Goal: Transaction & Acquisition: Subscribe to service/newsletter

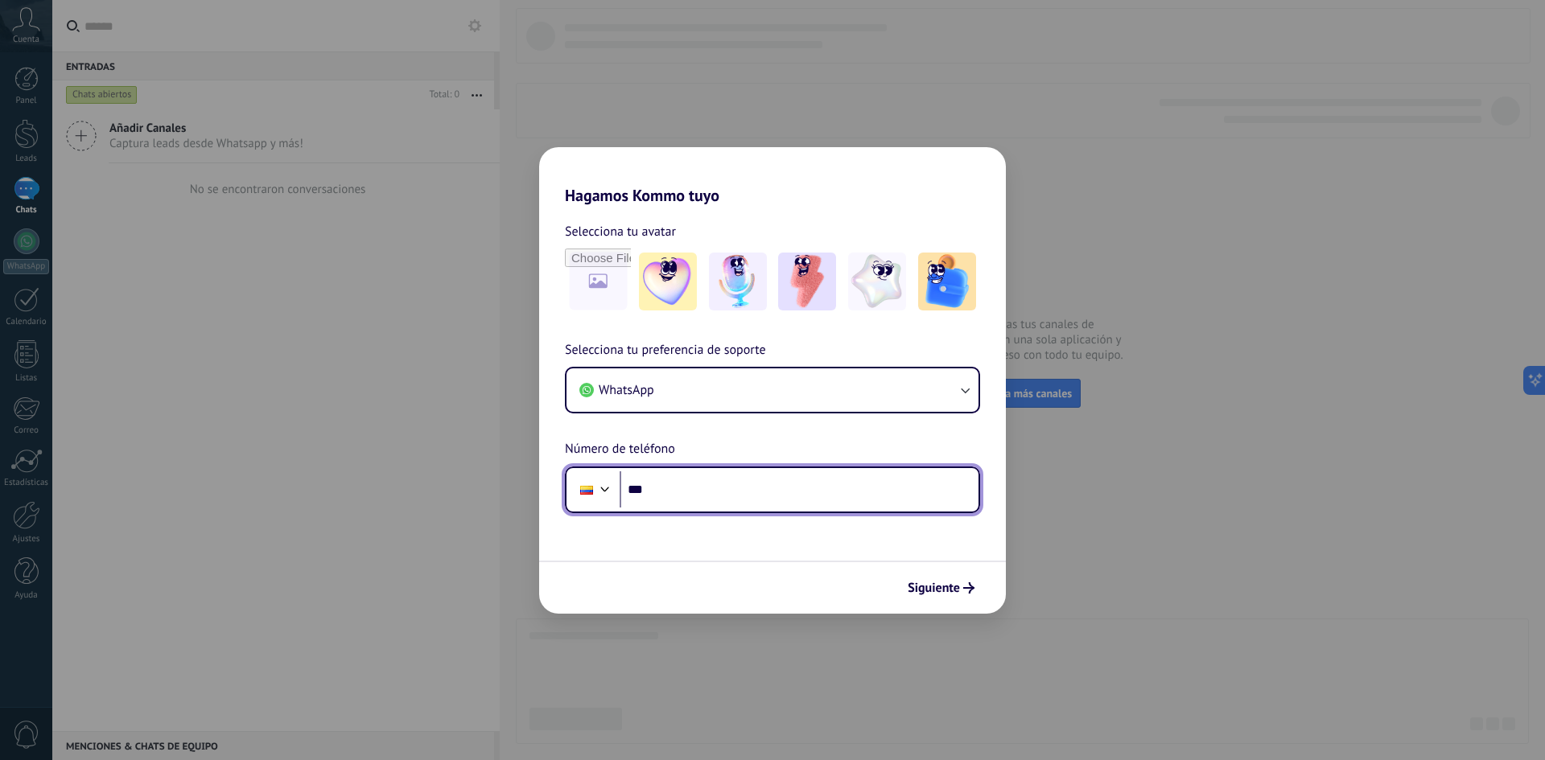
click at [702, 500] on input "***" at bounding box center [798, 489] width 359 height 37
type input "**********"
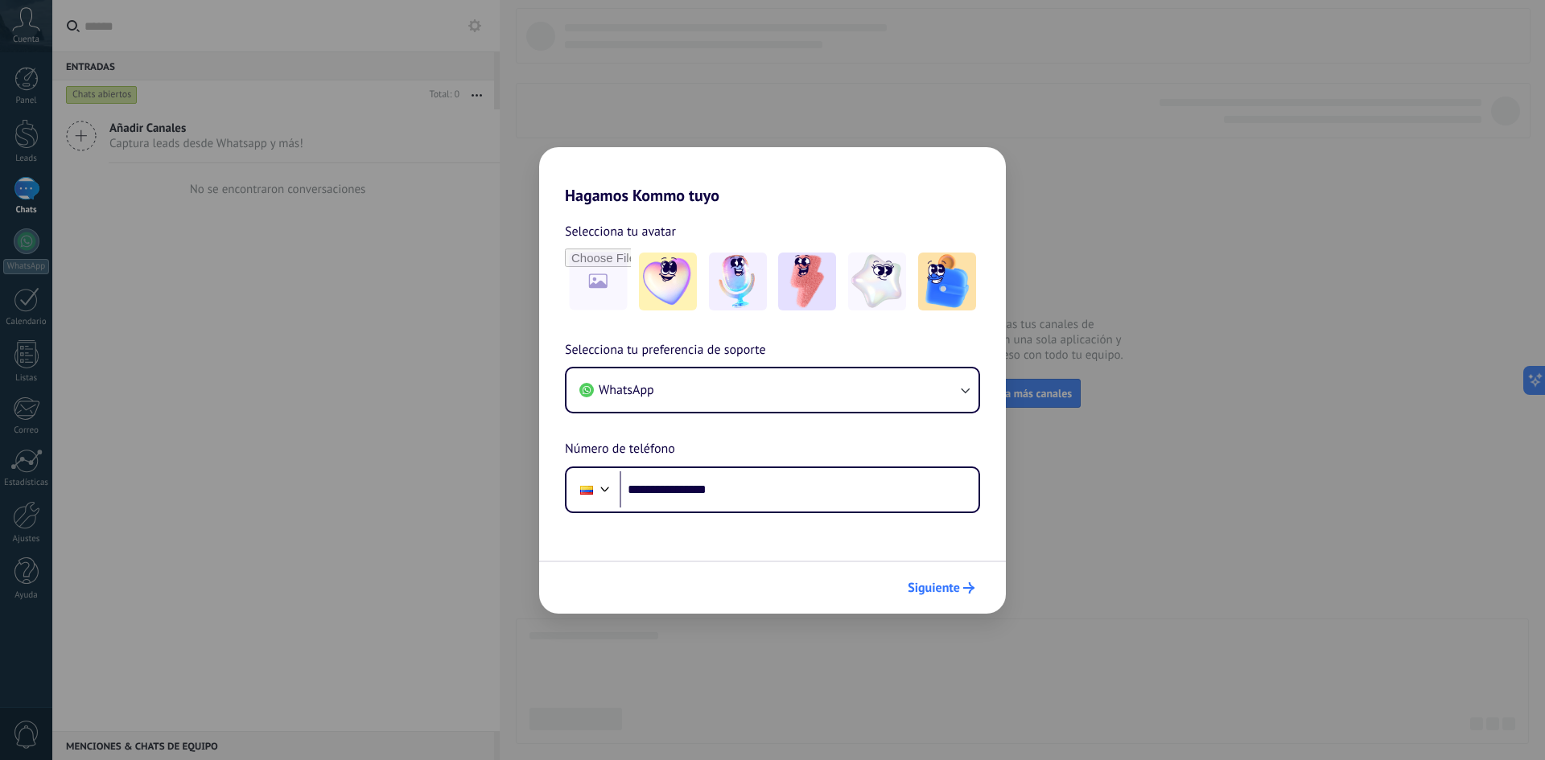
click at [953, 591] on span "Siguiente" at bounding box center [933, 587] width 52 height 11
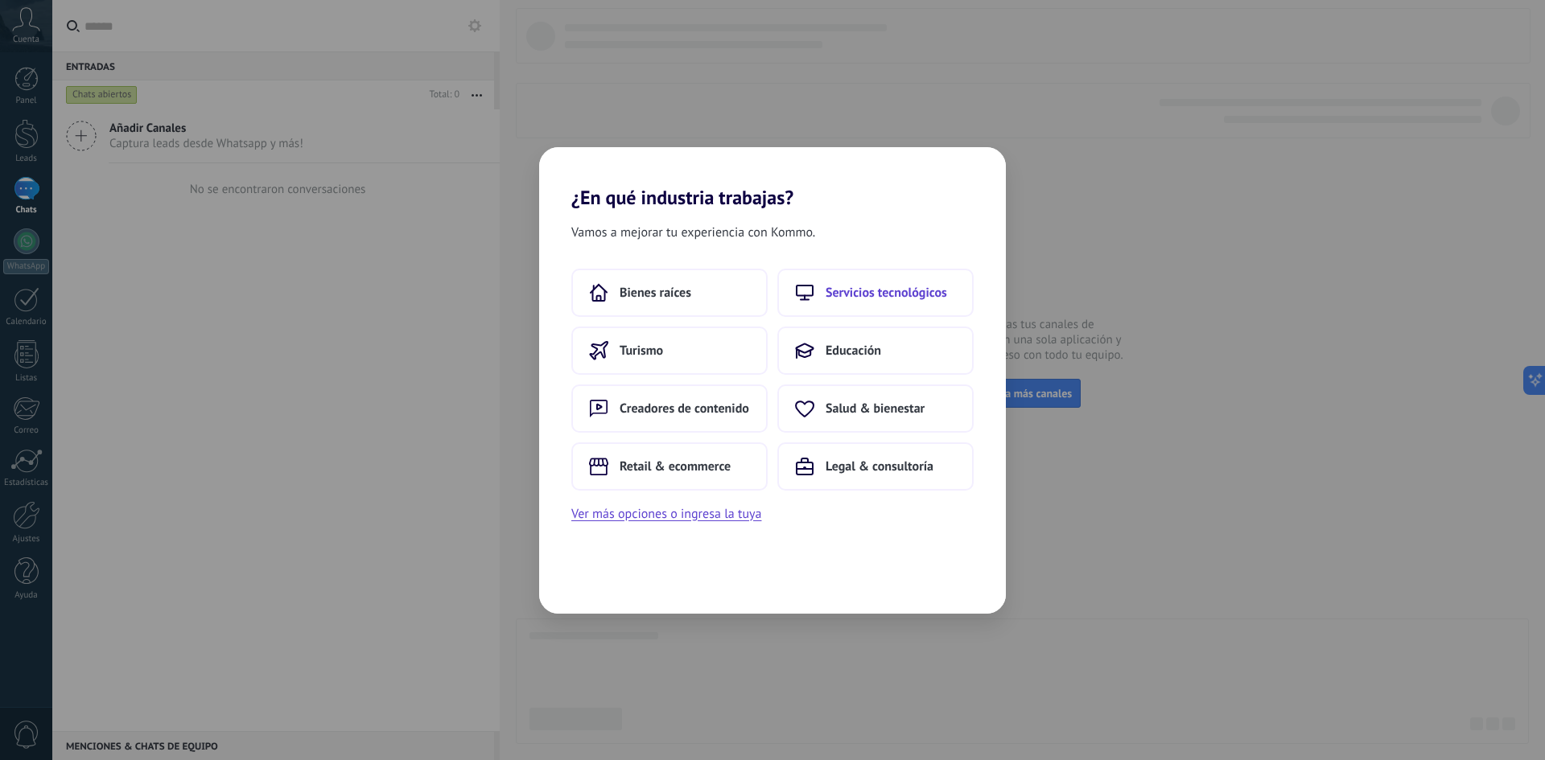
click at [846, 271] on button "Servicios tecnológicos" at bounding box center [875, 293] width 196 height 48
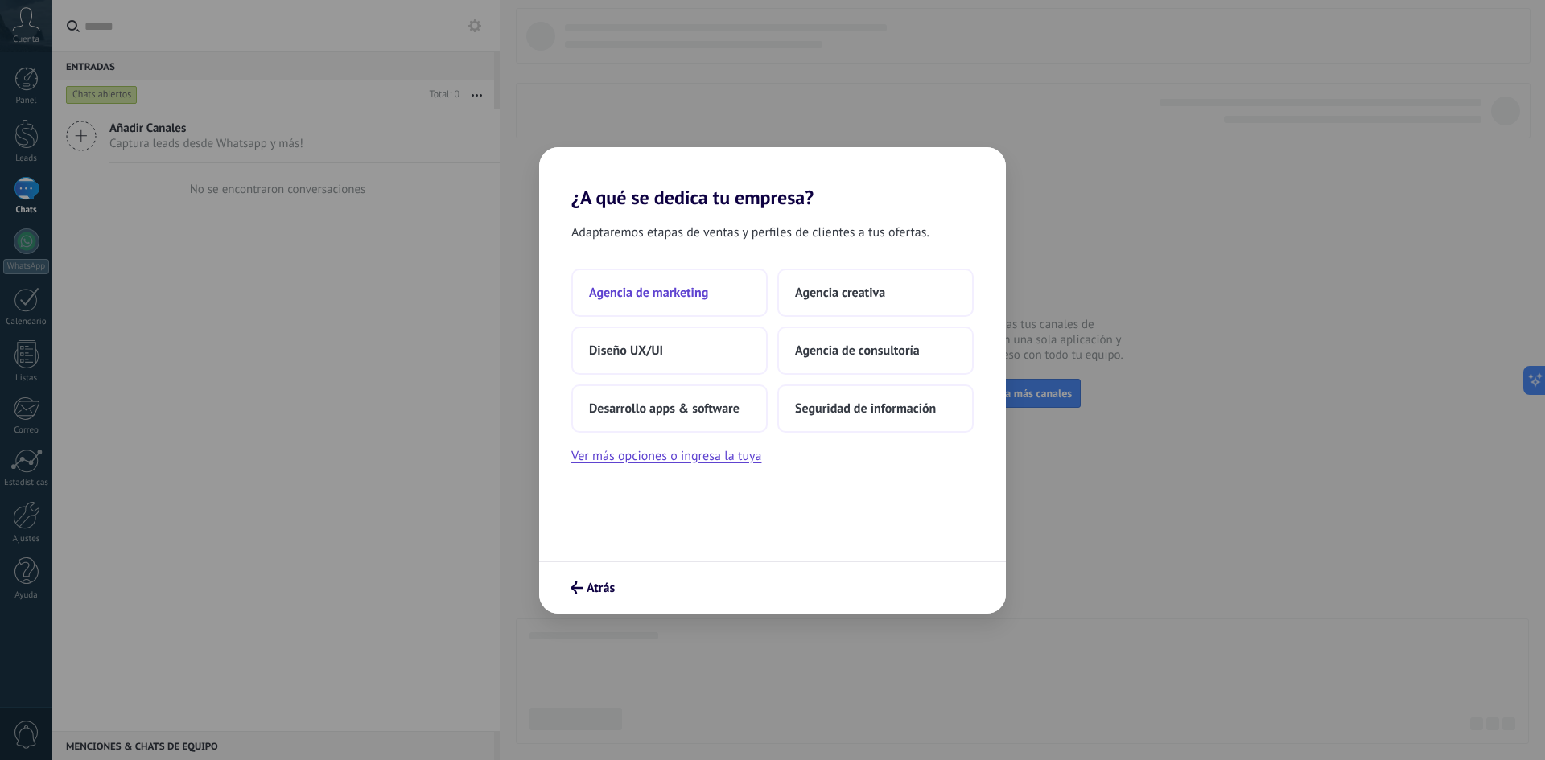
click at [709, 291] on button "Agencia de marketing" at bounding box center [669, 293] width 196 height 48
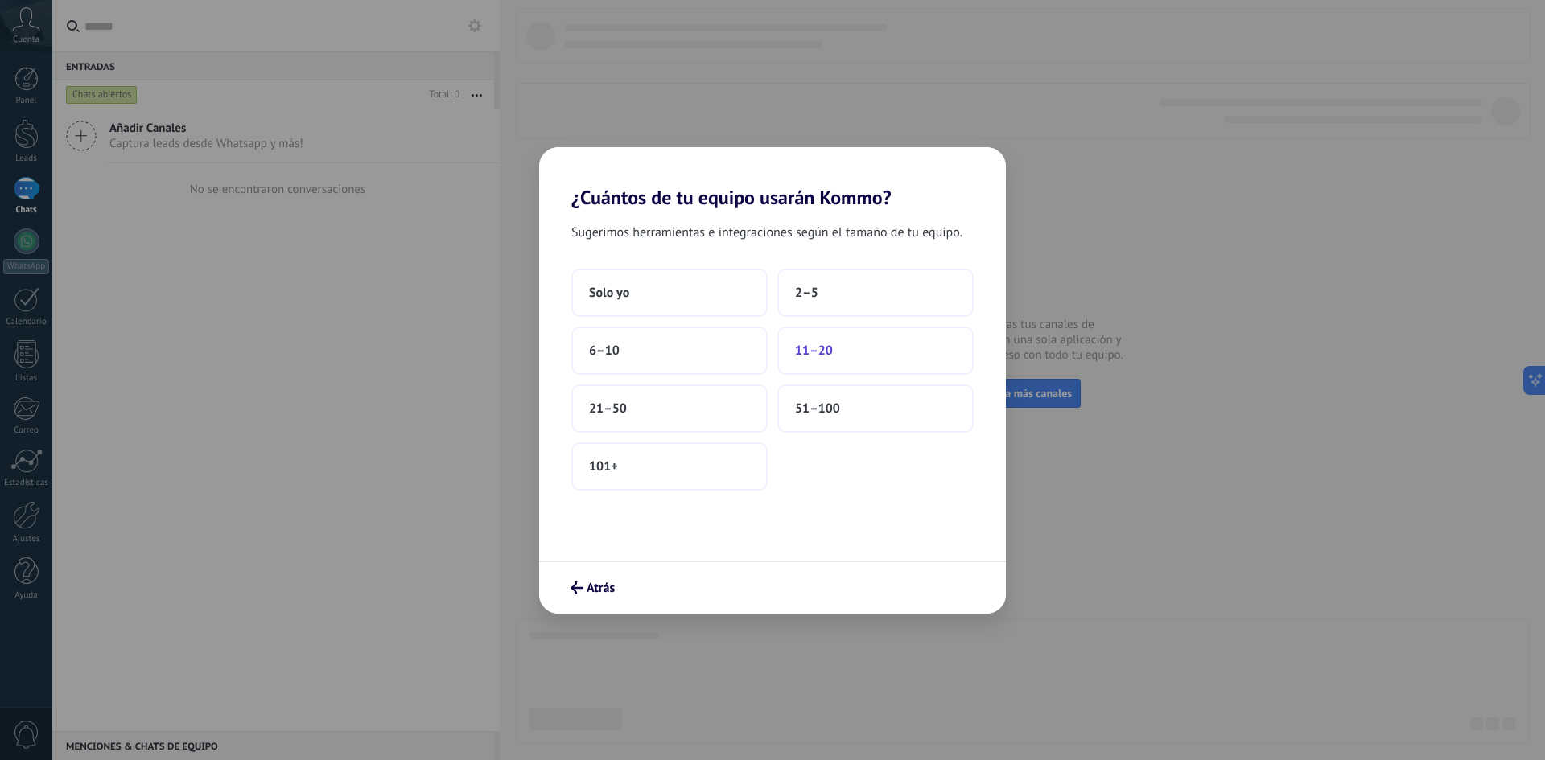
click at [822, 345] on span "11–20" at bounding box center [814, 351] width 38 height 16
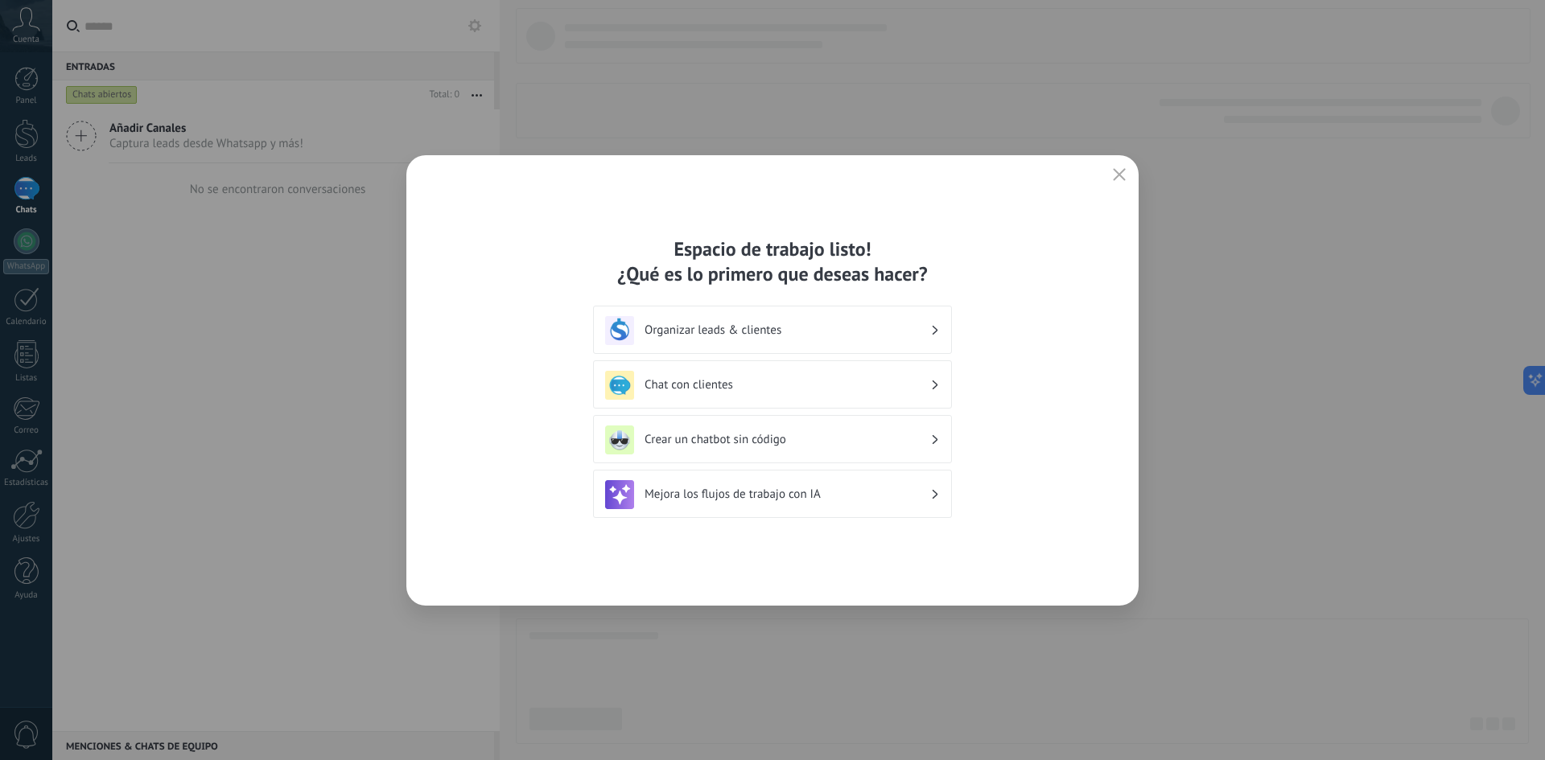
click at [917, 334] on h3 "Organizar leads & clientes" at bounding box center [787, 330] width 286 height 15
click at [806, 371] on div "Chat con clientes" at bounding box center [772, 385] width 335 height 29
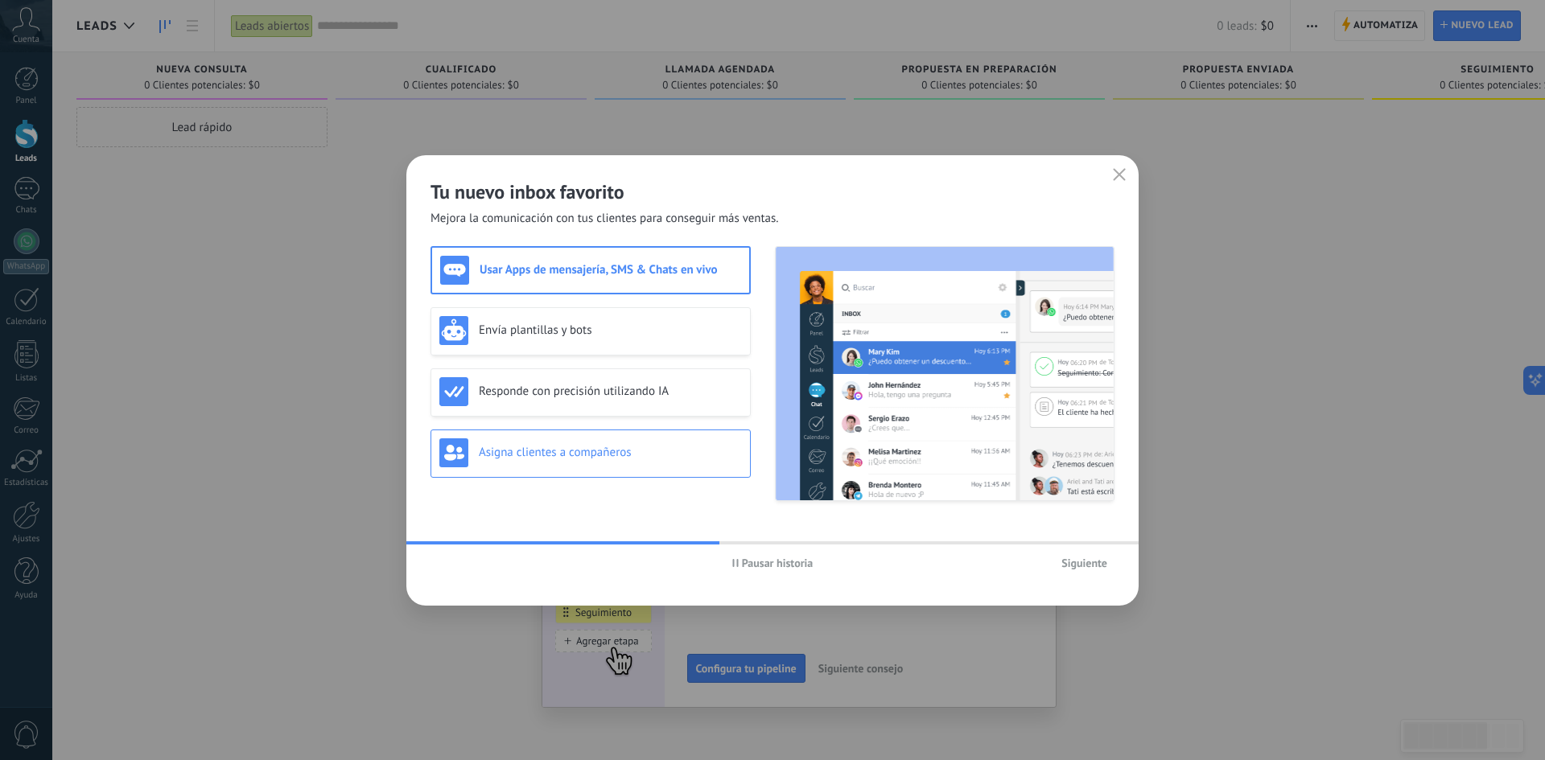
click at [547, 433] on div "Asigna clientes a compañeros" at bounding box center [590, 454] width 320 height 48
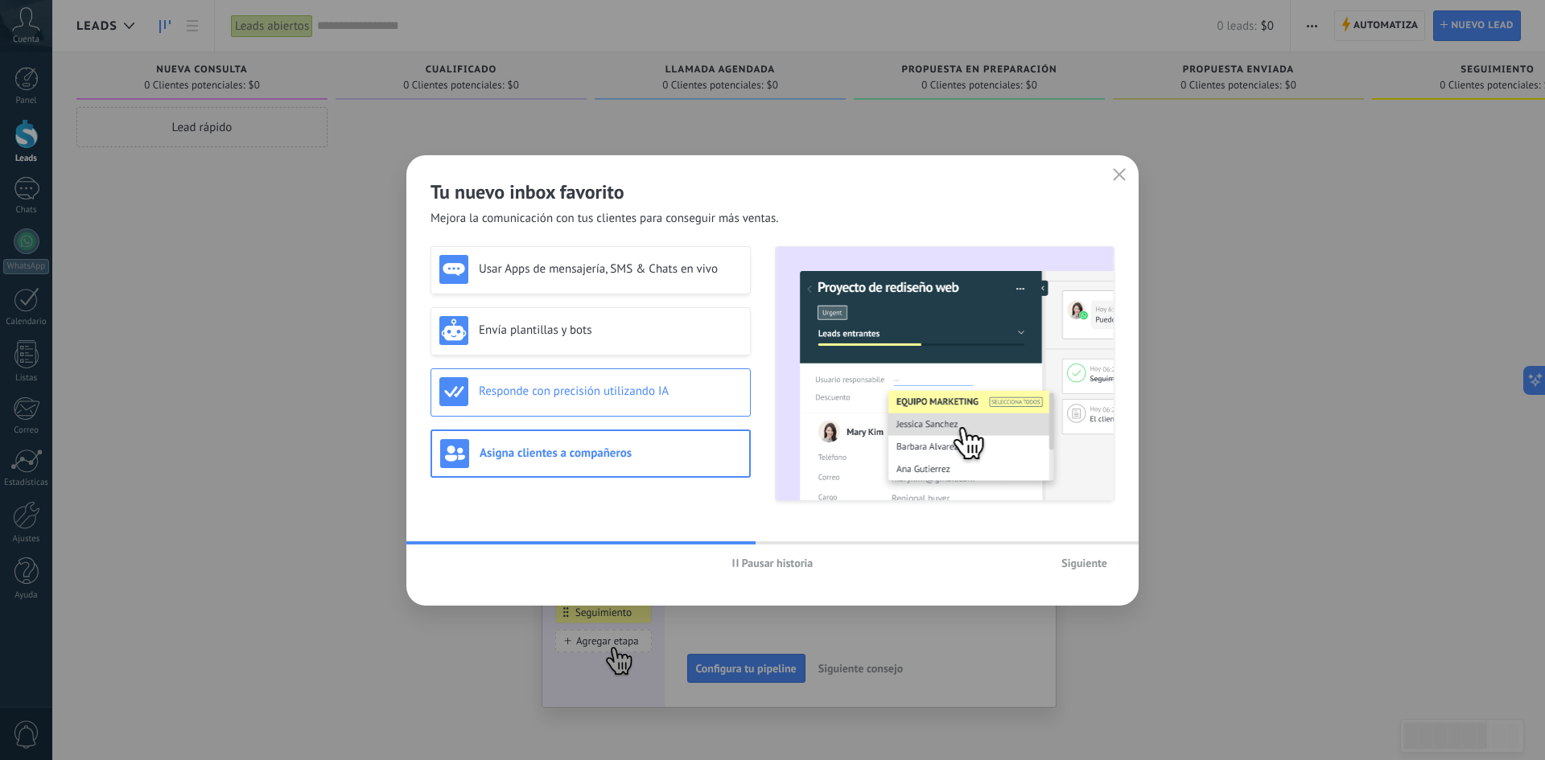
click at [558, 389] on h3 "Responde con precisión utilizando IA" at bounding box center [610, 391] width 263 height 15
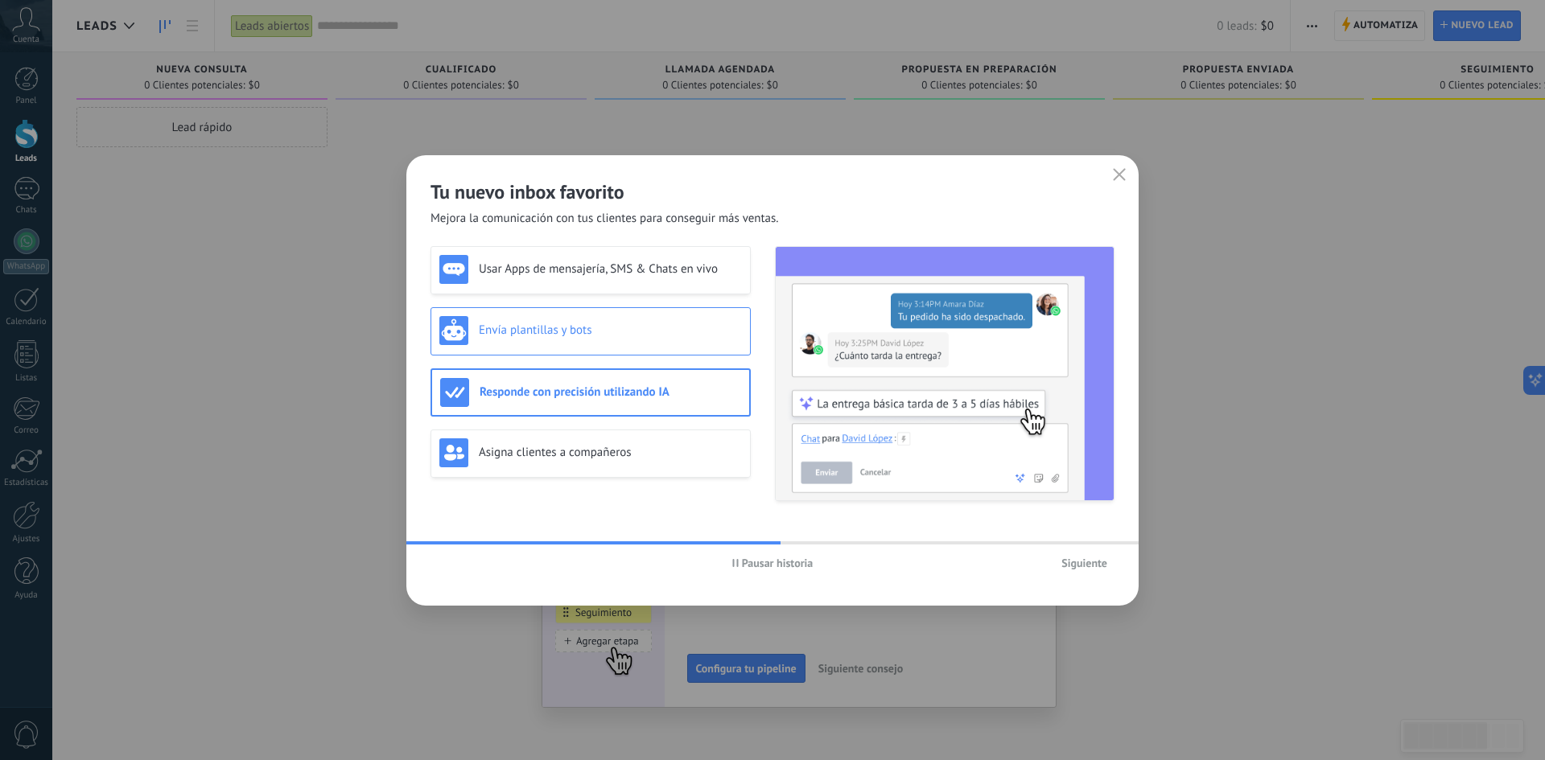
click at [558, 334] on h3 "Envía plantillas y bots" at bounding box center [610, 330] width 263 height 15
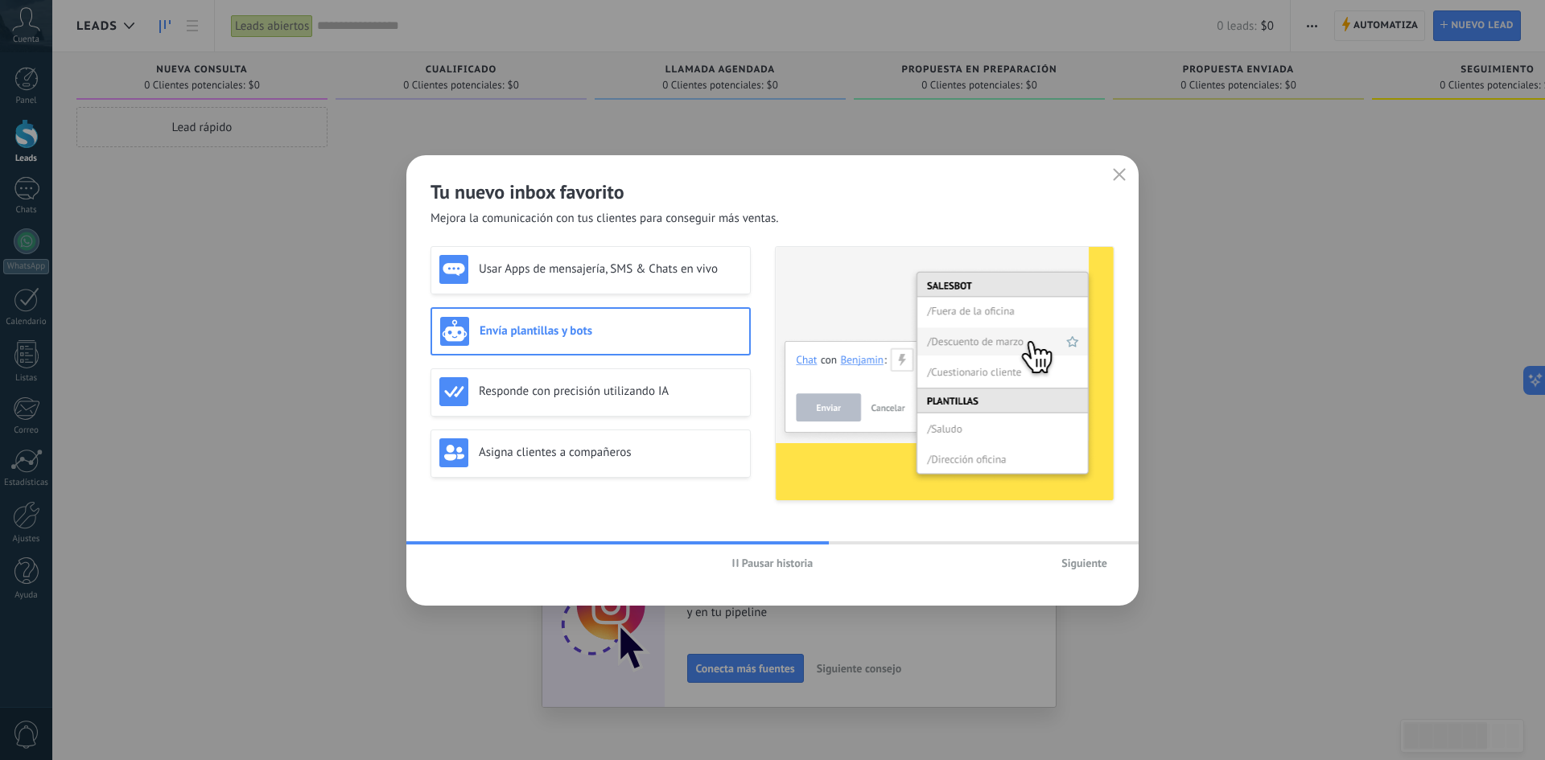
click at [1066, 569] on span "Siguiente" at bounding box center [1084, 563] width 46 height 11
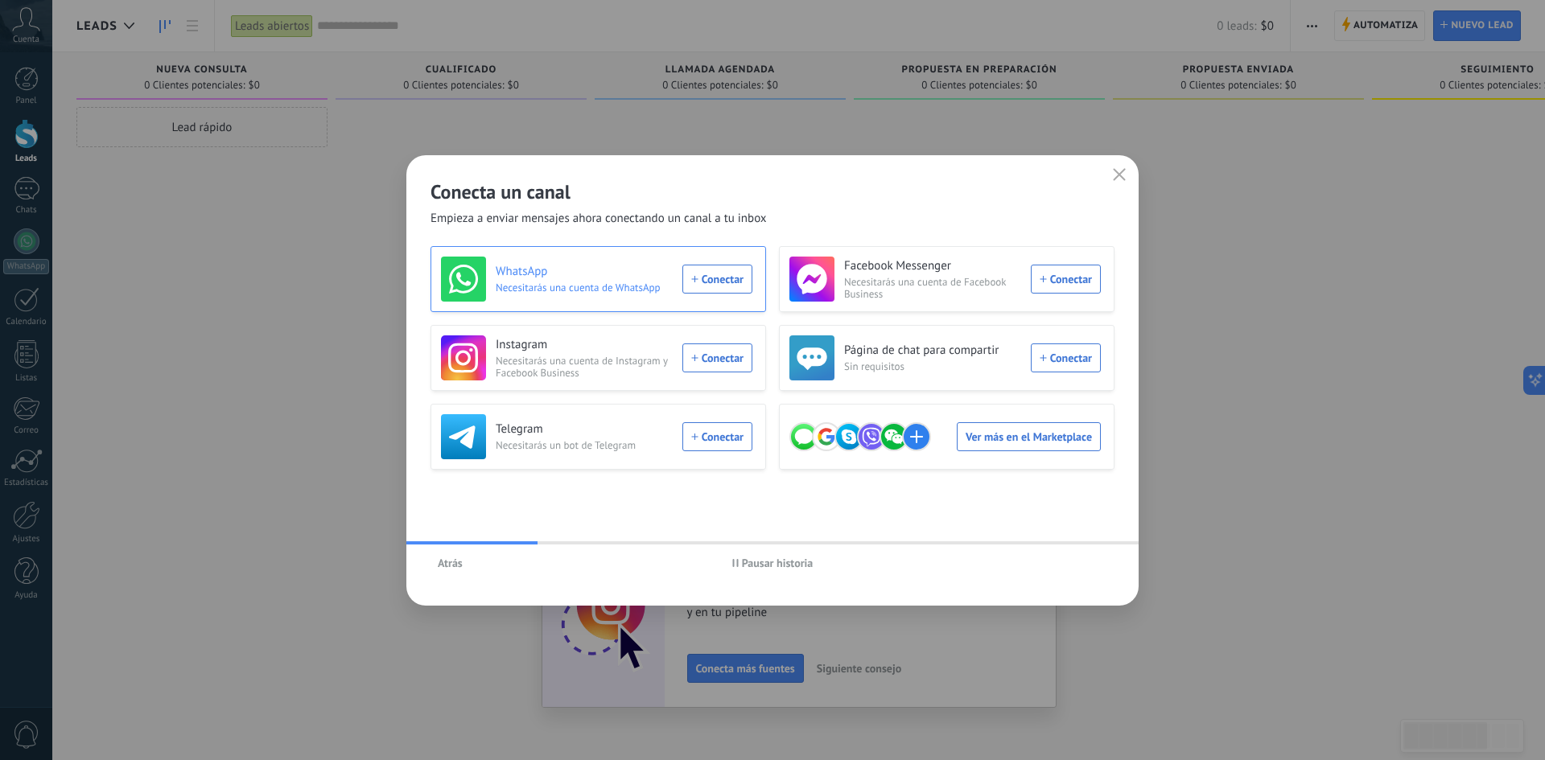
click at [727, 277] on div "WhatsApp Necesitarás una cuenta de WhatsApp Conectar" at bounding box center [596, 279] width 311 height 45
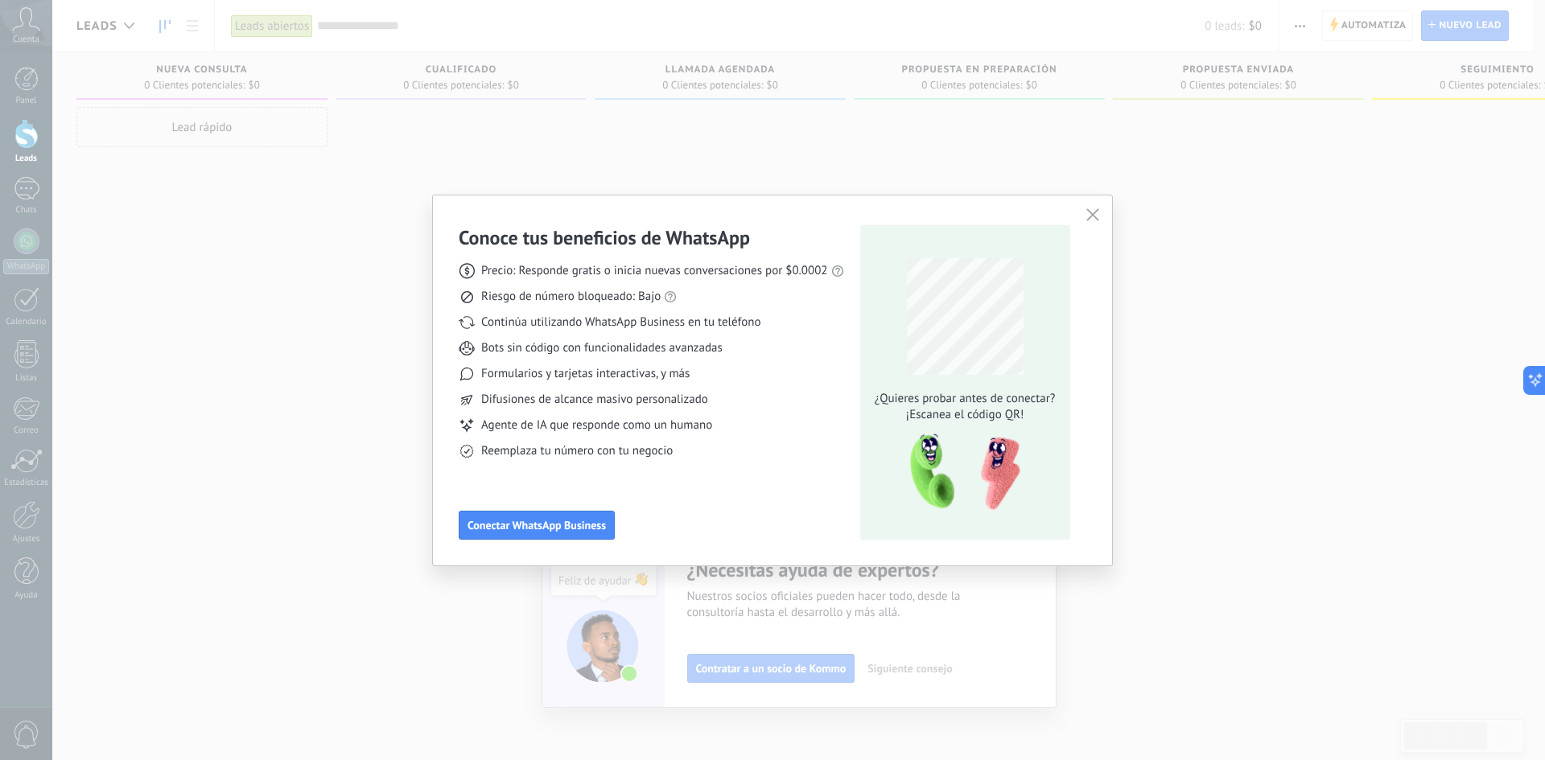
click at [1161, 586] on div "Conoce tus beneficios de WhatsApp Precio: Responde gratis o inicia nuevas conve…" at bounding box center [772, 380] width 1545 height 760
click at [1350, 251] on div "Conoce tus beneficios de WhatsApp Precio: Responde gratis o inicia nuevas conve…" at bounding box center [772, 380] width 1545 height 760
click at [1090, 213] on use "button" at bounding box center [1092, 214] width 12 height 12
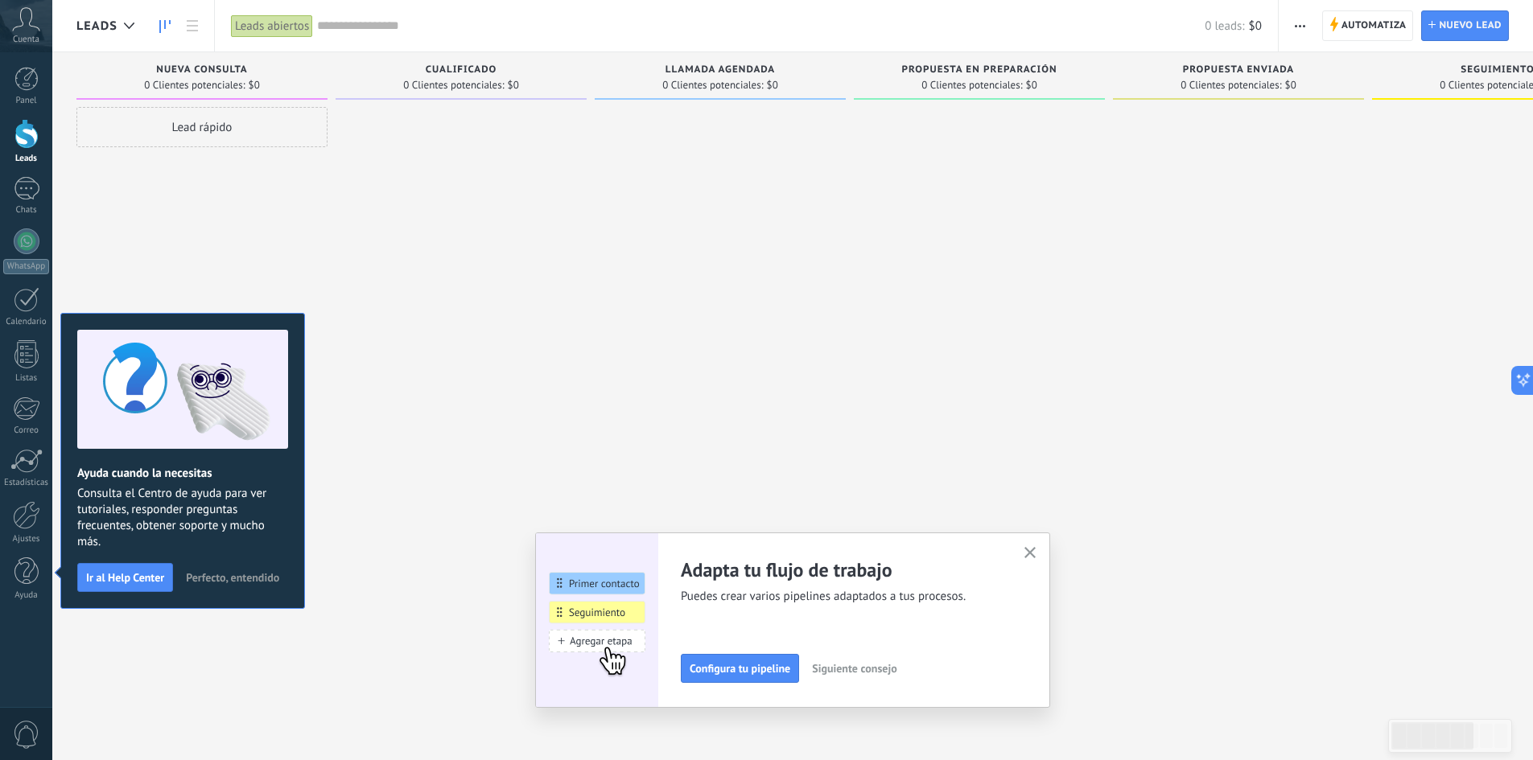
click at [261, 574] on span "Perfecto, entendido" at bounding box center [232, 577] width 93 height 11
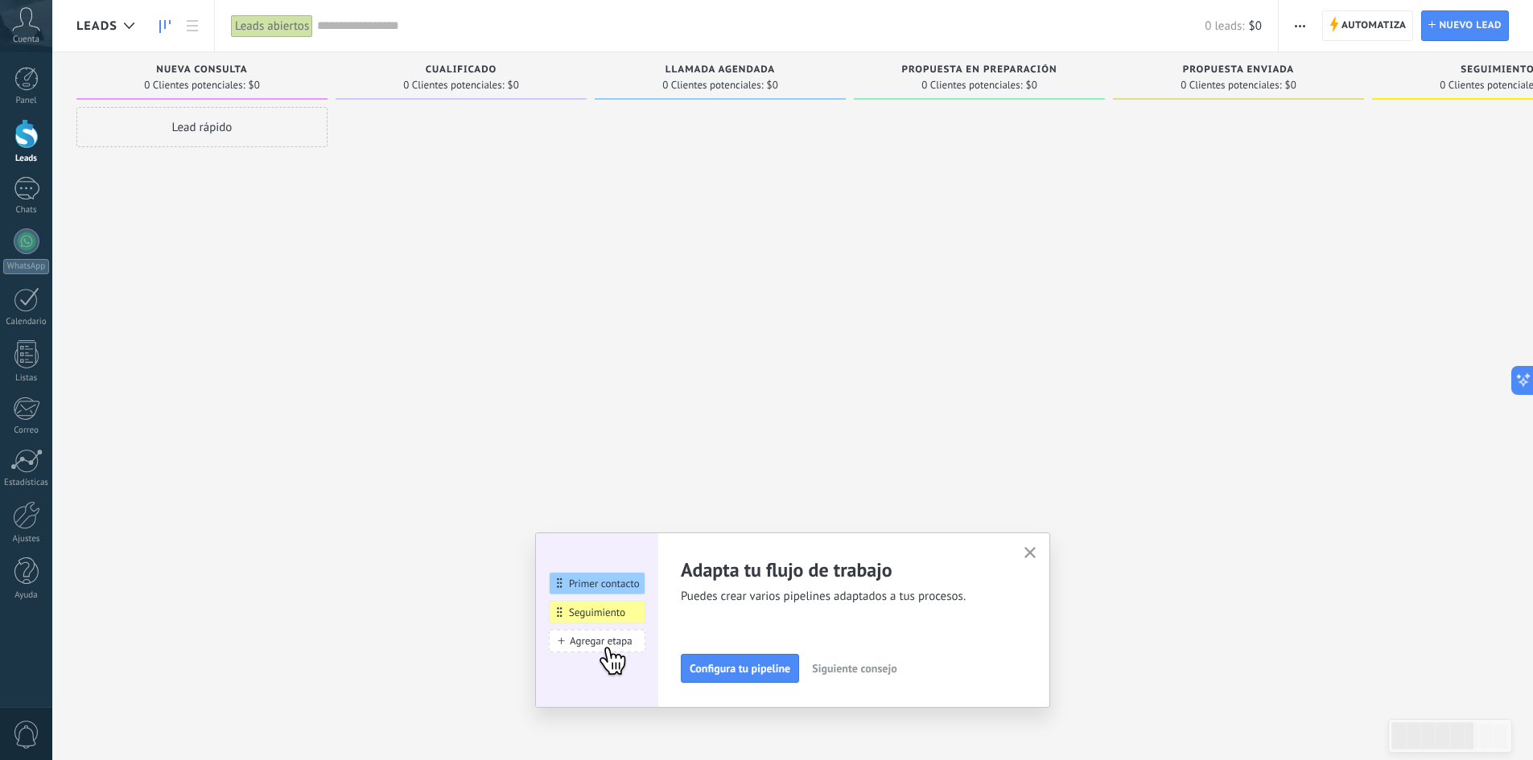
click at [1039, 545] on button "button" at bounding box center [1030, 554] width 20 height 22
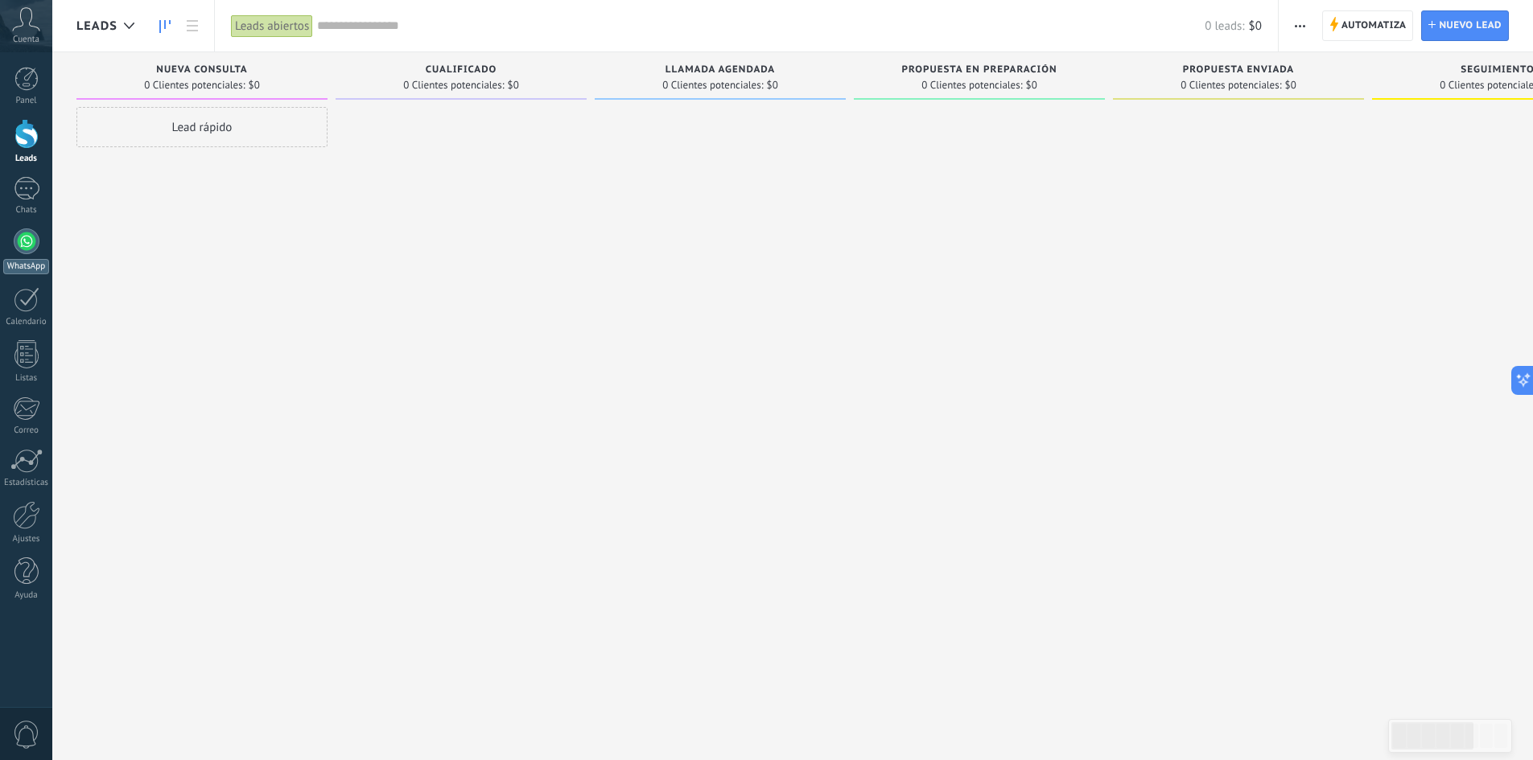
click at [33, 250] on div at bounding box center [27, 241] width 26 height 26
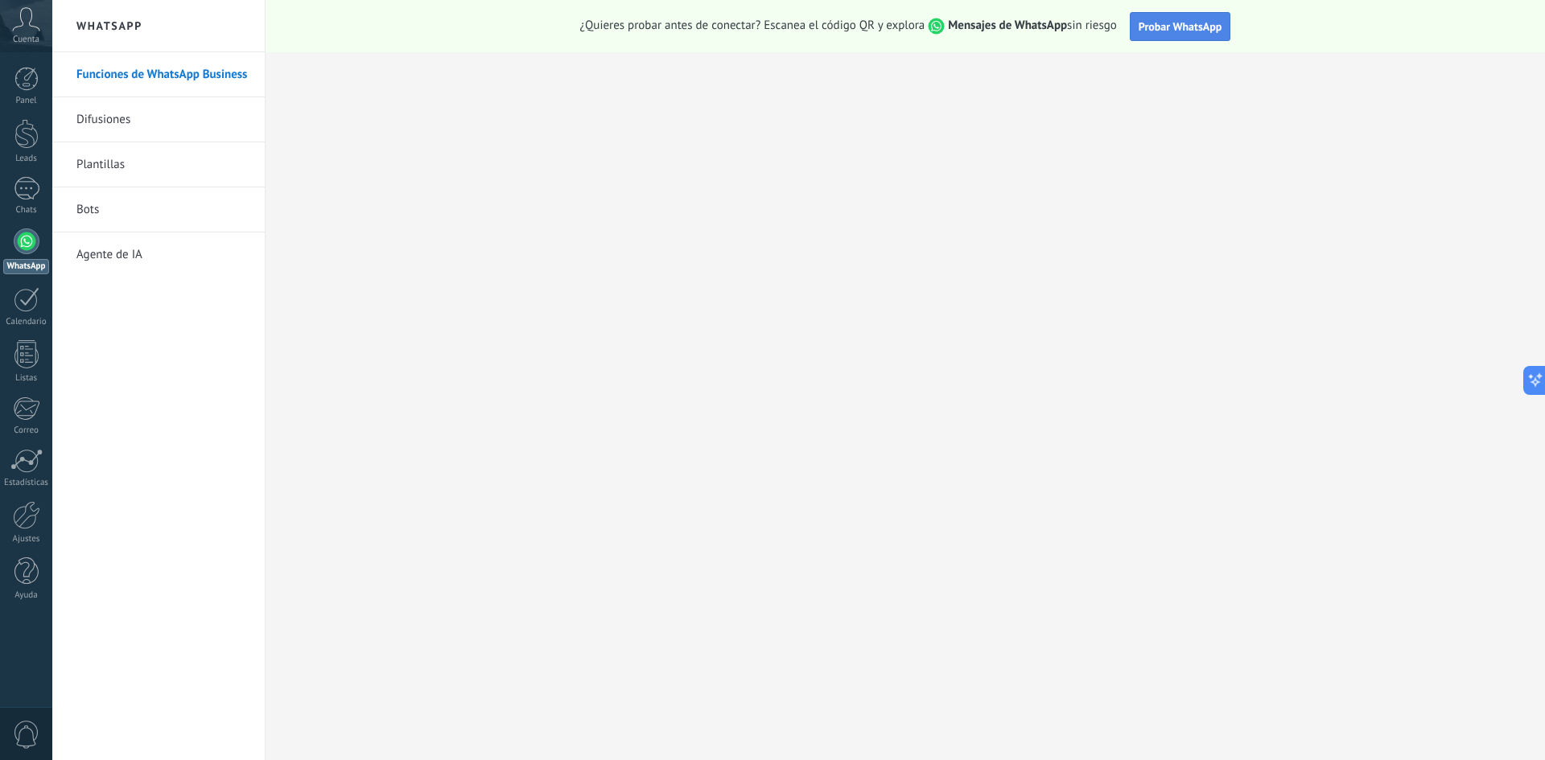
click at [1178, 32] on span "Probar WhatsApp" at bounding box center [1180, 26] width 84 height 14
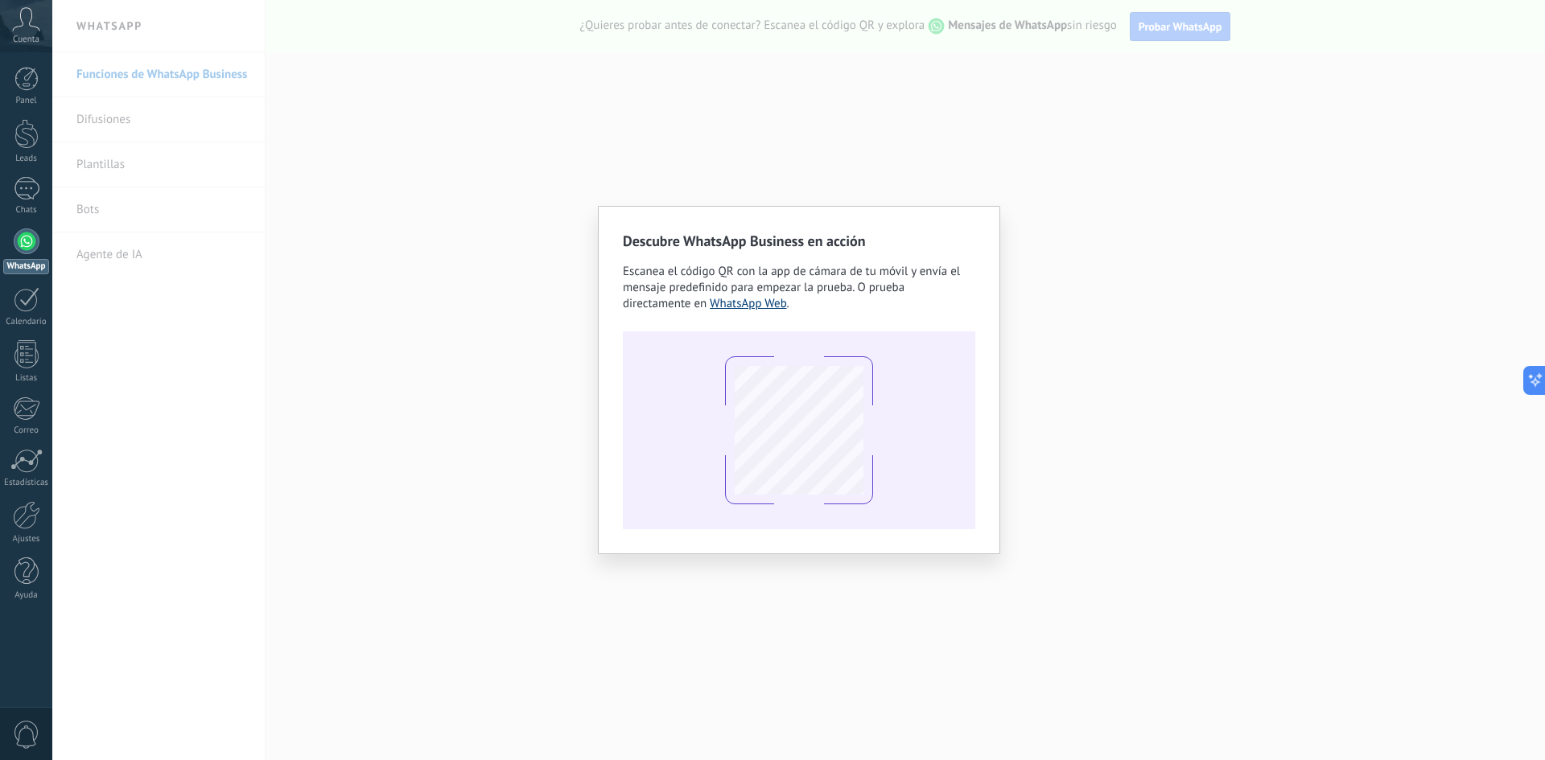
click at [722, 305] on link "WhatsApp Web" at bounding box center [748, 303] width 77 height 15
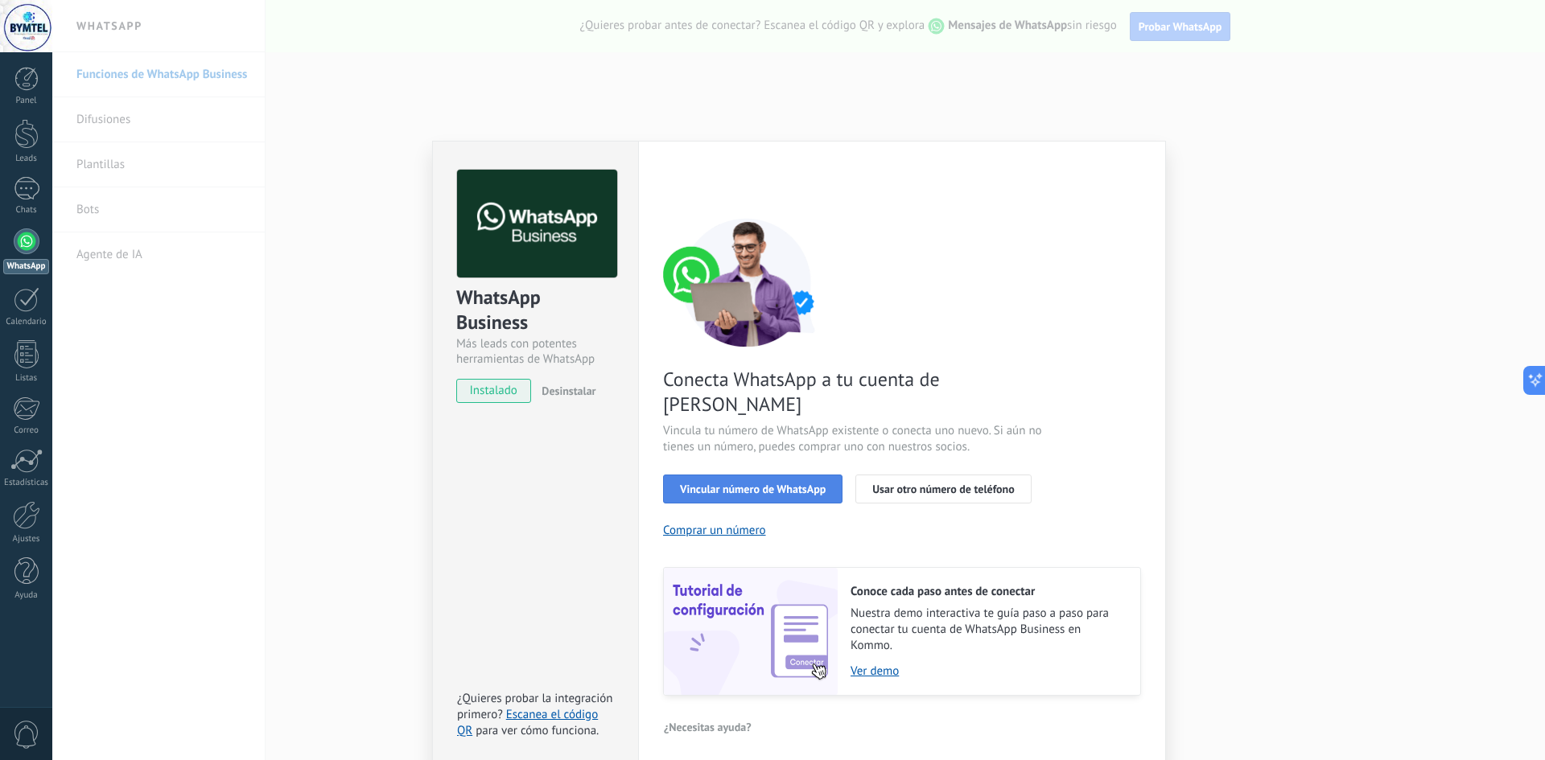
click at [719, 484] on span "Vincular número de WhatsApp" at bounding box center [753, 489] width 146 height 11
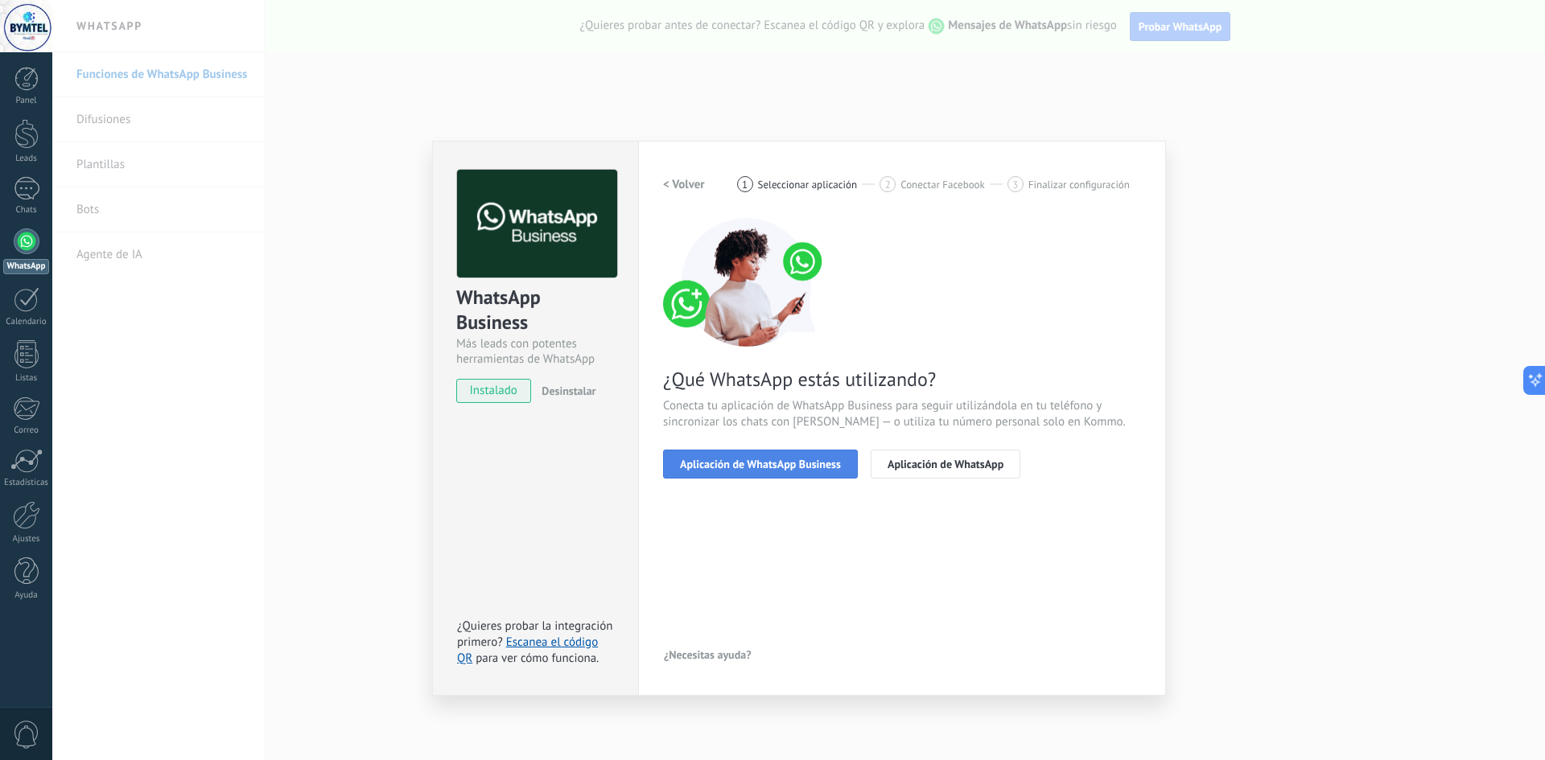
click at [754, 467] on span "Aplicación de WhatsApp Business" at bounding box center [760, 464] width 161 height 11
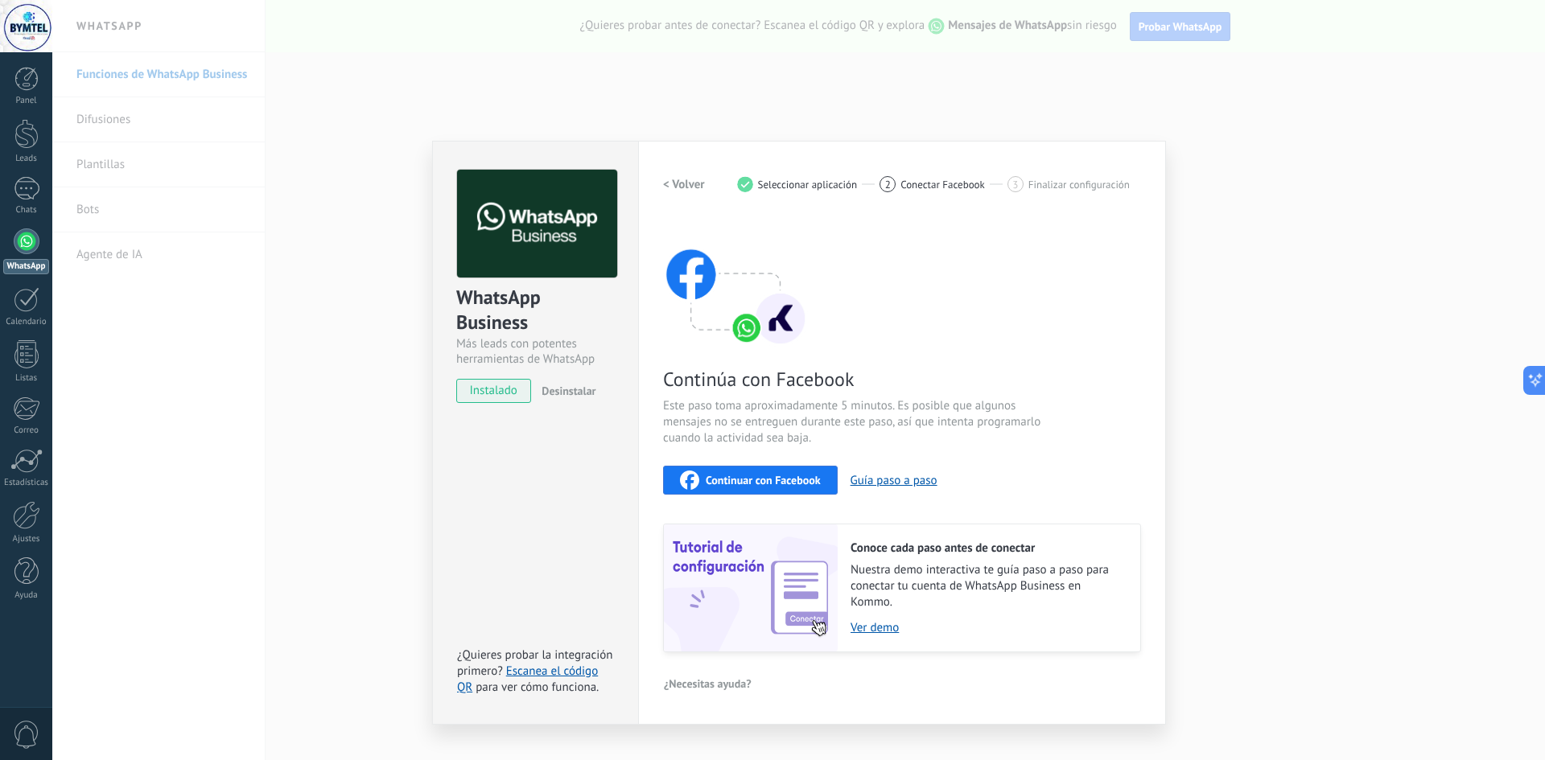
click at [744, 477] on span "Continuar con Facebook" at bounding box center [763, 480] width 115 height 11
click at [159, 273] on div "WhatsApp Business Más leads con potentes herramientas de WhatsApp instalado Des…" at bounding box center [798, 380] width 1492 height 760
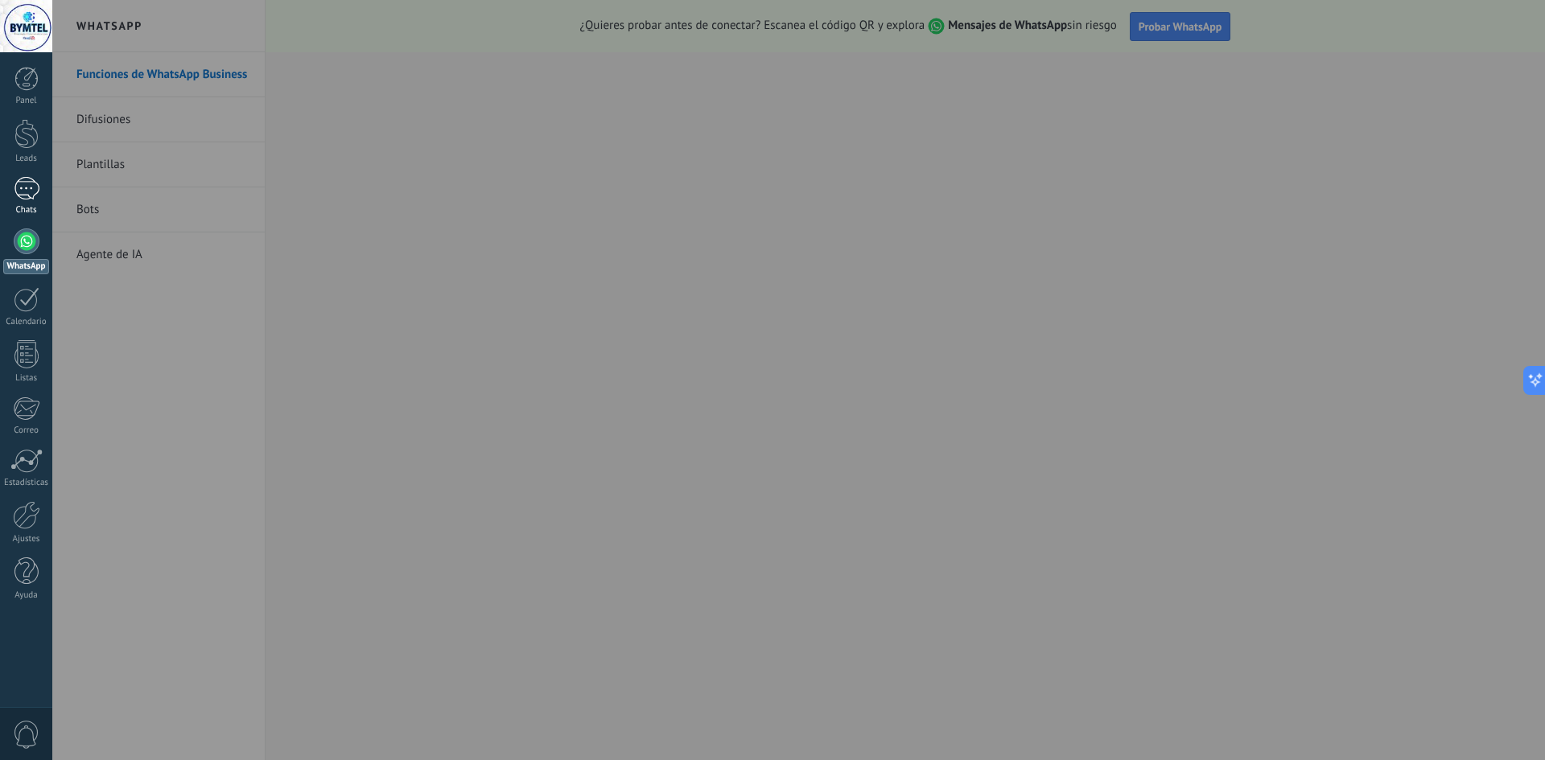
click at [23, 195] on div at bounding box center [27, 188] width 26 height 23
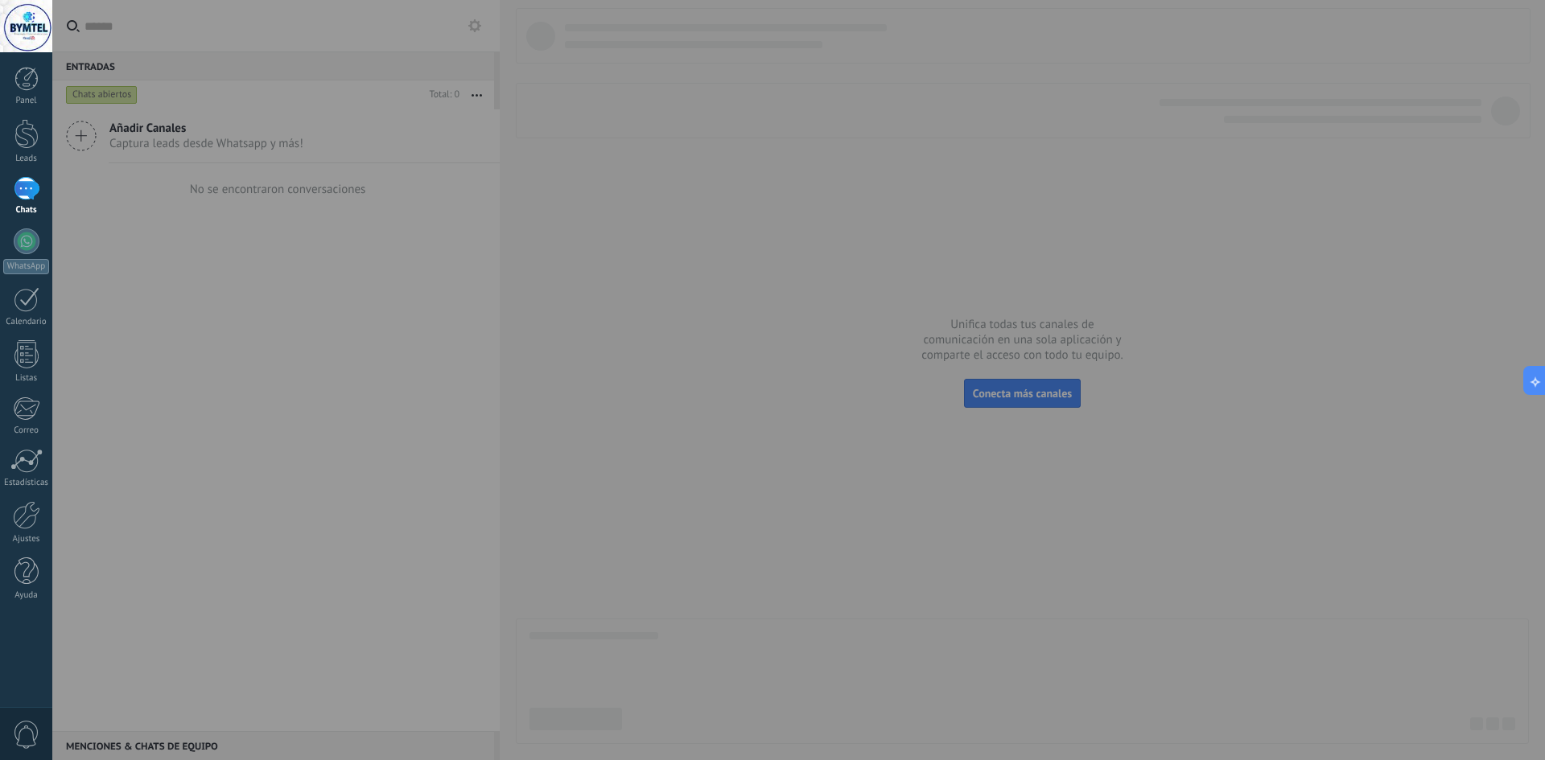
click at [63, 136] on div at bounding box center [824, 380] width 1545 height 760
click at [82, 141] on div at bounding box center [824, 380] width 1545 height 760
click at [106, 88] on div at bounding box center [824, 380] width 1545 height 760
drag, startPoint x: 1048, startPoint y: 451, endPoint x: 1048, endPoint y: 367, distance: 83.7
click at [1048, 449] on div at bounding box center [824, 380] width 1545 height 760
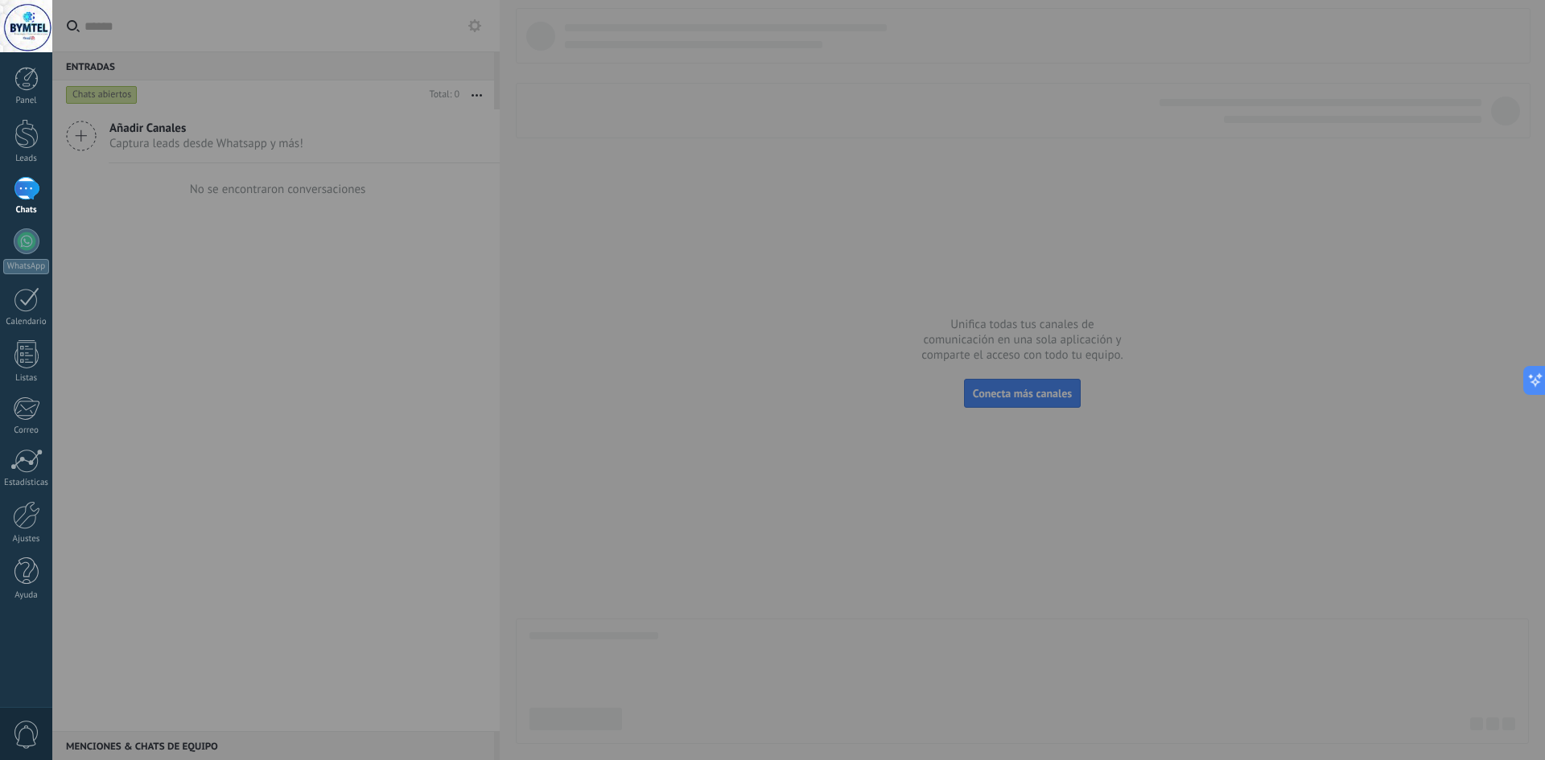
drag, startPoint x: 1048, startPoint y: 367, endPoint x: 1051, endPoint y: 377, distance: 10.7
click at [1049, 368] on div at bounding box center [824, 380] width 1545 height 760
click at [1051, 380] on div at bounding box center [824, 380] width 1545 height 760
click at [1051, 387] on div at bounding box center [824, 380] width 1545 height 760
click at [1047, 387] on div at bounding box center [824, 380] width 1545 height 760
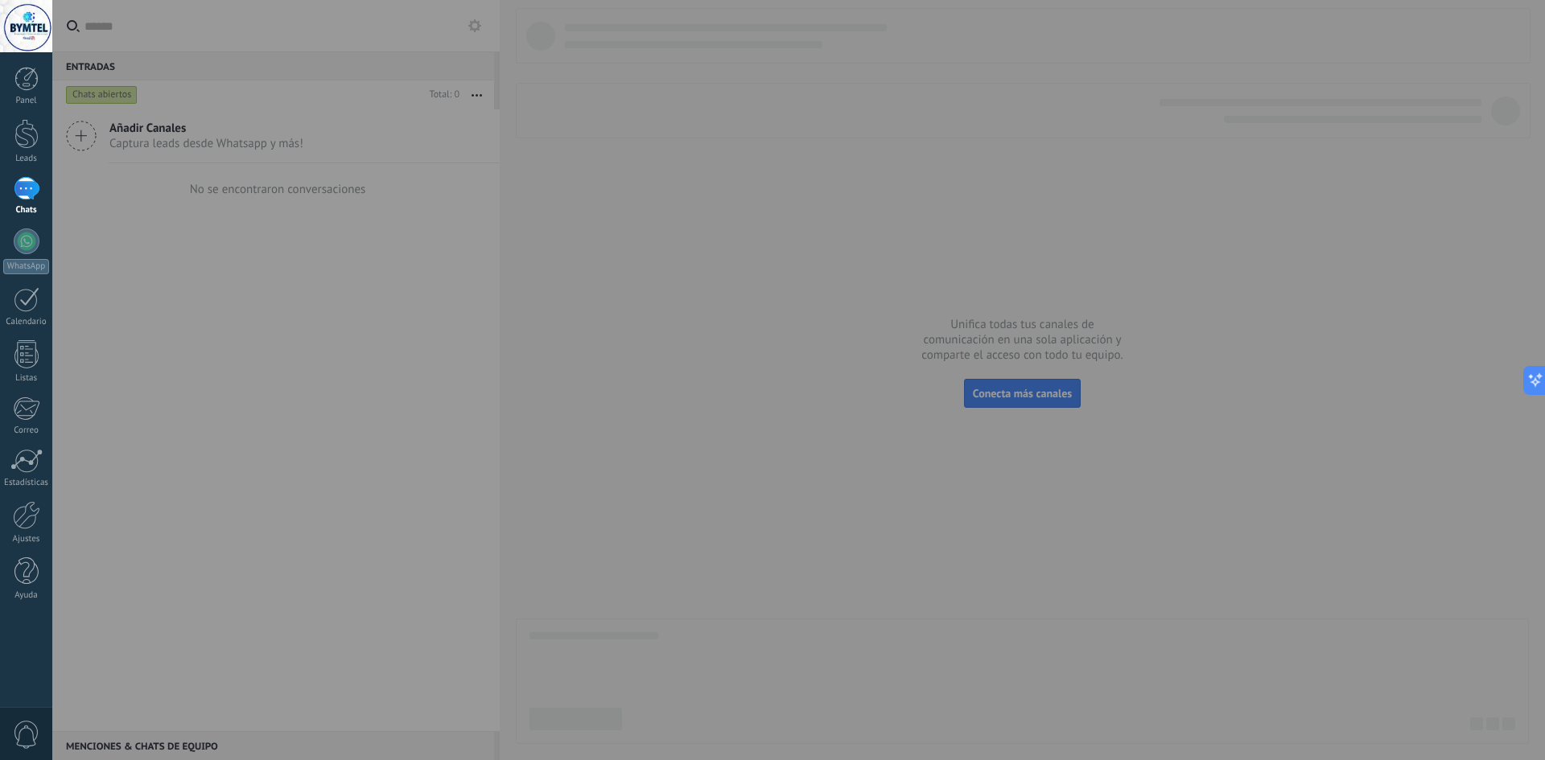
click at [1044, 390] on div at bounding box center [824, 380] width 1545 height 760
click at [1045, 400] on div at bounding box center [824, 380] width 1545 height 760
click at [1531, 381] on icon at bounding box center [1529, 380] width 17 height 17
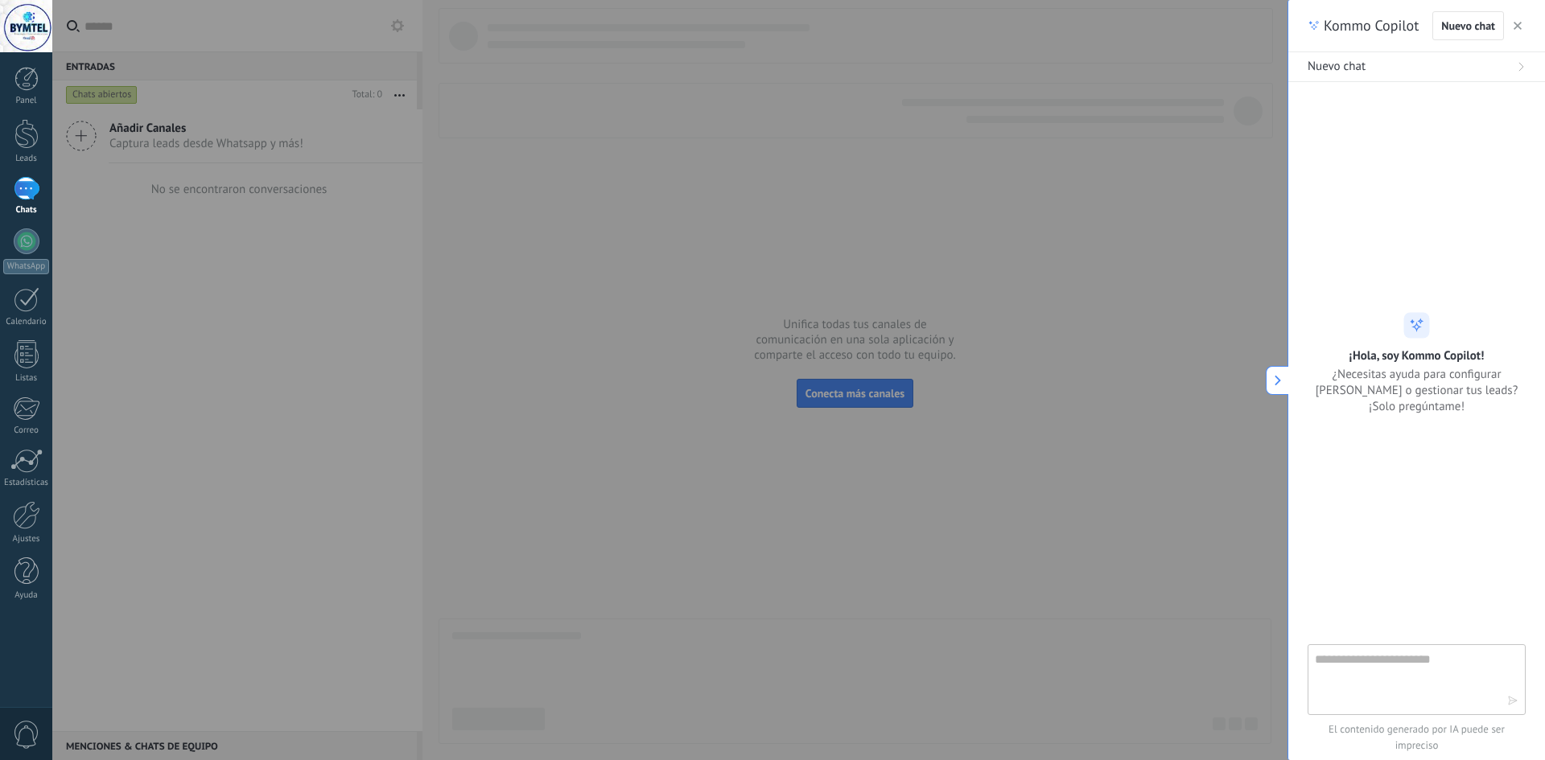
drag, startPoint x: 1521, startPoint y: 23, endPoint x: 1485, endPoint y: 35, distance: 37.1
click at [1519, 25] on use "button" at bounding box center [1517, 26] width 8 height 8
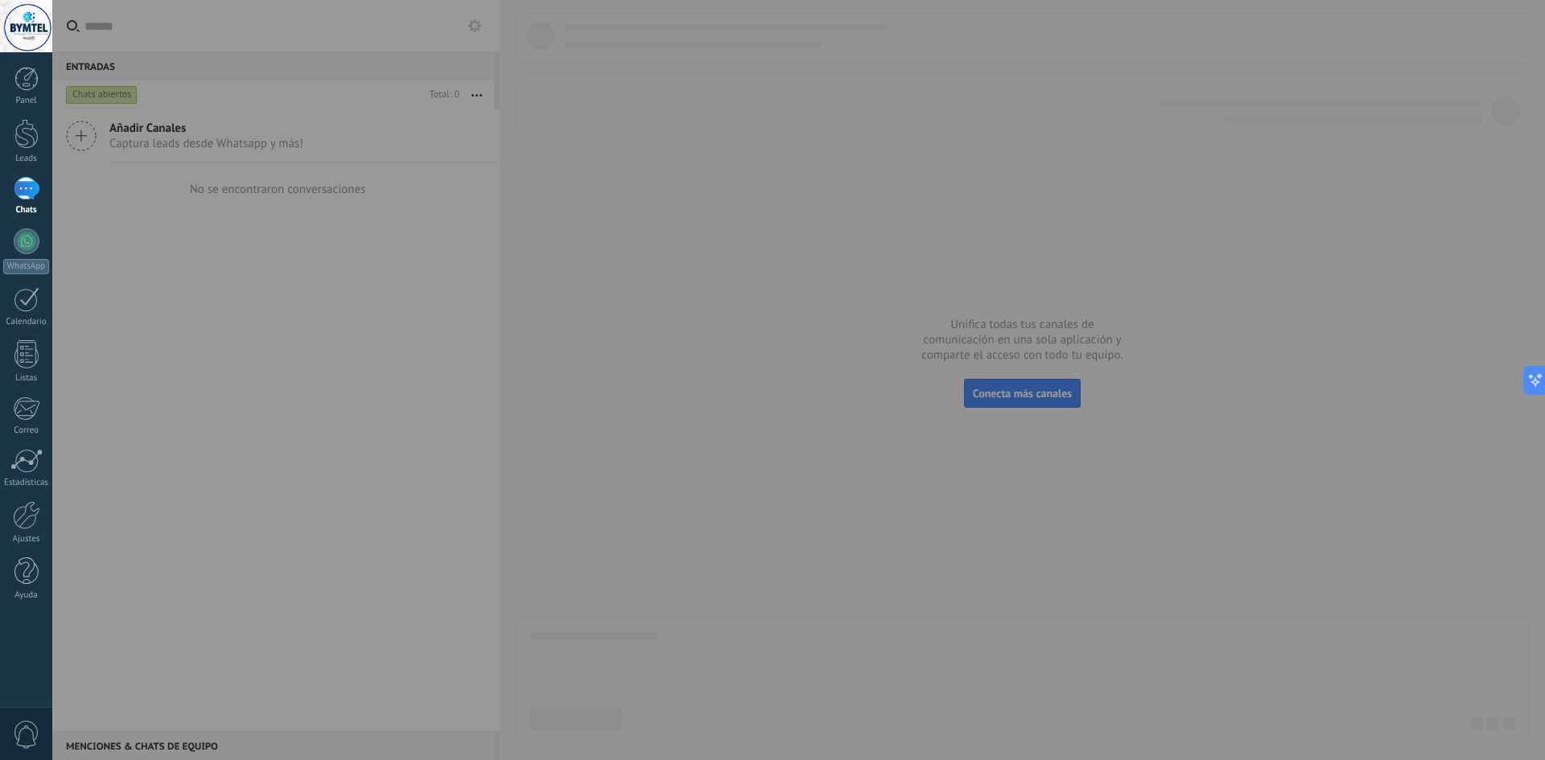
drag, startPoint x: 994, startPoint y: 408, endPoint x: 998, endPoint y: 384, distance: 24.6
click at [994, 408] on div at bounding box center [824, 380] width 1545 height 760
click at [998, 384] on div at bounding box center [824, 380] width 1545 height 760
drag, startPoint x: 998, startPoint y: 388, endPoint x: 486, endPoint y: 211, distance: 542.2
click at [998, 387] on div at bounding box center [824, 380] width 1545 height 760
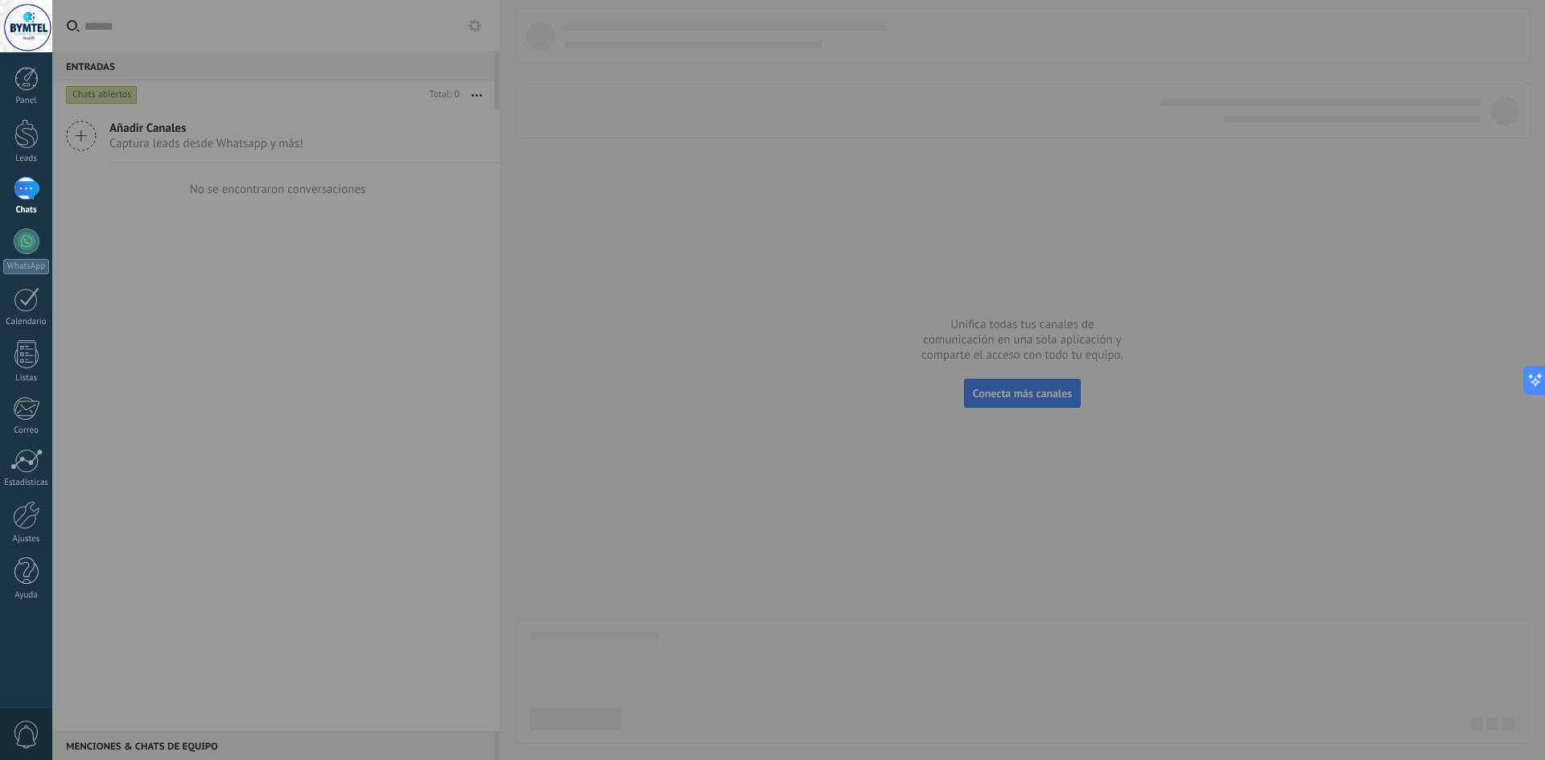
click at [97, 116] on div at bounding box center [824, 380] width 1545 height 760
drag, startPoint x: 98, startPoint y: 85, endPoint x: 146, endPoint y: 165, distance: 92.7
click at [100, 86] on div at bounding box center [824, 380] width 1545 height 760
click at [188, 198] on div at bounding box center [824, 380] width 1545 height 760
click at [96, 128] on div at bounding box center [824, 380] width 1545 height 760
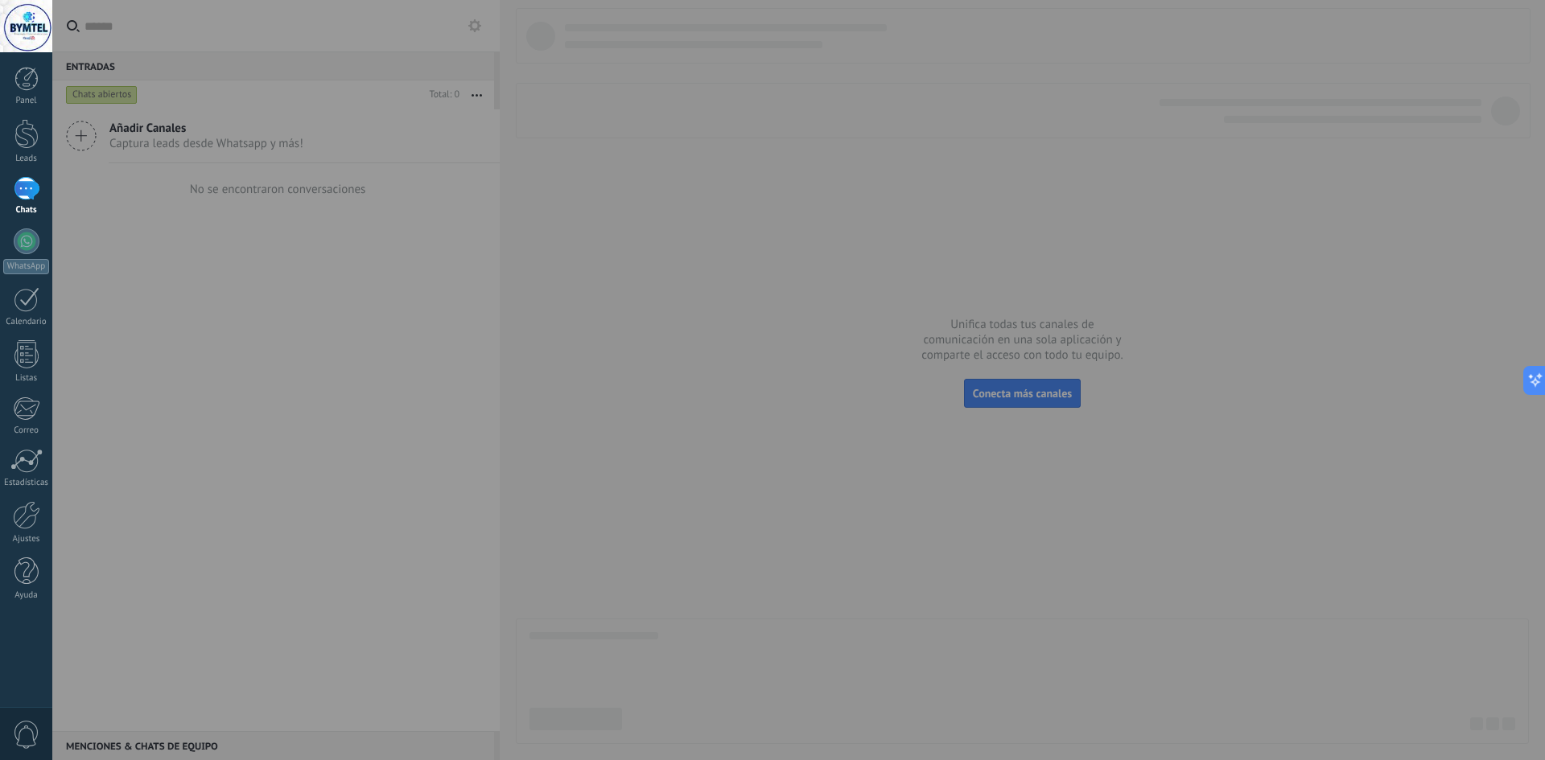
click at [80, 150] on div at bounding box center [824, 380] width 1545 height 760
click at [23, 531] on link "Ajustes" at bounding box center [26, 522] width 52 height 43
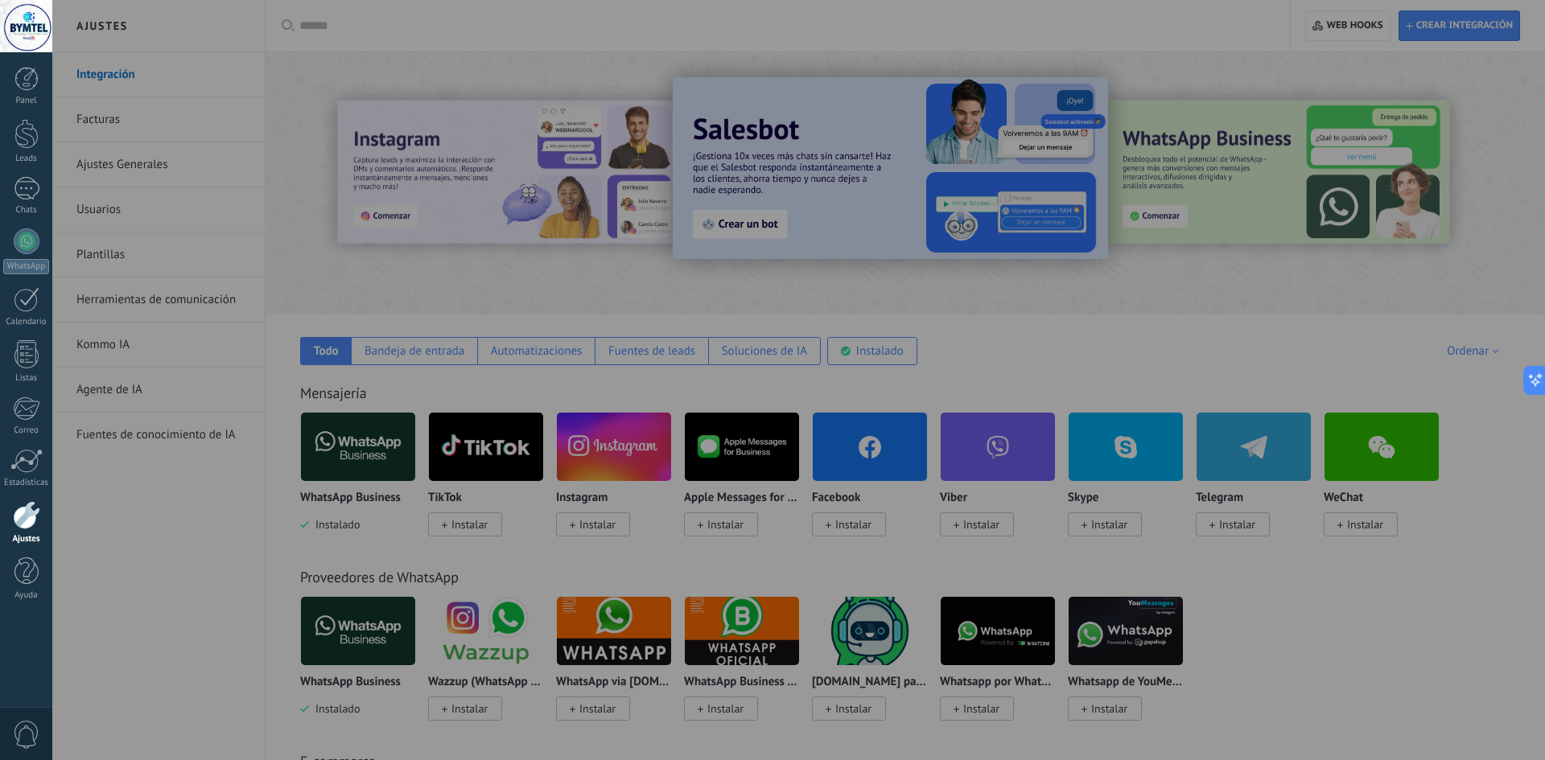
click at [348, 455] on div at bounding box center [824, 380] width 1545 height 760
click at [578, 521] on div at bounding box center [824, 380] width 1545 height 760
click at [588, 531] on div at bounding box center [824, 380] width 1545 height 760
click at [624, 448] on div at bounding box center [824, 380] width 1545 height 760
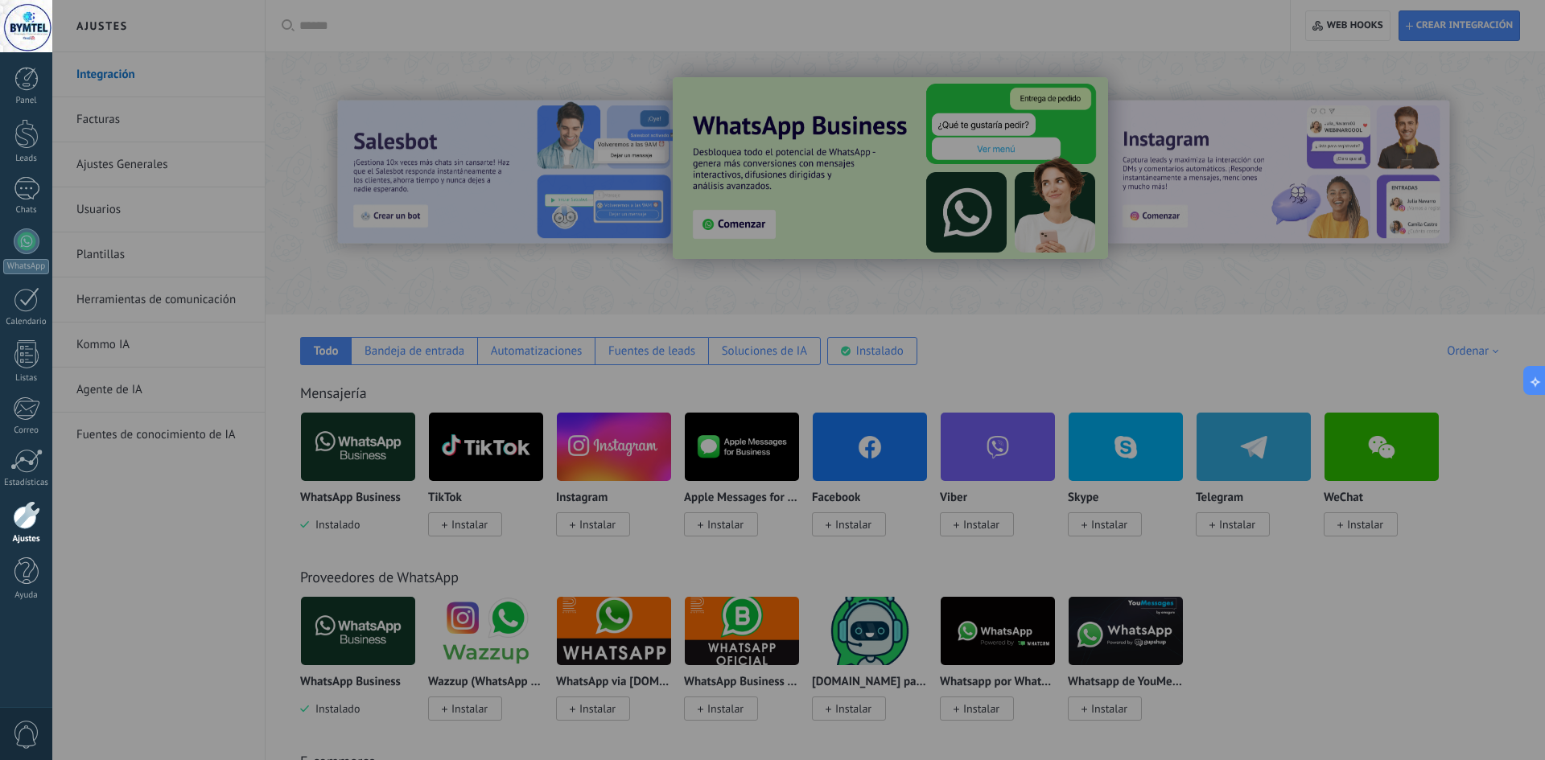
click at [628, 302] on div at bounding box center [824, 380] width 1545 height 760
click at [1210, 673] on div at bounding box center [824, 380] width 1545 height 760
click at [666, 381] on div at bounding box center [824, 380] width 1545 height 760
click at [113, 26] on div at bounding box center [824, 380] width 1545 height 760
click at [112, 74] on div at bounding box center [824, 380] width 1545 height 760
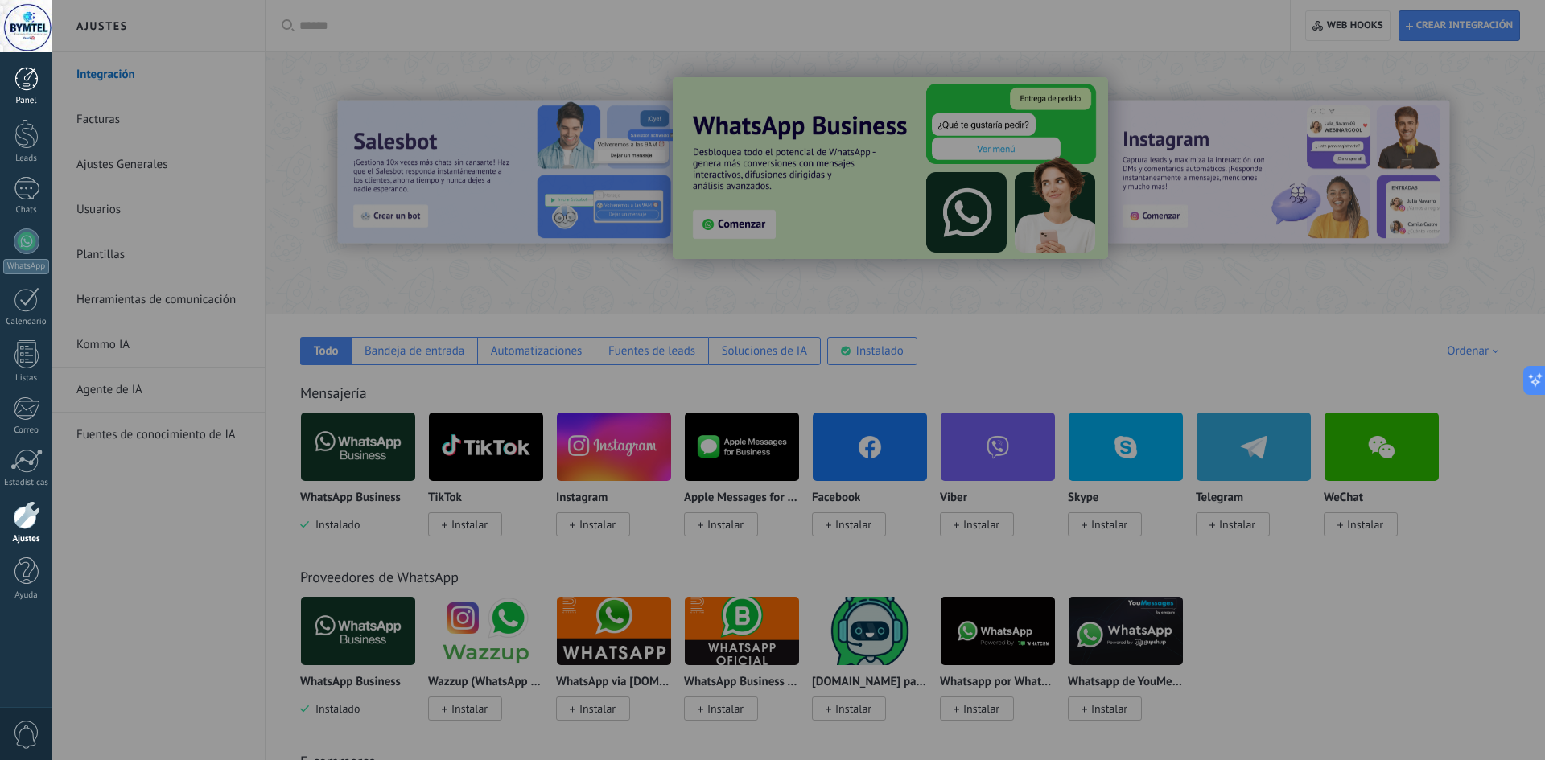
click at [33, 80] on div at bounding box center [26, 79] width 24 height 24
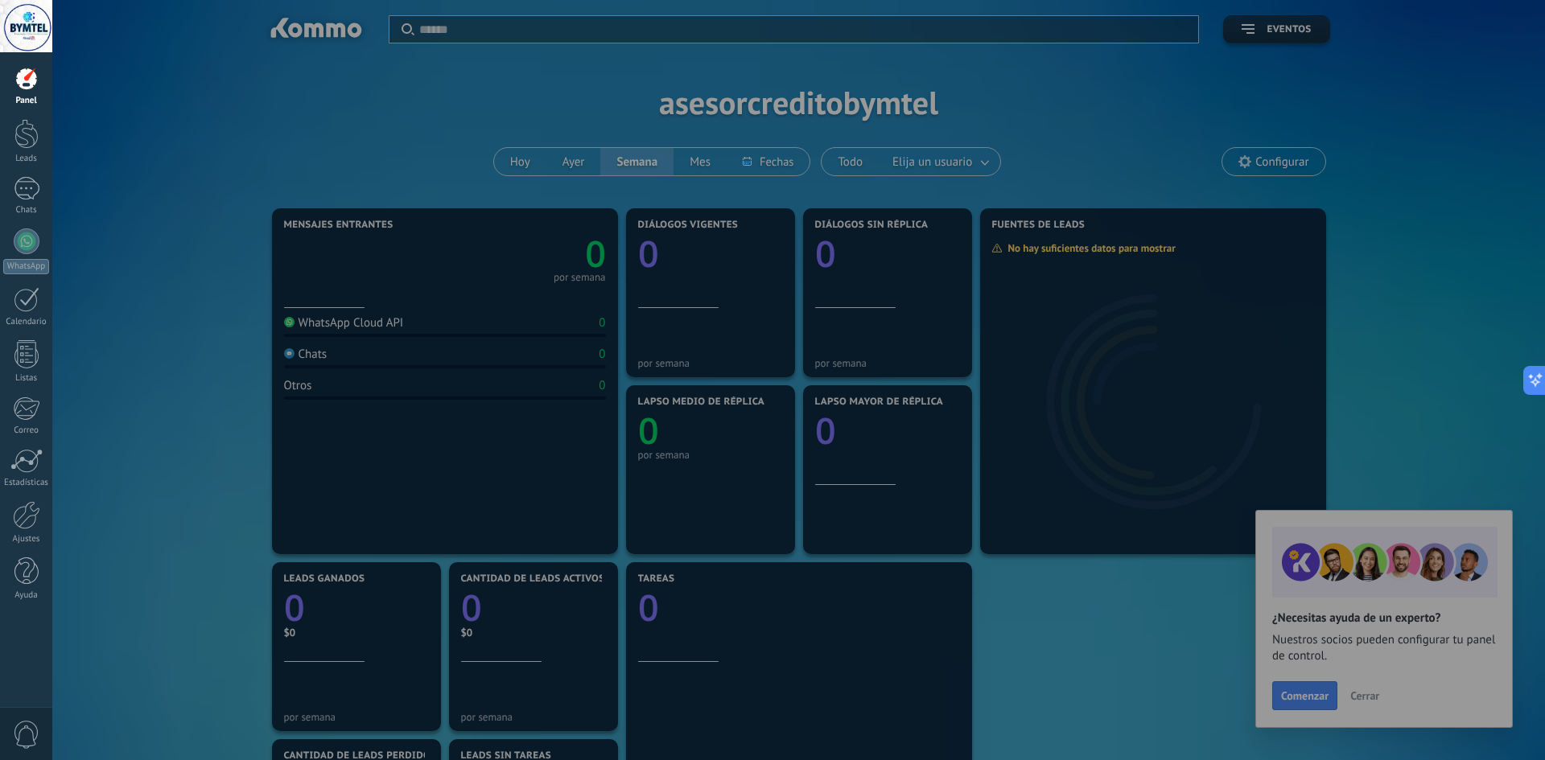
click at [1327, 701] on div at bounding box center [824, 380] width 1545 height 760
click at [1305, 687] on div at bounding box center [824, 380] width 1545 height 760
click at [1310, 708] on div at bounding box center [824, 380] width 1545 height 760
drag, startPoint x: 1310, startPoint y: 696, endPoint x: 1333, endPoint y: 696, distance: 23.3
click at [1326, 696] on div at bounding box center [824, 380] width 1545 height 760
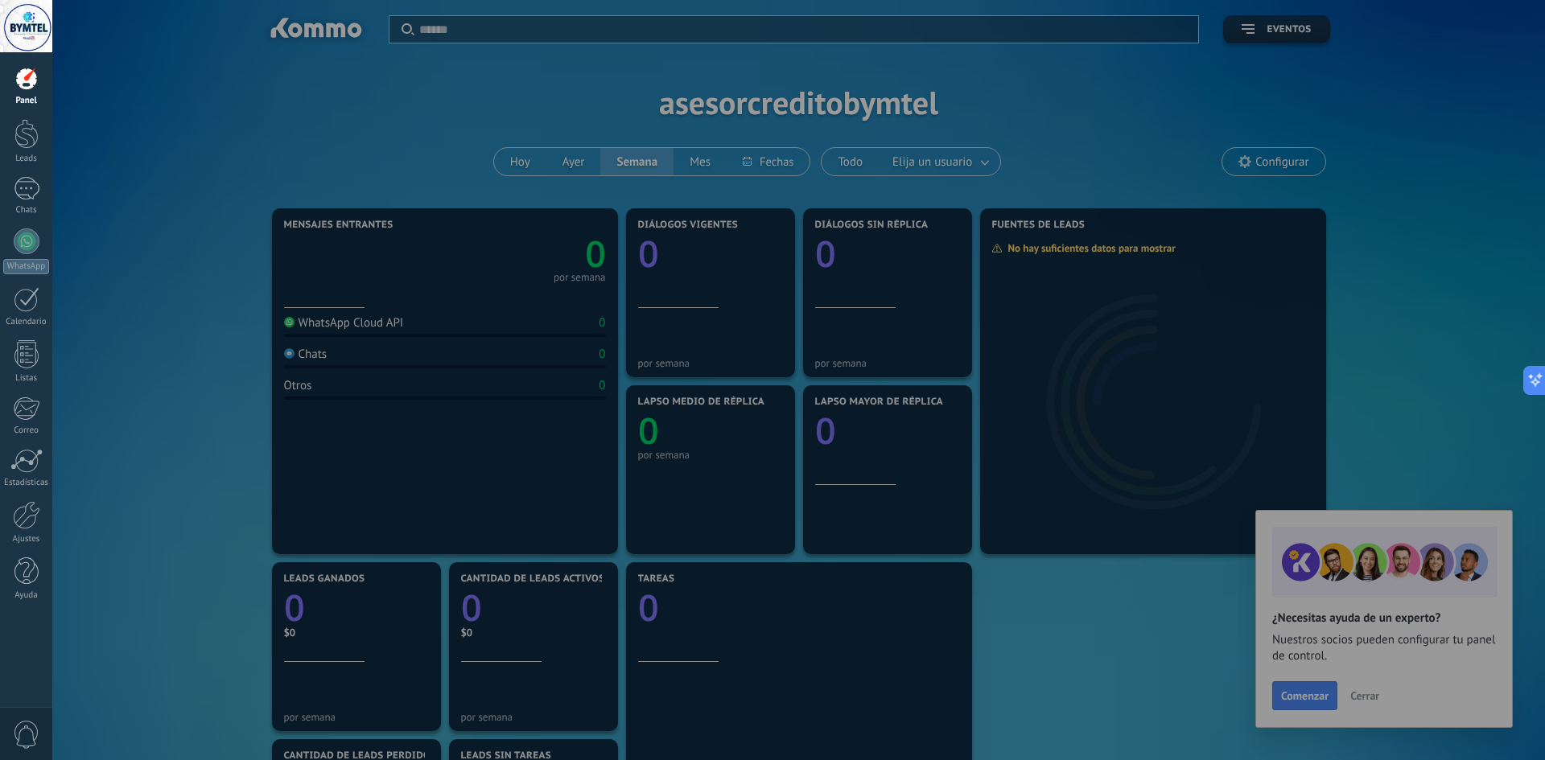
click at [1365, 692] on div at bounding box center [824, 380] width 1545 height 760
click at [1364, 697] on div at bounding box center [824, 380] width 1545 height 760
drag, startPoint x: 1363, startPoint y: 697, endPoint x: 854, endPoint y: 459, distance: 561.5
click at [1345, 683] on div at bounding box center [824, 380] width 1545 height 760
click at [586, 401] on div at bounding box center [824, 380] width 1545 height 760
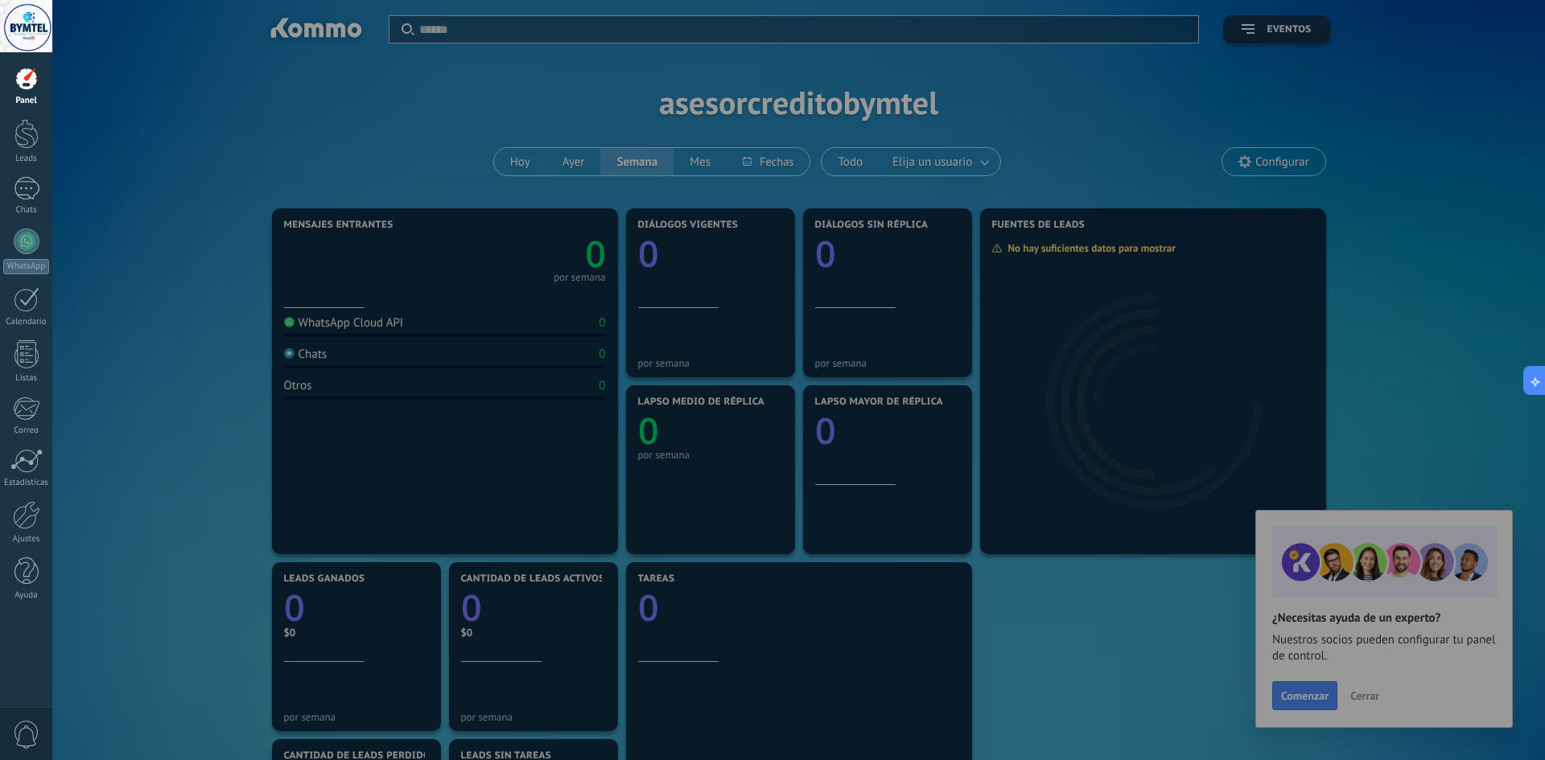
click at [47, 216] on div "Panel Leads Chats WhatsApp Clientes" at bounding box center [26, 342] width 52 height 550
click at [430, 570] on div at bounding box center [824, 380] width 1545 height 760
click at [14, 241] on div at bounding box center [27, 241] width 26 height 26
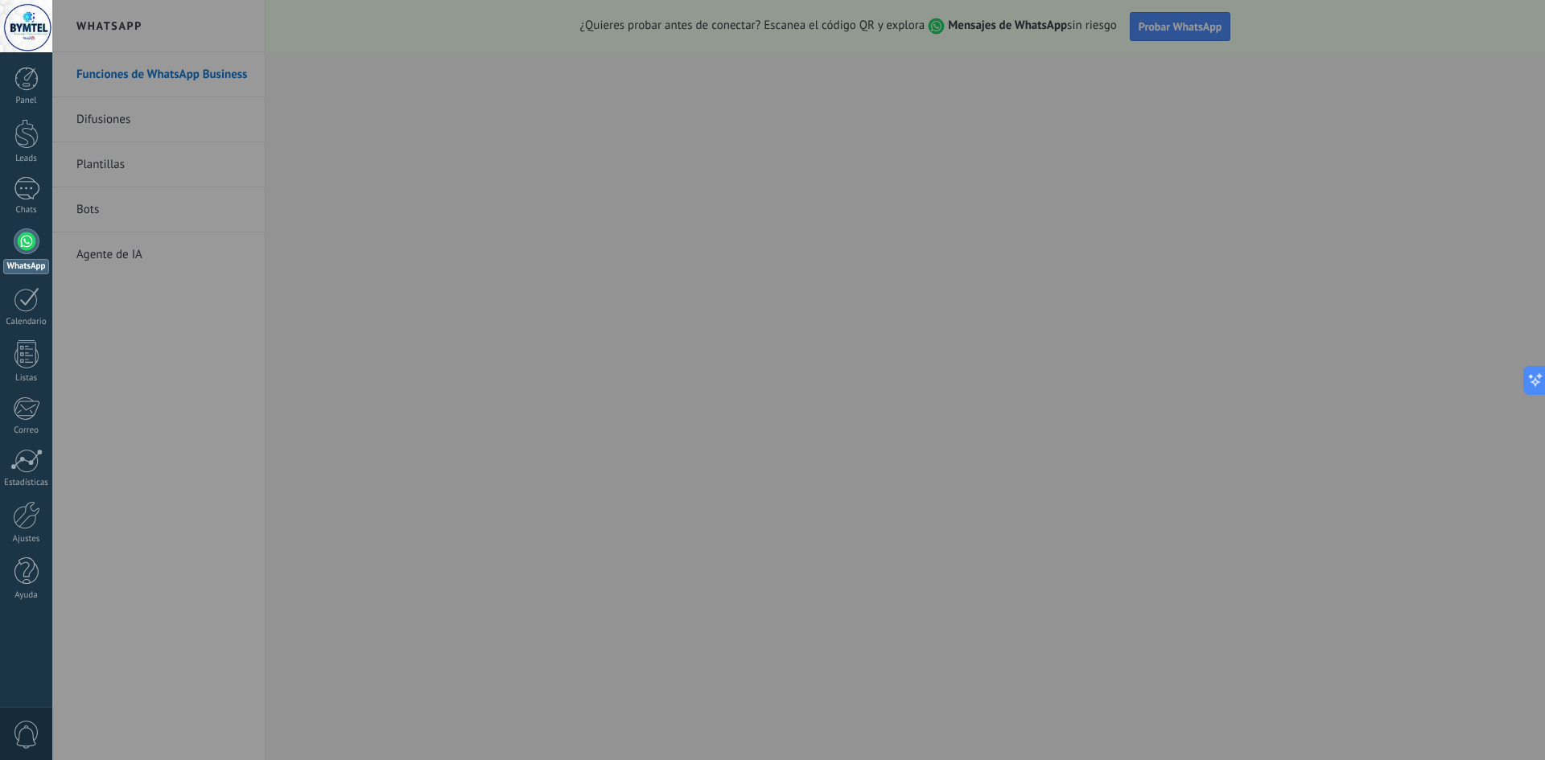
click at [471, 322] on div at bounding box center [824, 380] width 1545 height 760
click at [428, 319] on div at bounding box center [824, 380] width 1545 height 760
click at [528, 334] on div at bounding box center [824, 380] width 1545 height 760
click at [1191, 30] on div at bounding box center [824, 380] width 1545 height 760
click at [1181, 24] on div at bounding box center [824, 380] width 1545 height 760
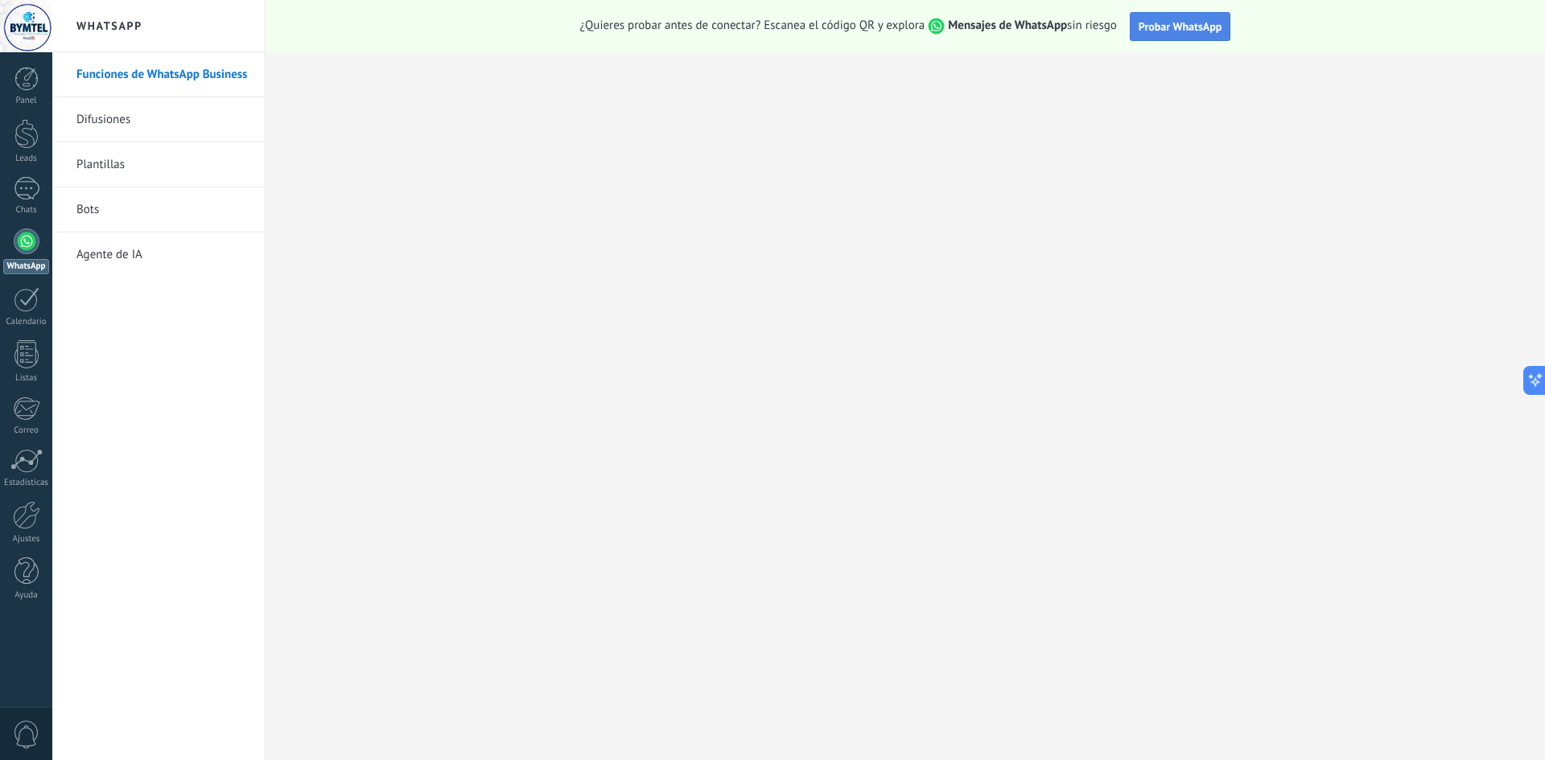
click at [1209, 36] on button "Probar WhatsApp" at bounding box center [1180, 26] width 101 height 29
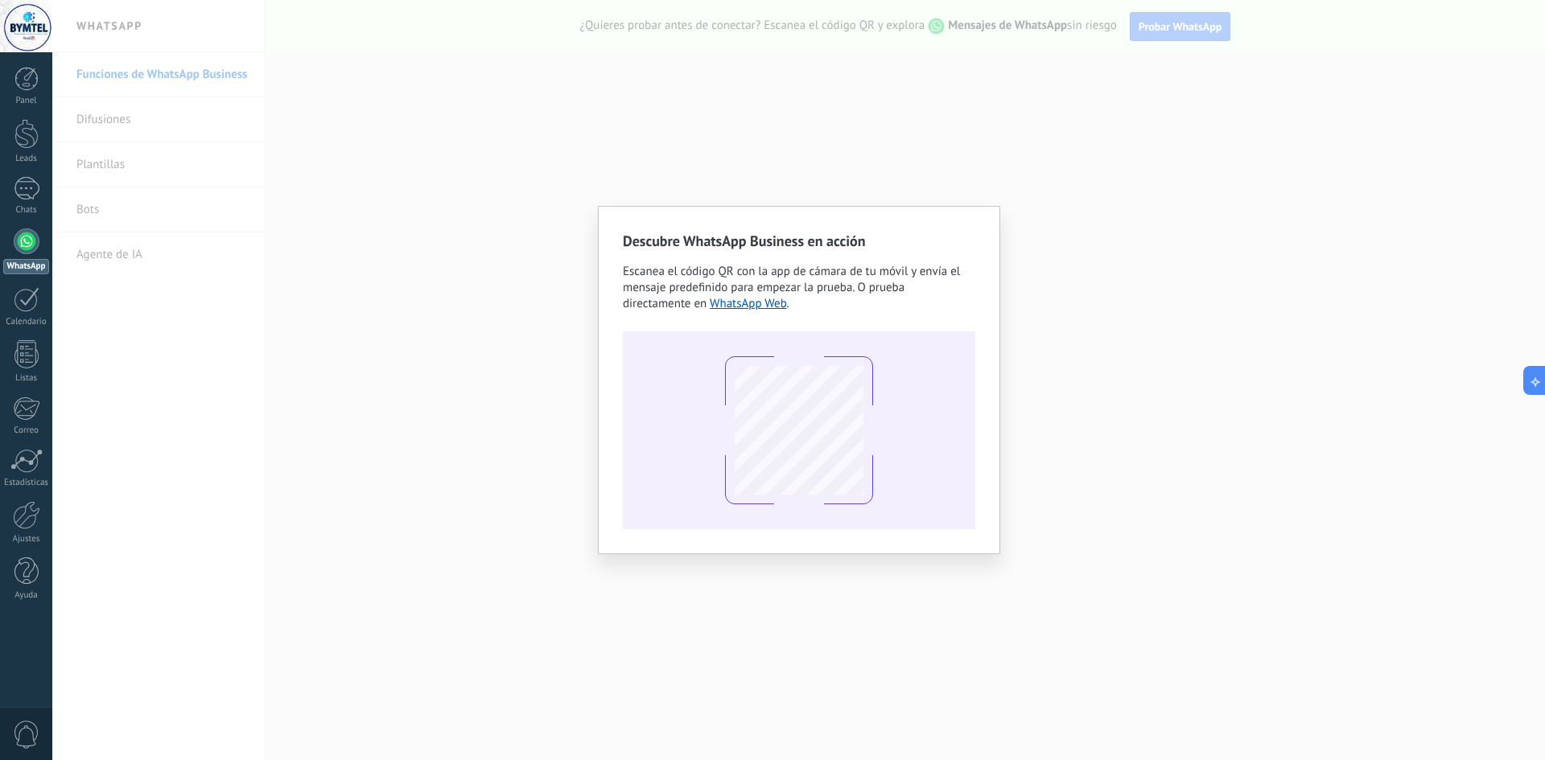
click at [649, 180] on div "Descubre WhatsApp Business en acción Escanea el código QR con la app de cámara …" at bounding box center [798, 380] width 1492 height 760
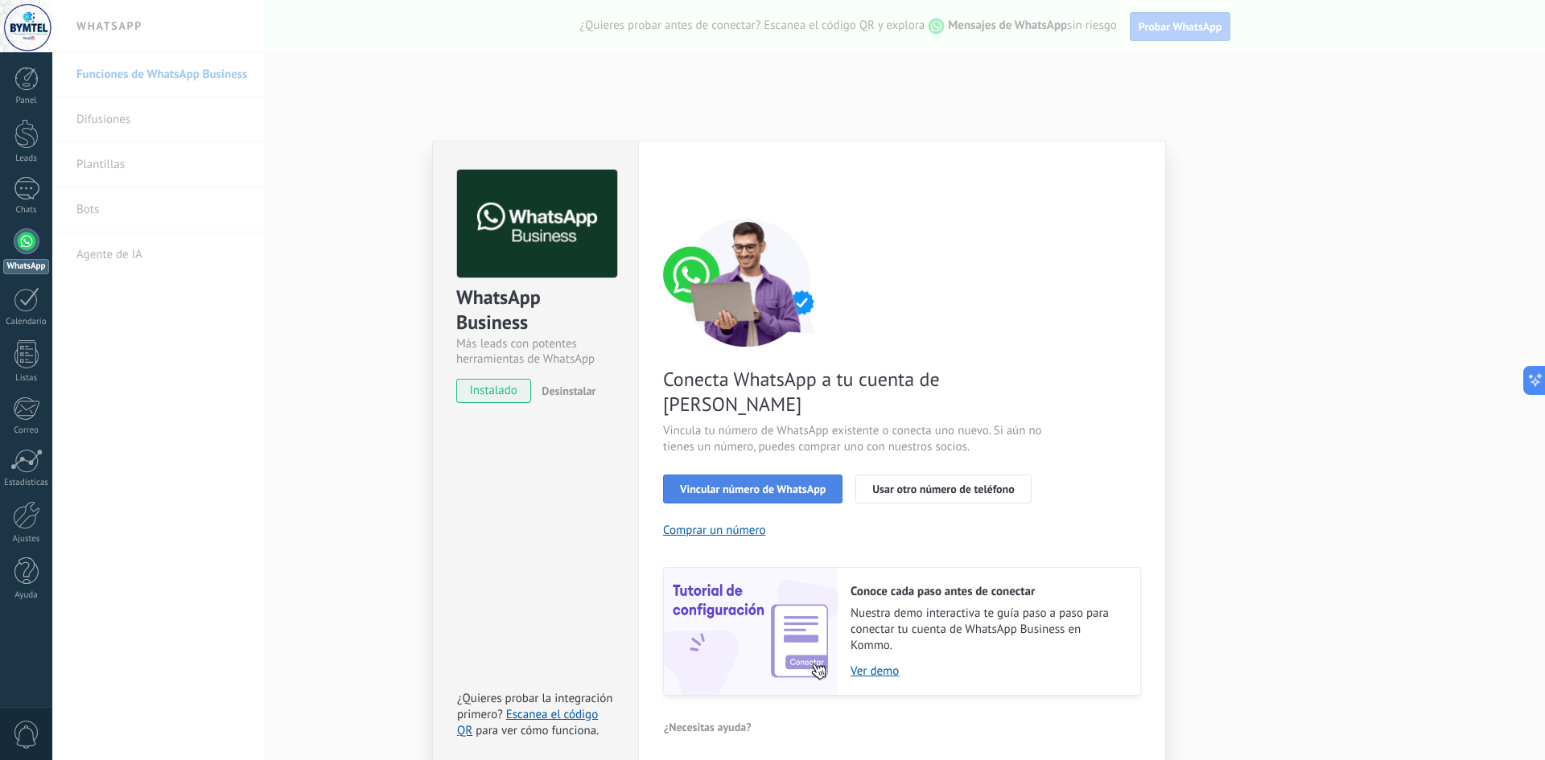
click at [776, 484] on span "Vincular número de WhatsApp" at bounding box center [753, 489] width 146 height 11
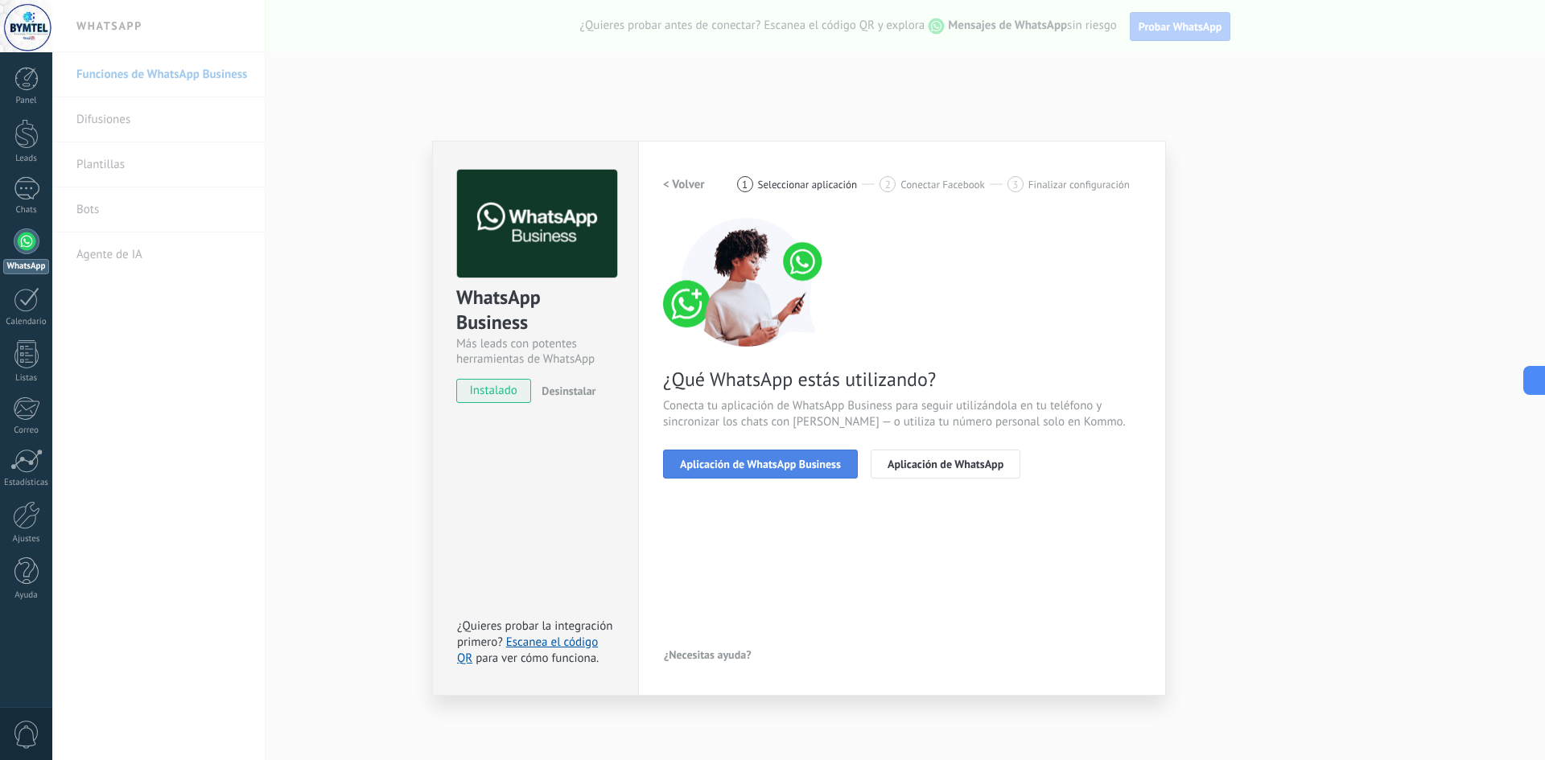
click at [739, 467] on span "Aplicación de WhatsApp Business" at bounding box center [760, 464] width 161 height 11
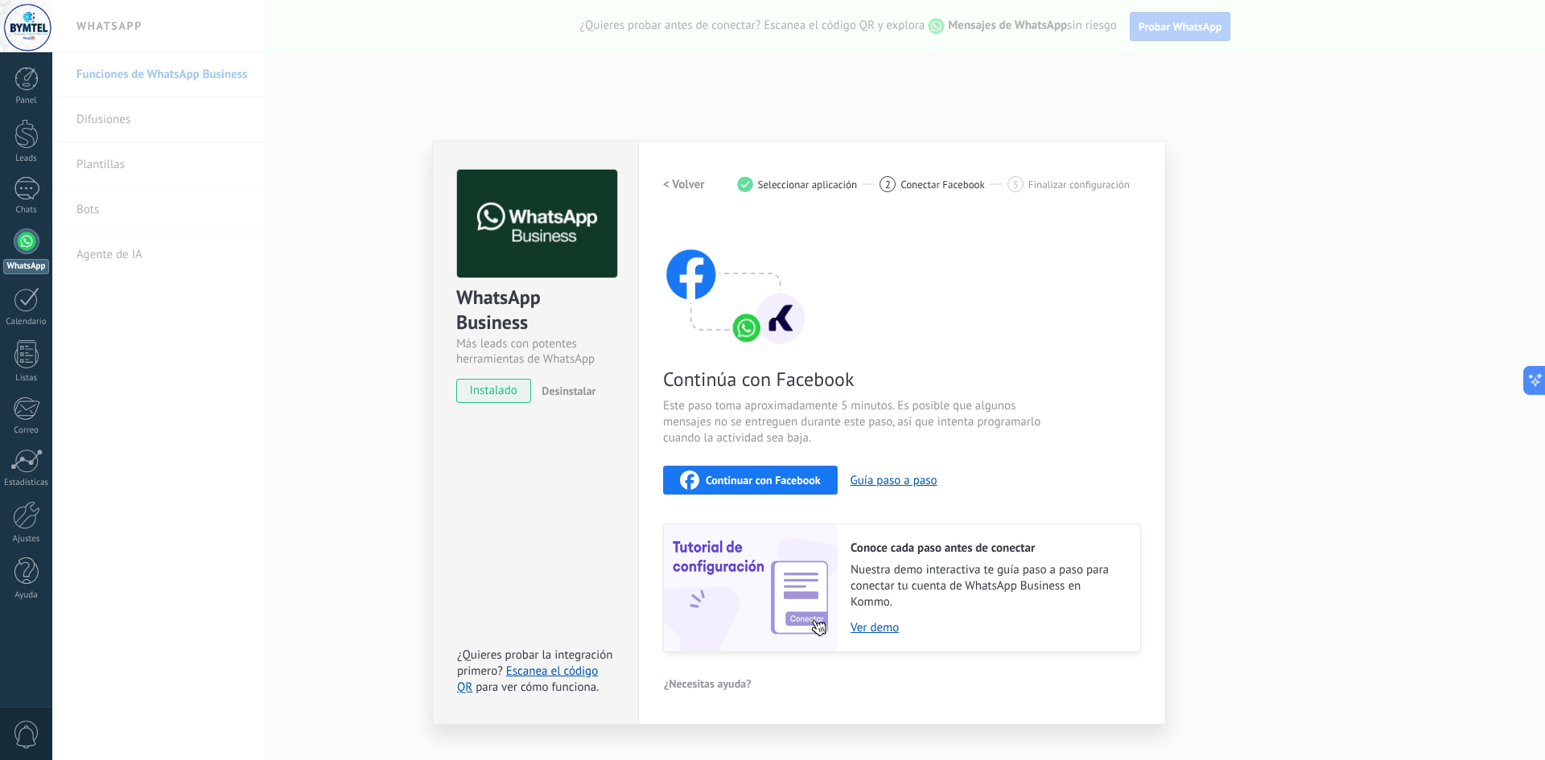
click at [767, 481] on span "Continuar con Facebook" at bounding box center [763, 480] width 115 height 11
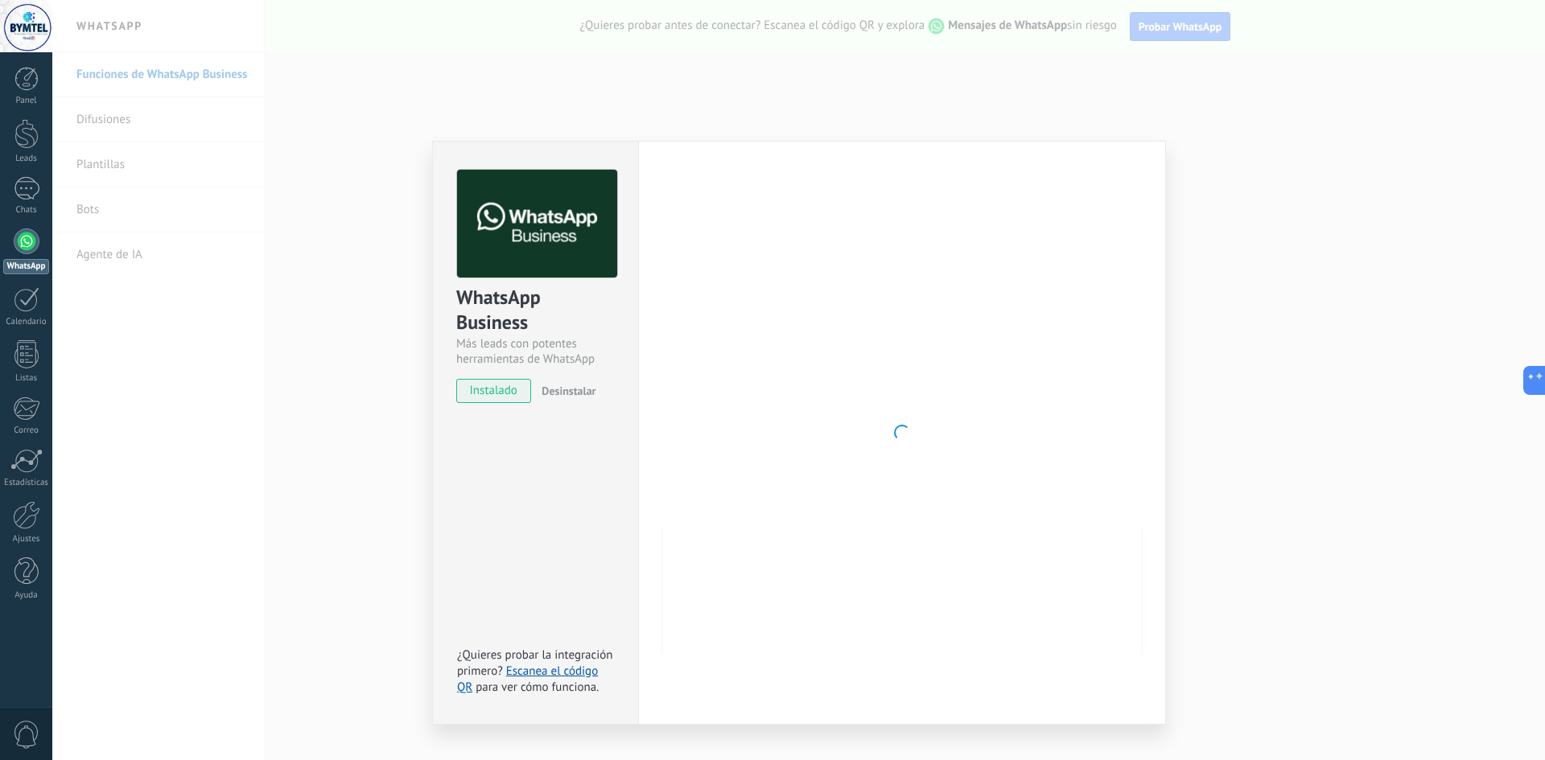
click at [754, 508] on div at bounding box center [902, 433] width 478 height 526
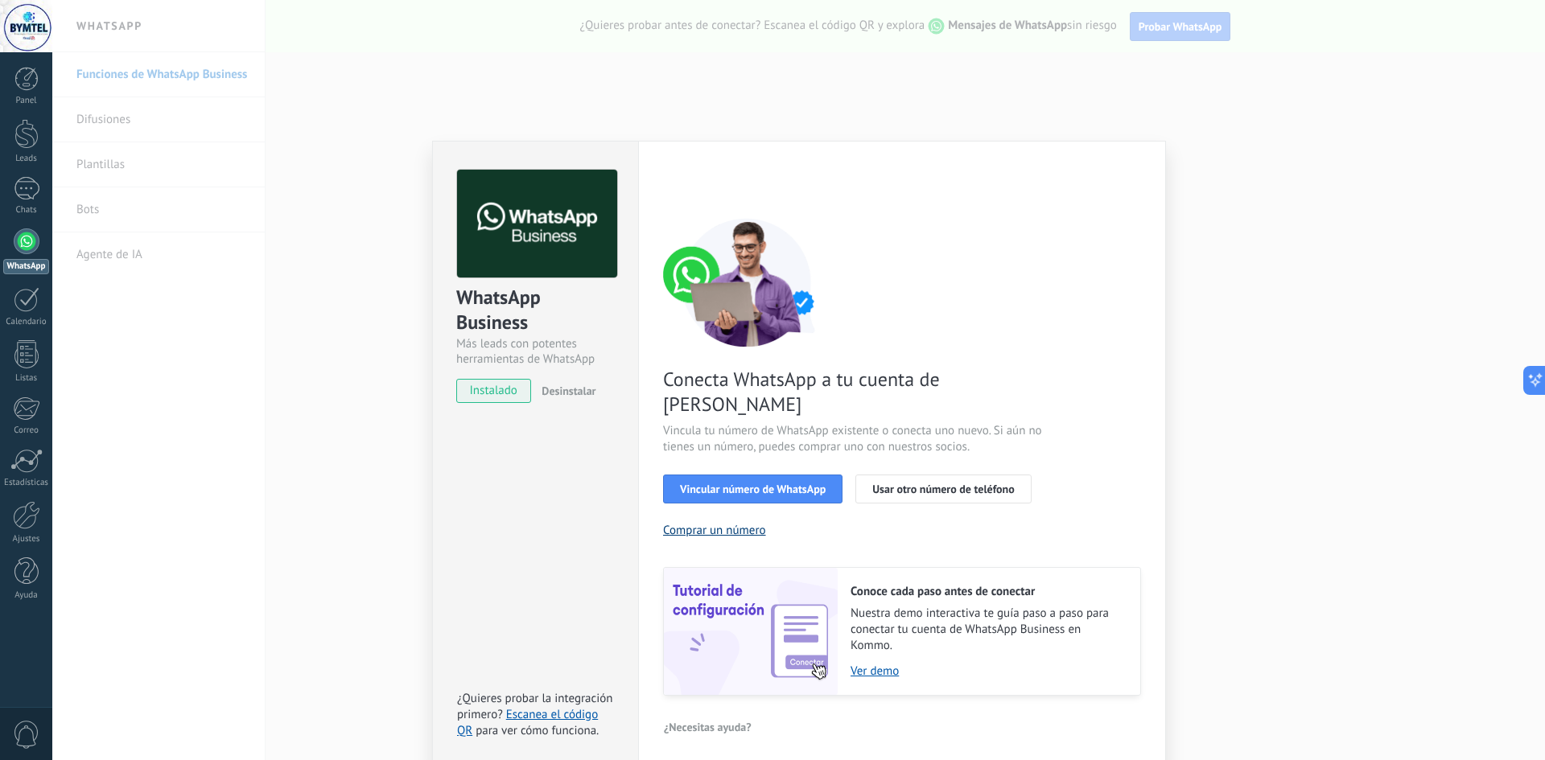
click at [749, 523] on button "Comprar un número" at bounding box center [714, 530] width 103 height 15
click at [924, 475] on button "Usar otro número de teléfono" at bounding box center [942, 489] width 175 height 29
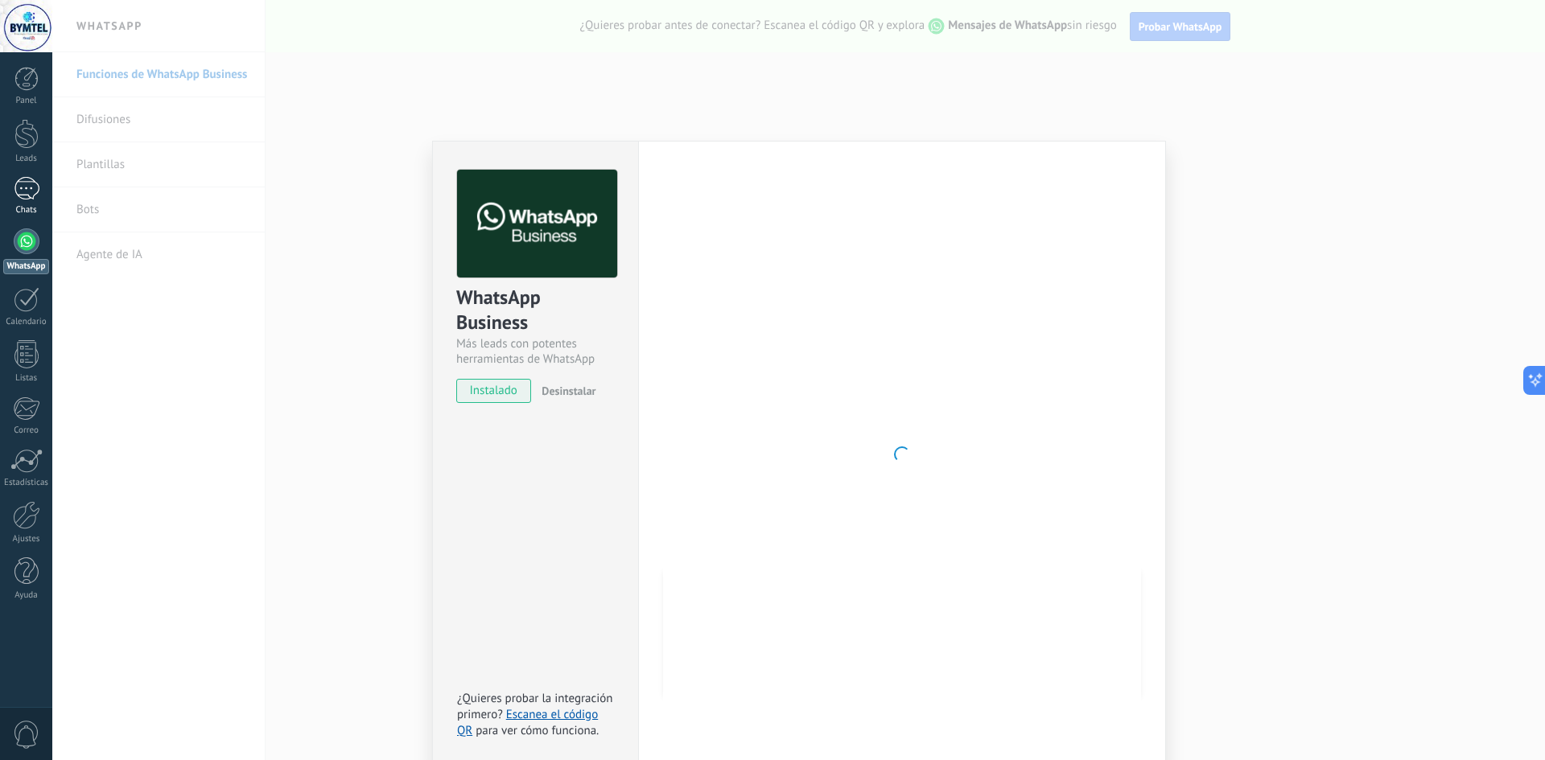
click at [33, 197] on div at bounding box center [27, 188] width 26 height 23
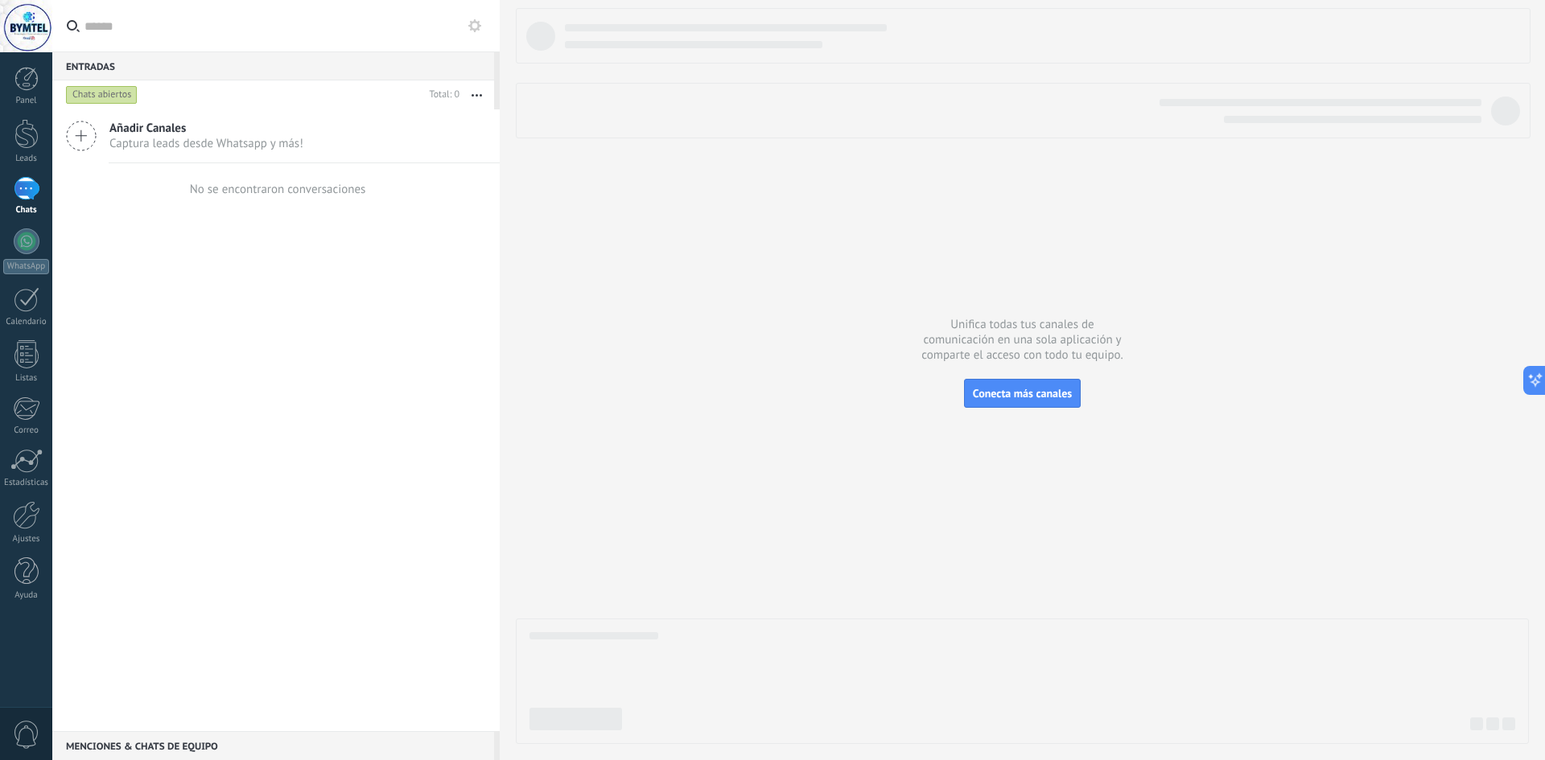
click at [78, 140] on icon at bounding box center [81, 136] width 31 height 31
drag, startPoint x: 90, startPoint y: 130, endPoint x: 63, endPoint y: 8, distance: 124.5
click at [91, 130] on icon at bounding box center [81, 136] width 31 height 31
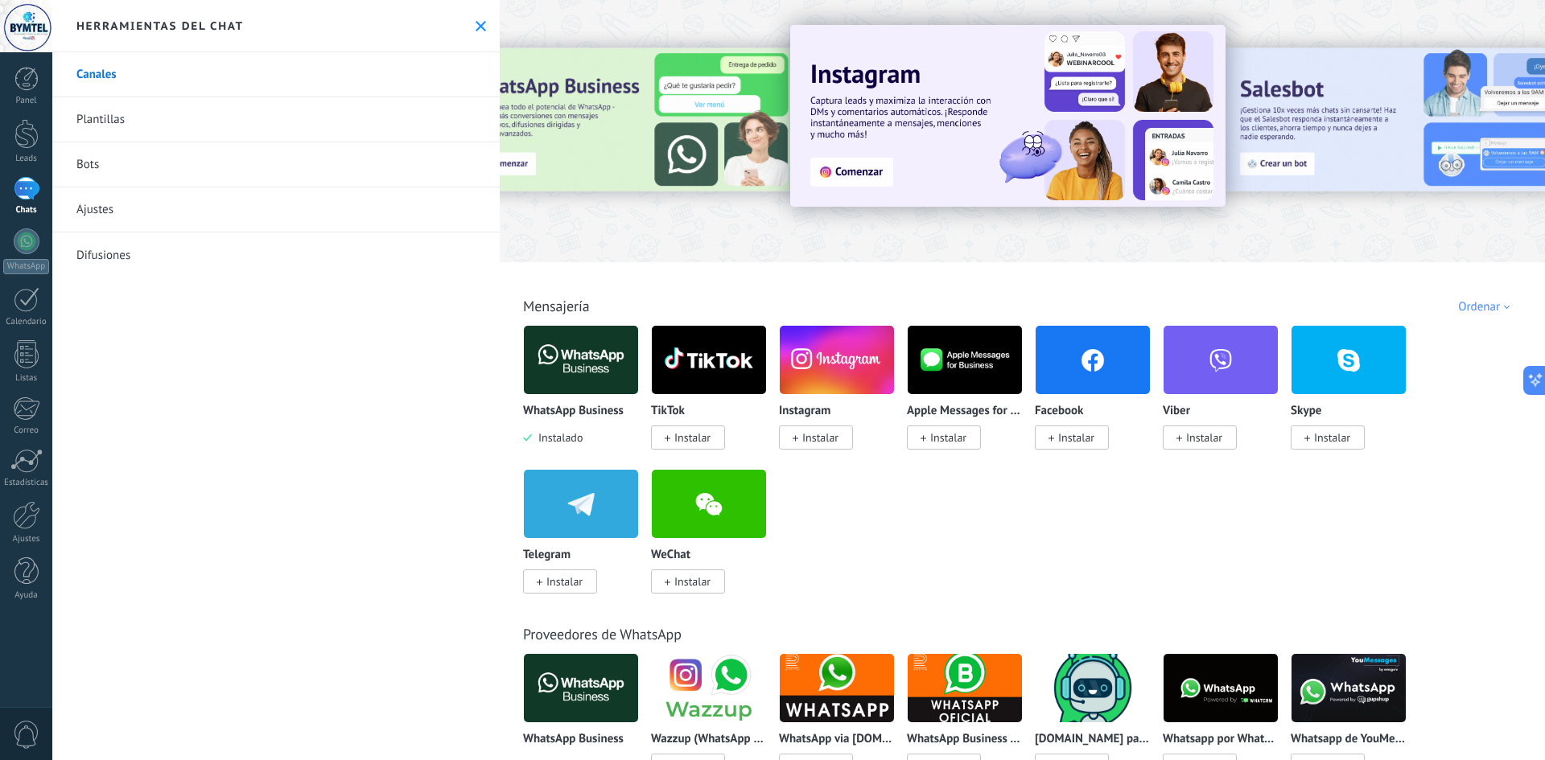
click at [781, 217] on div at bounding box center [1022, 126] width 1045 height 231
click at [837, 430] on span "Instalar" at bounding box center [816, 438] width 74 height 24
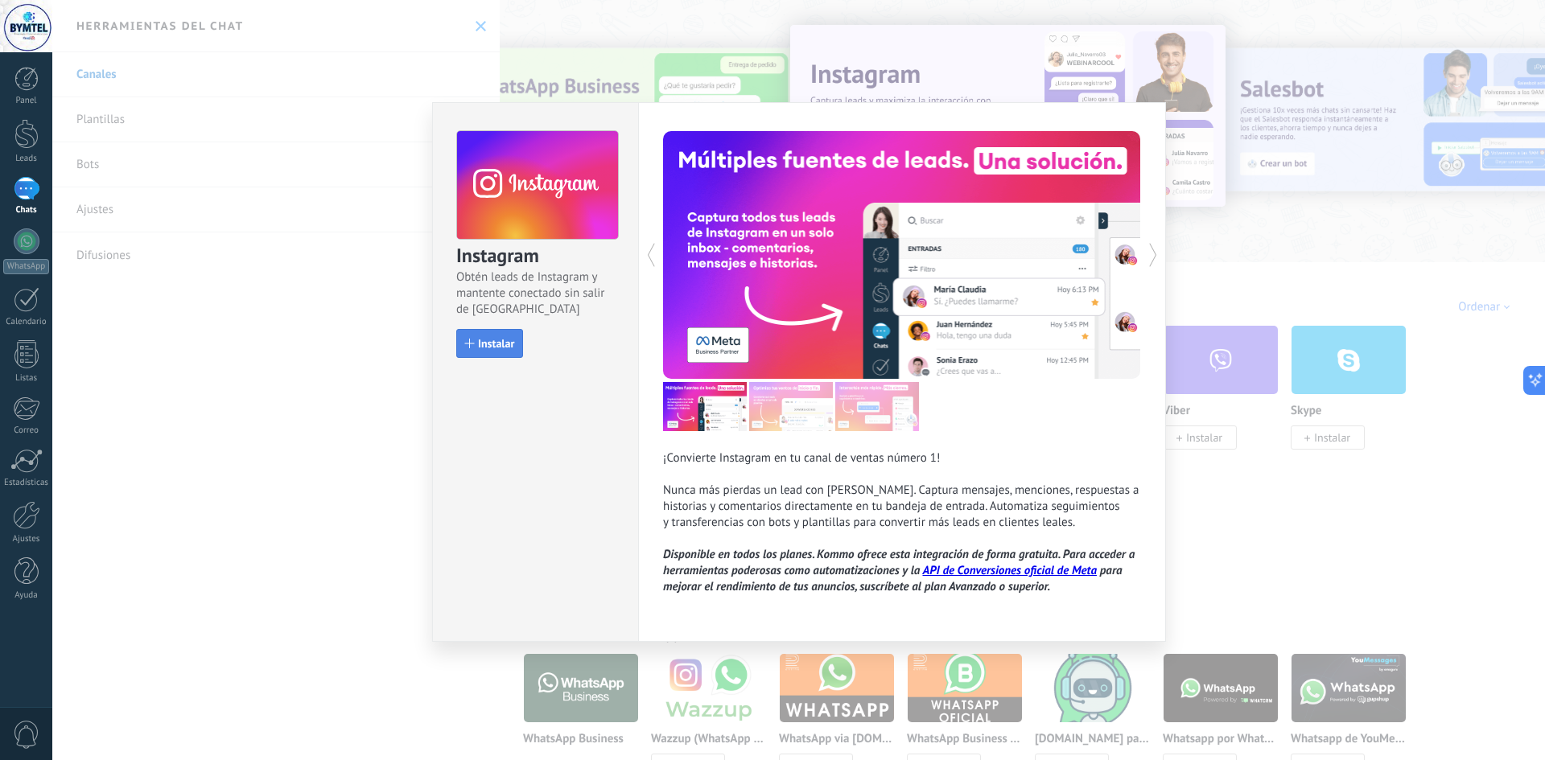
click at [498, 347] on span "Instalar" at bounding box center [496, 343] width 36 height 11
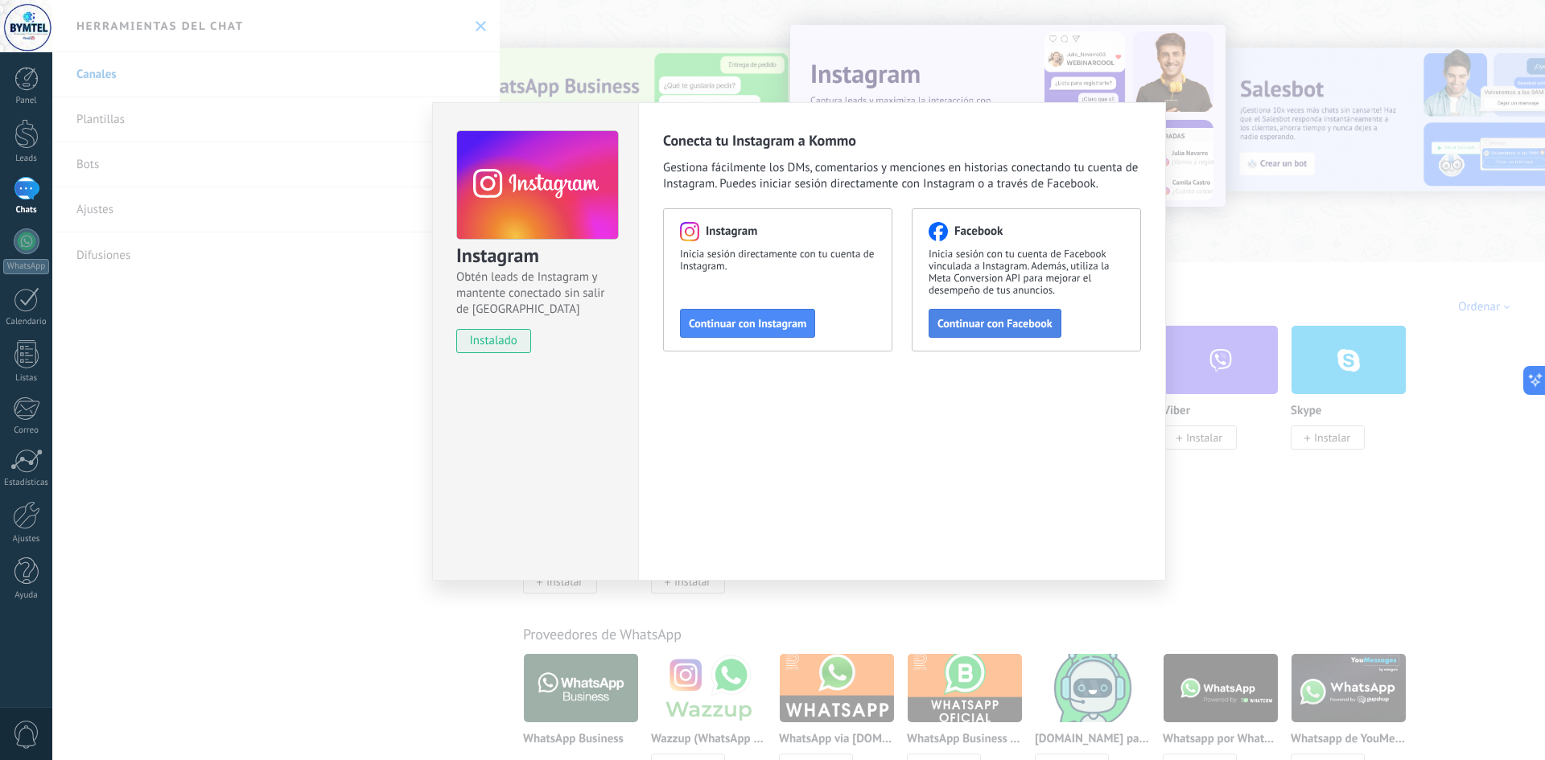
click at [968, 331] on button "Continuar con Facebook" at bounding box center [994, 323] width 133 height 29
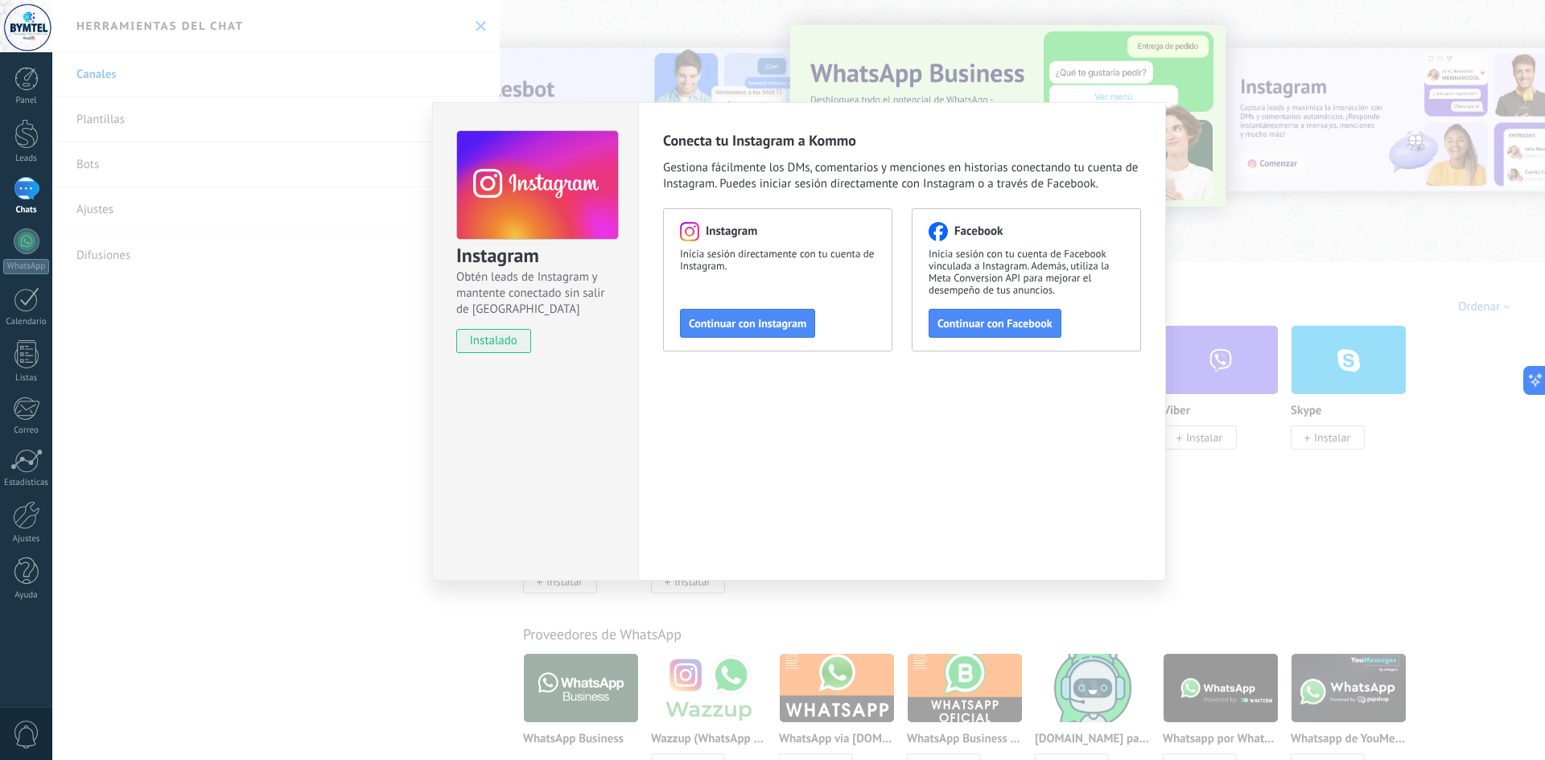
click at [1096, 335] on div "Facebook Inicia sesión con tu cuenta de Facebook vinculada a Instagram. Además,…" at bounding box center [1026, 279] width 229 height 143
click at [1186, 274] on div "Instagram Obtén leads de Instagram y mantente conectado sin salir de Kommo inst…" at bounding box center [798, 380] width 1492 height 760
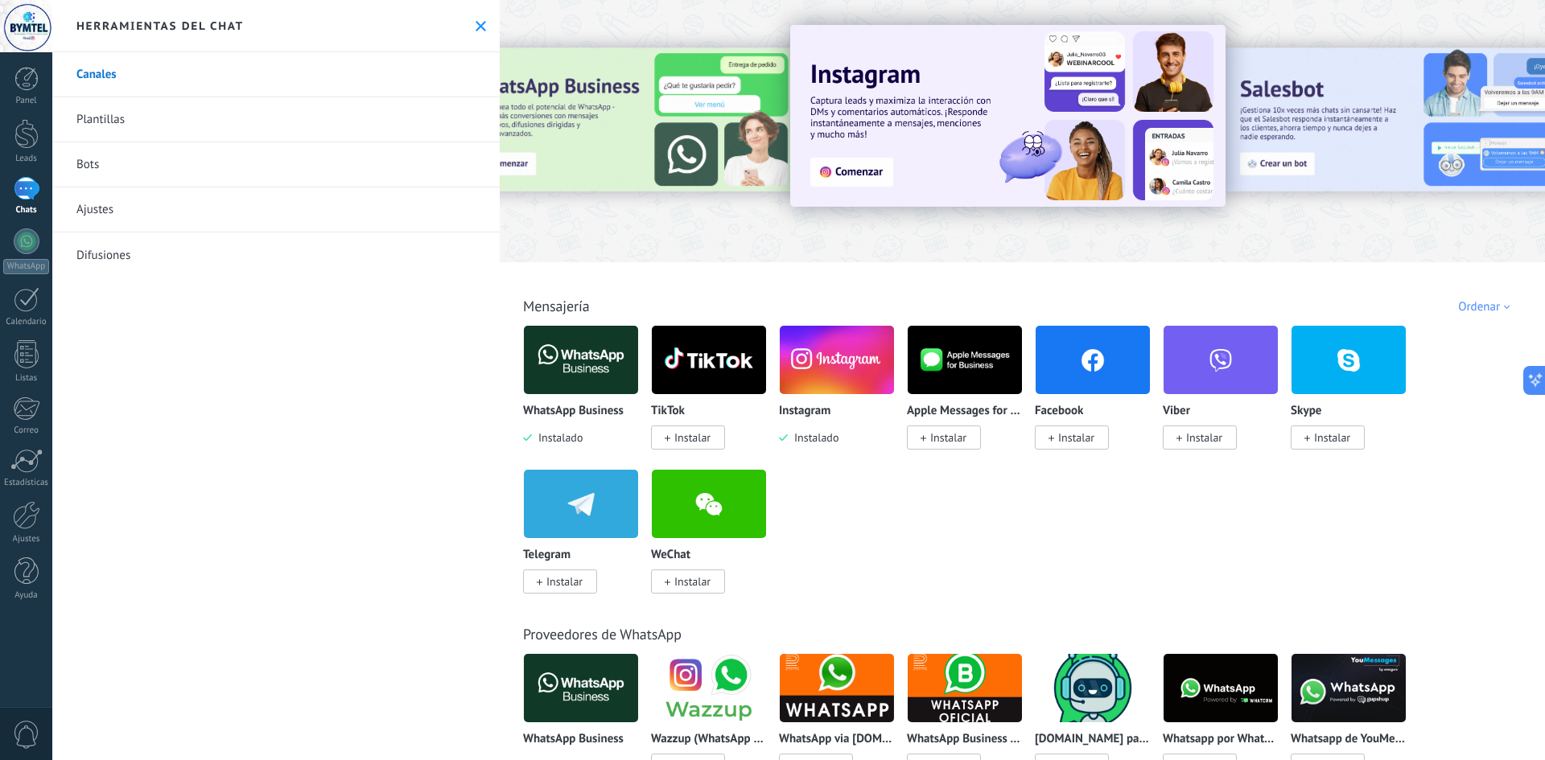
click at [1065, 435] on span "Instalar" at bounding box center [1076, 437] width 36 height 14
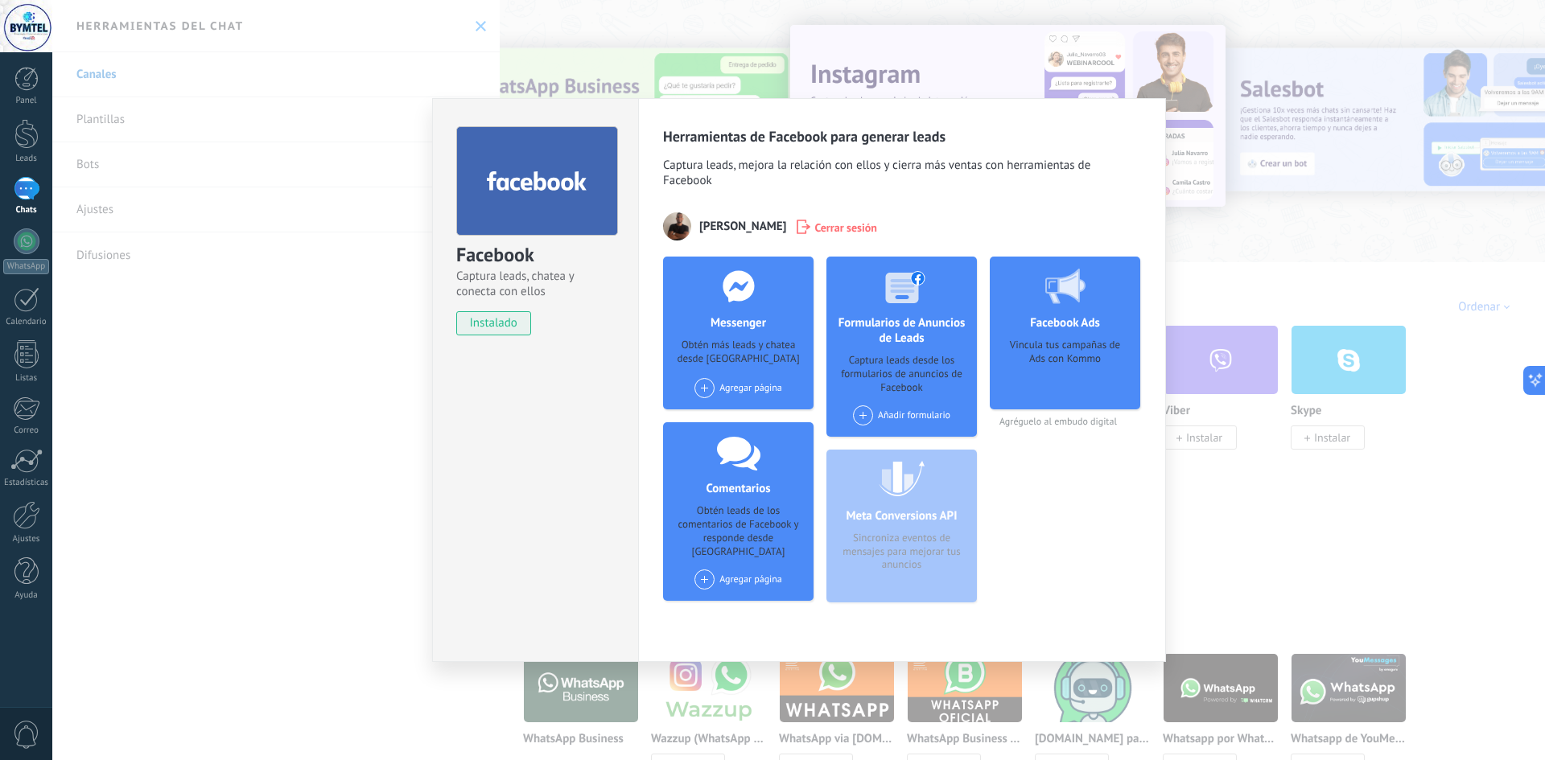
click at [743, 340] on div "Obtén más leads y chatea desde Kommo" at bounding box center [738, 353] width 125 height 29
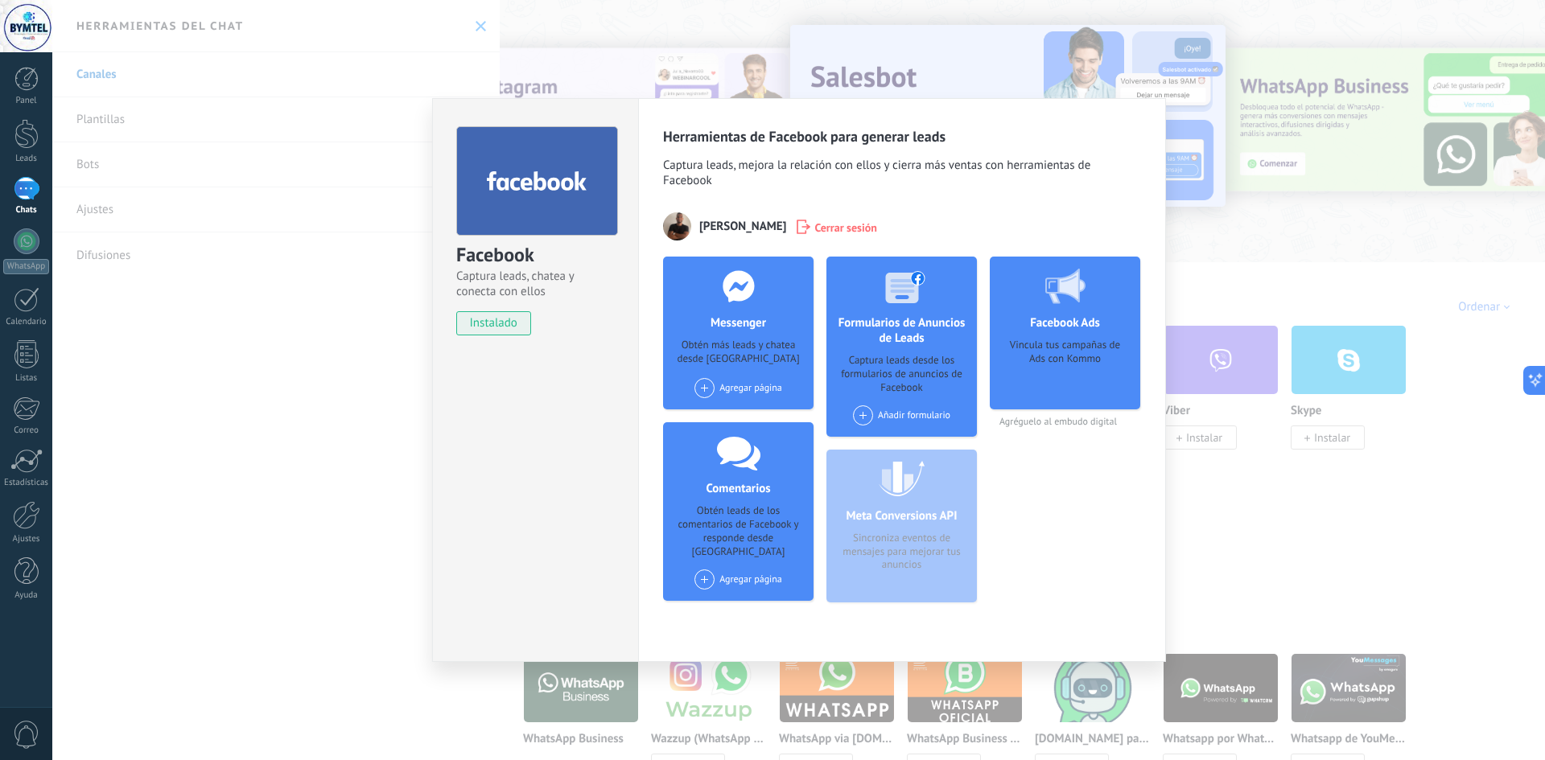
click at [701, 382] on span at bounding box center [704, 388] width 20 height 20
click at [754, 412] on div "Bymtel/Celulares/a Crédito" at bounding box center [766, 418] width 146 height 35
click at [862, 414] on span at bounding box center [863, 415] width 20 height 20
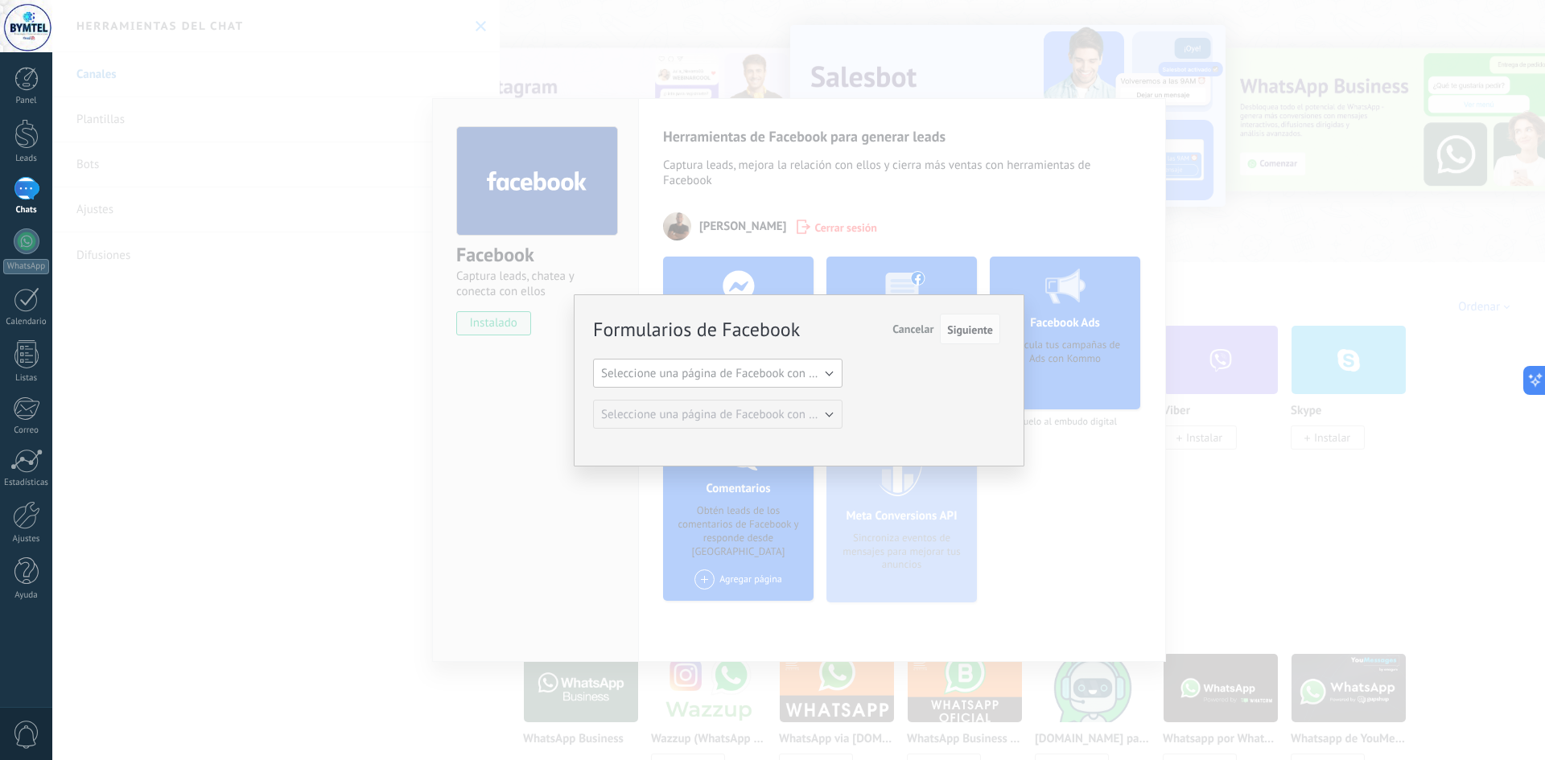
click at [832, 374] on span "Seleccione una página de Facebook con formas" at bounding box center [722, 373] width 243 height 15
click at [832, 374] on span "Seleccione una página de Facebook con formas" at bounding box center [709, 373] width 253 height 15
click at [779, 366] on span "Seleccione una página de Facebook con formas" at bounding box center [722, 373] width 243 height 15
click at [714, 399] on span "Bymtel/Celulares/a Crédito" at bounding box center [709, 400] width 253 height 15
click at [973, 338] on button "Siguiente" at bounding box center [970, 329] width 60 height 31
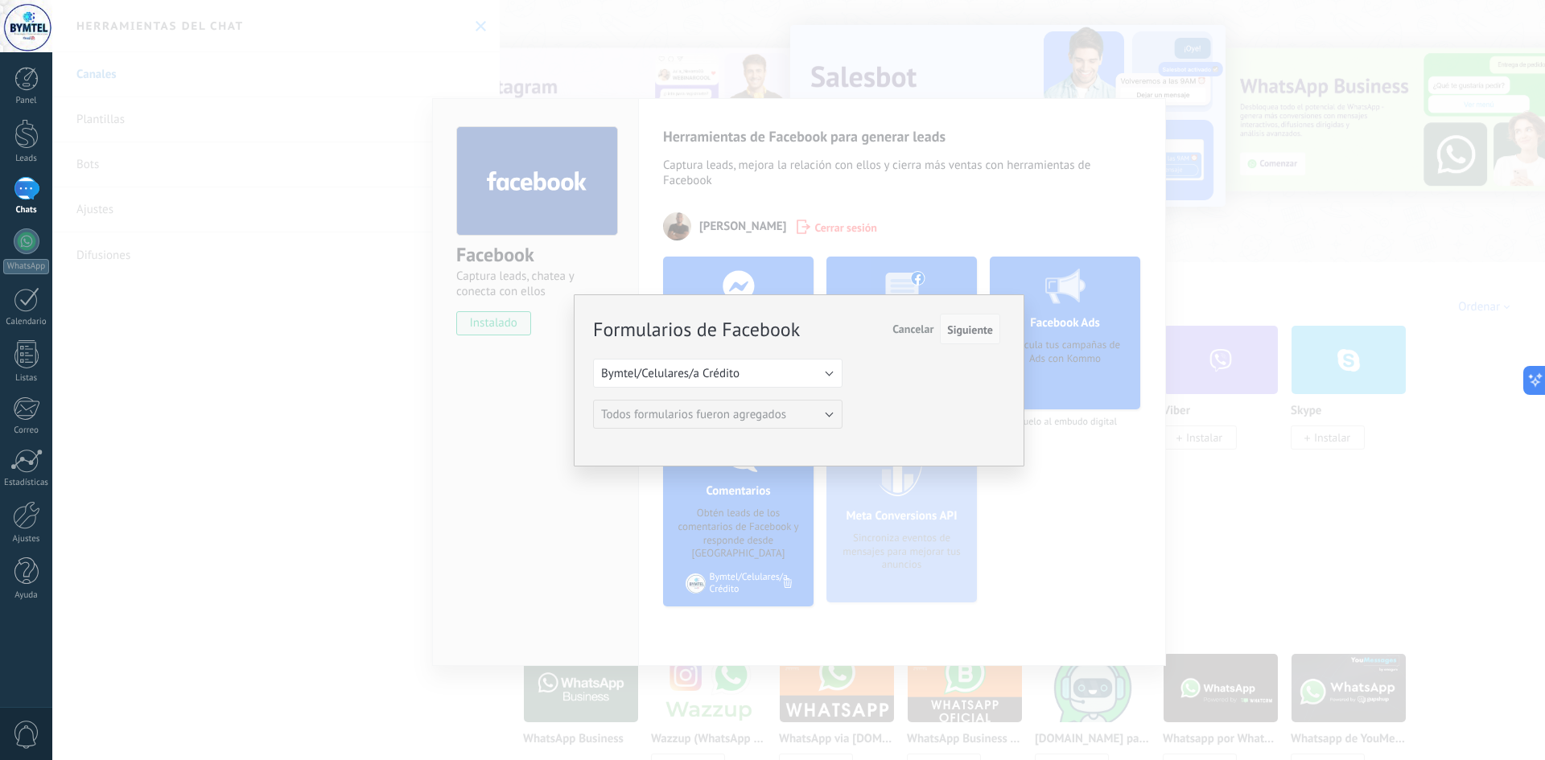
click at [963, 328] on span "Siguiente" at bounding box center [970, 329] width 46 height 11
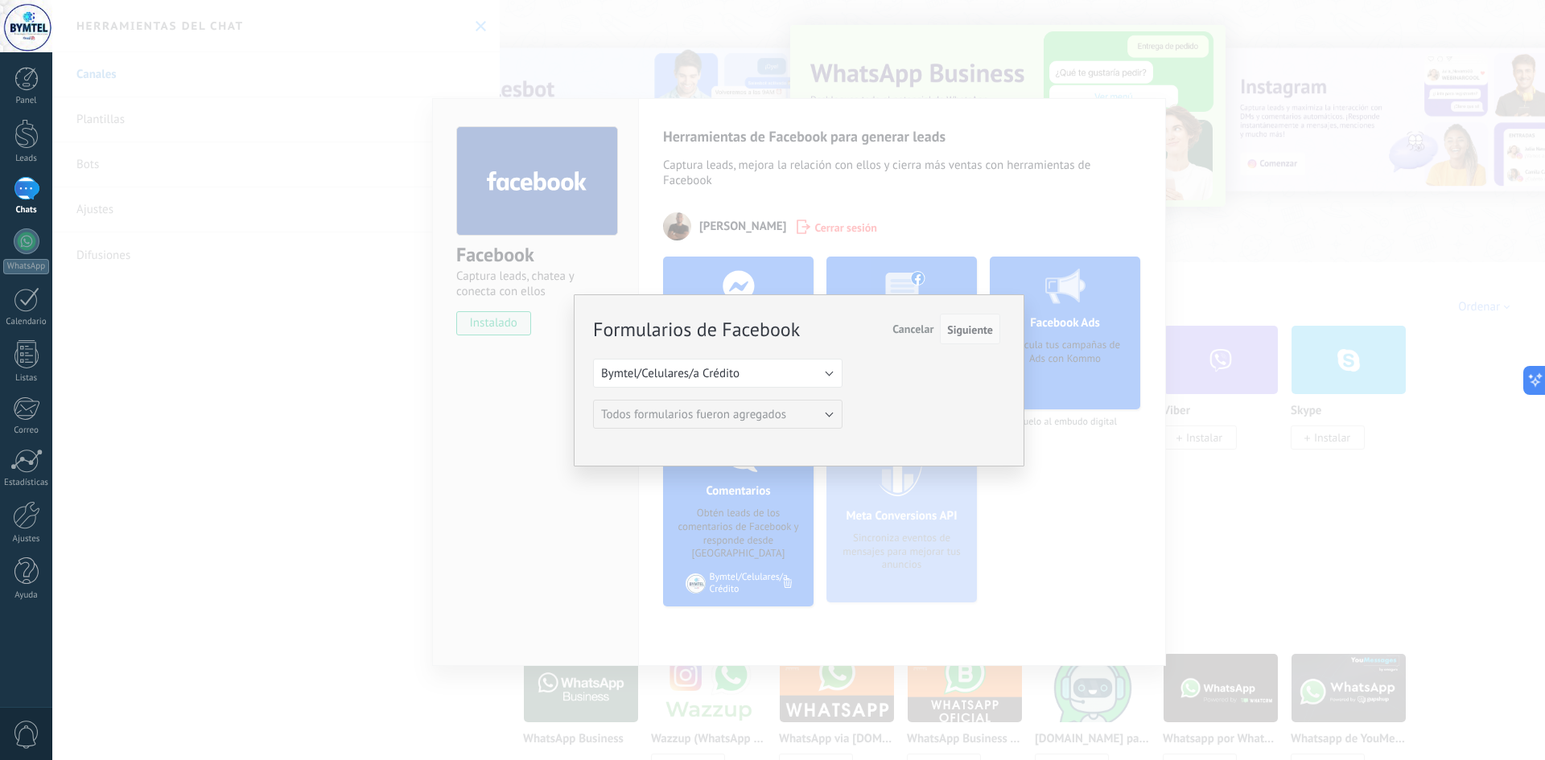
drag, startPoint x: 903, startPoint y: 372, endPoint x: 957, endPoint y: 332, distance: 67.9
click at [904, 371] on div "Formularios de Facebook Siguiente Cancelar Seleccione una página de Facebook co…" at bounding box center [796, 371] width 407 height 113
click at [969, 318] on button "Siguiente" at bounding box center [970, 329] width 60 height 31
click at [973, 385] on div "Formularios de Facebook Siguiente Cancelar Seleccione una página de Facebook co…" at bounding box center [796, 371] width 407 height 113
click at [995, 308] on div "Formularios de Facebook Siguiente Cancelar Seleccione una página de Facebook co…" at bounding box center [799, 380] width 451 height 172
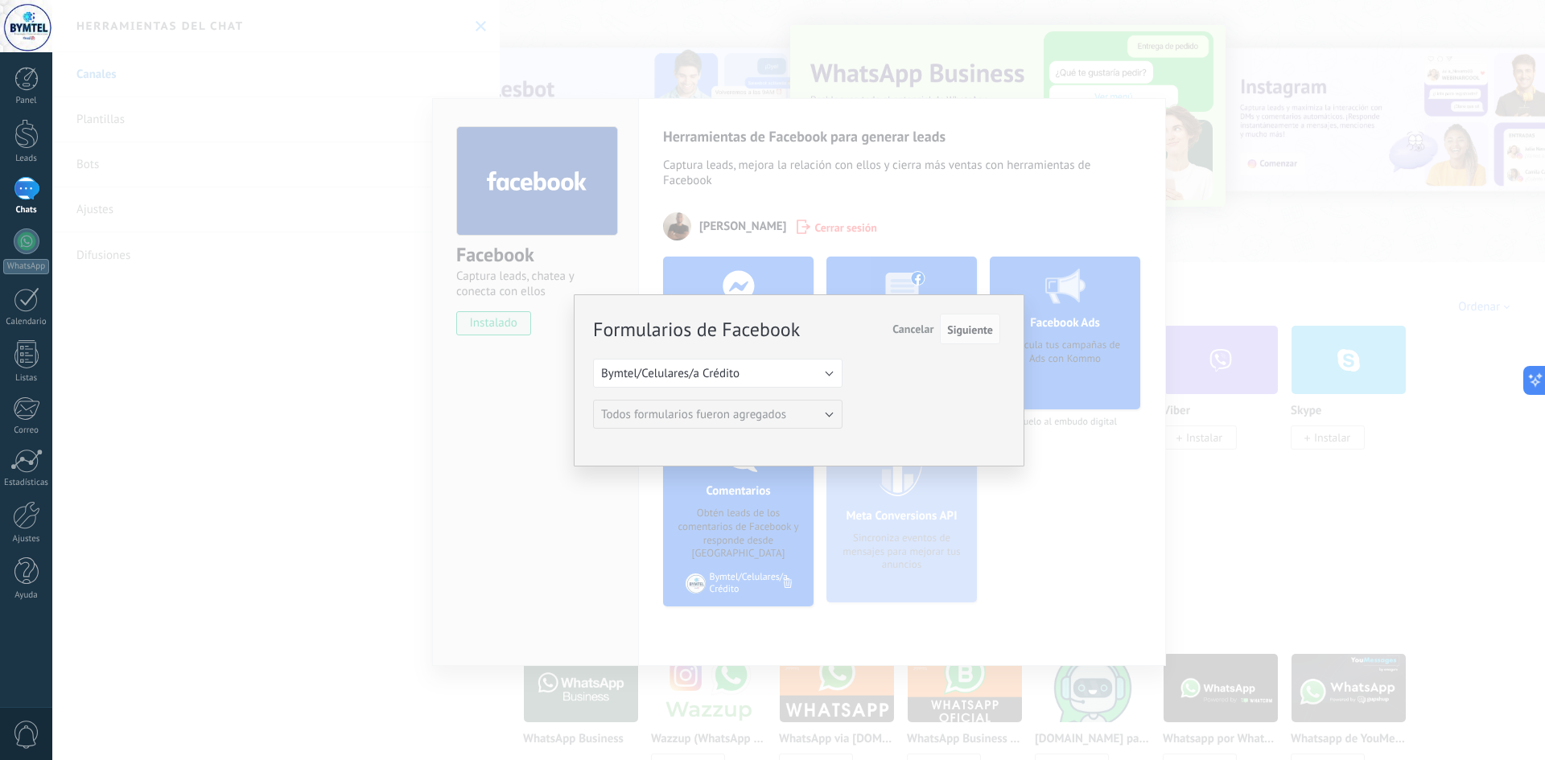
click at [1095, 496] on div "Formularios de Facebook Siguiente Cancelar Seleccione una página de Facebook co…" at bounding box center [798, 380] width 1492 height 760
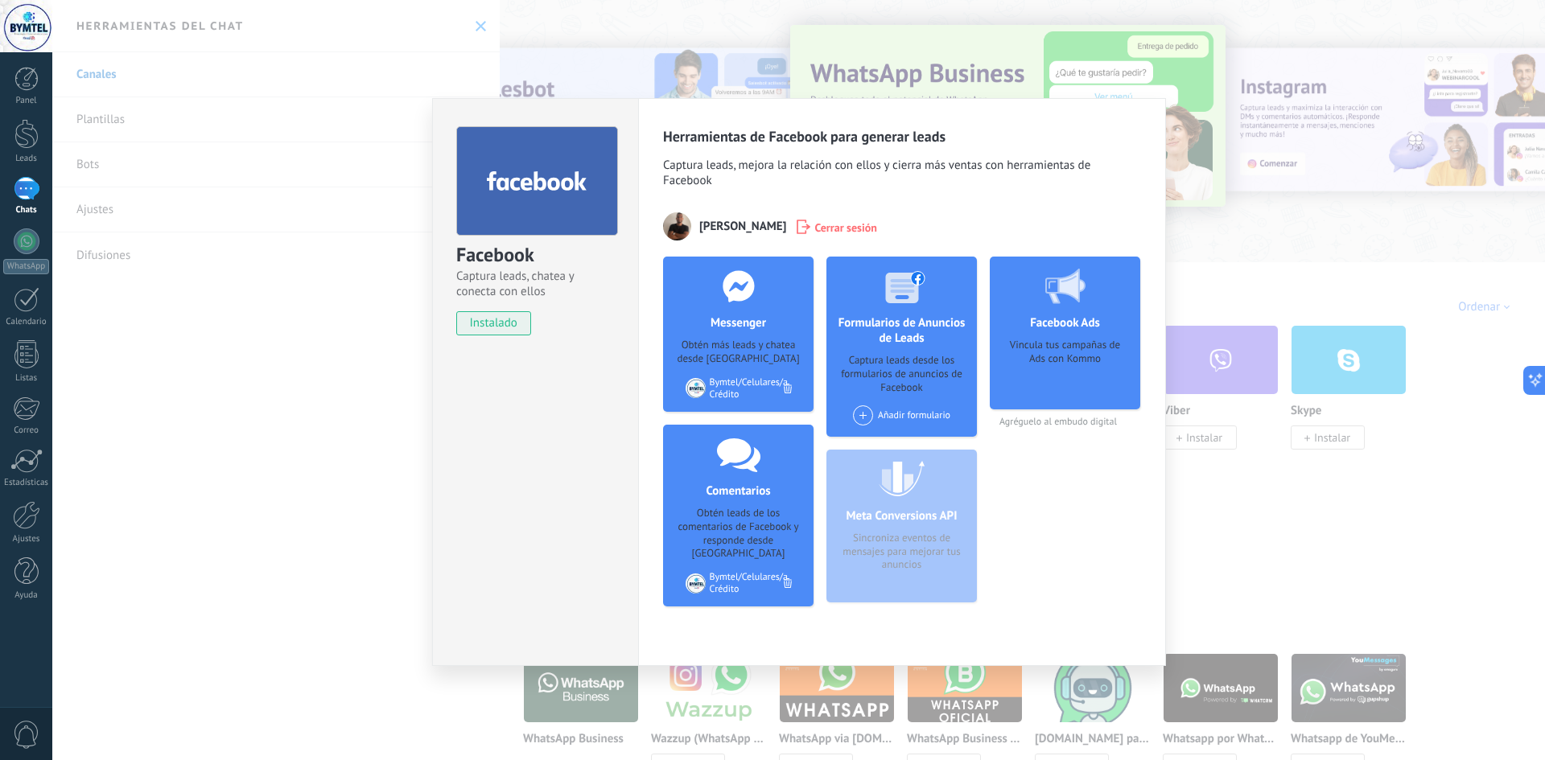
click at [1020, 391] on div "Vincula tus campañas de Ads con Kommo" at bounding box center [1064, 369] width 125 height 60
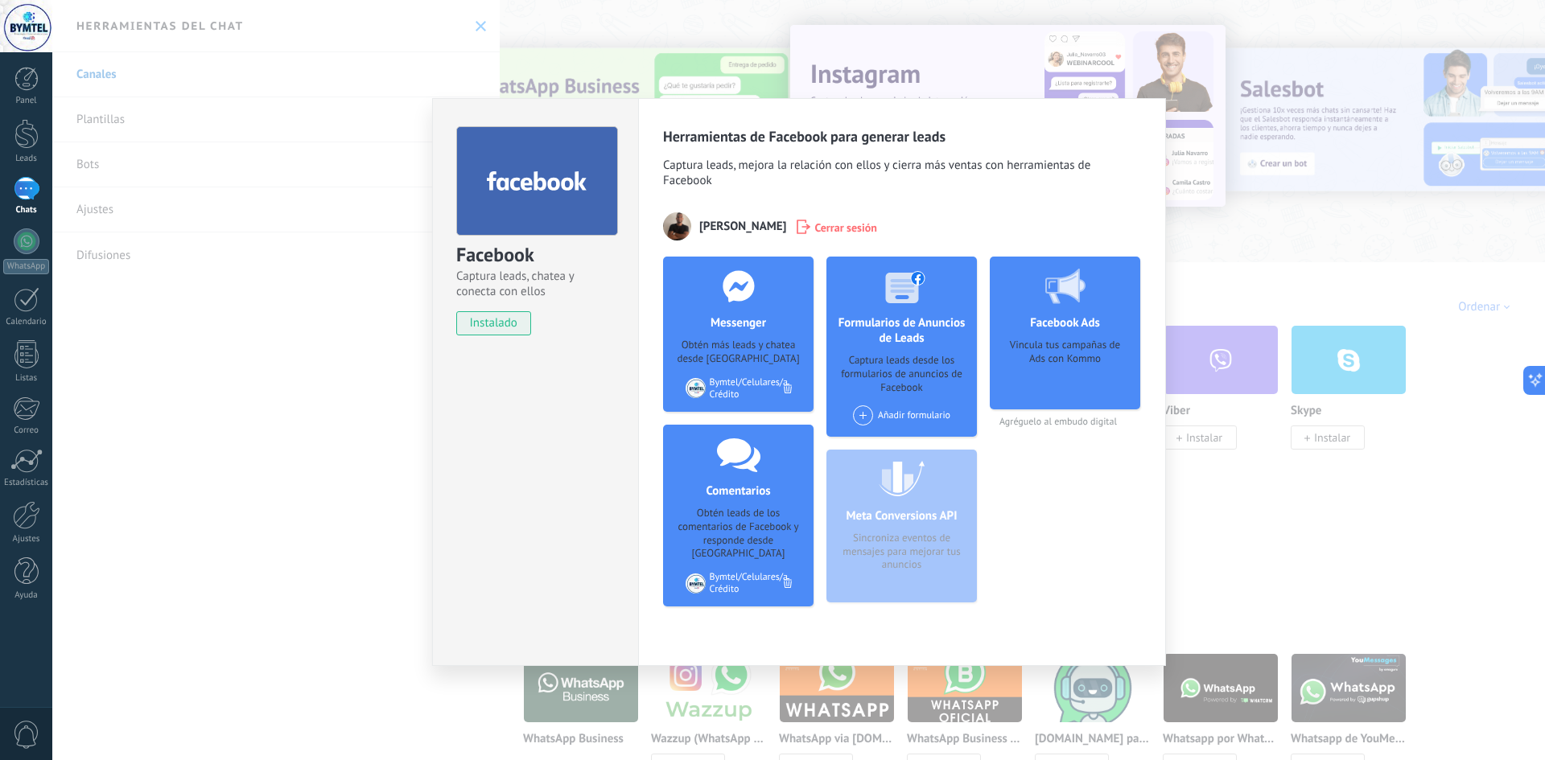
click at [866, 428] on div "Añadir formulario" at bounding box center [902, 420] width 106 height 31
drag, startPoint x: 1224, startPoint y: 461, endPoint x: 1210, endPoint y: 450, distance: 18.3
click at [1224, 458] on div "Facebook Captura leads, chatea y conecta con ellos instalado Desinstalar Herram…" at bounding box center [798, 380] width 1492 height 760
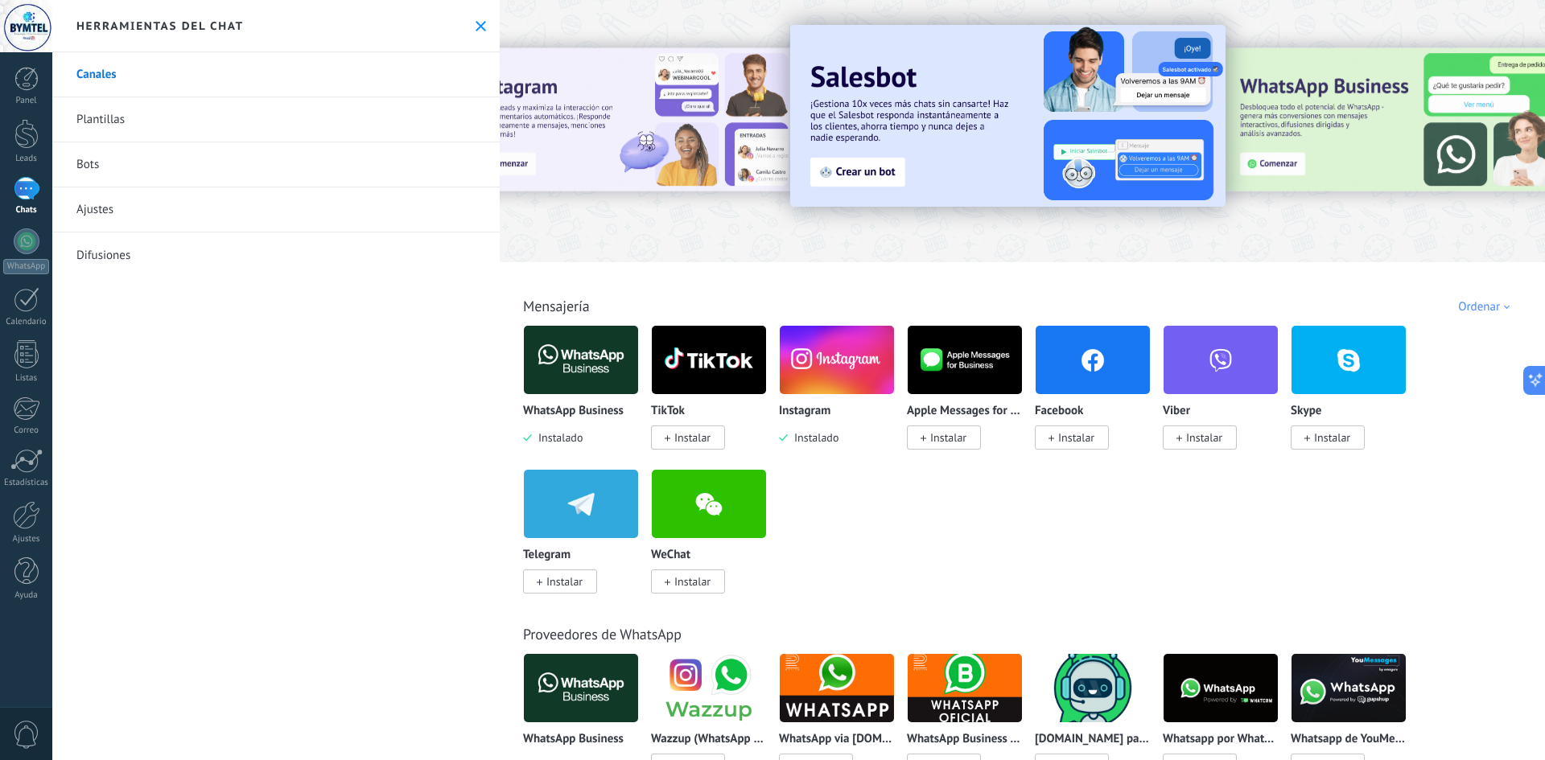
click at [584, 385] on img at bounding box center [581, 360] width 114 height 78
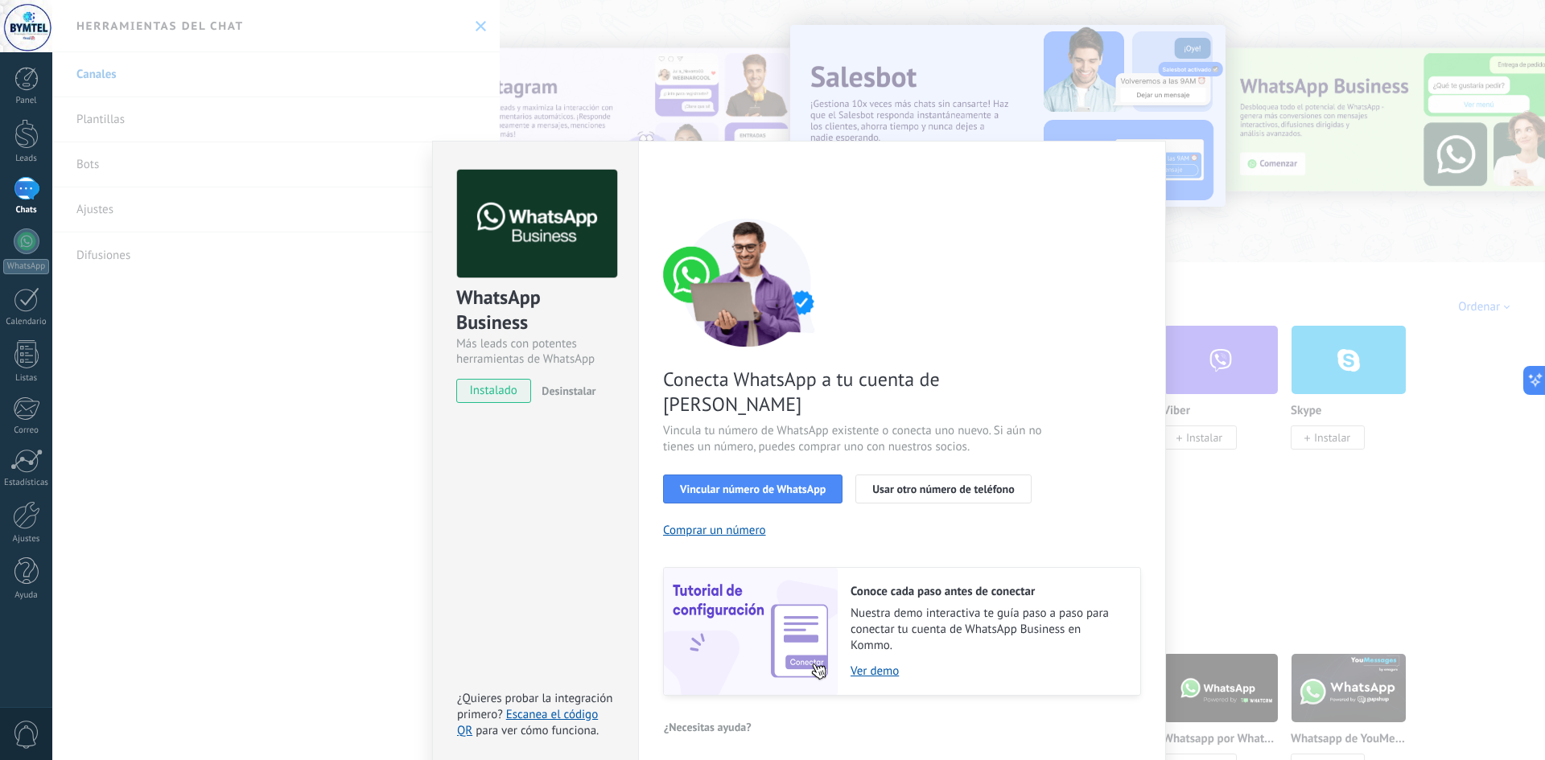
click at [1259, 376] on div "WhatsApp Business Más leads con potentes herramientas de WhatsApp instalado Des…" at bounding box center [798, 380] width 1492 height 760
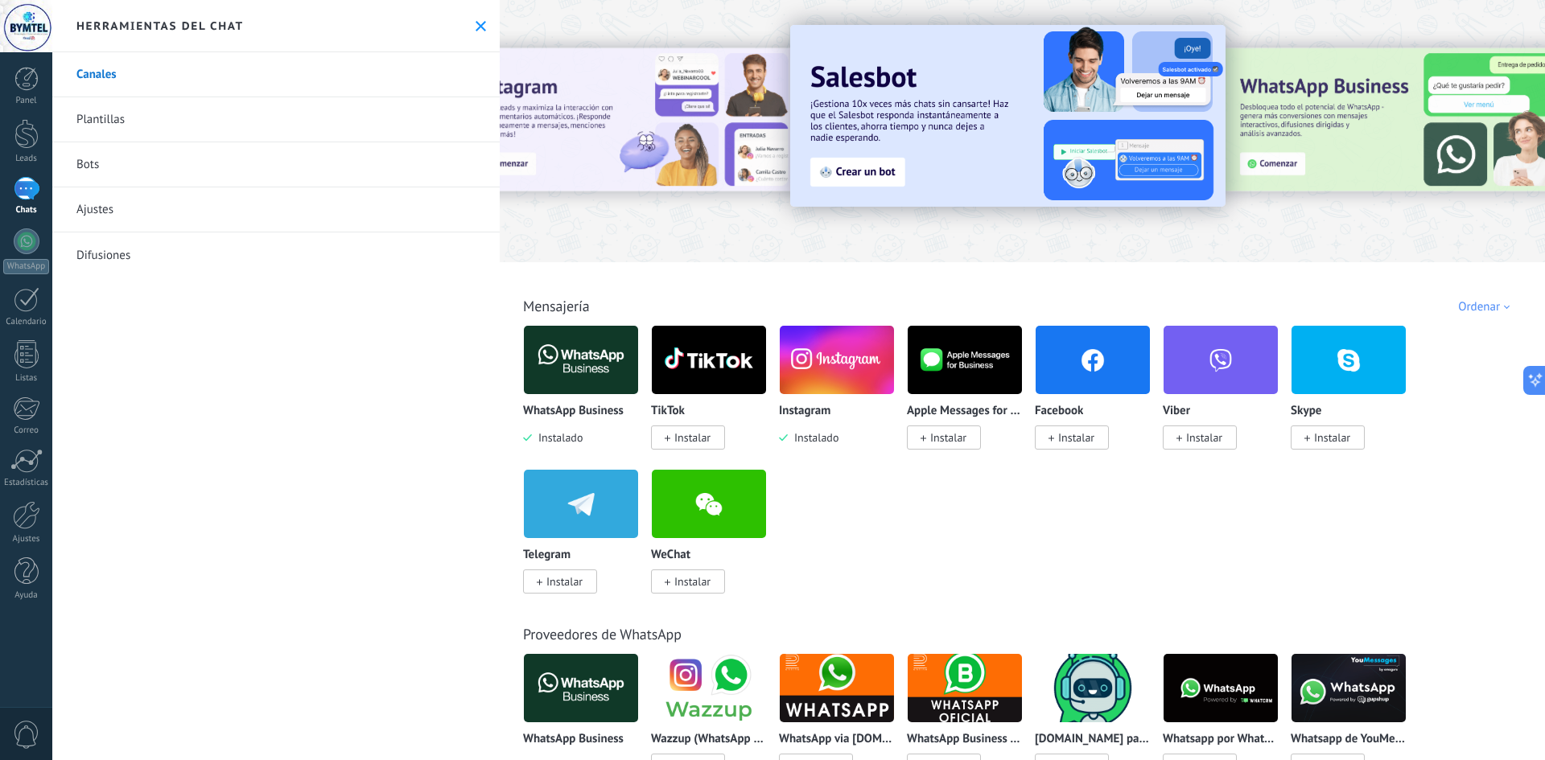
click at [951, 363] on img at bounding box center [964, 360] width 114 height 78
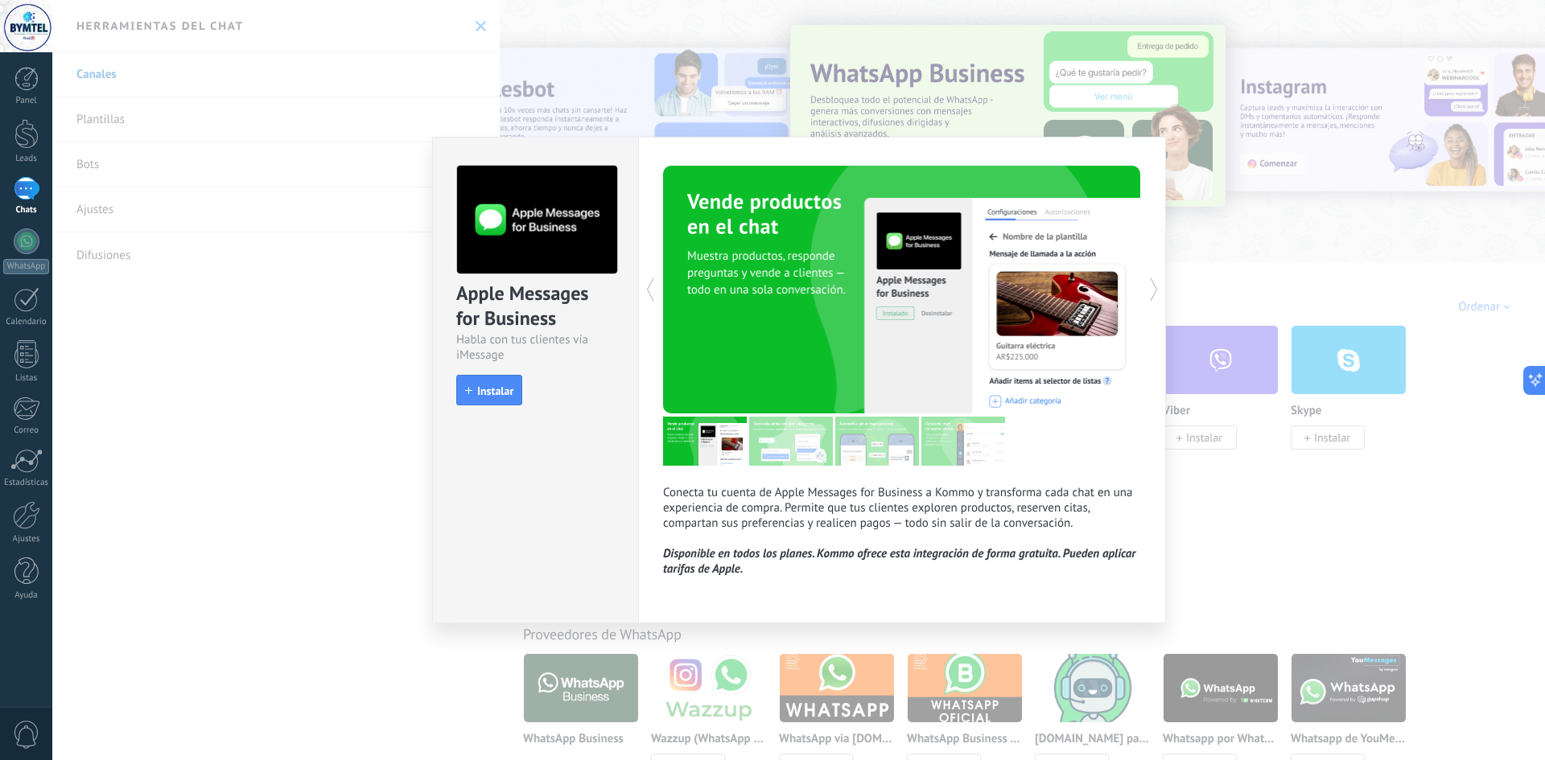
click at [1167, 532] on div "Apple Messages for Business Habla con tus clientes vía iMessage install Instala…" at bounding box center [798, 380] width 1492 height 760
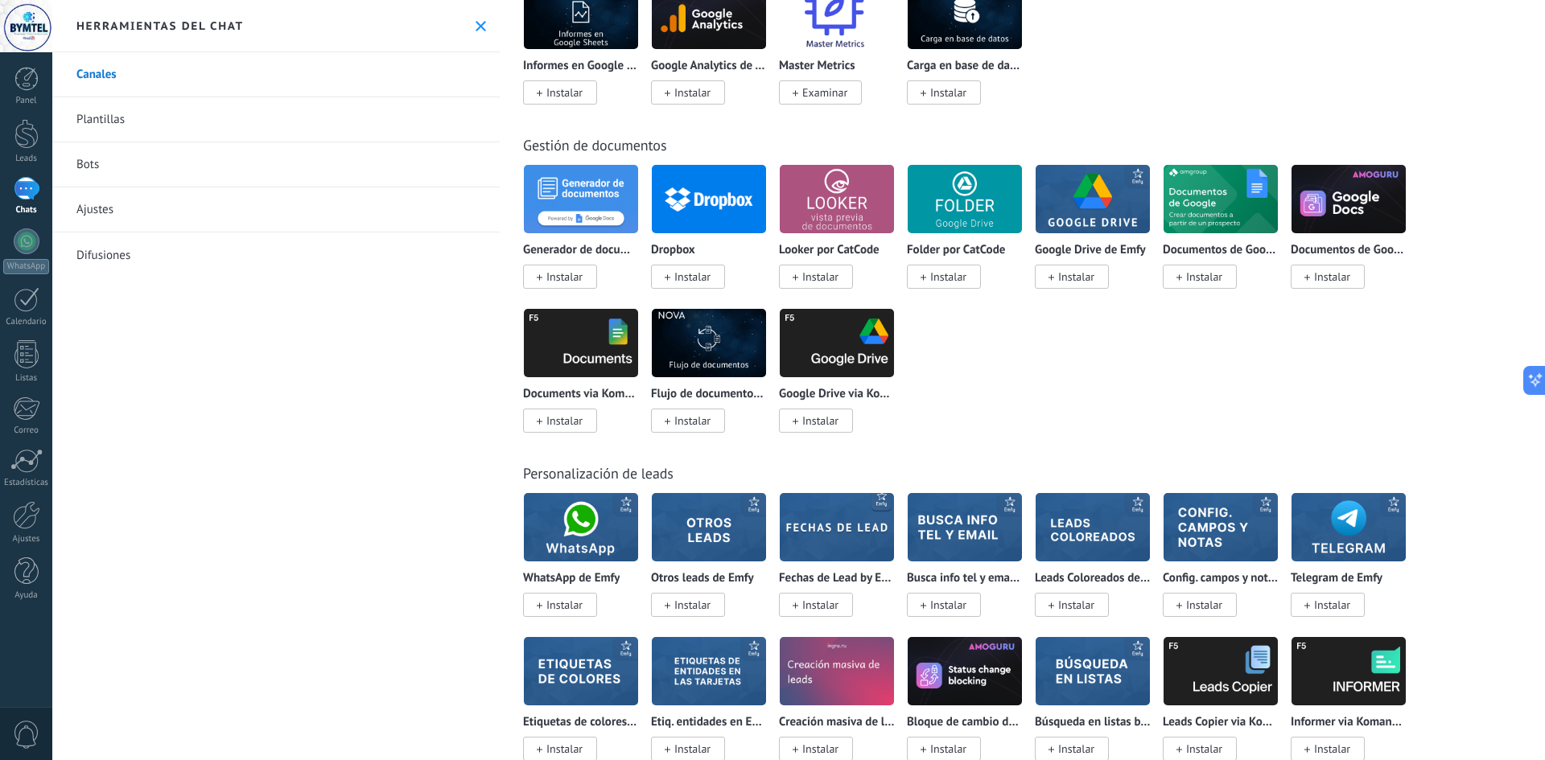
scroll to position [4425, 0]
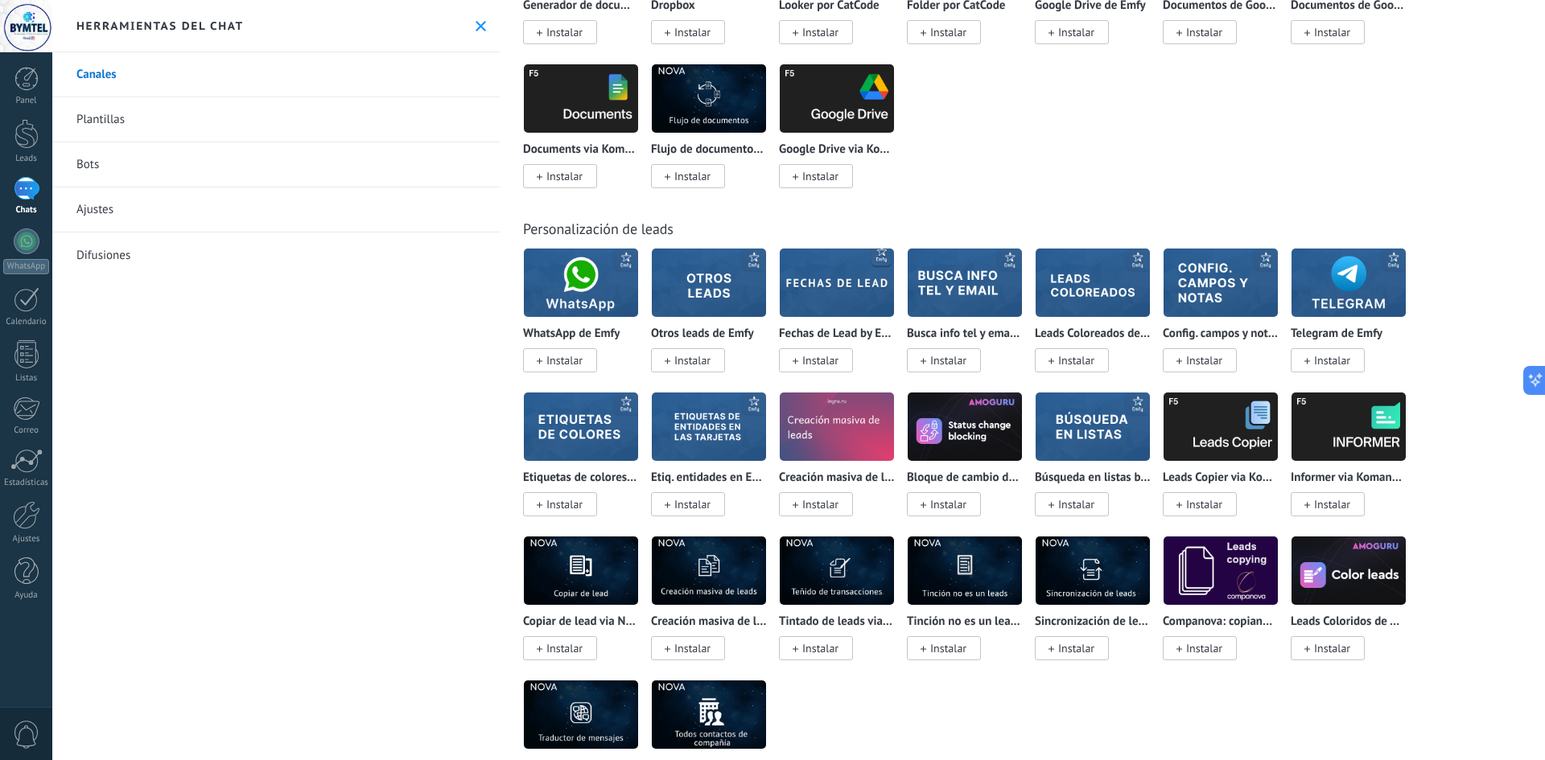
click at [31, 727] on span "0" at bounding box center [26, 735] width 27 height 28
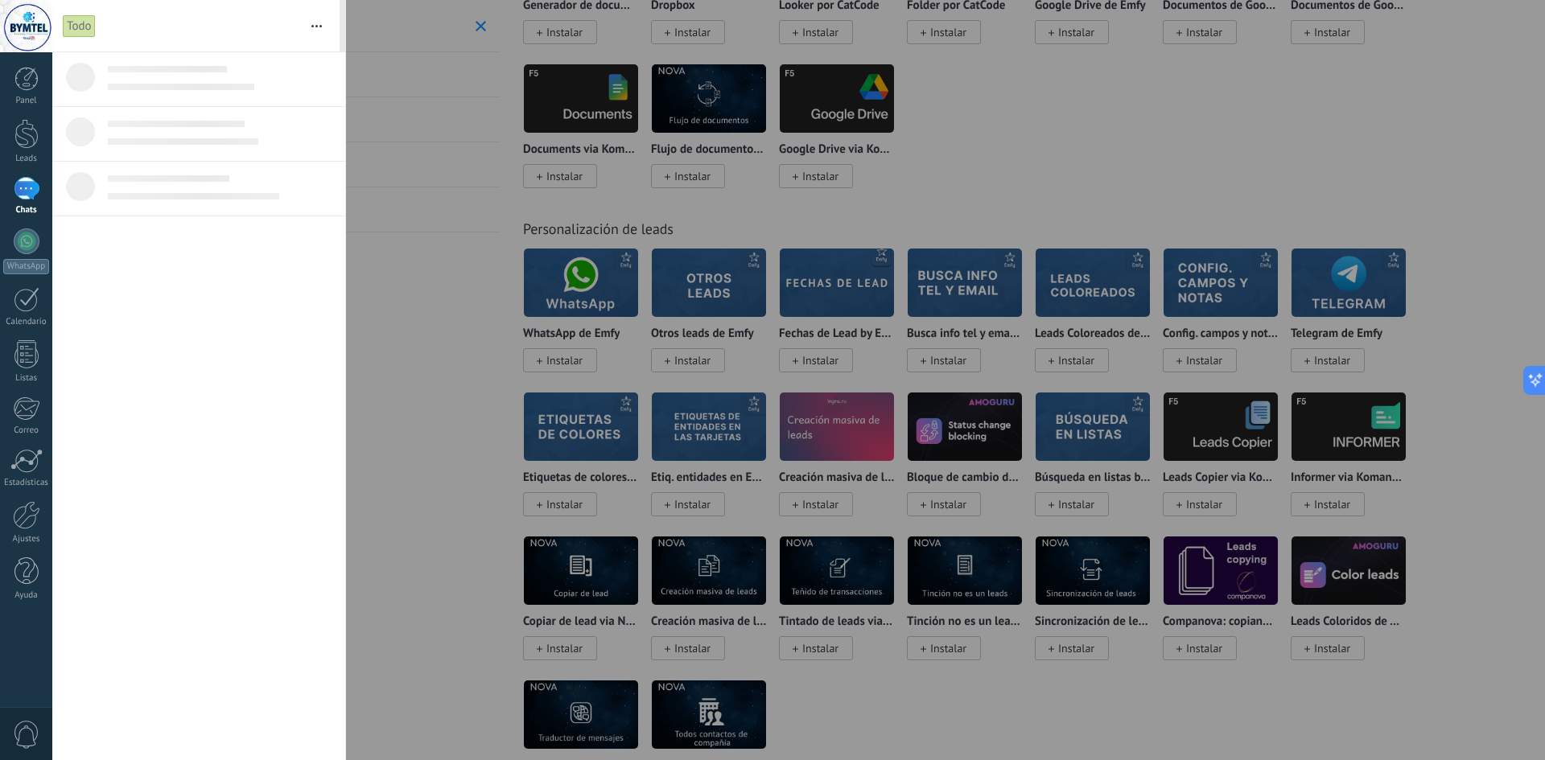
click at [33, 193] on div at bounding box center [27, 188] width 26 height 23
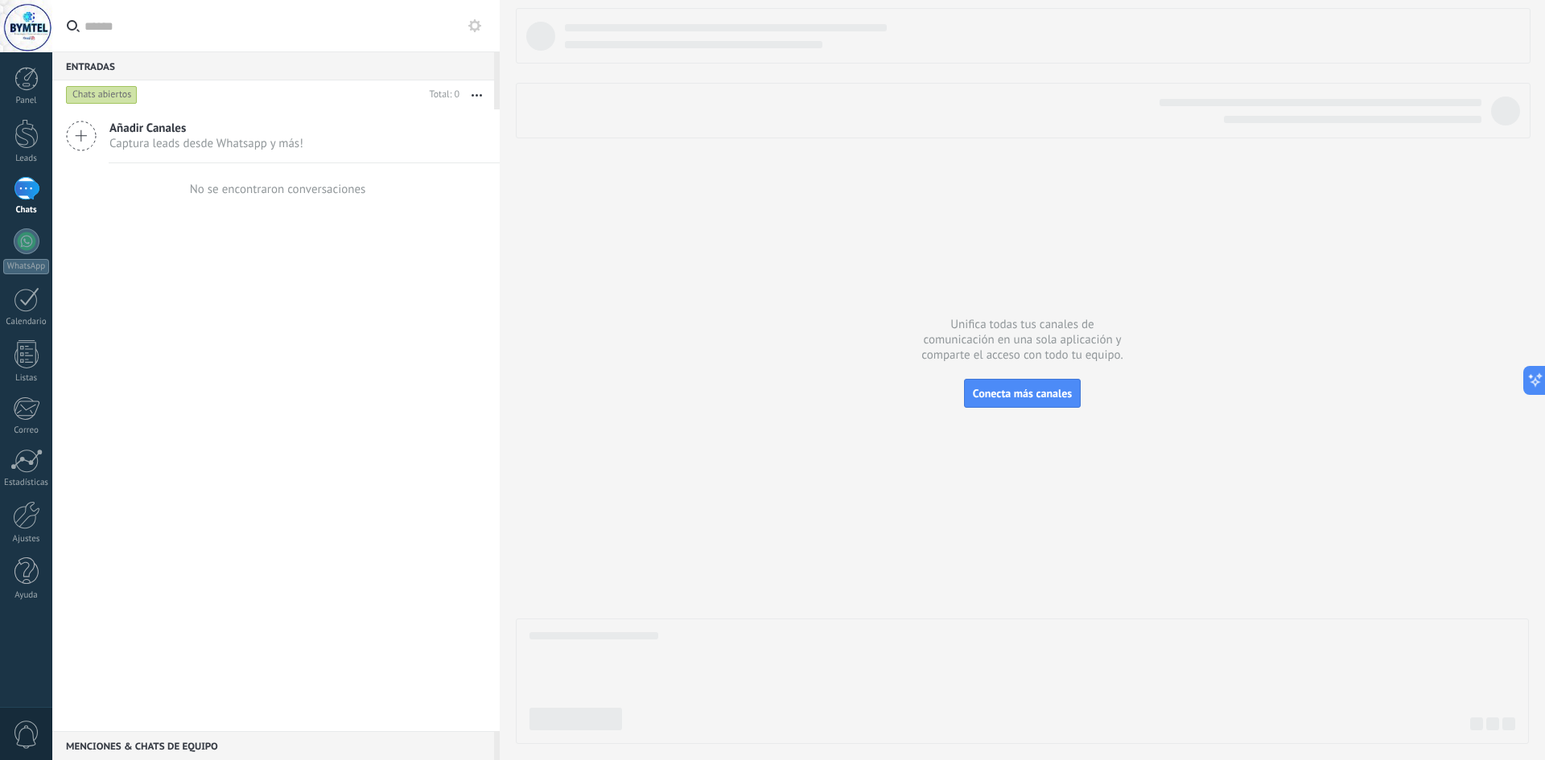
click at [171, 127] on span "Añadir Canales" at bounding box center [206, 128] width 194 height 15
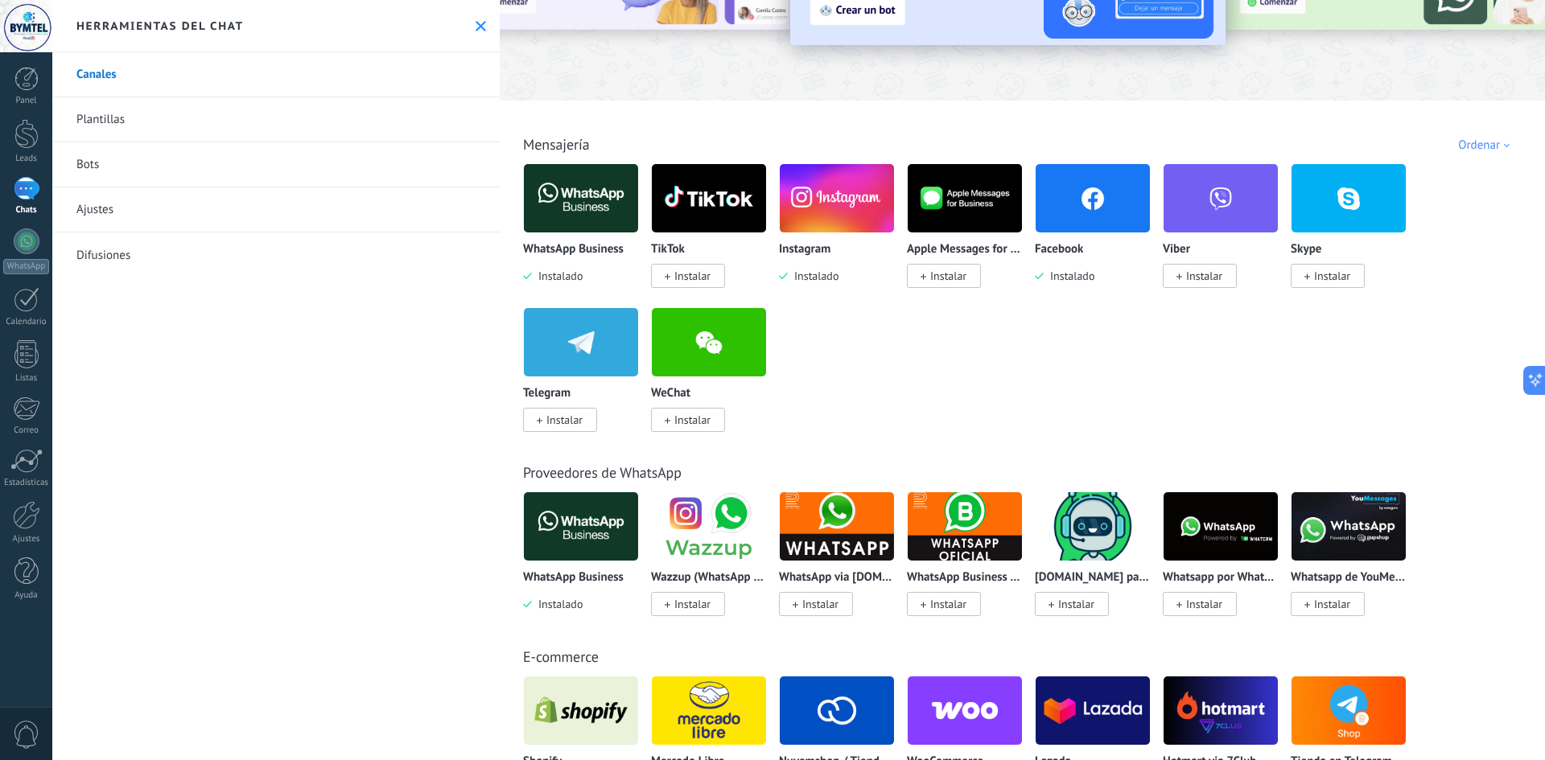
scroll to position [161, 0]
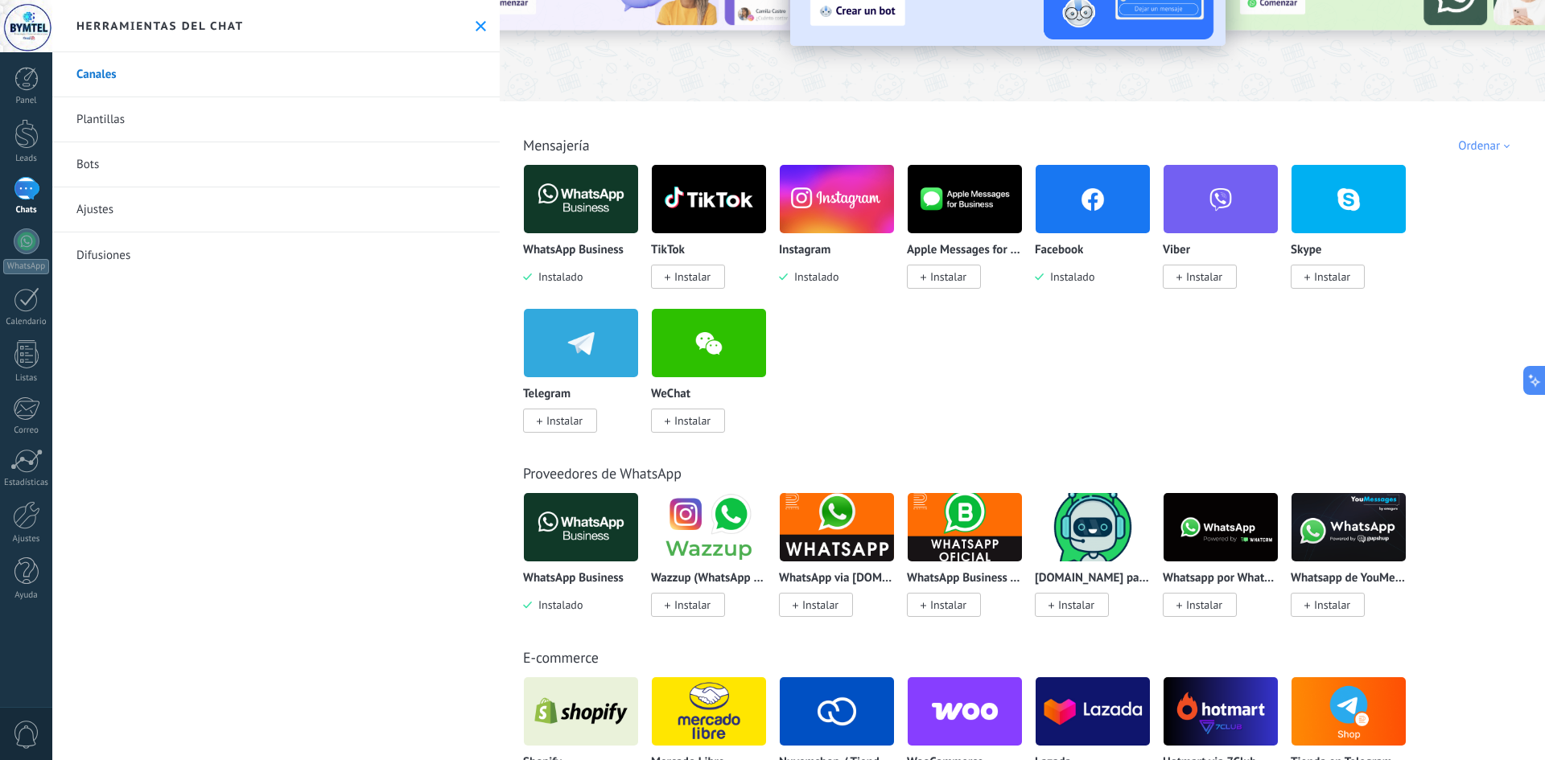
click at [39, 183] on div at bounding box center [27, 188] width 26 height 23
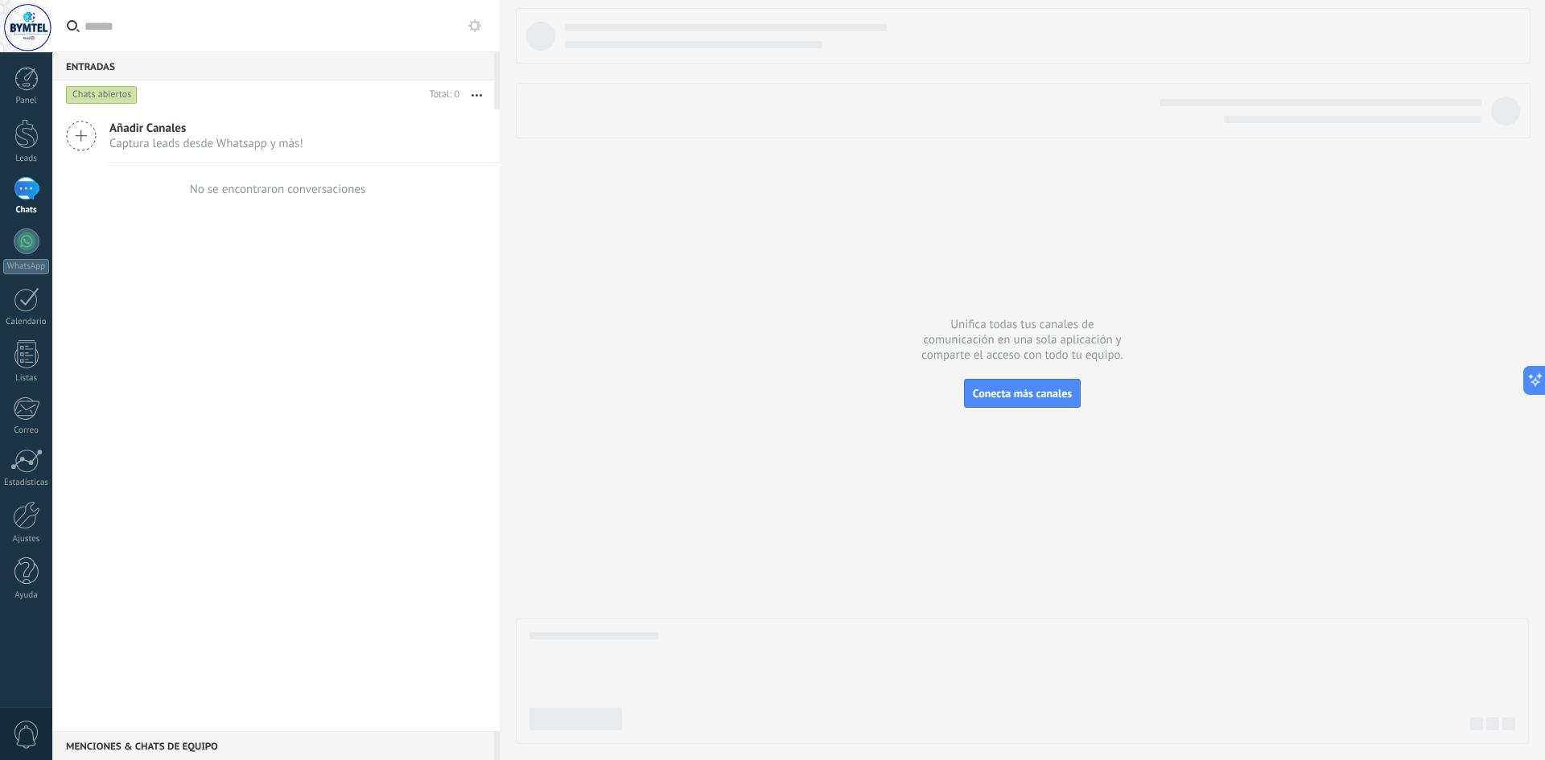
click at [91, 134] on icon at bounding box center [81, 136] width 31 height 31
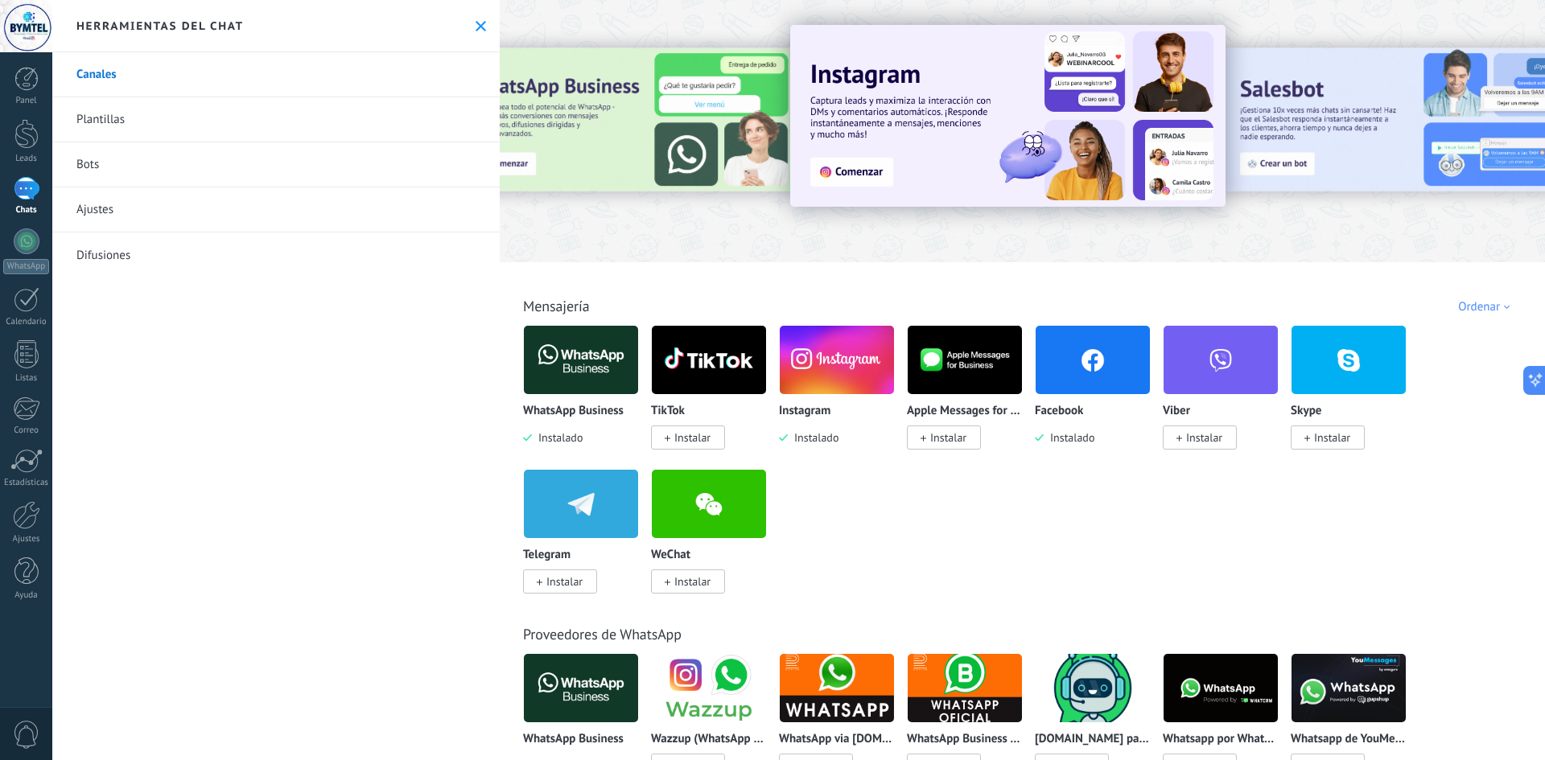
click at [819, 375] on img at bounding box center [837, 360] width 114 height 78
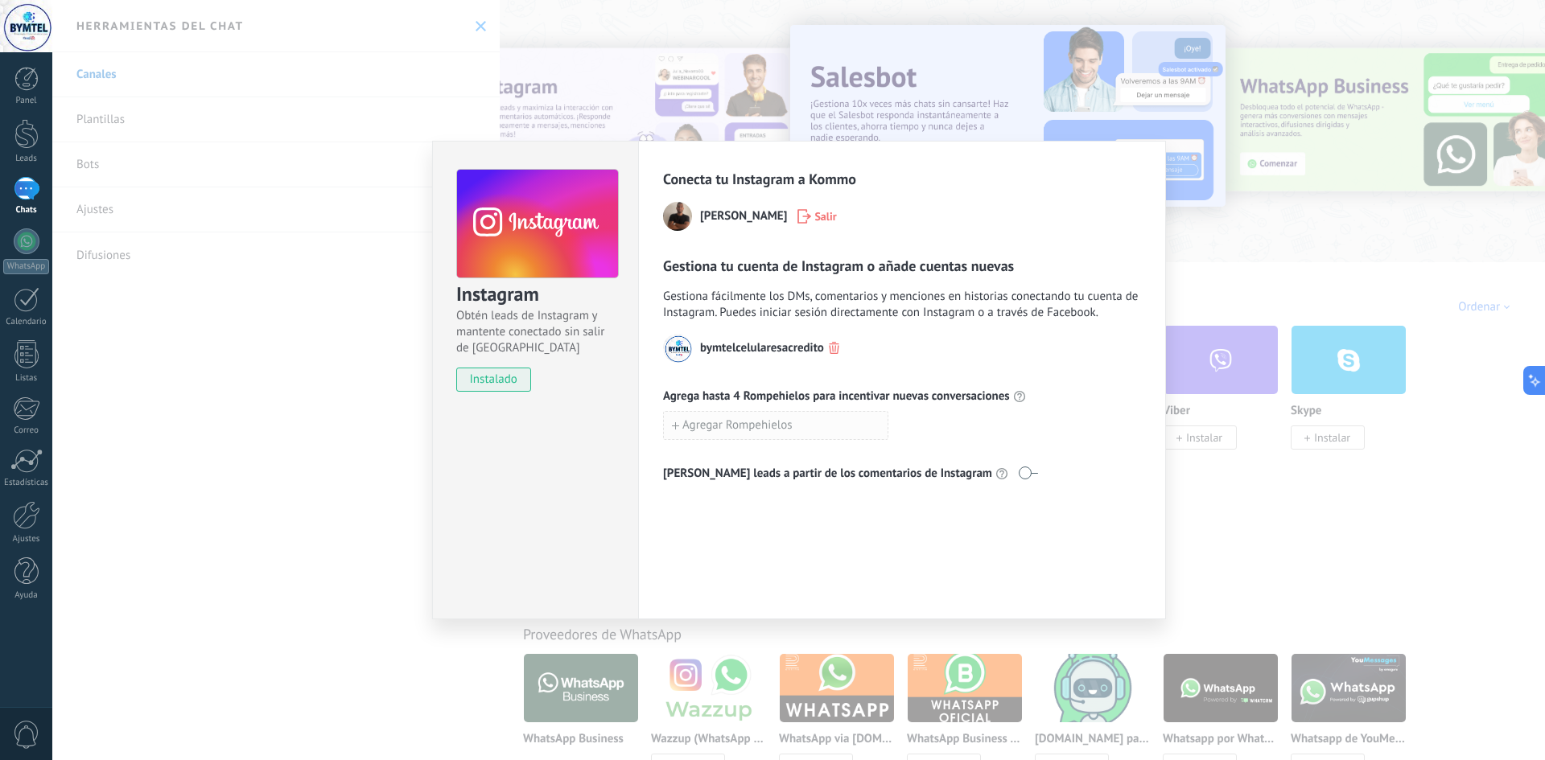
click at [701, 422] on span "Agregar Rompehielos" at bounding box center [737, 425] width 110 height 11
type input "*"
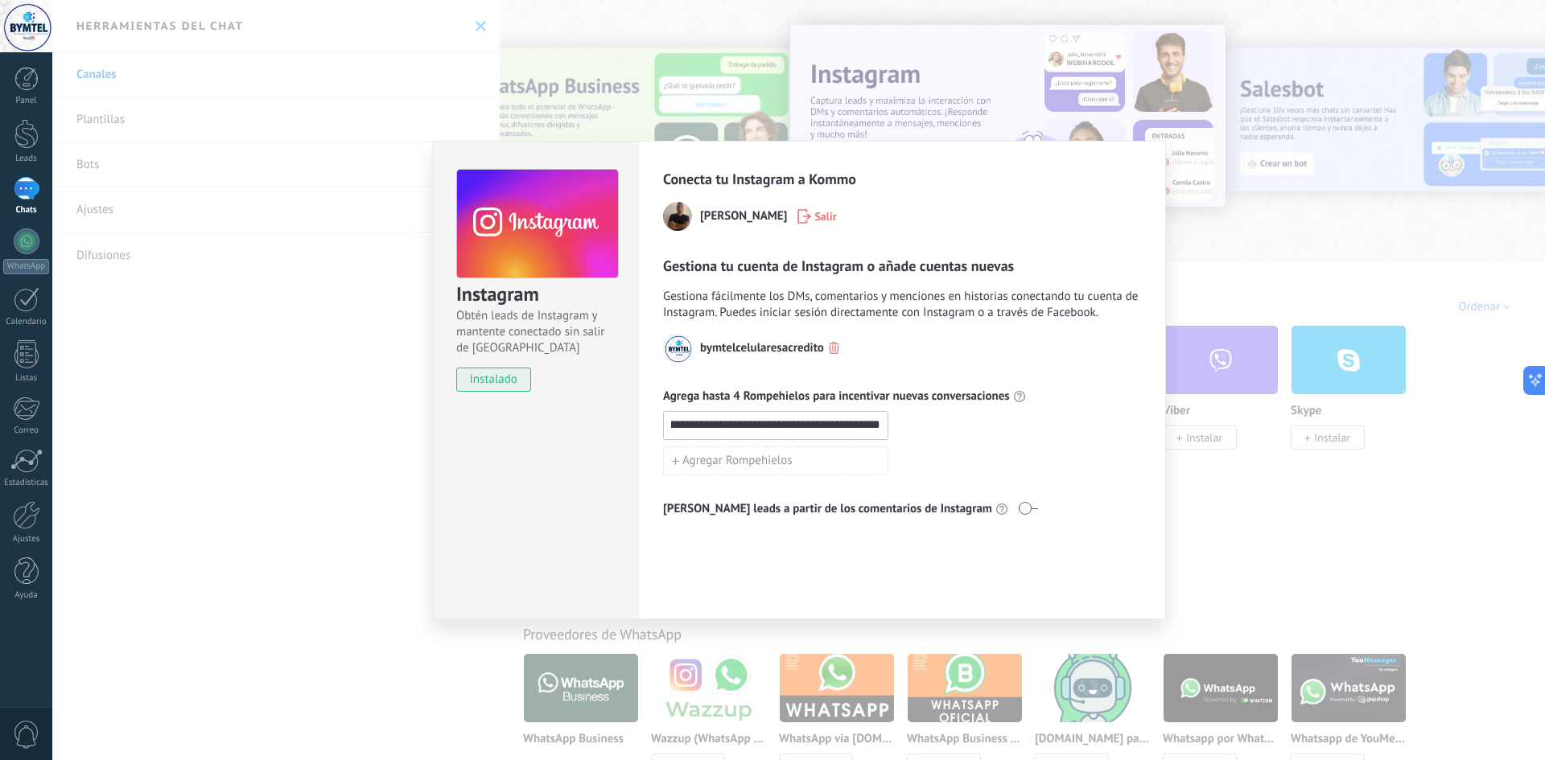
scroll to position [0, 122]
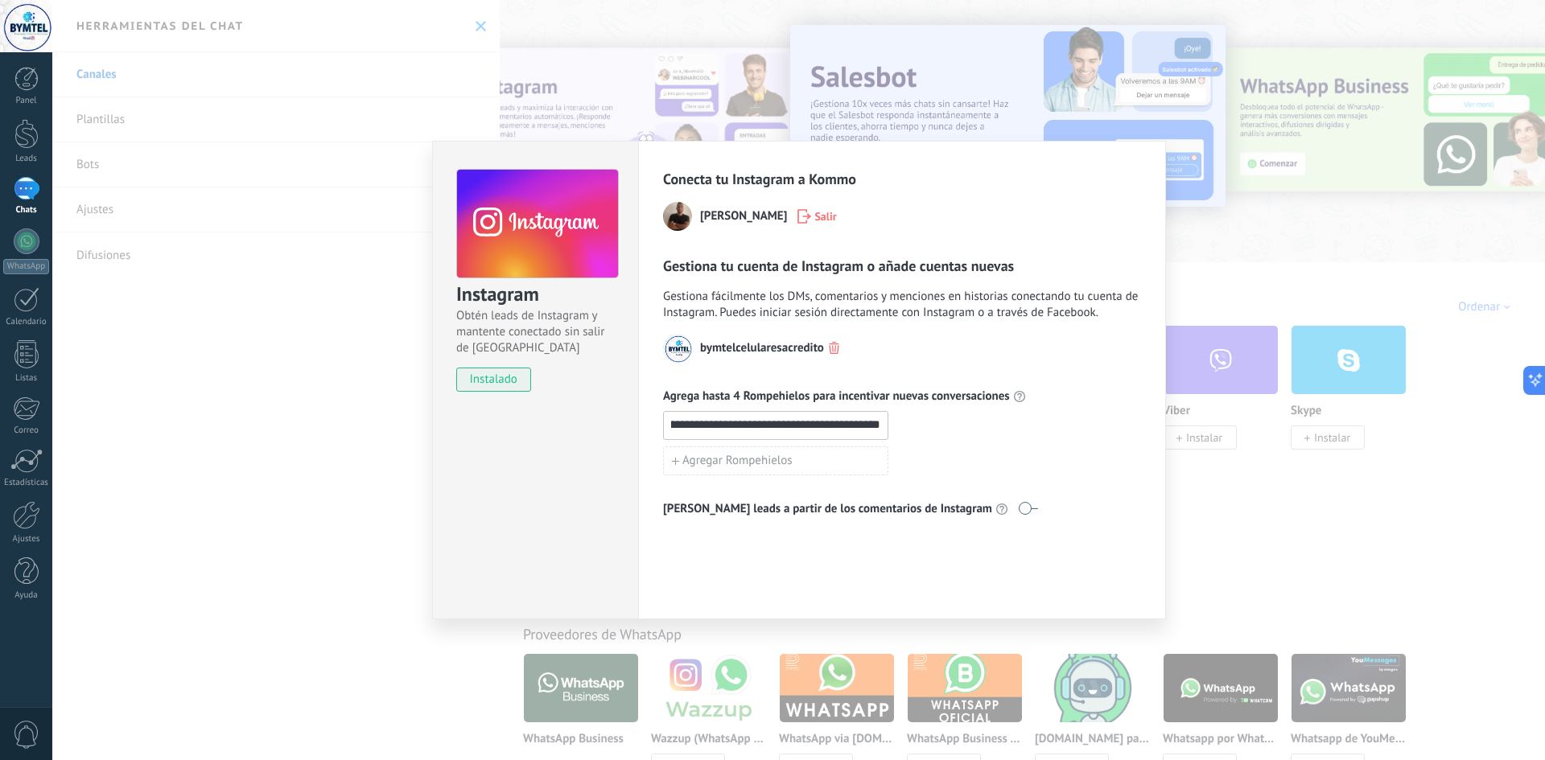
type input "**********"
click at [956, 457] on div "Agregar Rompehielos" at bounding box center [902, 461] width 478 height 29
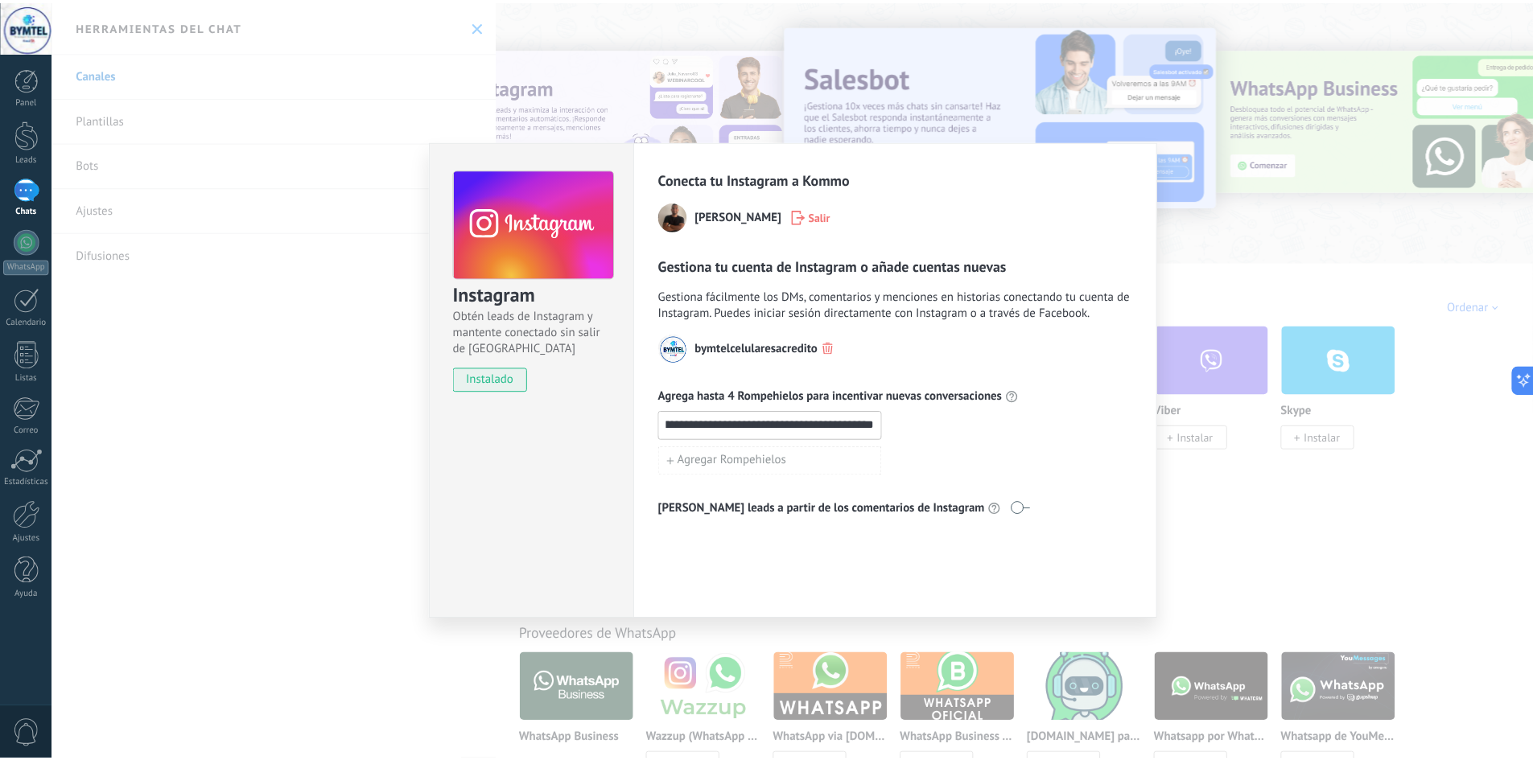
scroll to position [0, 0]
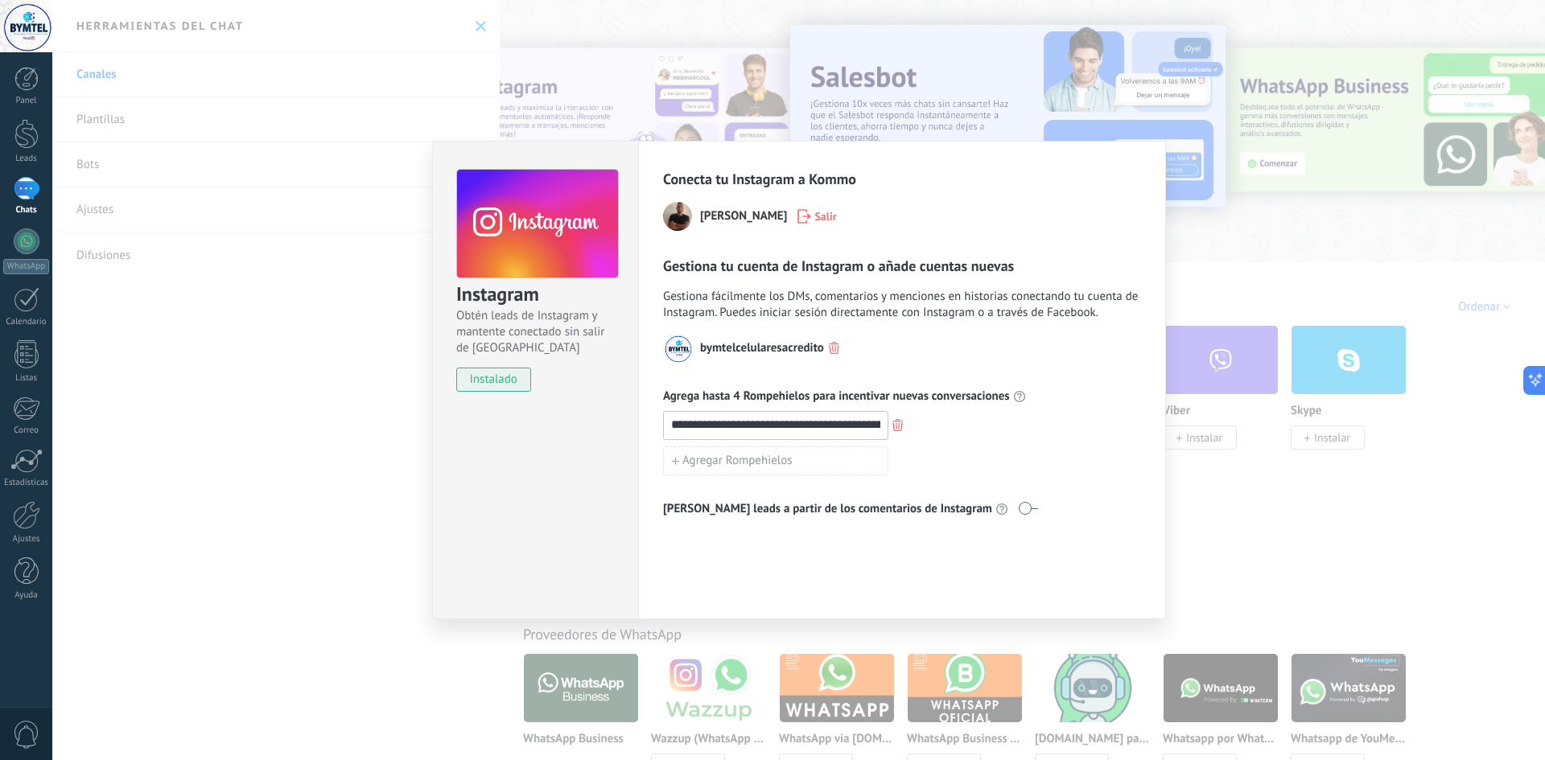
click at [1014, 207] on div "Jorge Calderon Salir" at bounding box center [902, 216] width 478 height 29
click at [1222, 208] on div "**********" at bounding box center [798, 380] width 1492 height 760
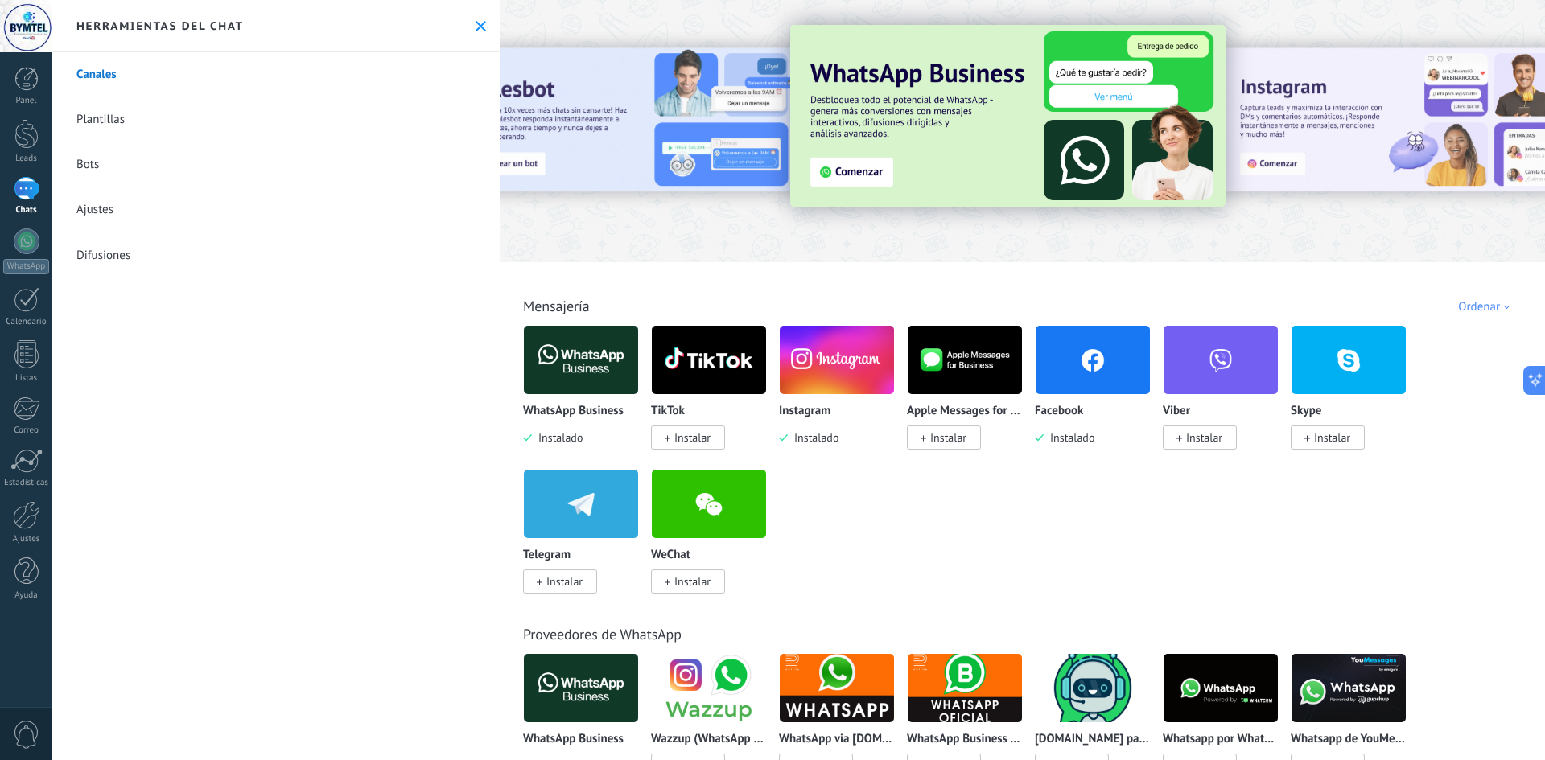
click at [548, 436] on span "Instalado" at bounding box center [557, 437] width 51 height 14
click at [554, 395] on div "WhatsApp Business Instalado" at bounding box center [581, 385] width 116 height 121
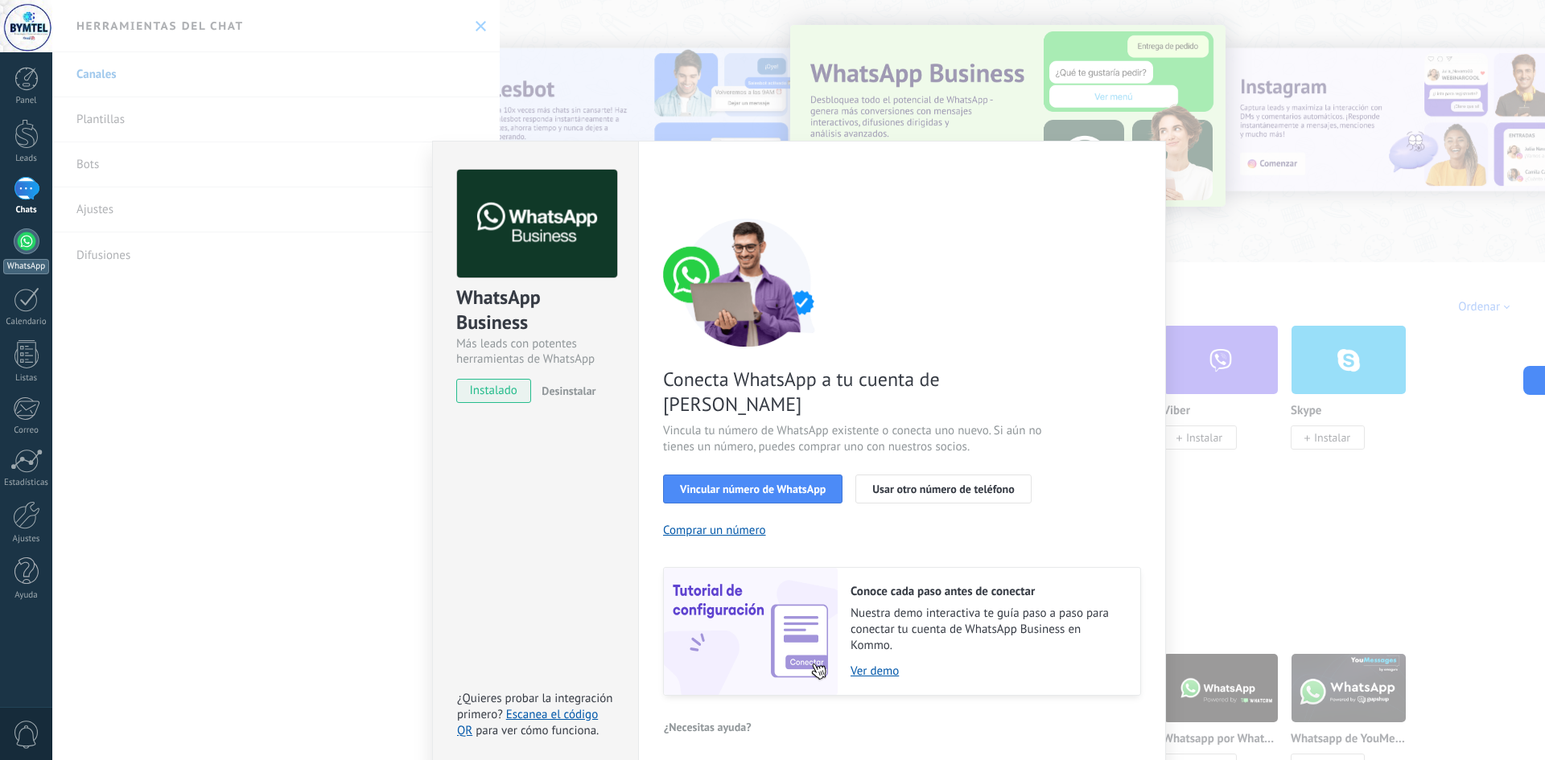
click at [23, 263] on div "WhatsApp" at bounding box center [26, 266] width 46 height 15
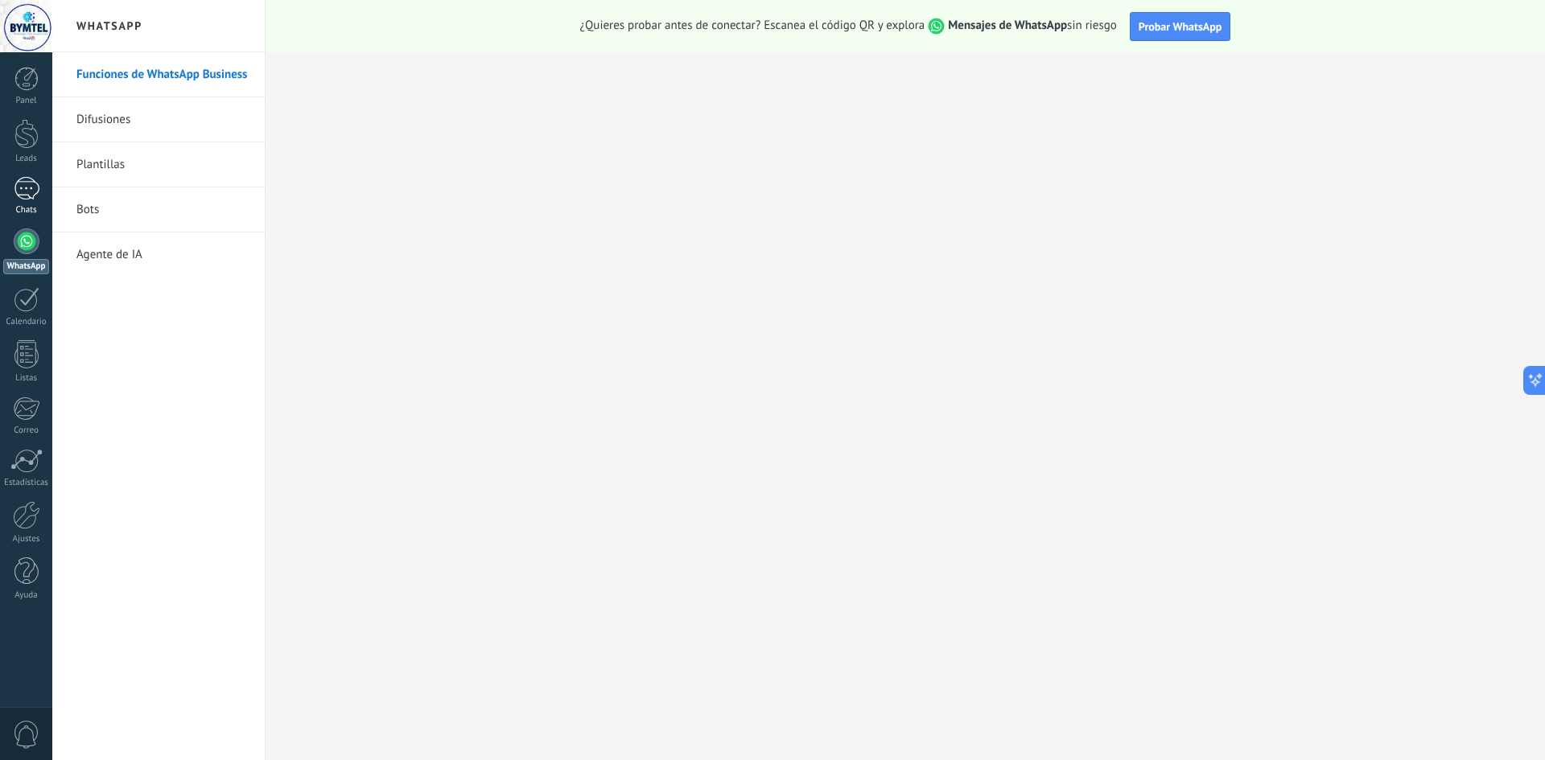
click at [43, 195] on link "Chats" at bounding box center [26, 196] width 52 height 39
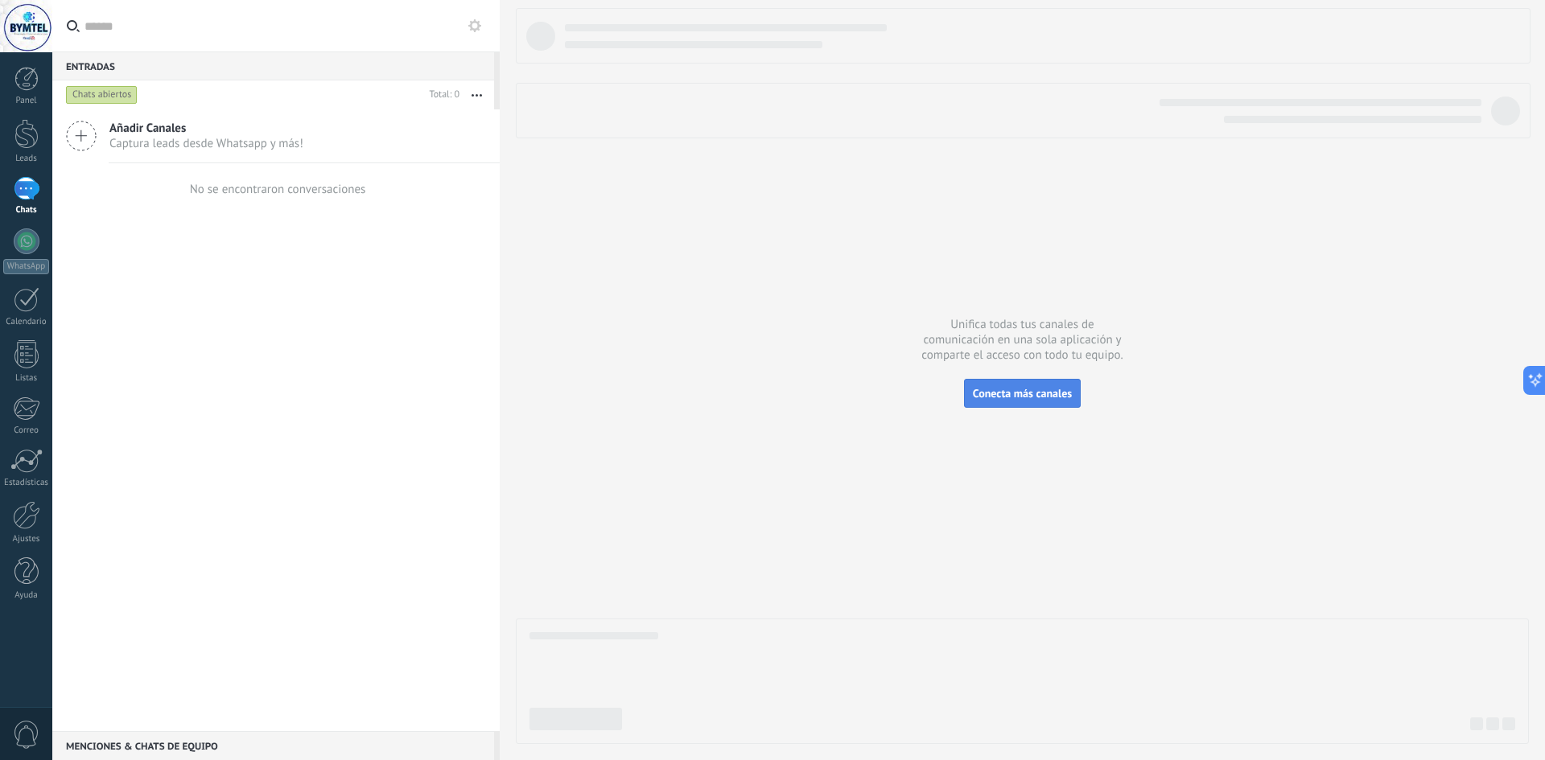
click at [1045, 392] on span "Conecta más canales" at bounding box center [1022, 393] width 99 height 14
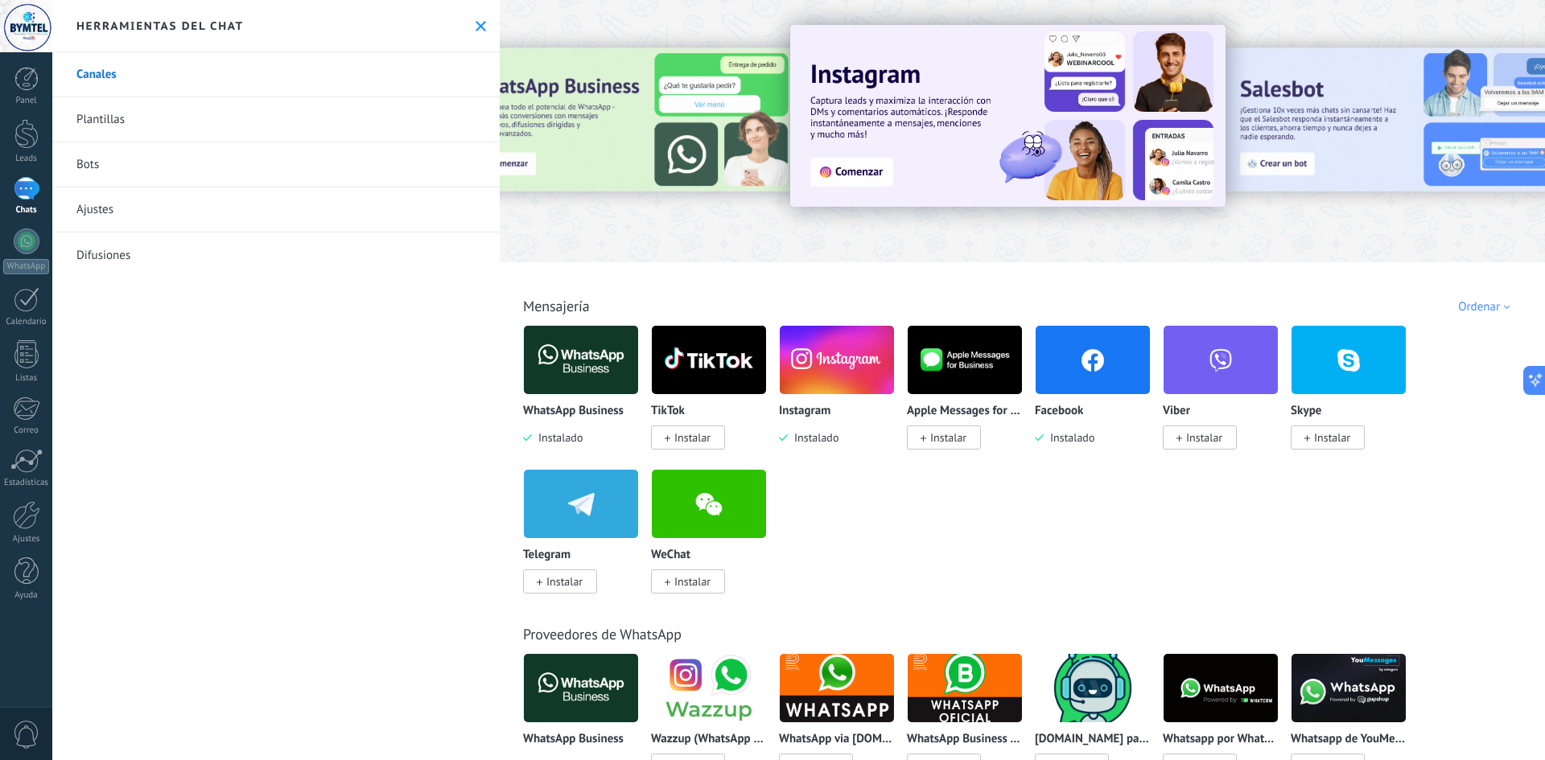
click at [840, 398] on div "Instagram Instalado" at bounding box center [837, 385] width 116 height 121
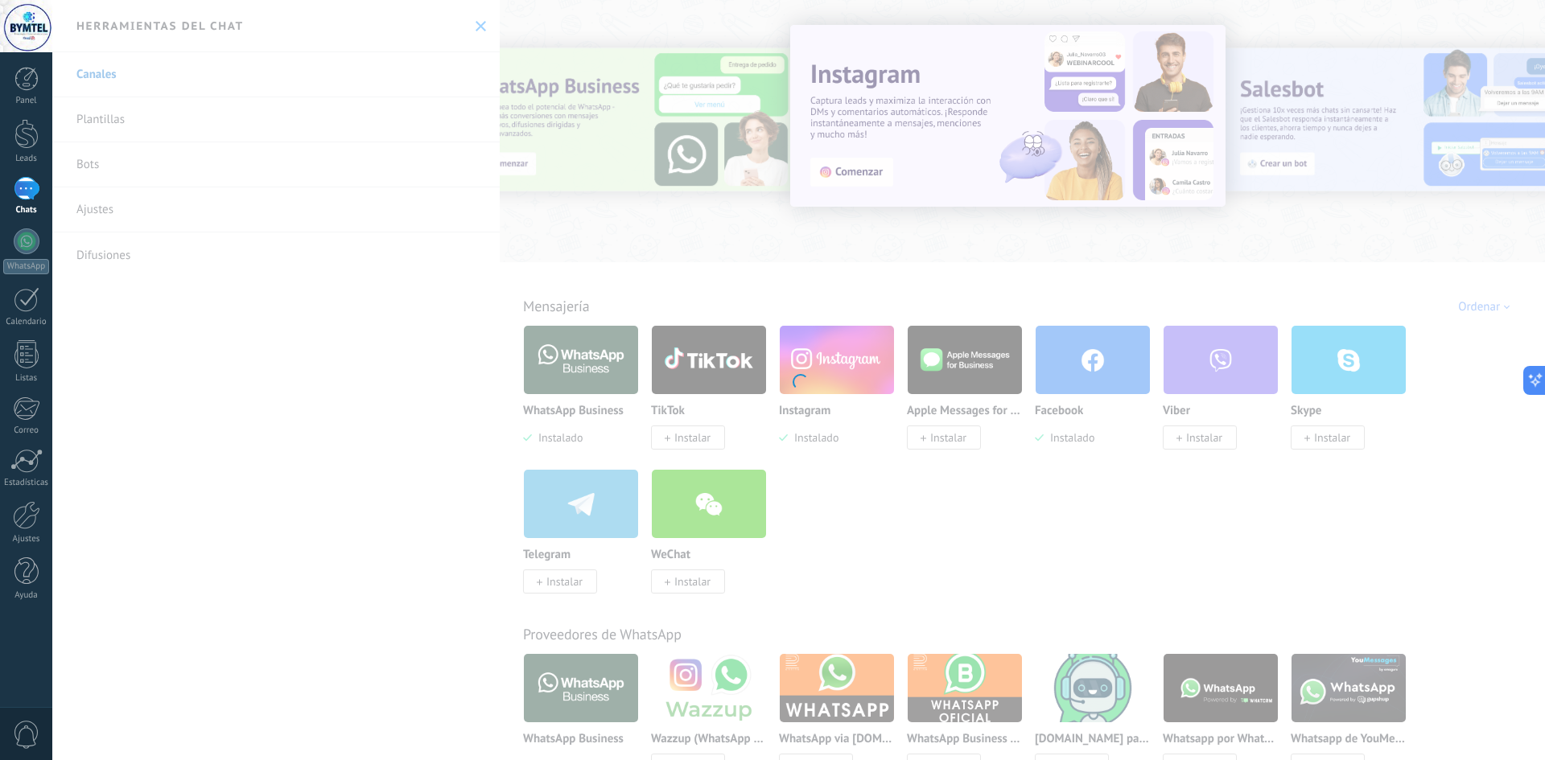
click at [1072, 428] on div "Instagram Obtén leads de Instagram y mantente conectado sin salir de Kommo Inst…" at bounding box center [798, 380] width 1492 height 760
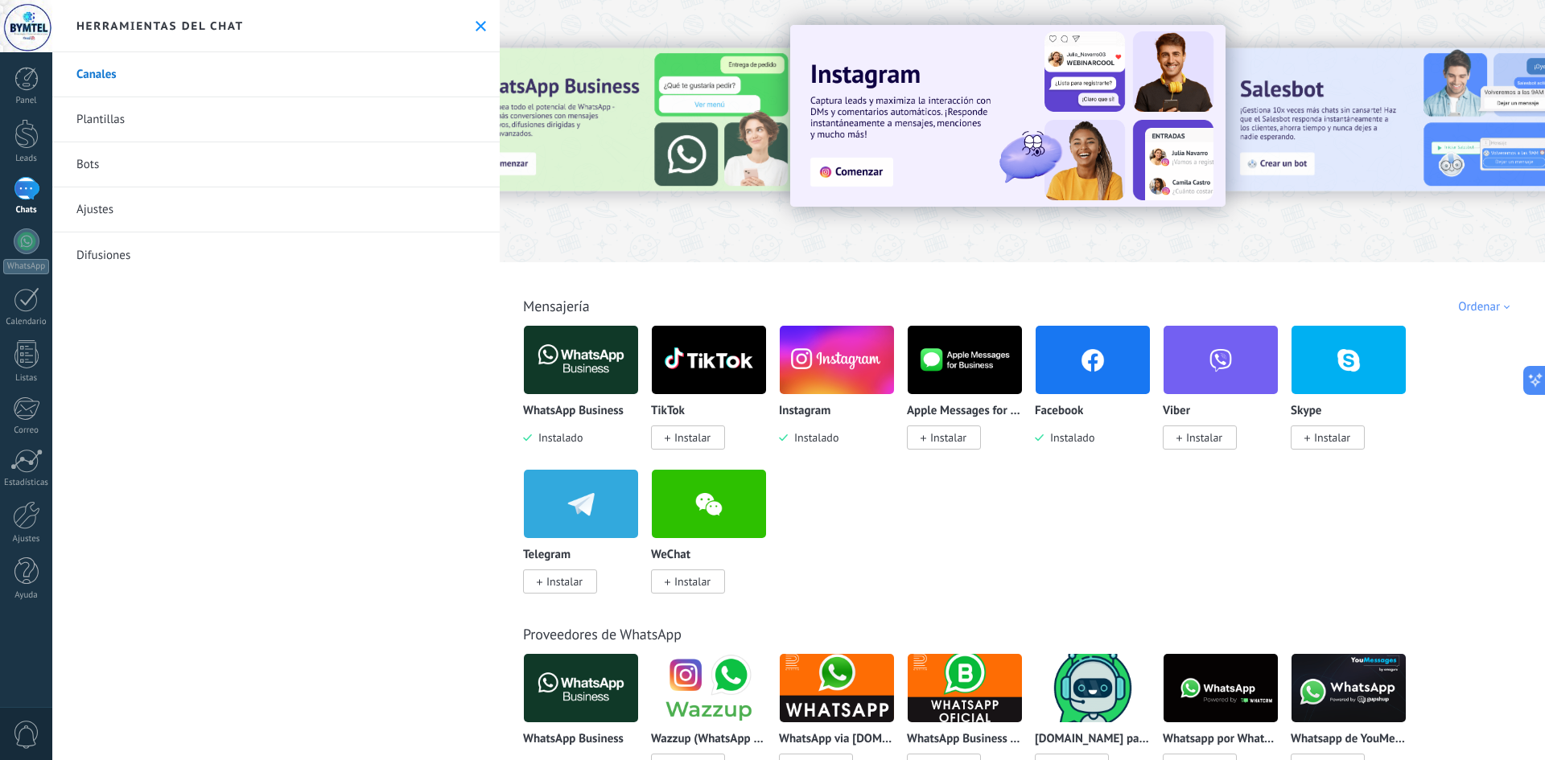
click at [1078, 360] on img at bounding box center [1092, 360] width 114 height 78
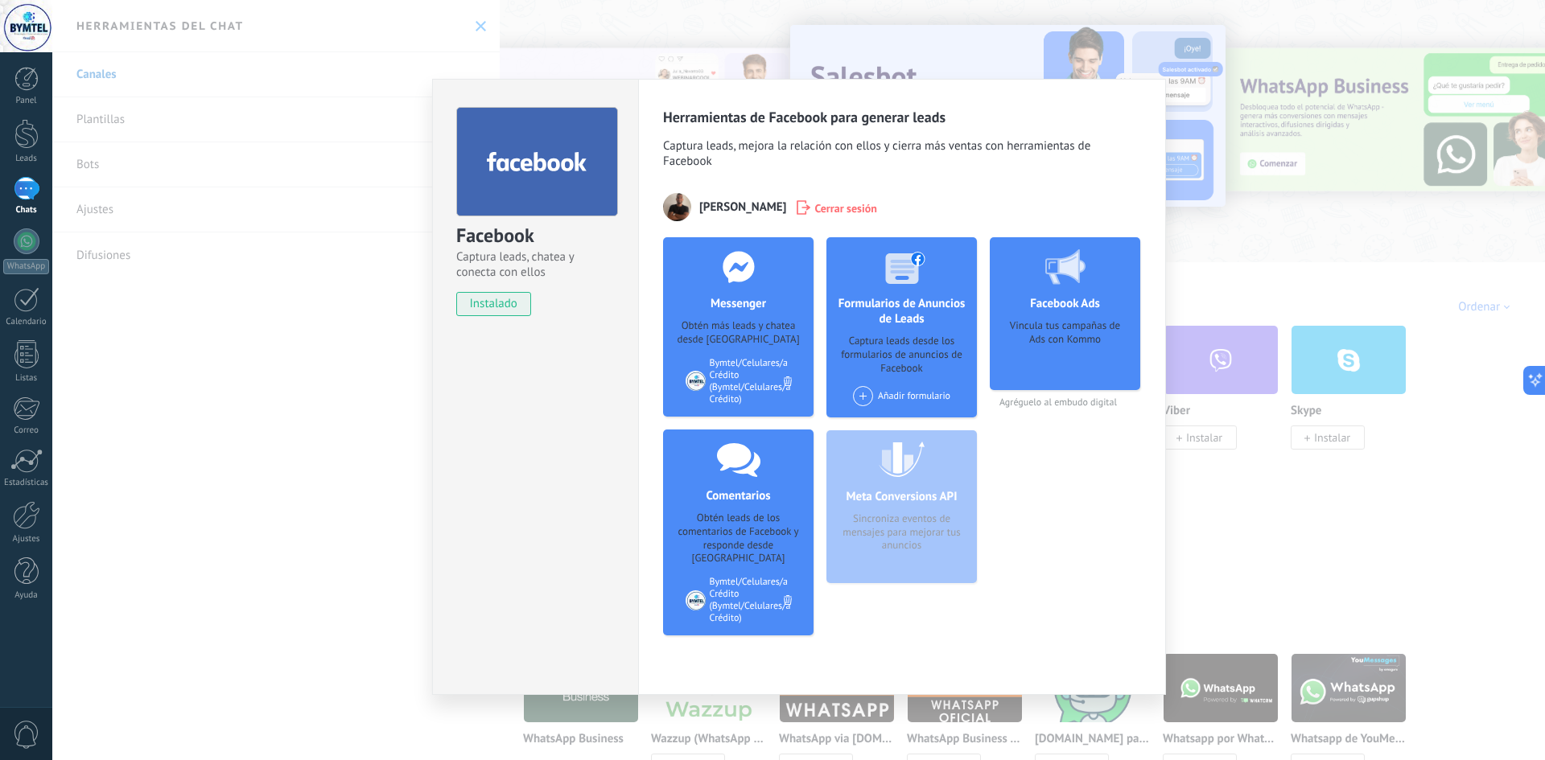
click at [1088, 470] on div "Facebook Ads Vincula tus campañas de Ads con Kommo Agréguelo al embudo digital" at bounding box center [1065, 442] width 150 height 411
click at [1225, 500] on div "Facebook Captura leads, chatea y conecta con ellos instalado Desinstalar Herram…" at bounding box center [798, 380] width 1492 height 760
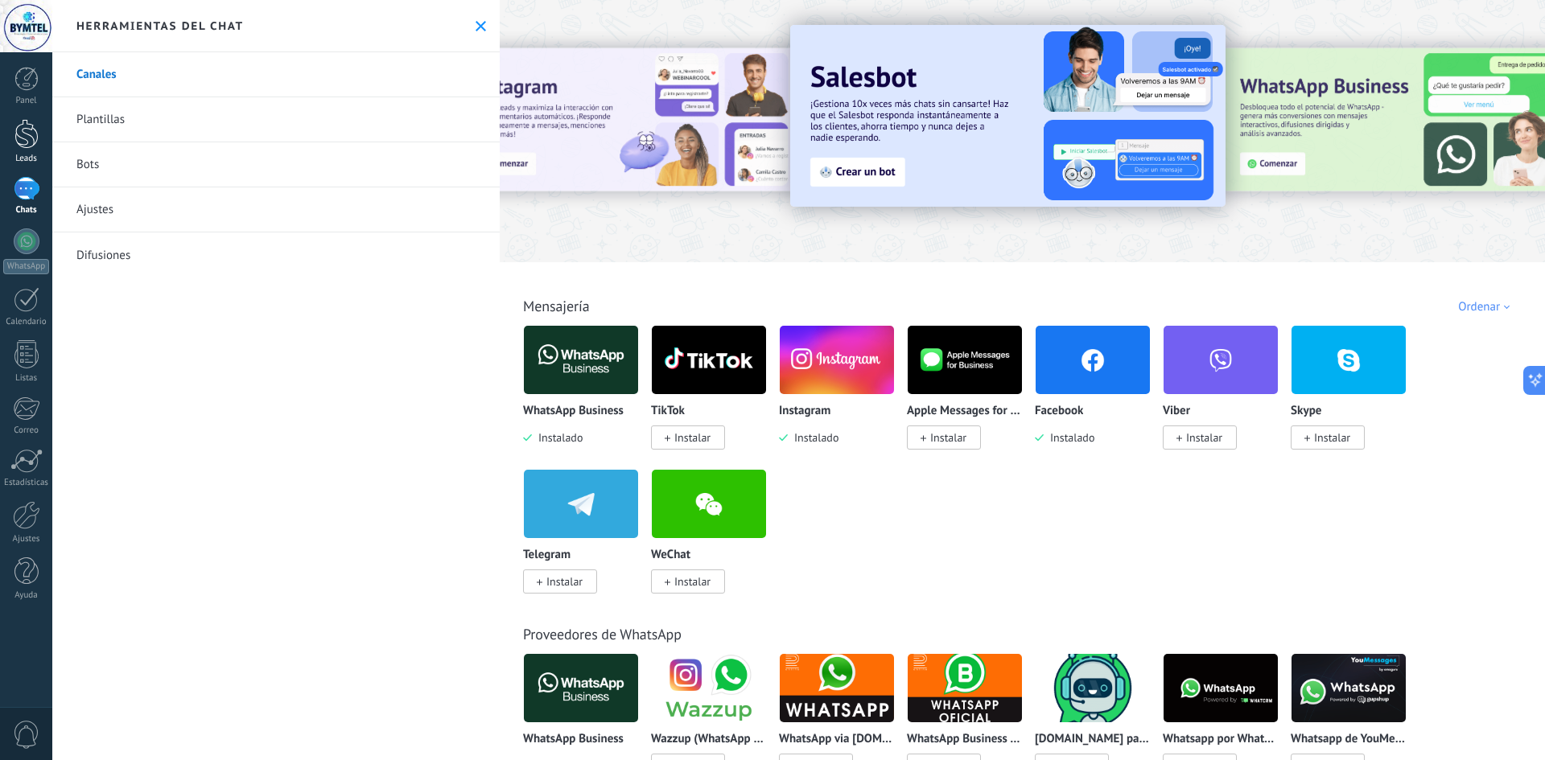
click at [31, 146] on div at bounding box center [26, 134] width 24 height 30
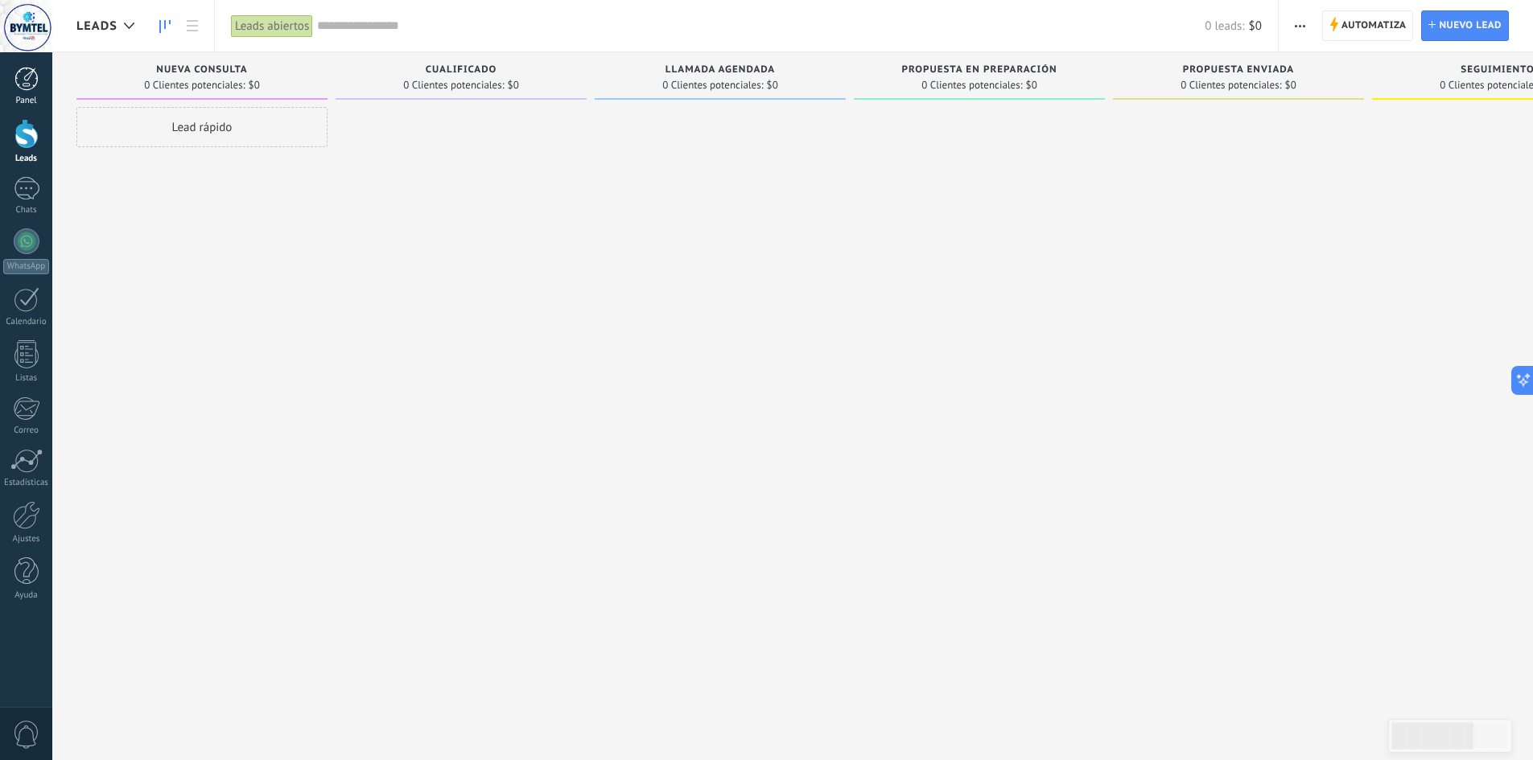
click at [29, 97] on div "Panel" at bounding box center [26, 101] width 47 height 10
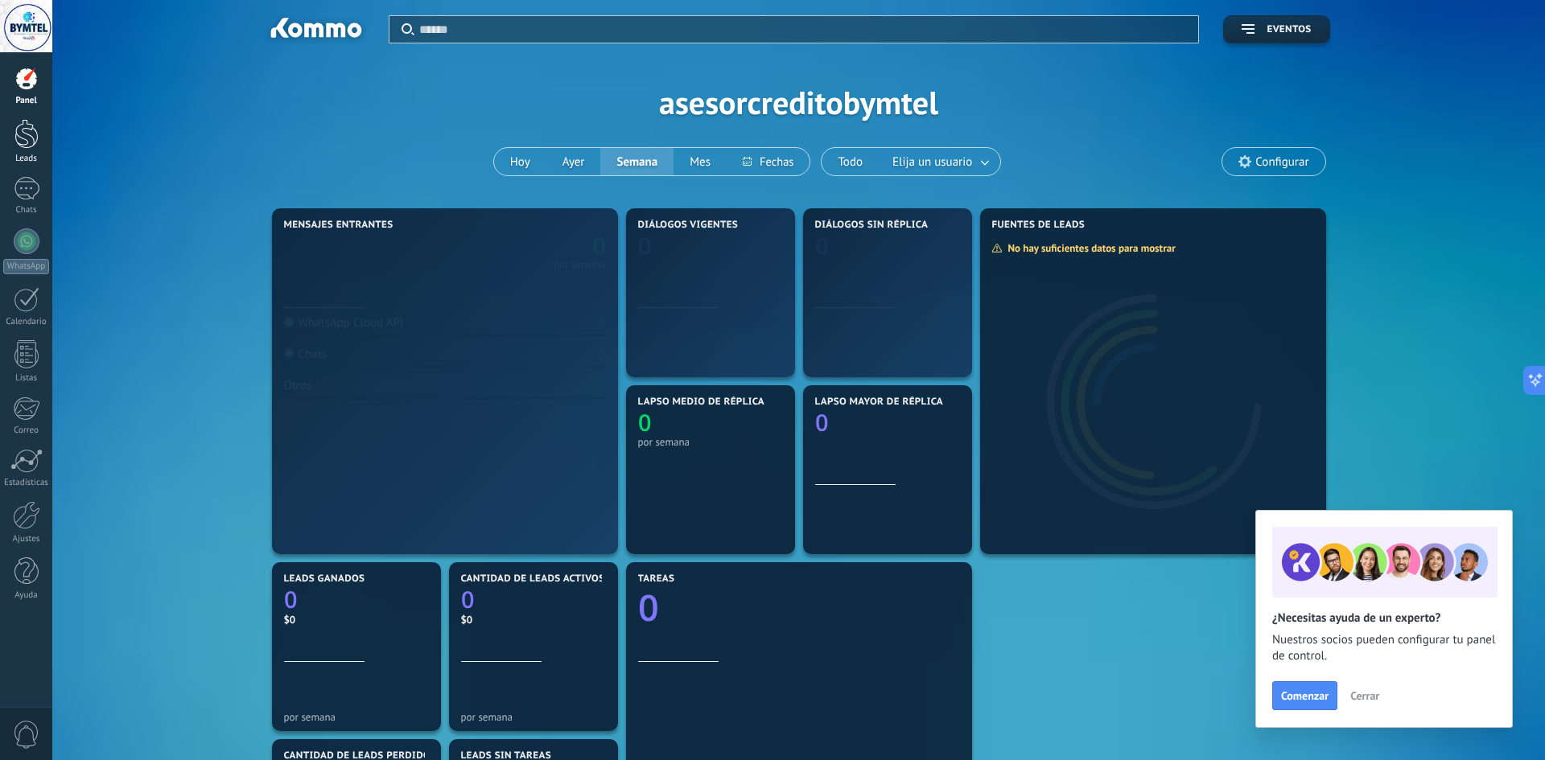
click at [26, 142] on div at bounding box center [26, 134] width 24 height 30
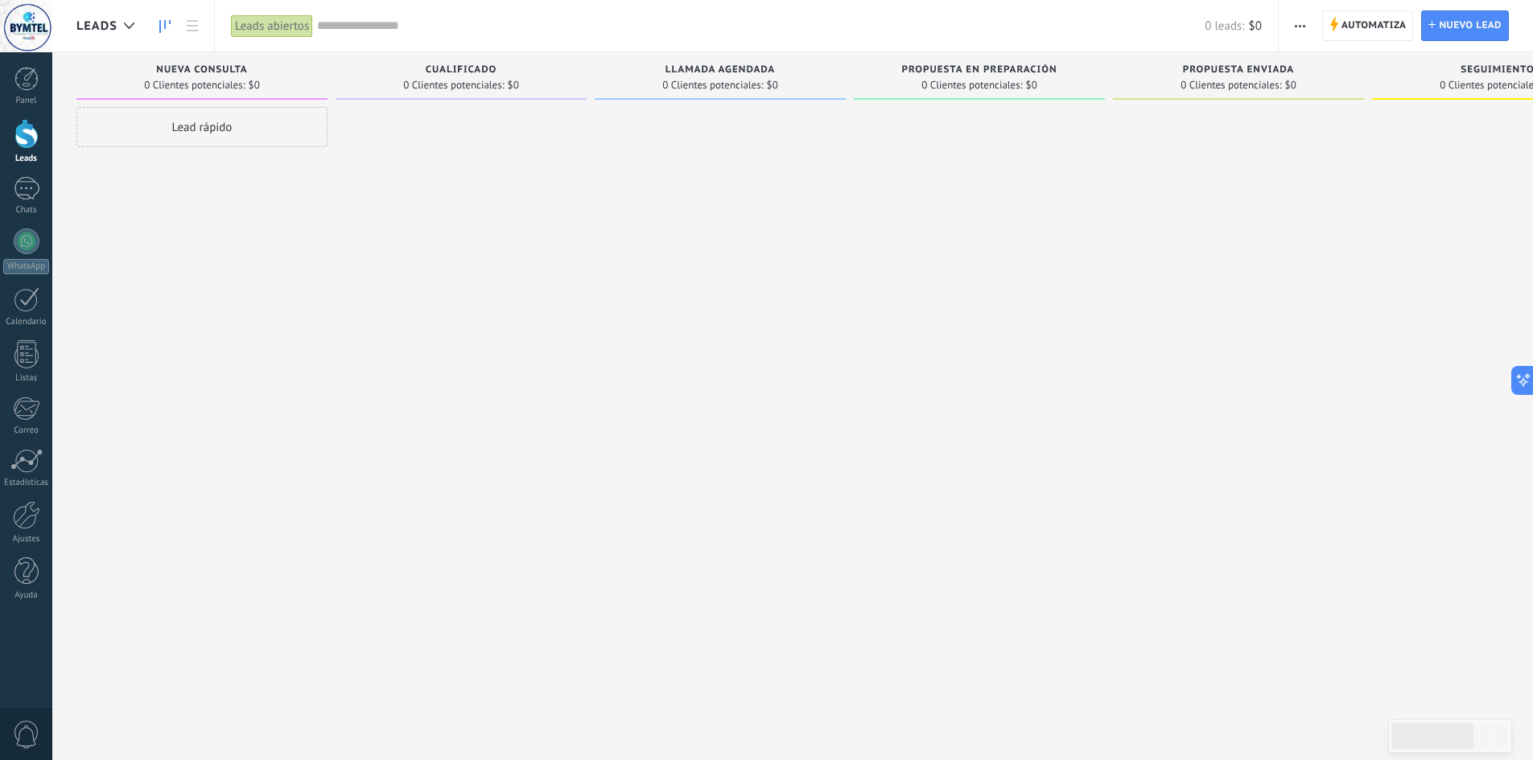
click at [1244, 63] on div "Propuesta enviada 0 Clientes potenciales: $0" at bounding box center [1238, 75] width 251 height 47
click at [905, 72] on span "Propuesta en preparación" at bounding box center [979, 69] width 155 height 11
click at [1369, 19] on span "Automatiza" at bounding box center [1373, 25] width 65 height 29
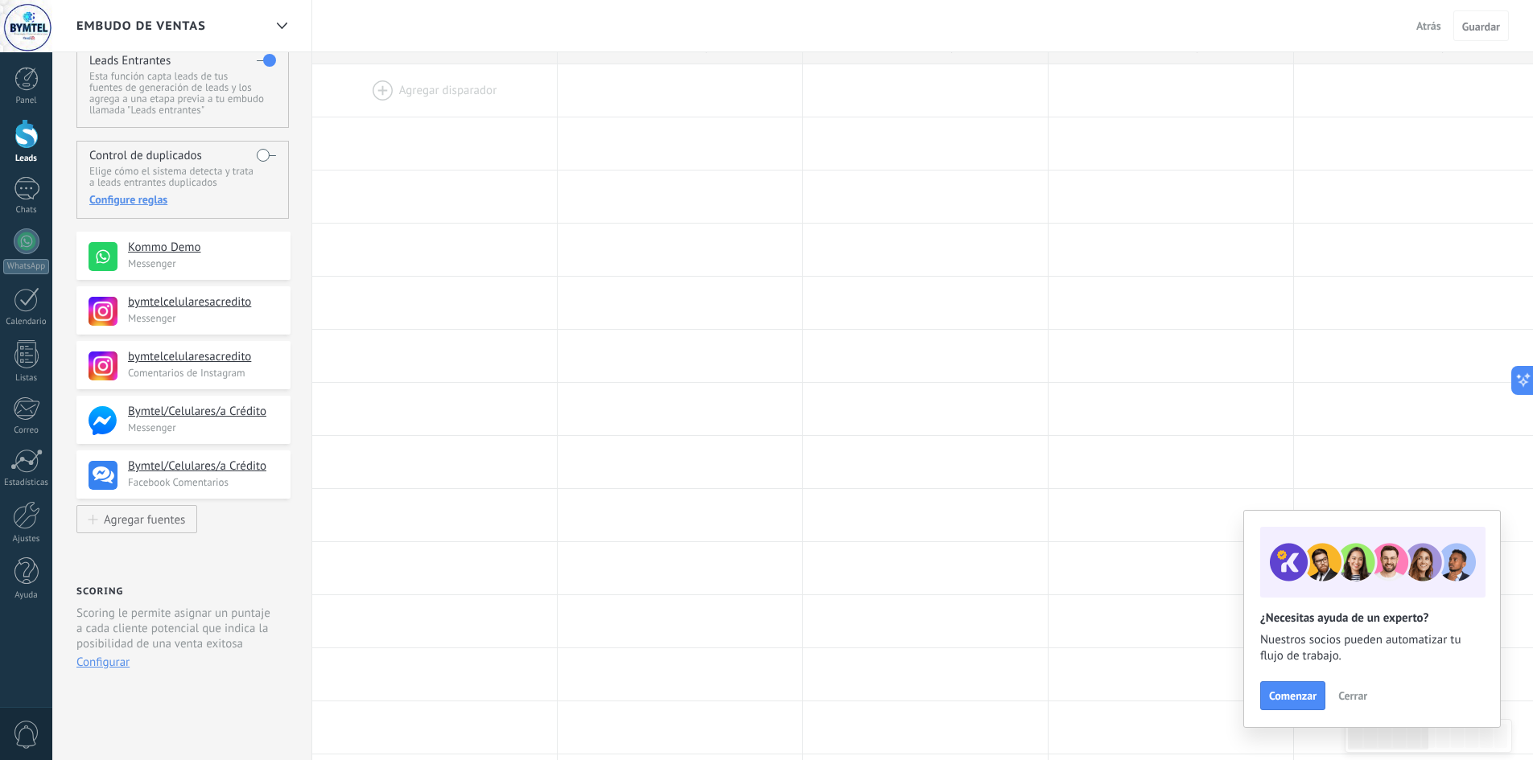
scroll to position [80, 0]
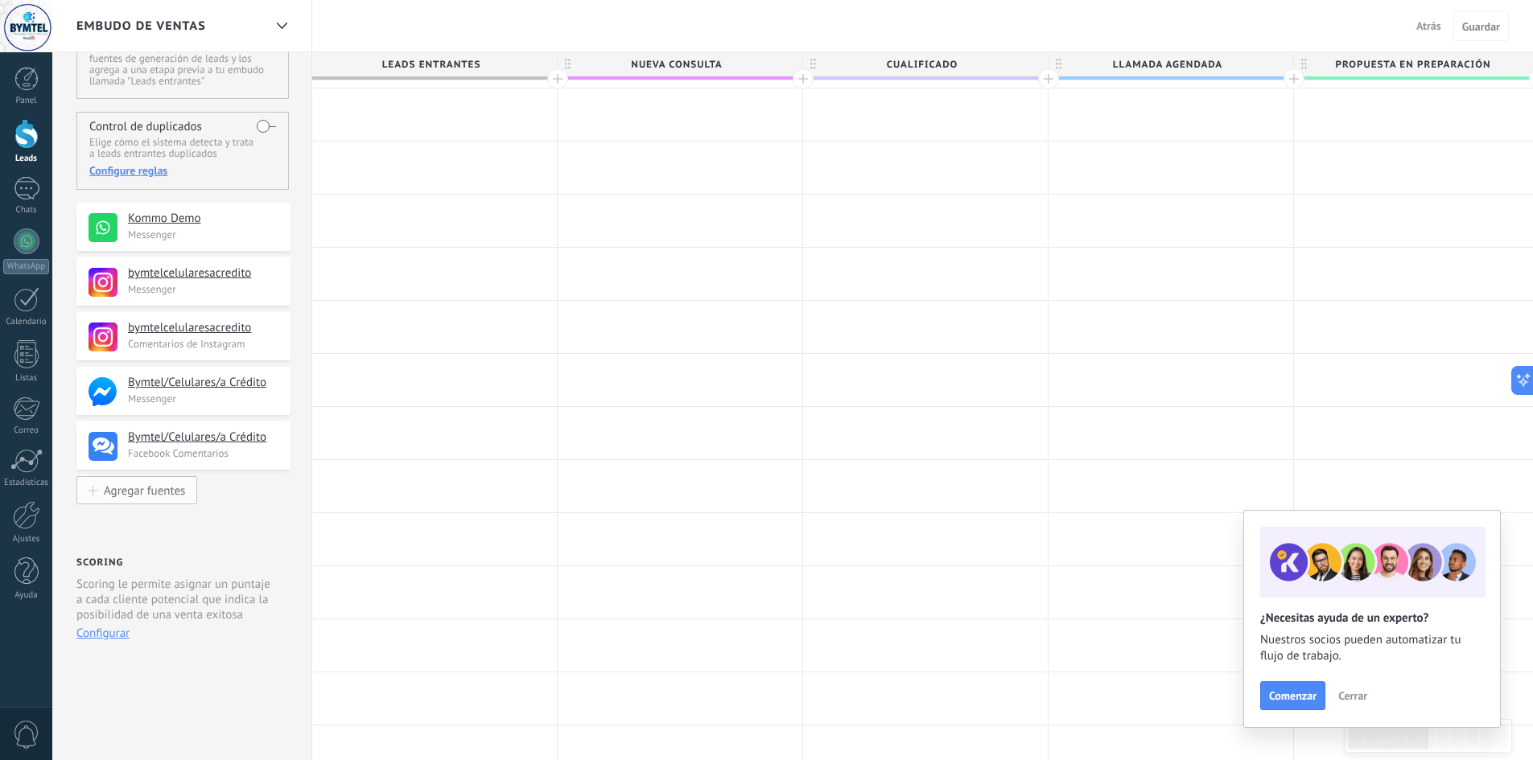
click at [139, 497] on div "Agregar fuentes" at bounding box center [144, 491] width 81 height 14
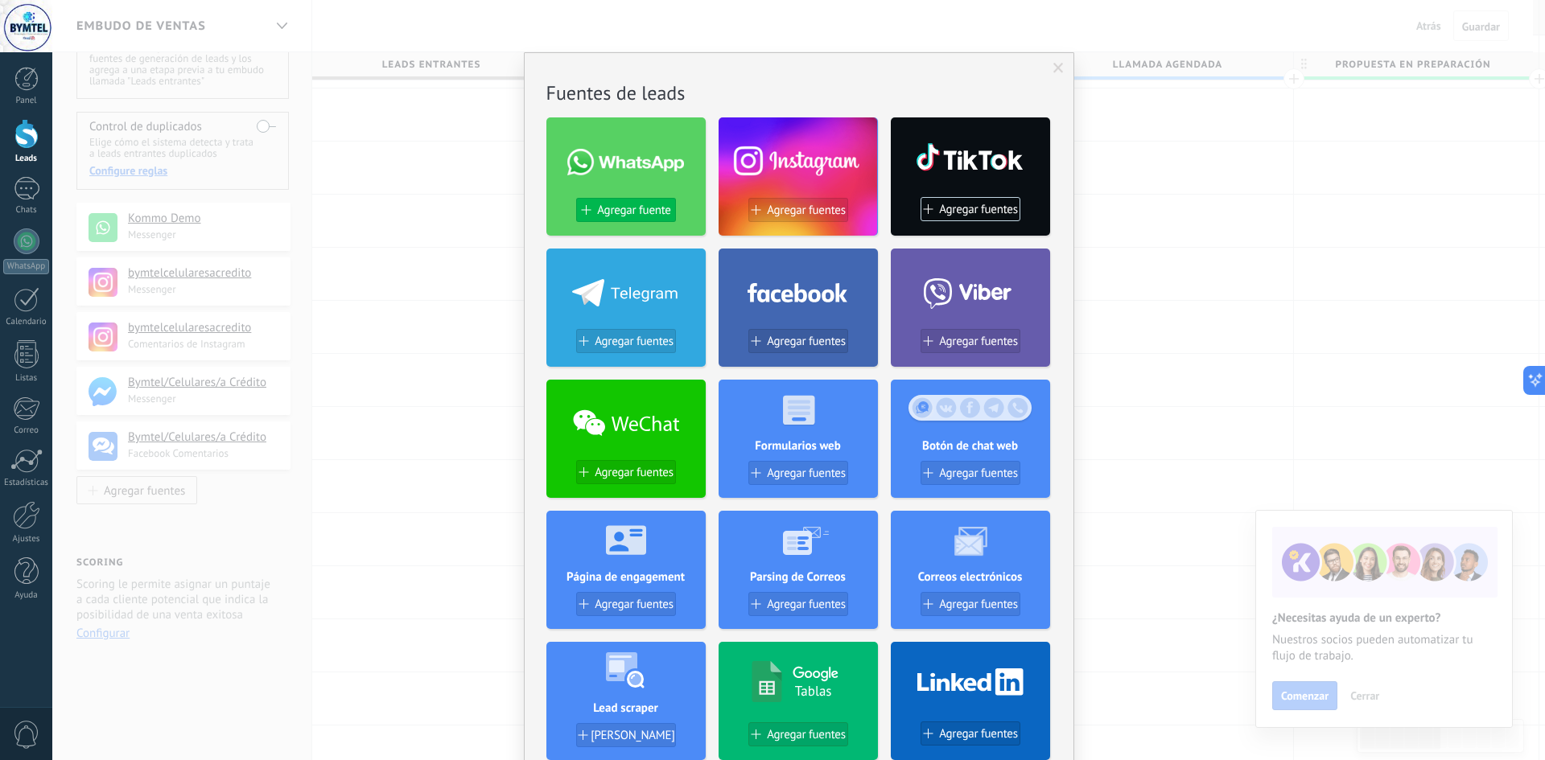
click at [606, 207] on span "Agregar fuente" at bounding box center [633, 211] width 73 height 14
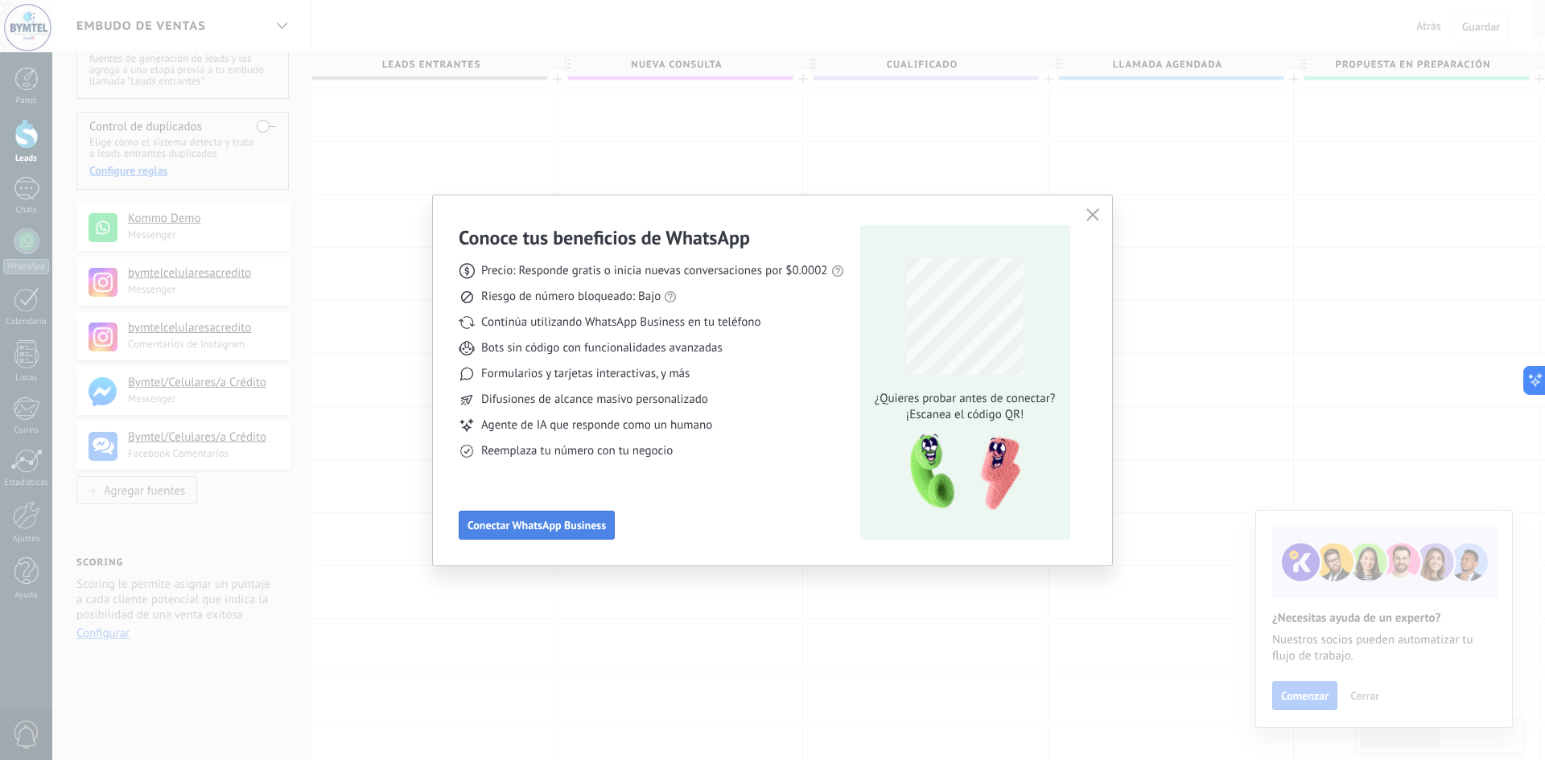
click at [560, 528] on span "Conectar WhatsApp Business" at bounding box center [536, 525] width 138 height 11
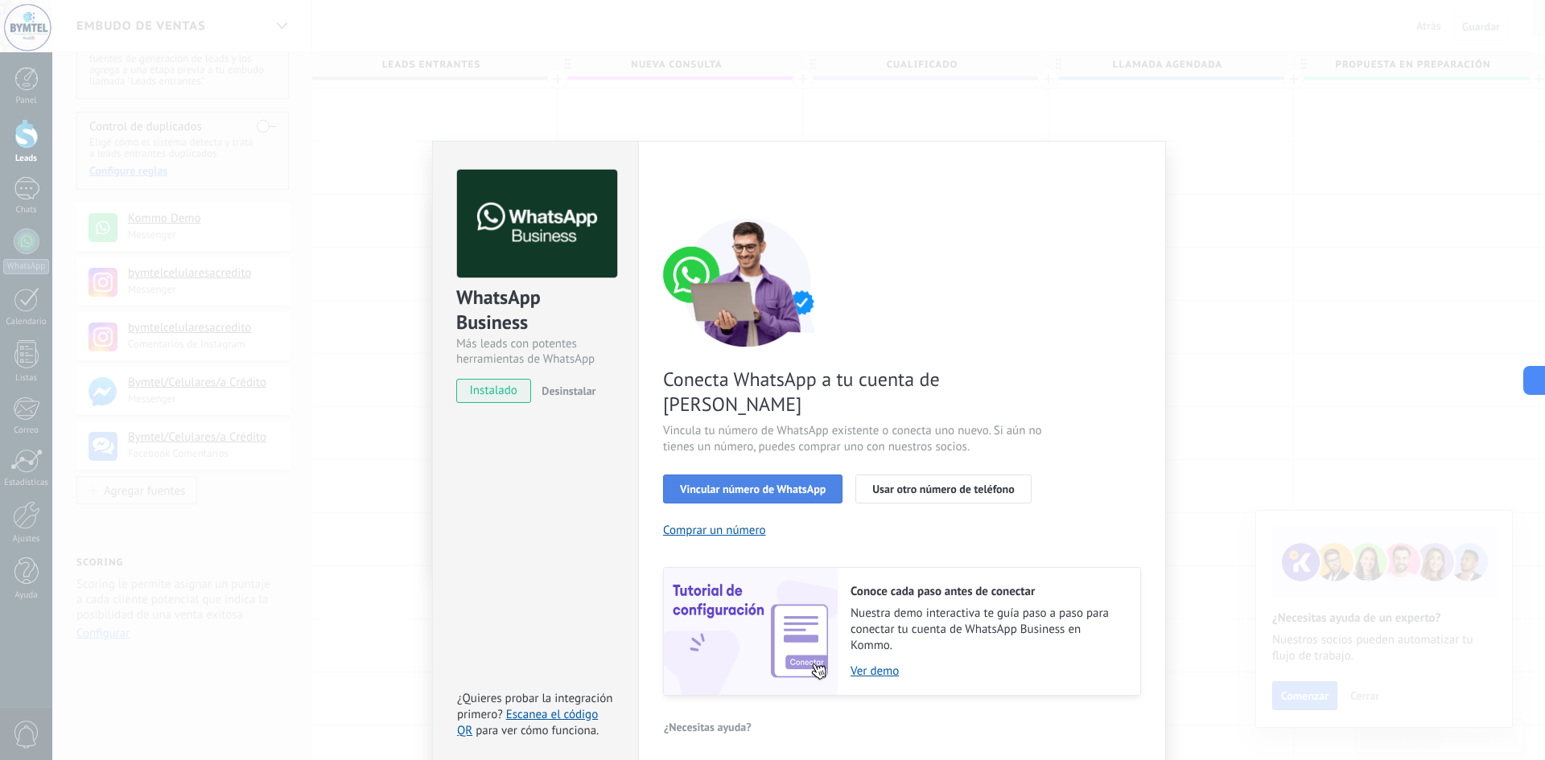
click at [783, 484] on span "Vincular número de WhatsApp" at bounding box center [753, 489] width 146 height 11
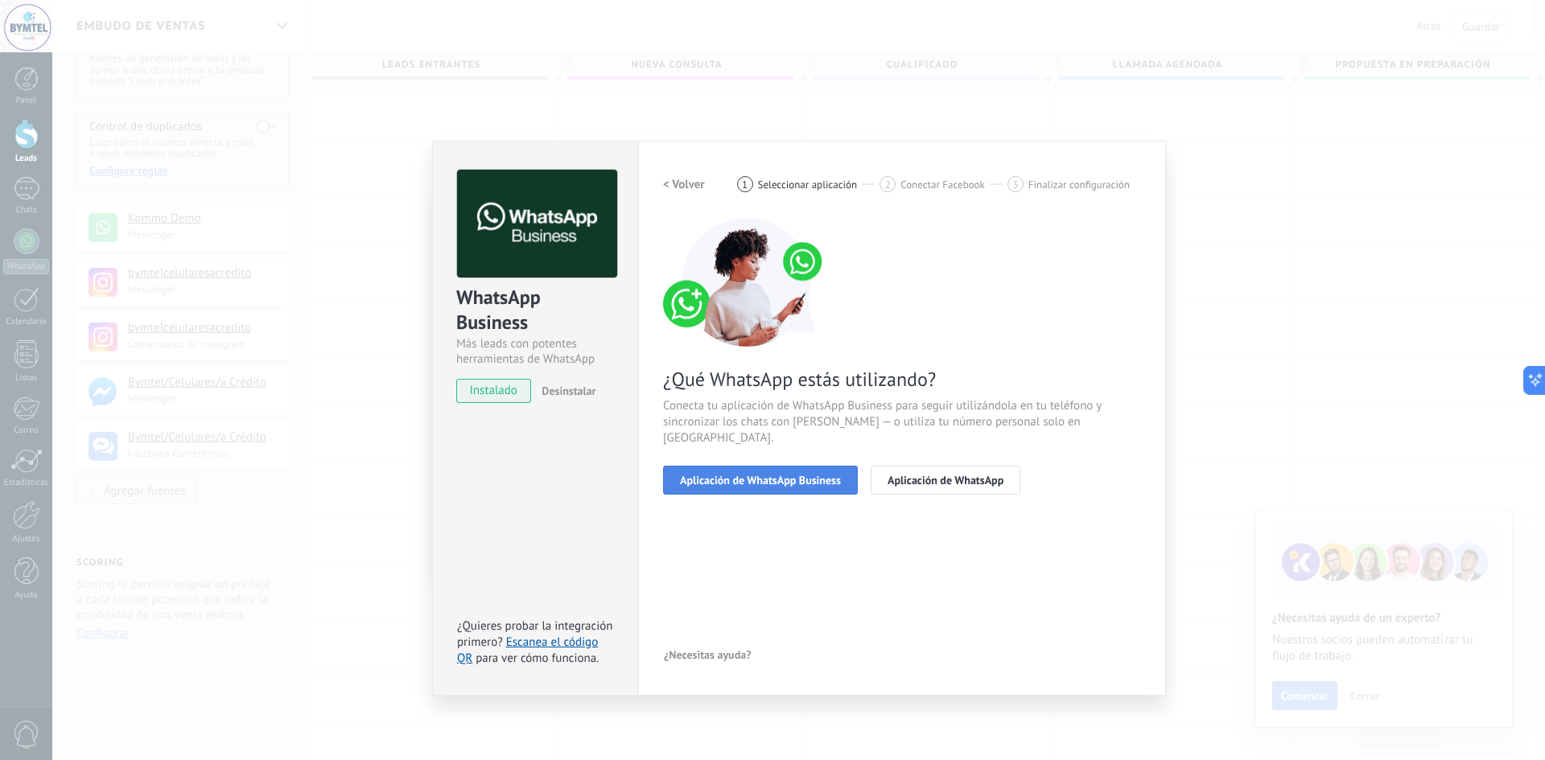
click at [784, 475] on span "Aplicación de WhatsApp Business" at bounding box center [760, 480] width 161 height 11
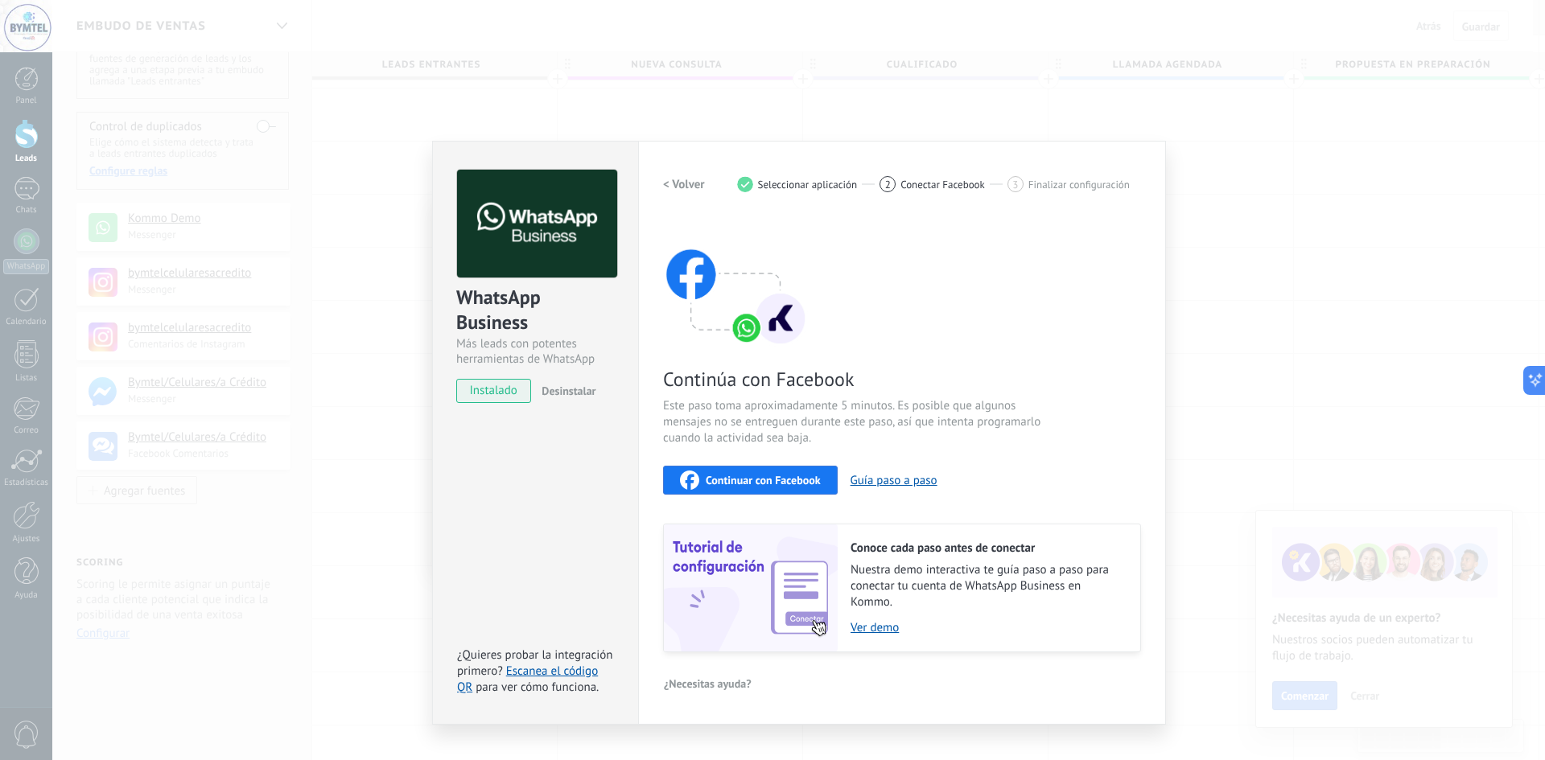
drag, startPoint x: 877, startPoint y: 483, endPoint x: 832, endPoint y: 491, distance: 45.8
click at [832, 491] on div "Continuar con Facebook Guía paso a paso" at bounding box center [902, 480] width 478 height 29
click at [826, 490] on button "Continuar con Facebook" at bounding box center [750, 480] width 175 height 29
click at [495, 375] on div "WhatsApp Business Más leads con potentes herramientas de WhatsApp instalado Des…" at bounding box center [535, 279] width 205 height 274
click at [283, 224] on div "WhatsApp Business Más leads con potentes herramientas de WhatsApp instalado Des…" at bounding box center [798, 380] width 1492 height 760
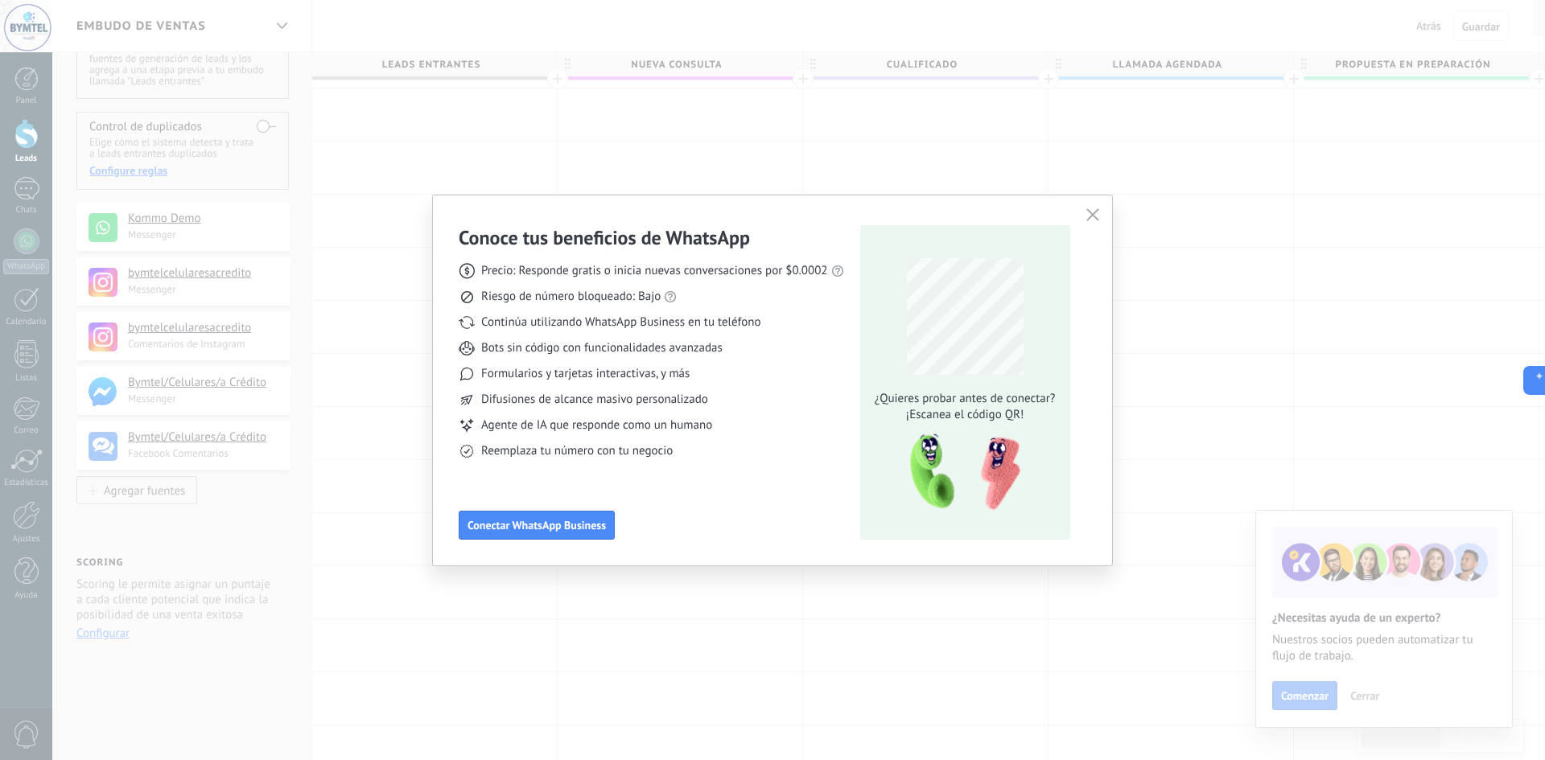
drag, startPoint x: 805, startPoint y: 211, endPoint x: 847, endPoint y: 206, distance: 42.1
click at [814, 208] on div "Conoce tus beneficios de WhatsApp Precio: Responde gratis o inicia nuevas conve…" at bounding box center [772, 380] width 679 height 370
click at [1092, 216] on icon "button" at bounding box center [1092, 214] width 13 height 13
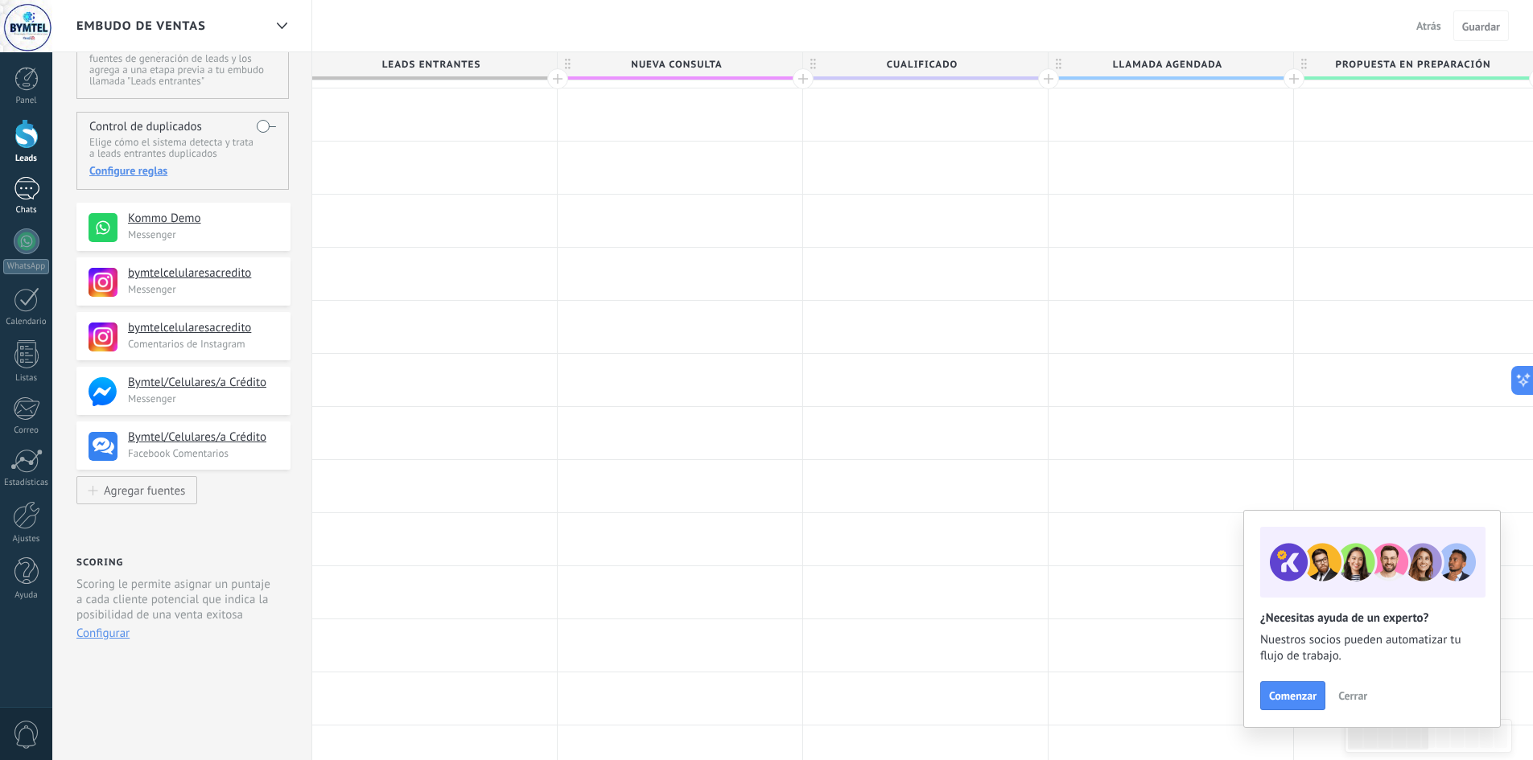
click at [37, 203] on link "Chats" at bounding box center [26, 196] width 52 height 39
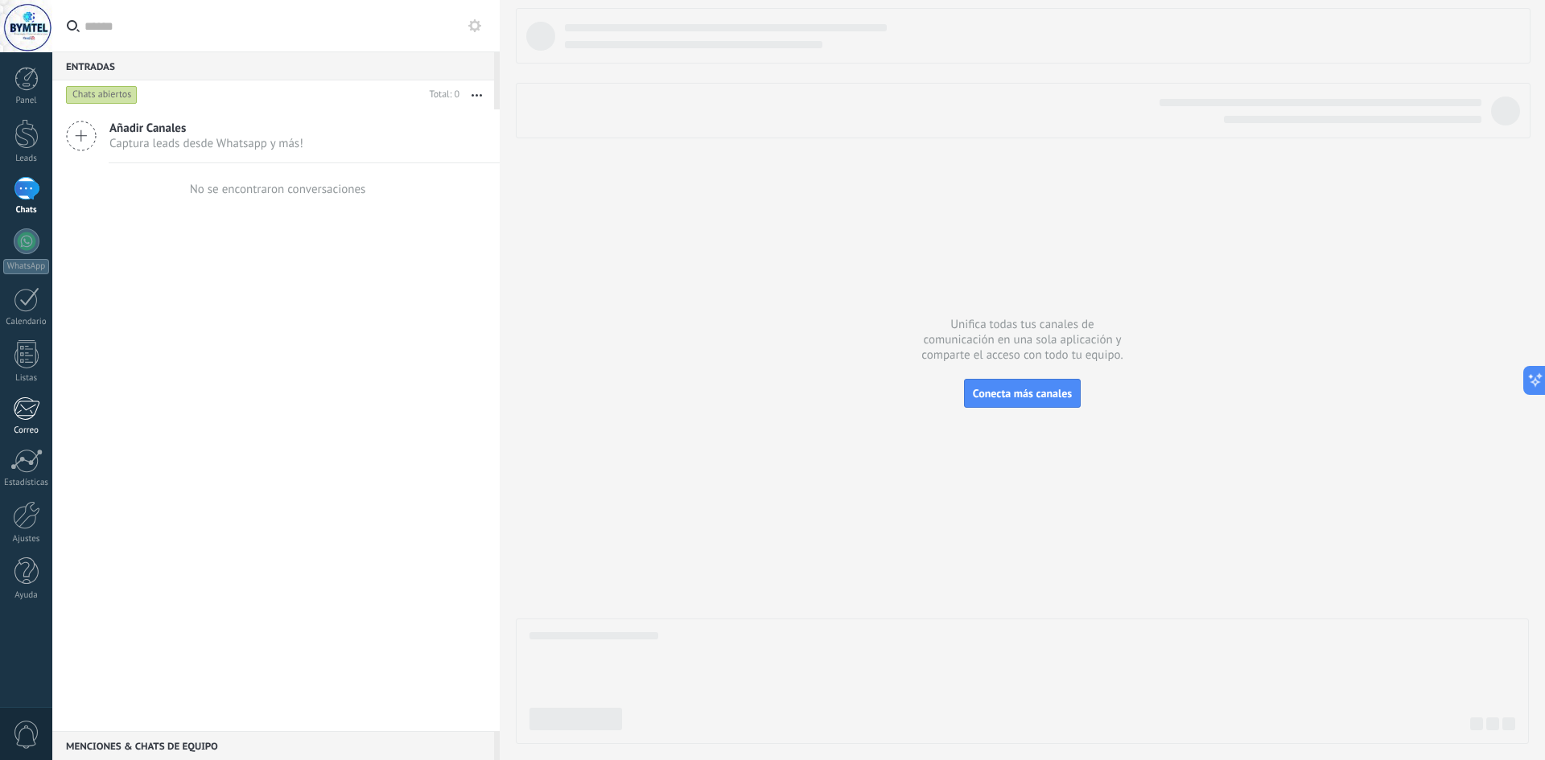
click at [25, 432] on div "Correo" at bounding box center [26, 431] width 47 height 10
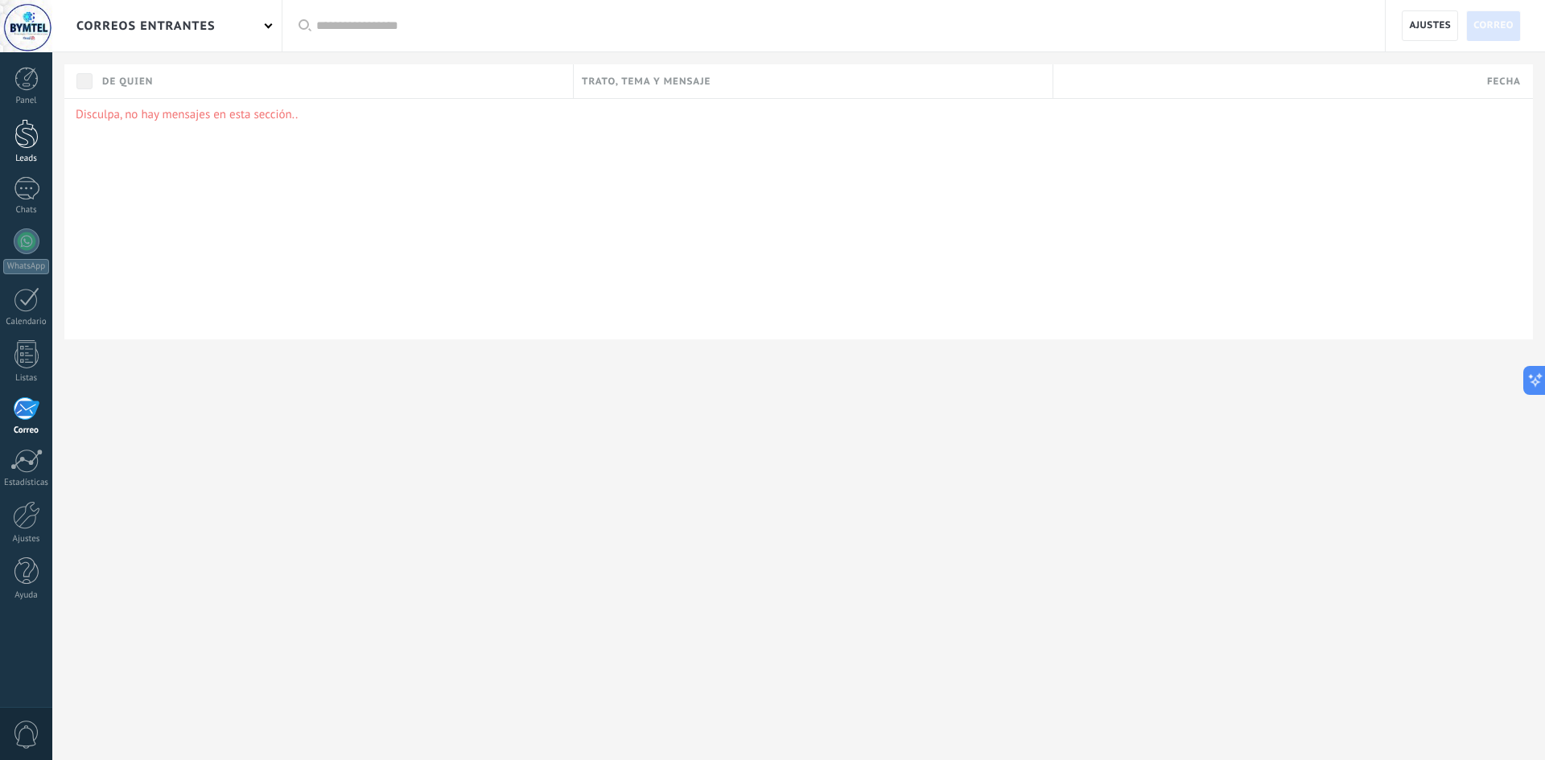
click at [35, 138] on div at bounding box center [26, 134] width 24 height 30
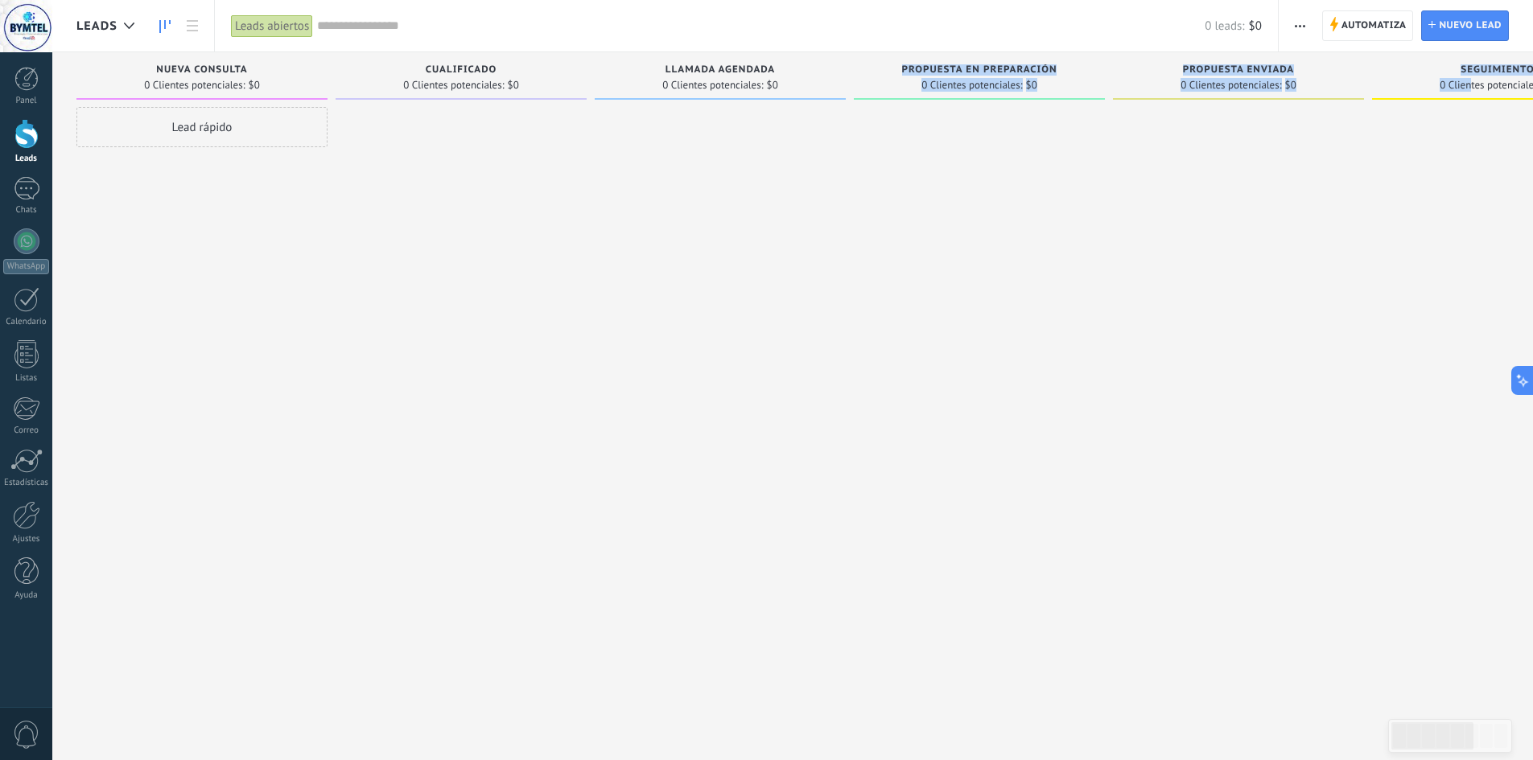
drag, startPoint x: 1418, startPoint y: 88, endPoint x: 625, endPoint y: 191, distance: 799.2
click at [637, 185] on div "Lamentablemente, no hay leads con estos parámetros. Mostrar todo Leads Entrante…" at bounding box center [1120, 354] width 2088 height 605
click at [35, 530] on link "Ajustes" at bounding box center [26, 522] width 52 height 43
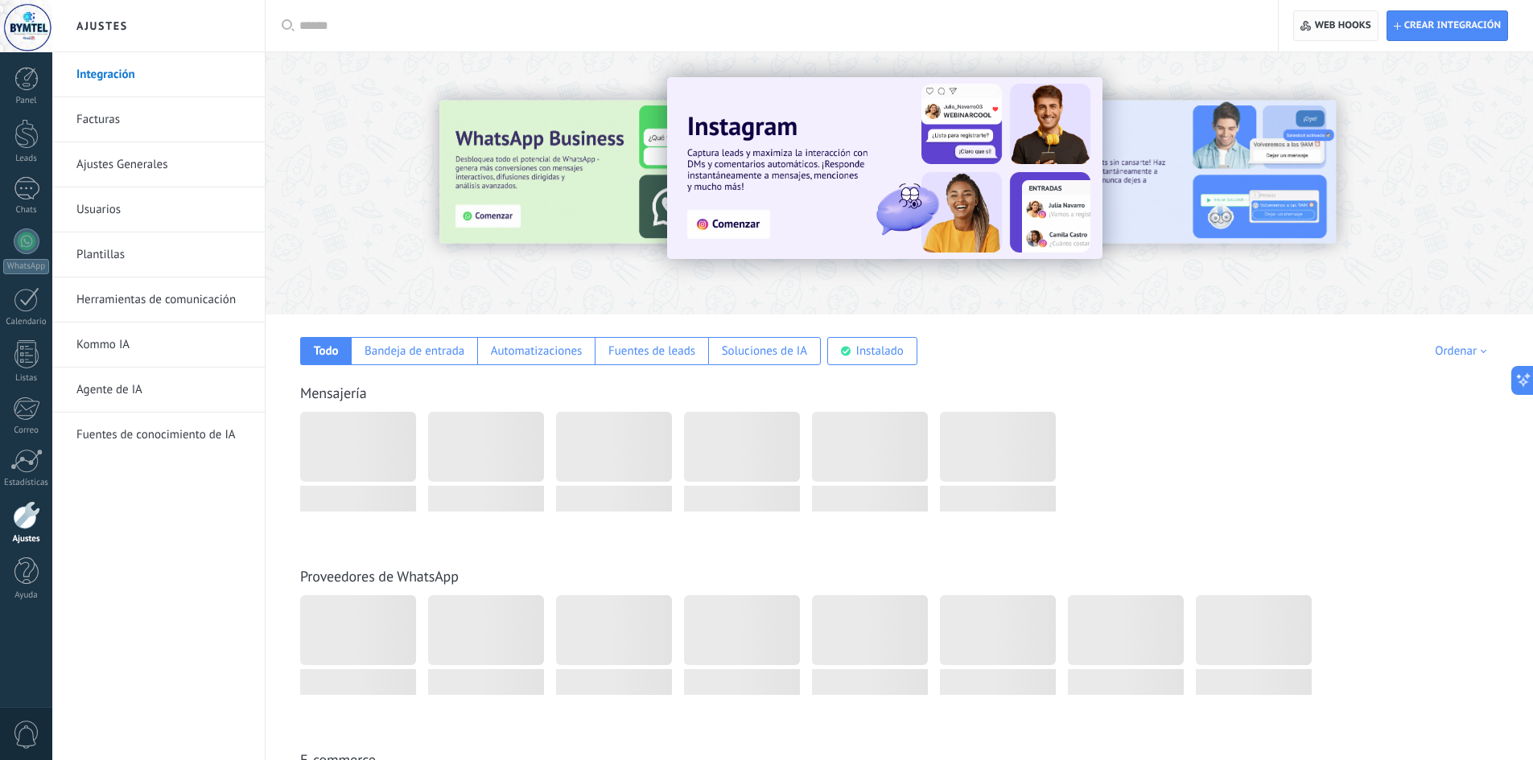
click at [1302, 29] on icon "button" at bounding box center [1305, 26] width 11 height 10
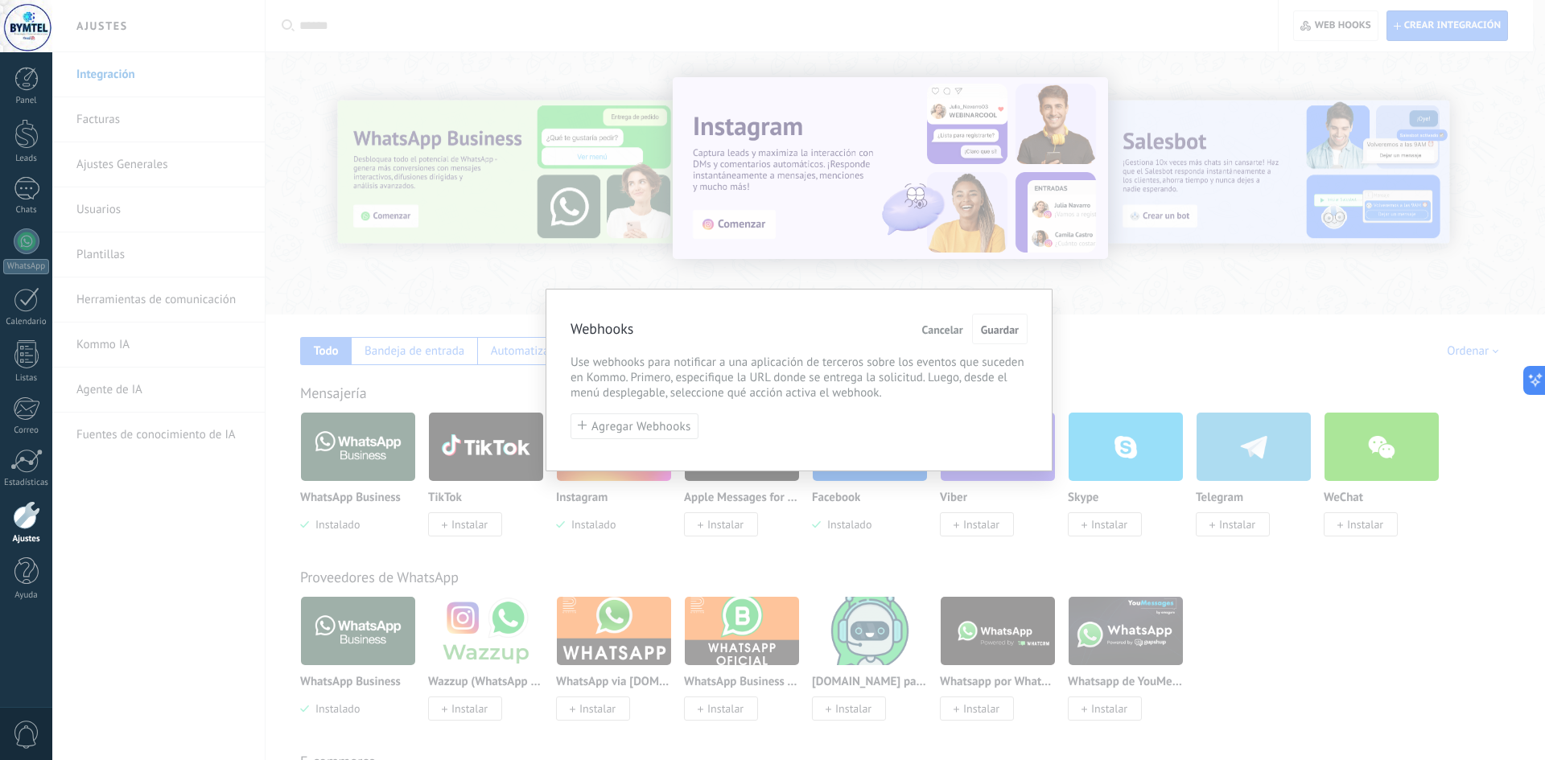
click at [1025, 313] on div "Webhooks Cancelar Guardar Use webhooks para notificar a una aplicación de terce…" at bounding box center [798, 380] width 507 height 183
click at [1010, 326] on span "Guardar" at bounding box center [1000, 329] width 38 height 11
click at [1437, 6] on div "Webhooks Cancelar Guardar Use webhooks para notificar a una aplicación de terce…" at bounding box center [798, 380] width 1492 height 760
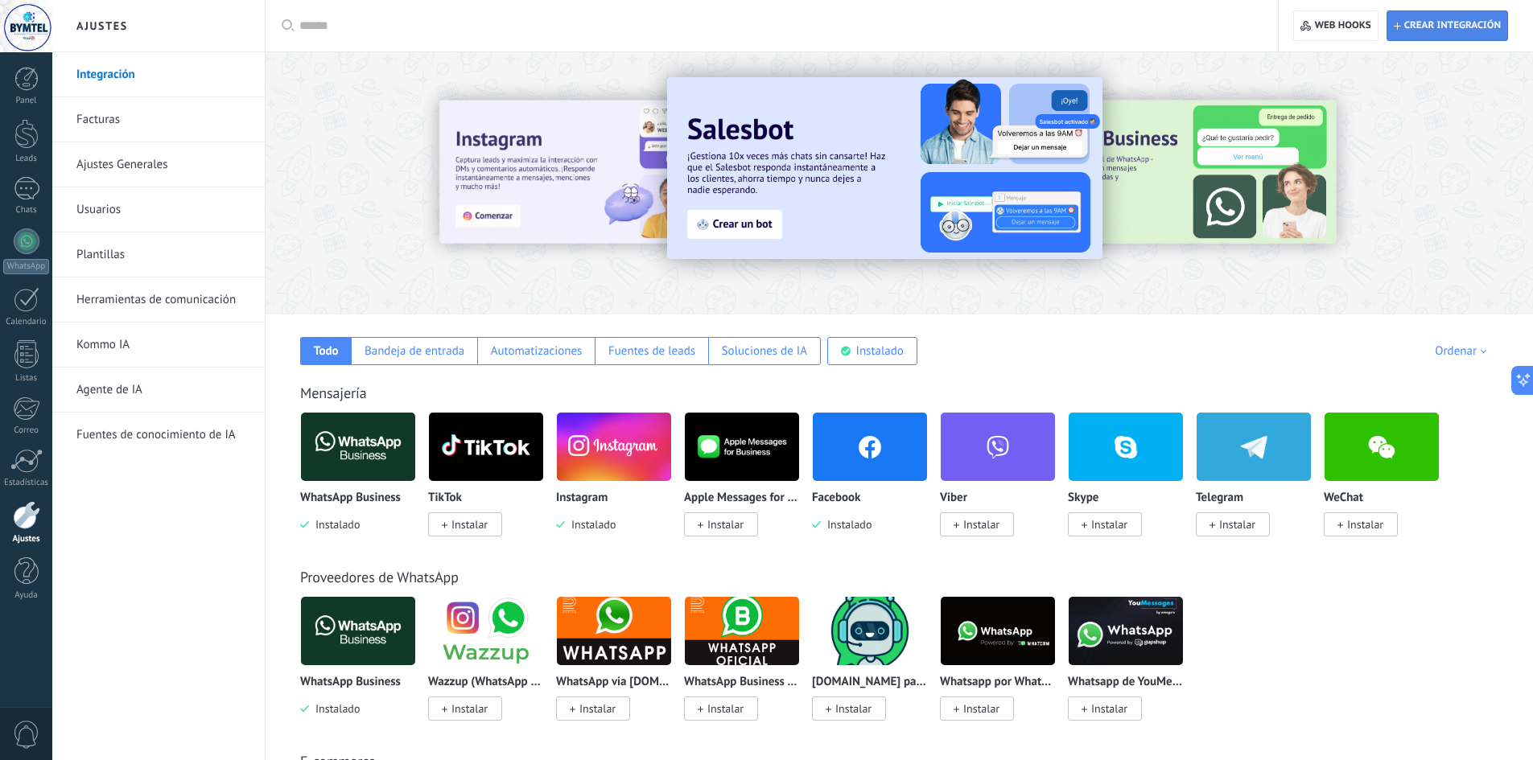
click at [1431, 23] on span "Crear integración" at bounding box center [1452, 25] width 97 height 13
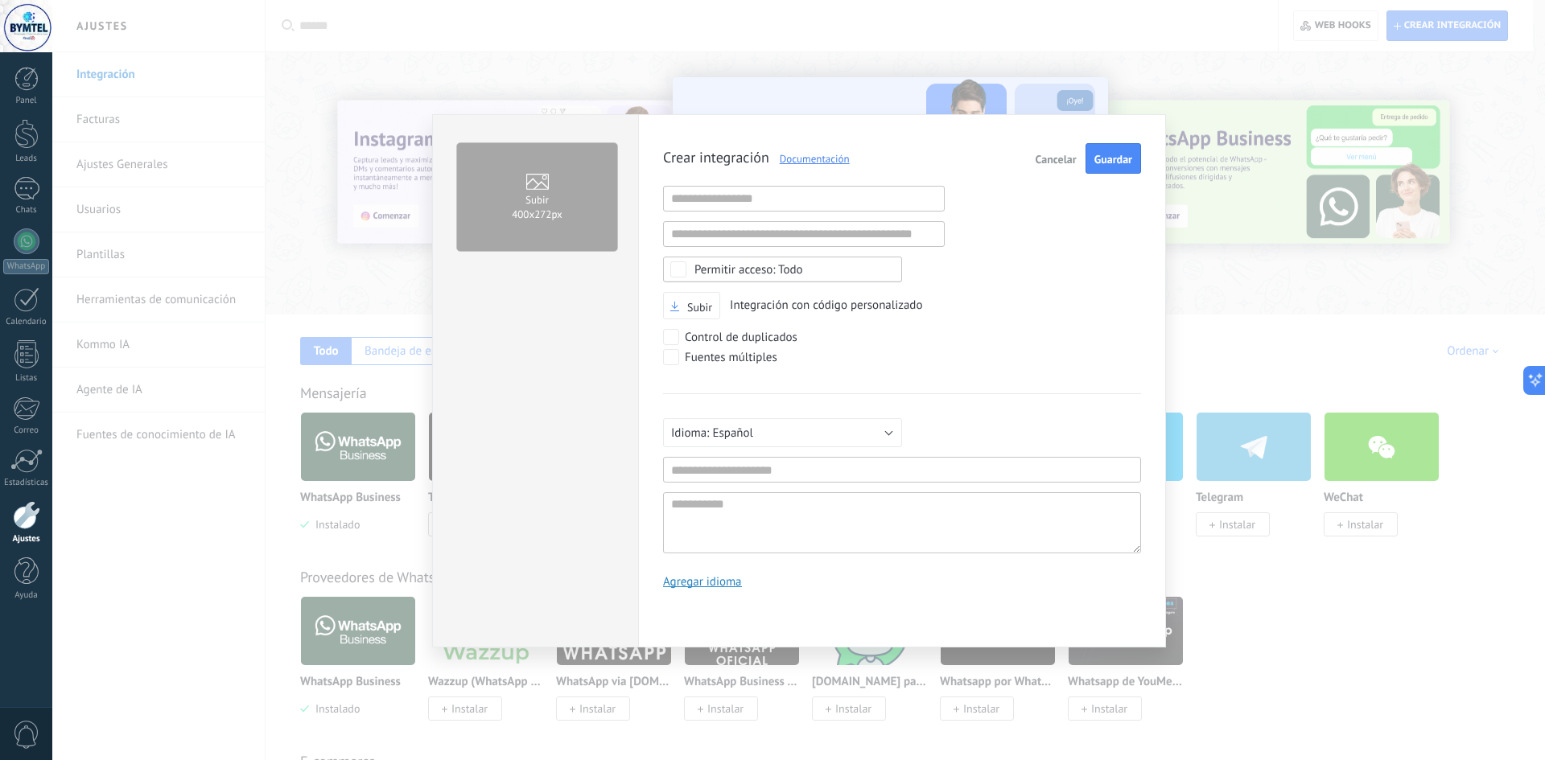
scroll to position [15, 0]
click at [373, 160] on div "Subir 400х272px Crear integración Documentación Cancelar Guardar URL inválida U…" at bounding box center [798, 380] width 1492 height 760
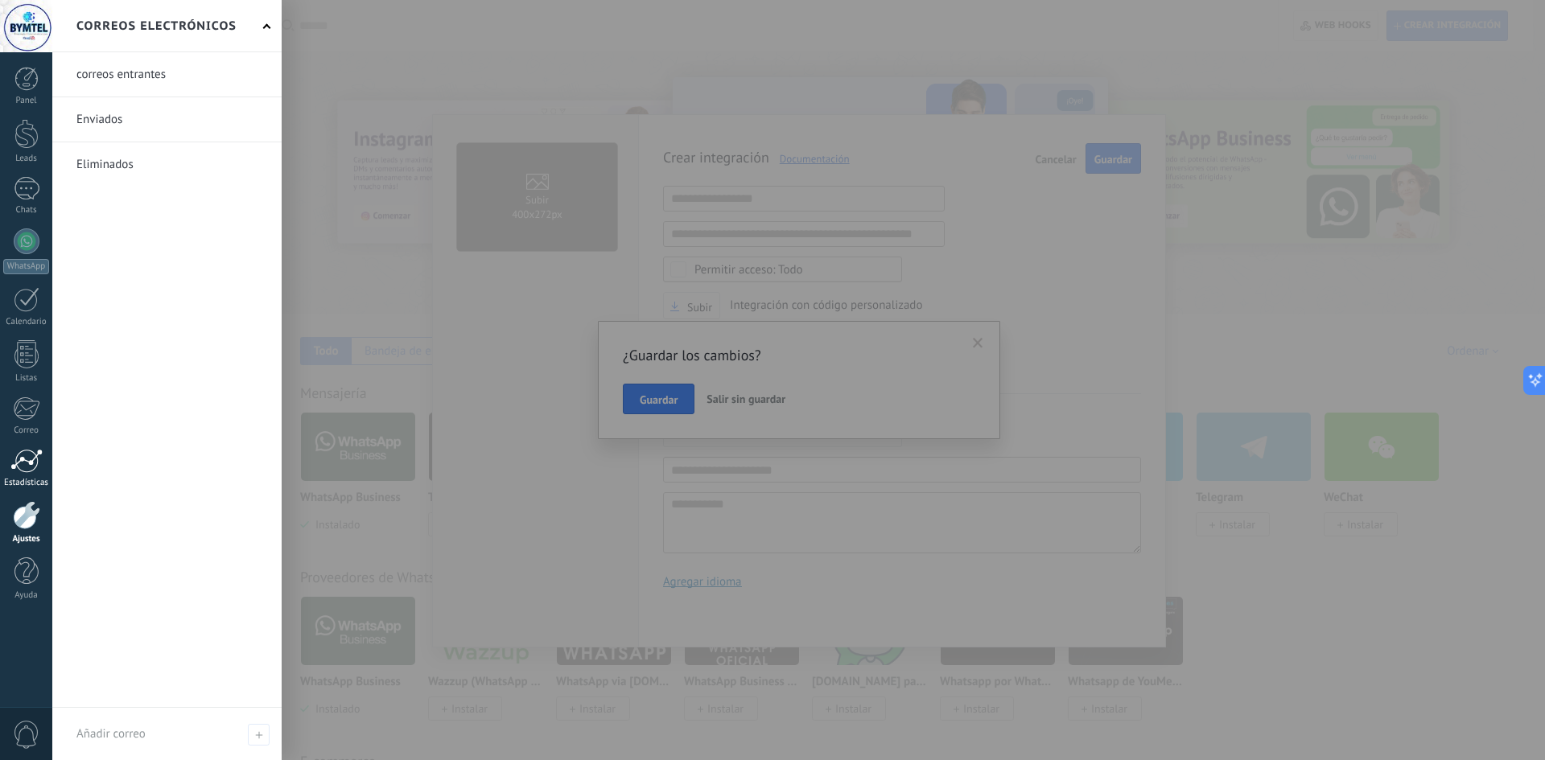
click at [5, 459] on link "Estadísticas" at bounding box center [26, 468] width 52 height 39
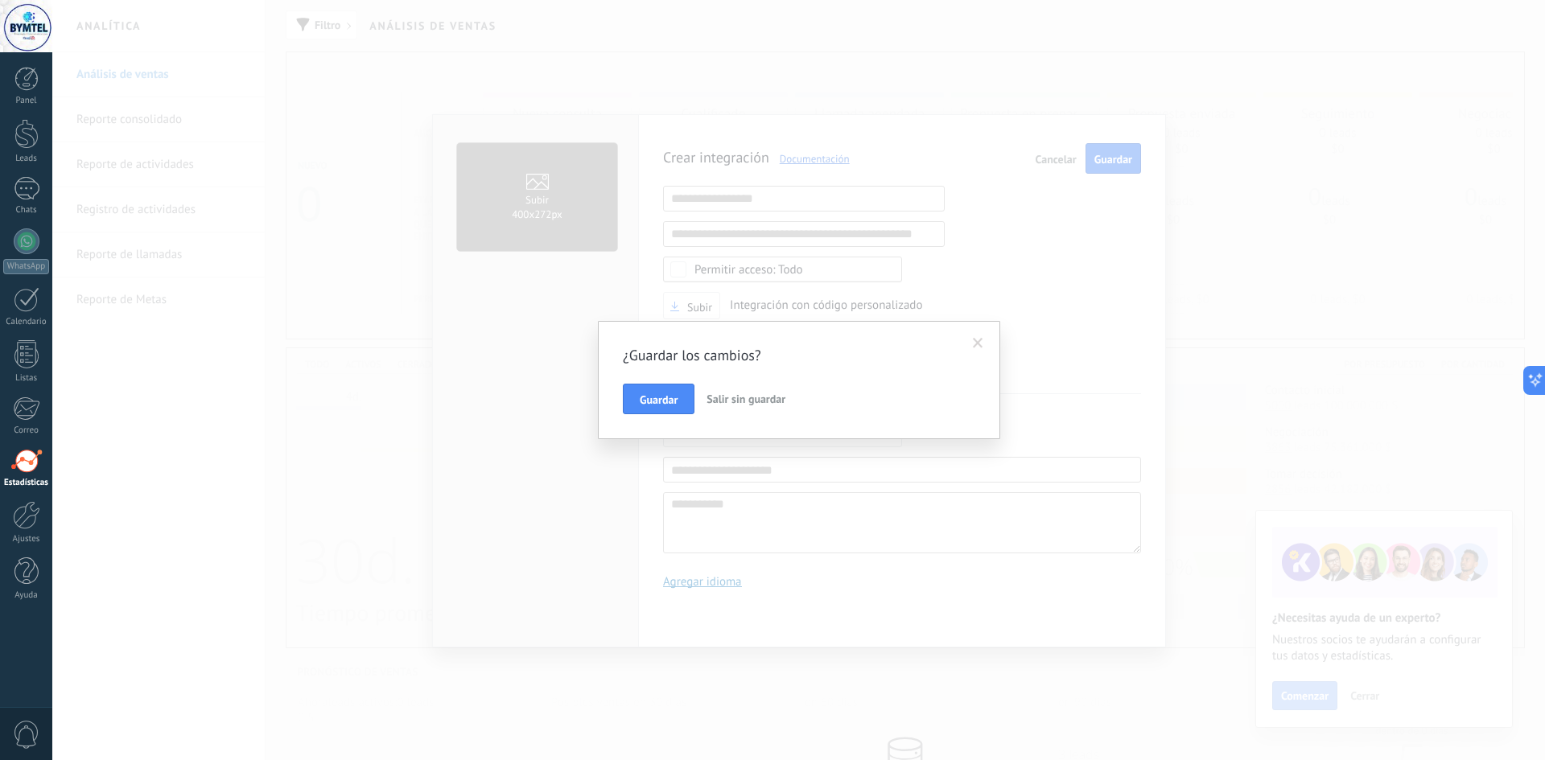
click at [1097, 383] on div "¿Guardar los cambios? Guardar Salir sin guardar" at bounding box center [798, 380] width 1492 height 760
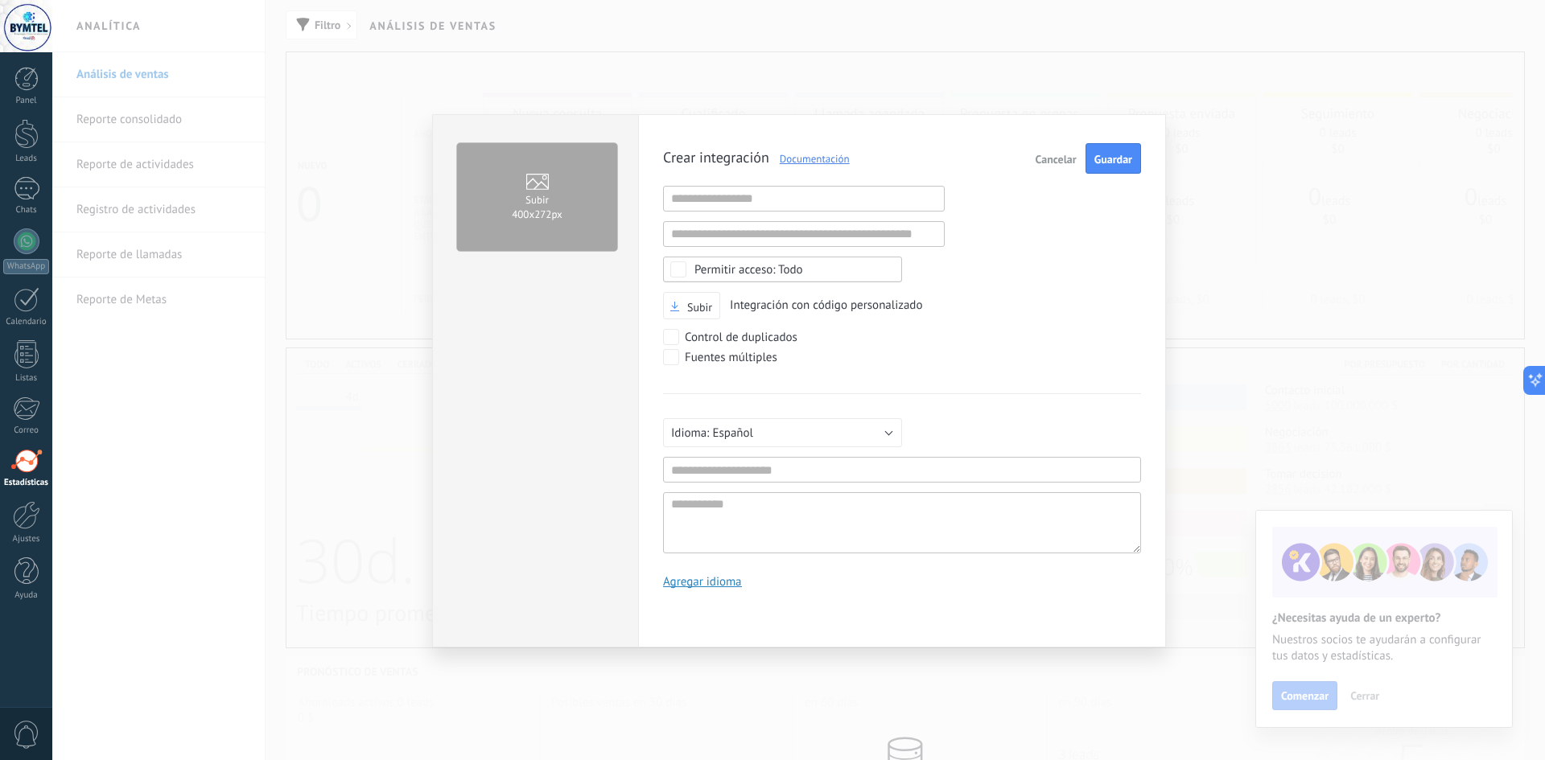
click at [1290, 651] on div "Subir 400х272px Crear integración Documentación Cancelar Guardar URL inválida U…" at bounding box center [798, 380] width 1492 height 760
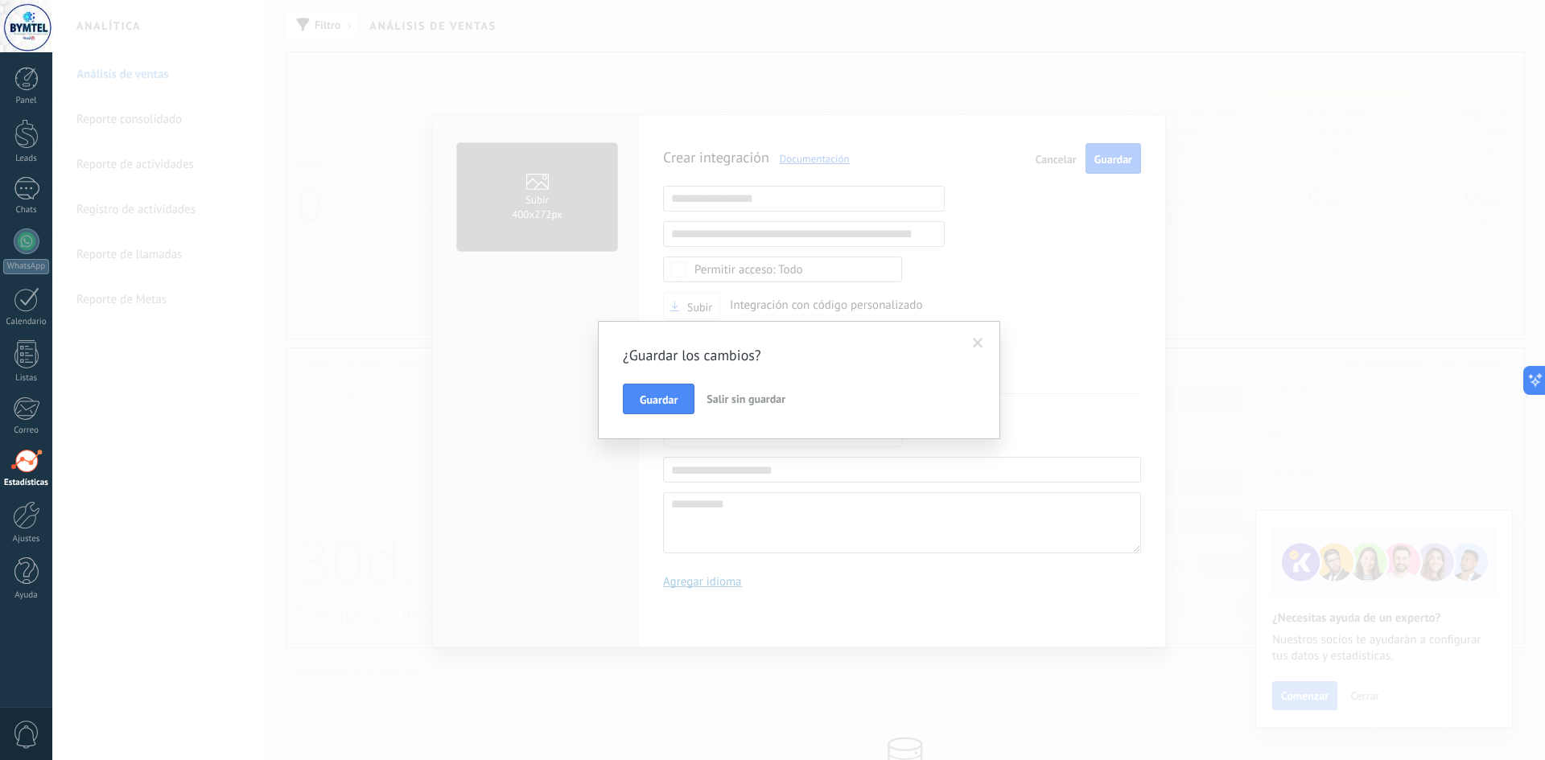
click at [726, 397] on span "Salir sin guardar" at bounding box center [745, 399] width 79 height 14
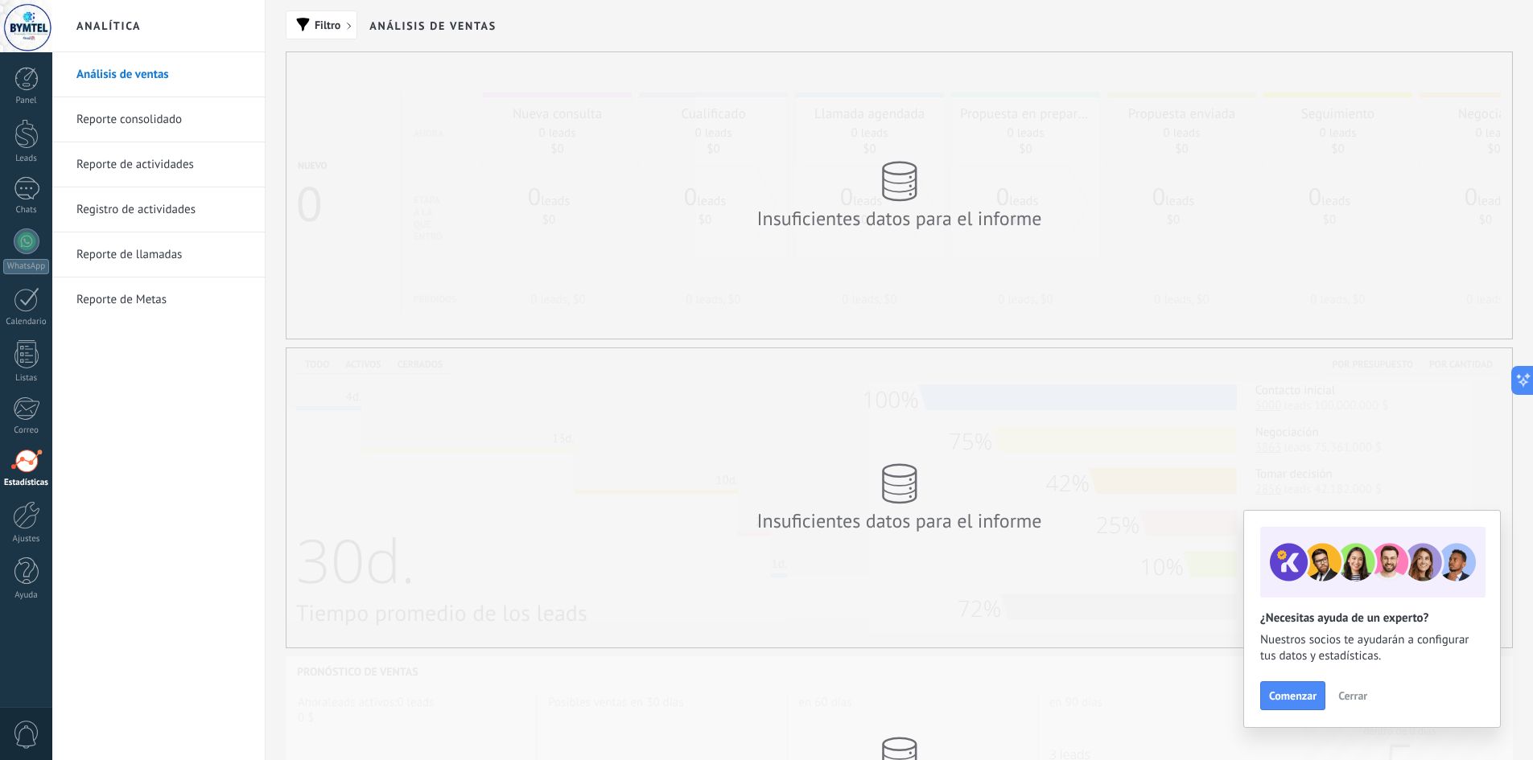
click at [1326, 685] on div "Comenzar Cerrar" at bounding box center [1372, 695] width 224 height 29
click at [34, 586] on link "Ayuda" at bounding box center [26, 579] width 52 height 43
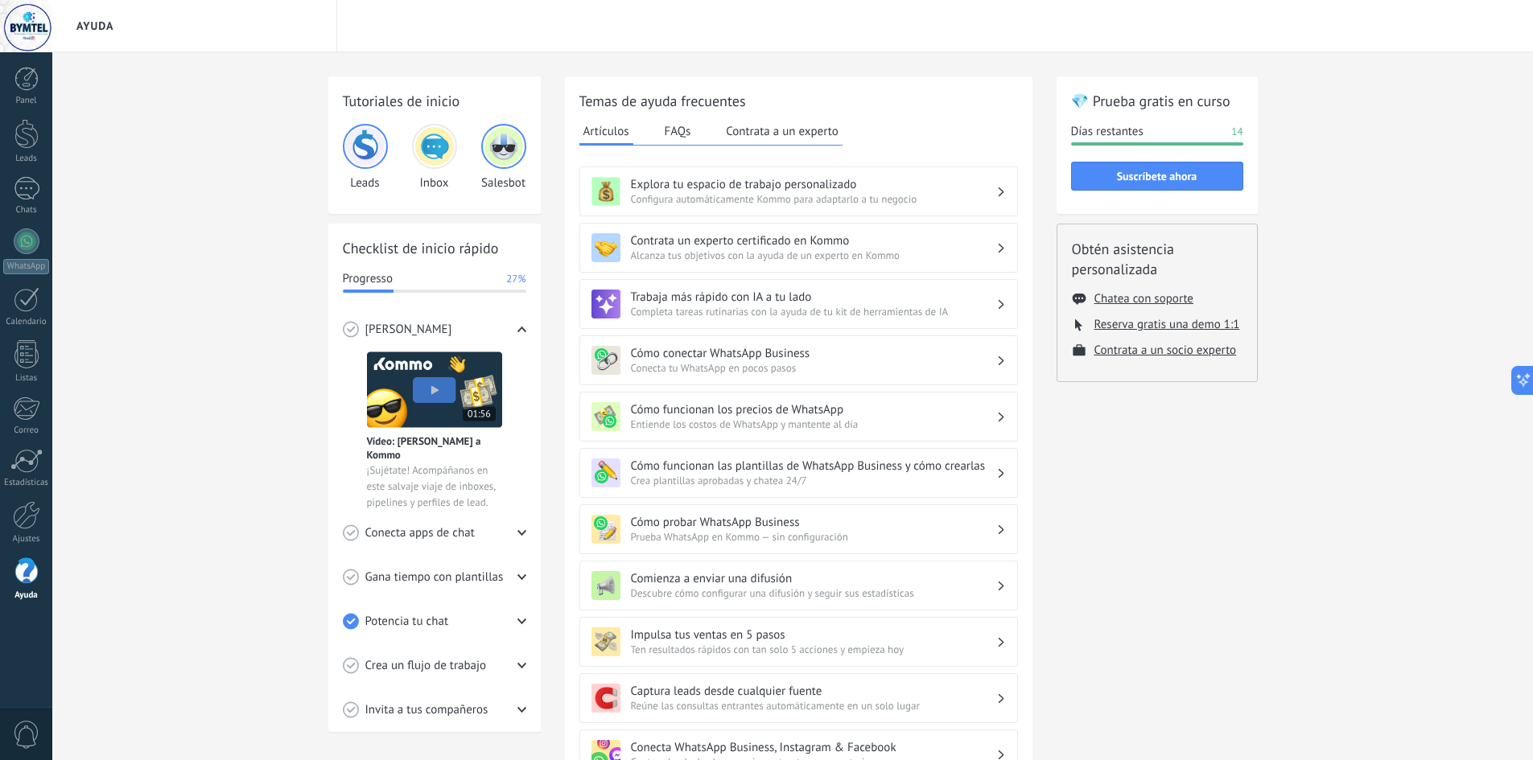
click at [14, 735] on span "0" at bounding box center [26, 735] width 27 height 28
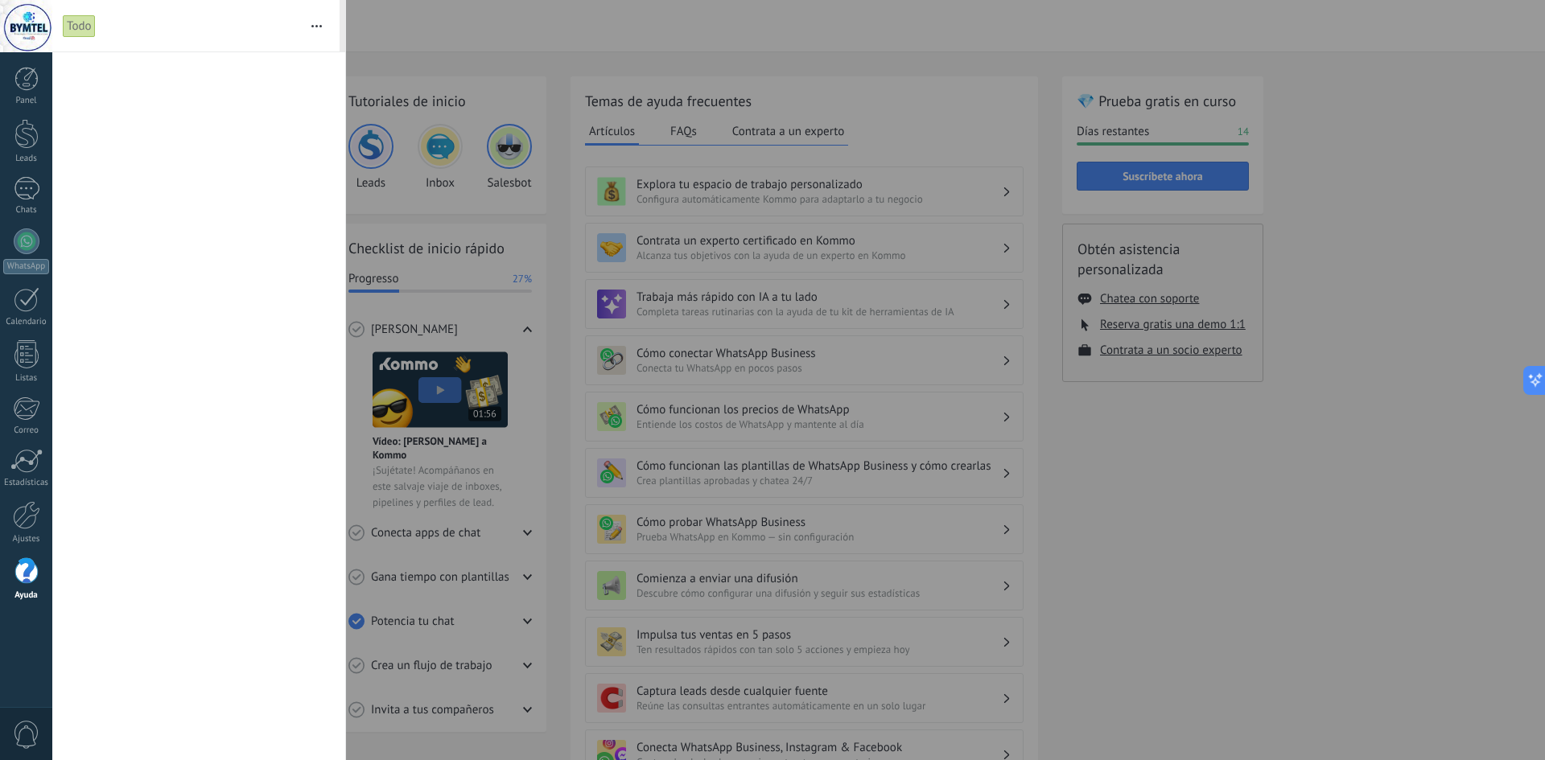
click at [1152, 442] on div at bounding box center [772, 380] width 1545 height 760
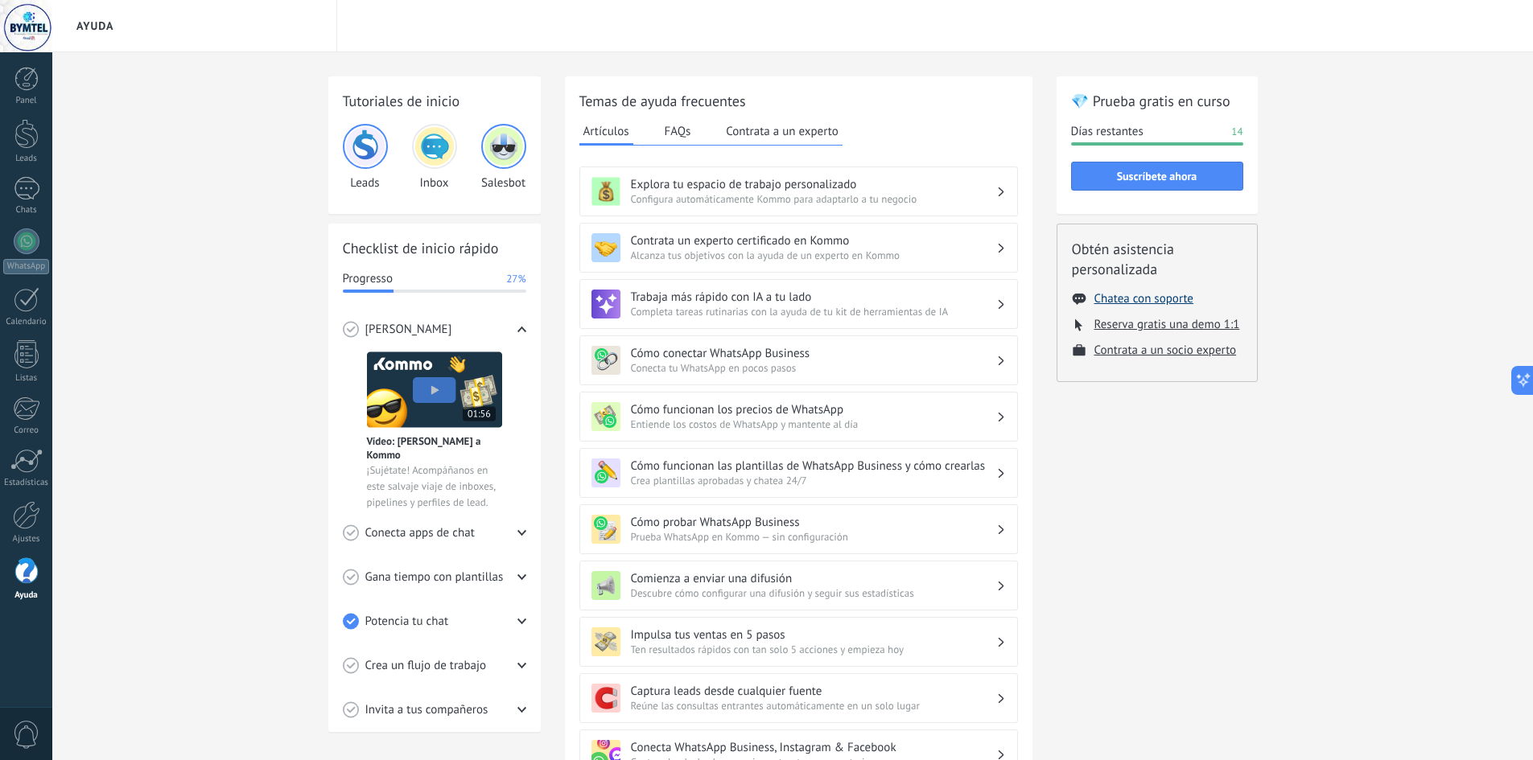
click at [1163, 299] on button "Chatea con soporte" at bounding box center [1143, 298] width 99 height 15
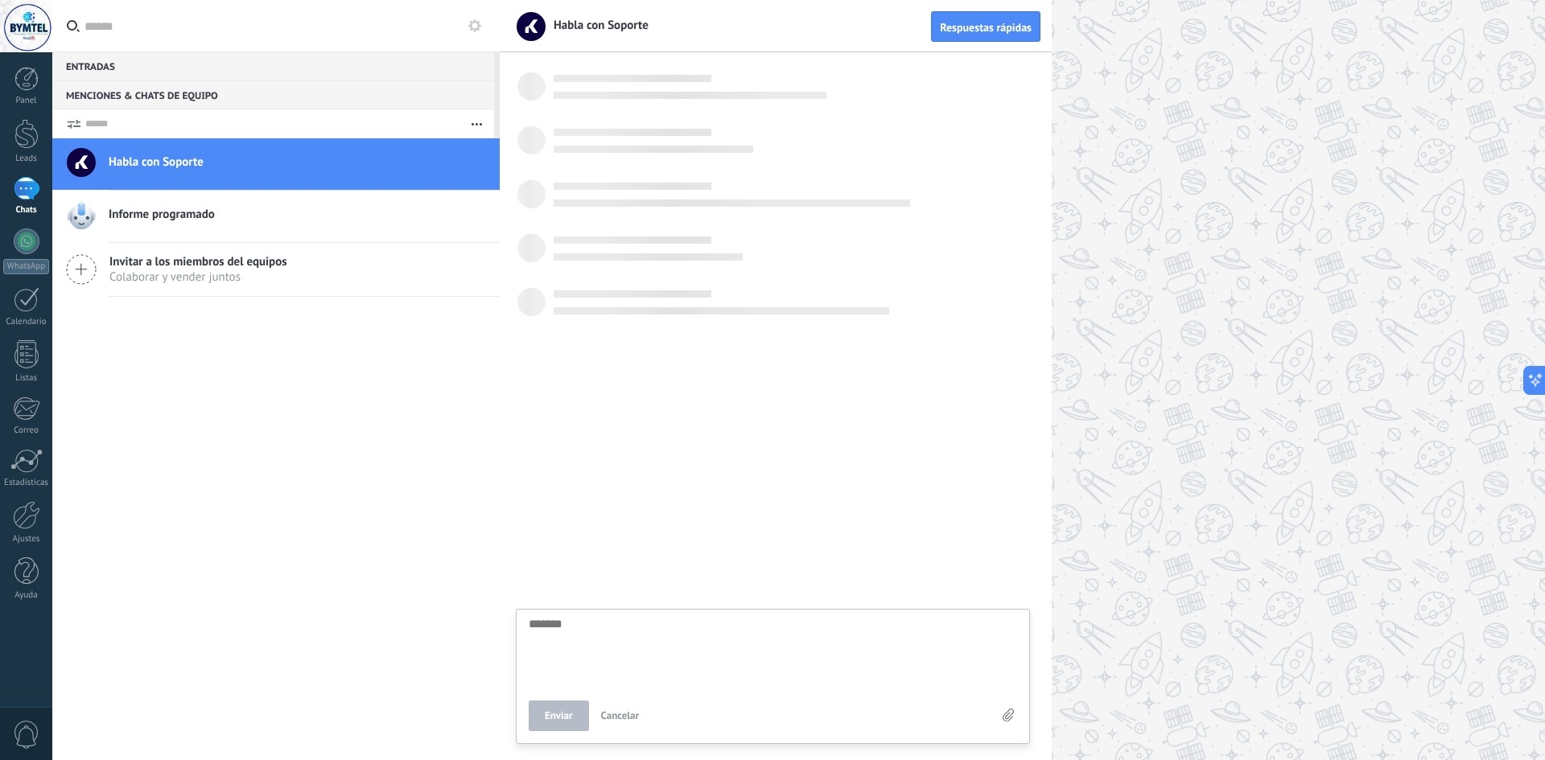
scroll to position [15, 0]
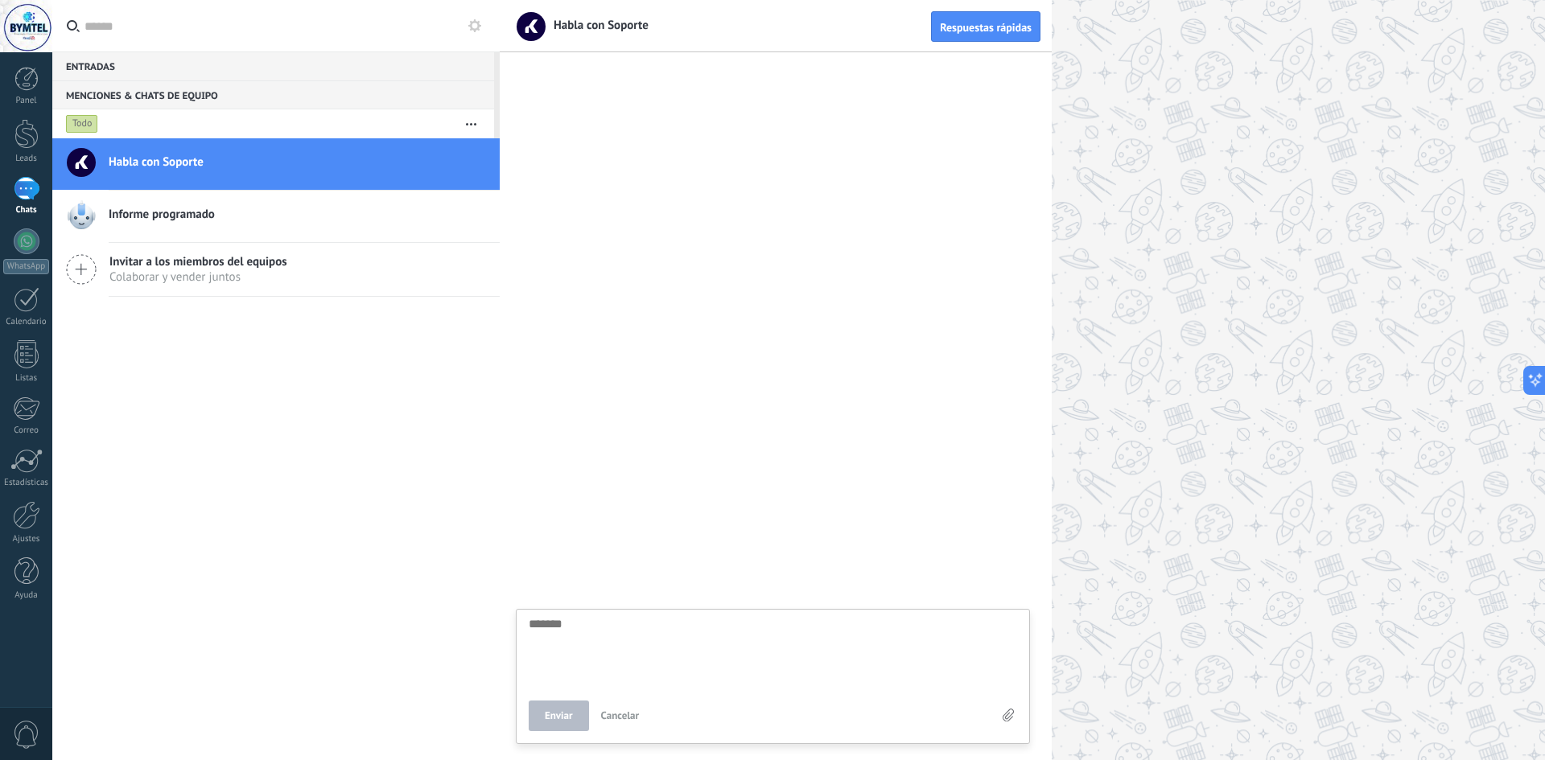
type textarea "*"
type textarea "**"
type textarea "***"
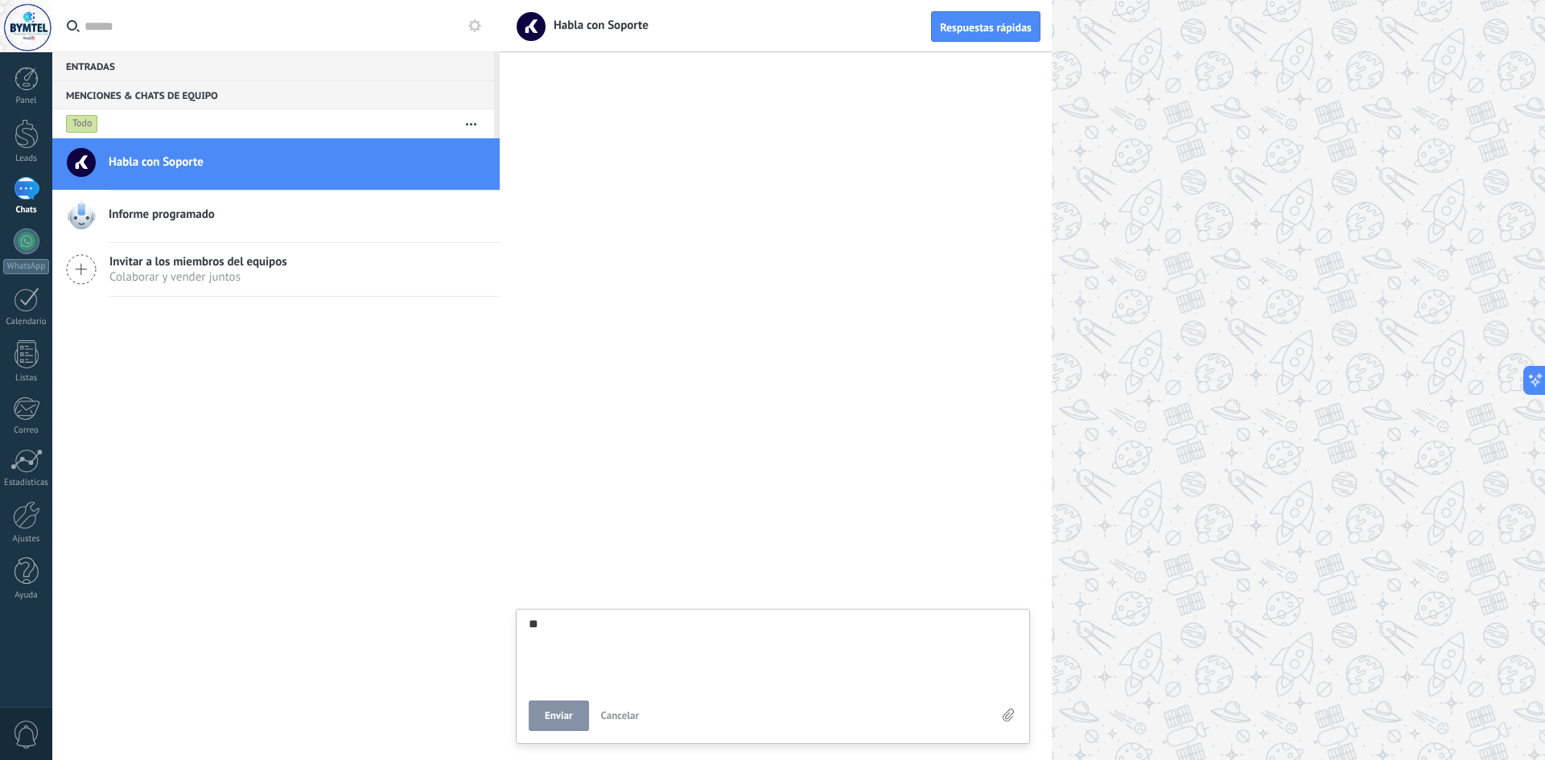
type textarea "***"
type textarea "****"
type textarea "*****"
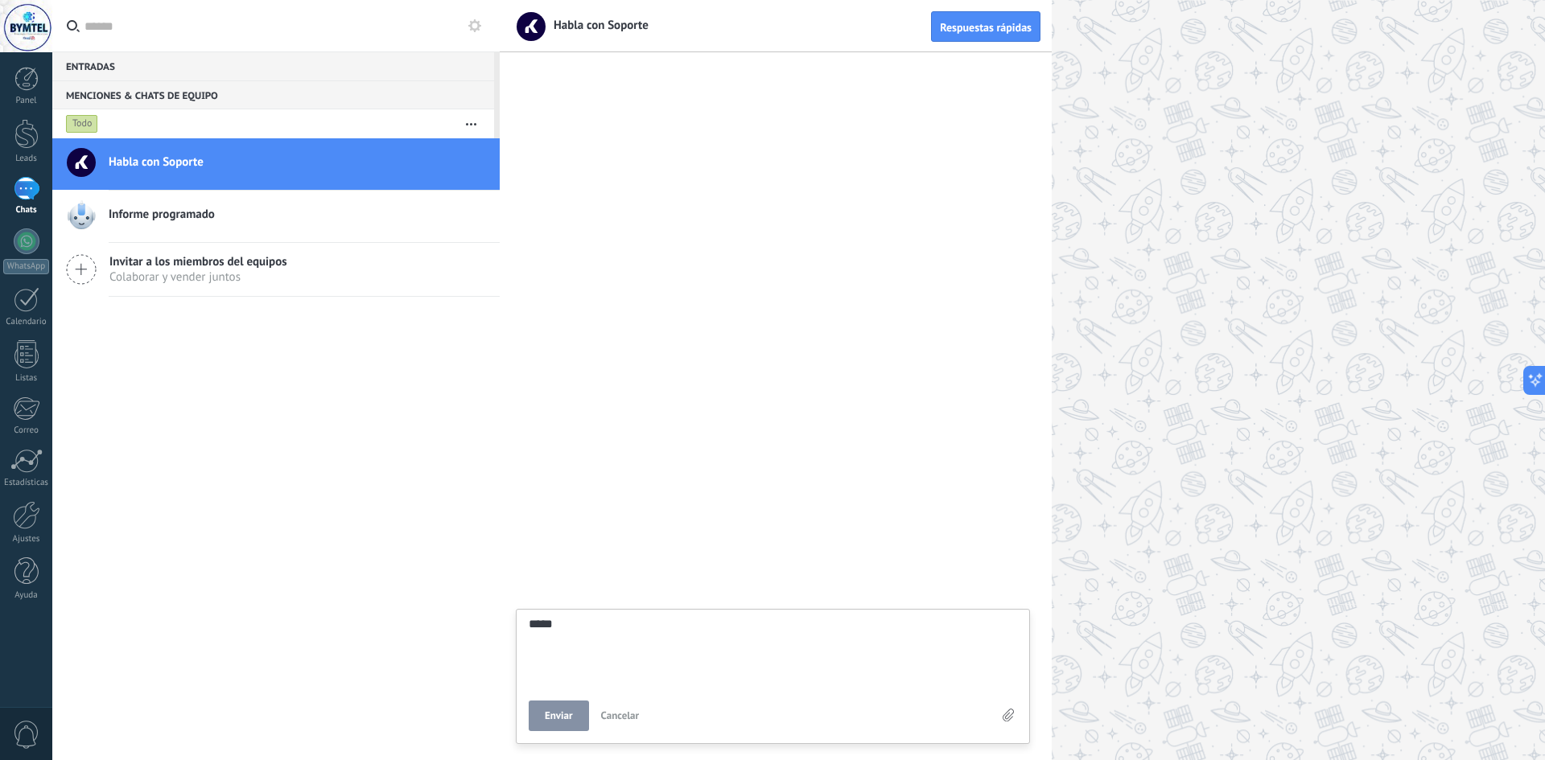
type textarea "*****"
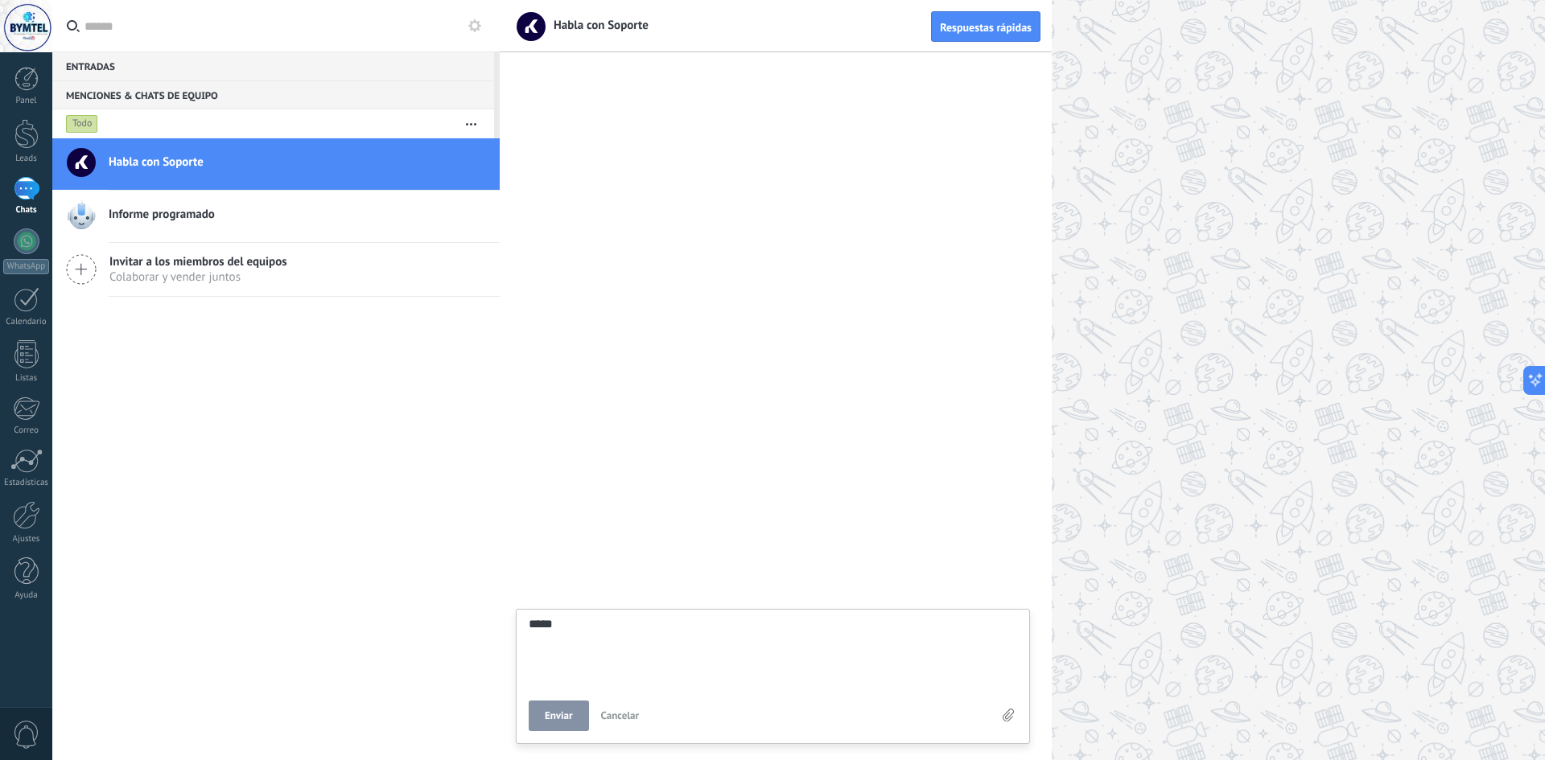
type textarea "*****"
type textarea "***** *"
type textarea "***** **"
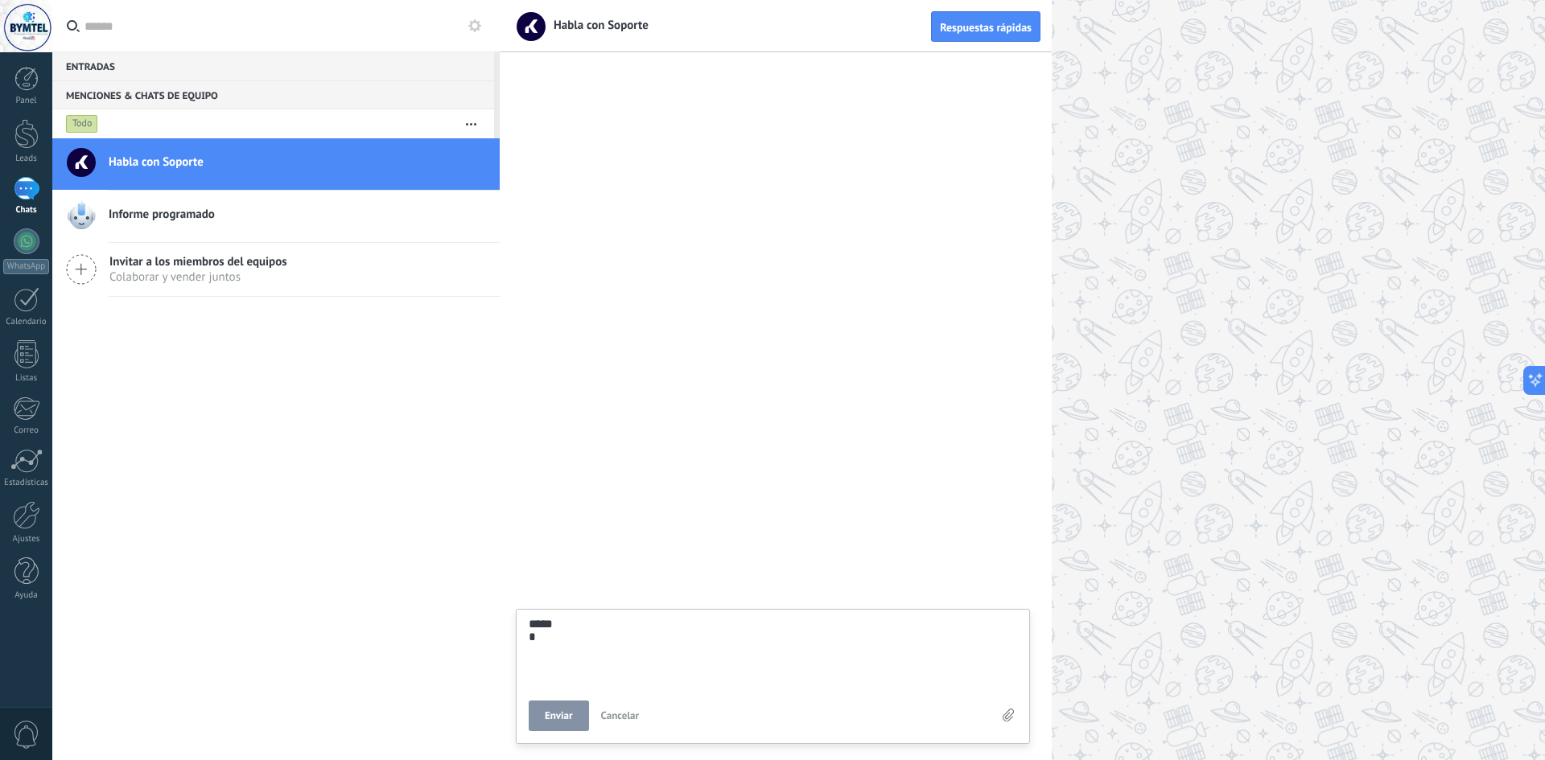
type textarea "***** **"
type textarea "***** ***"
type textarea "***** ****"
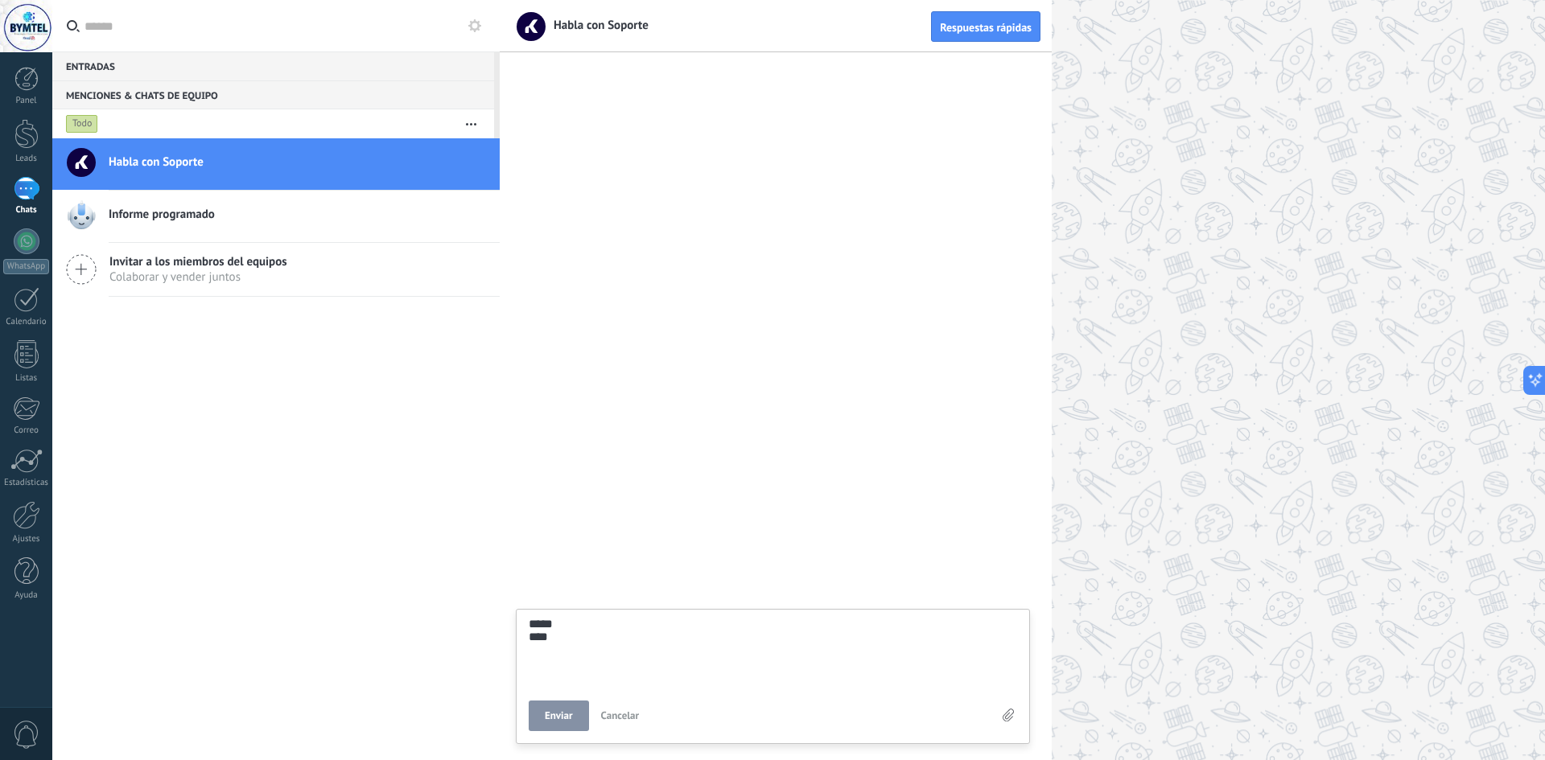
type textarea "***** *****"
type textarea "***** ******"
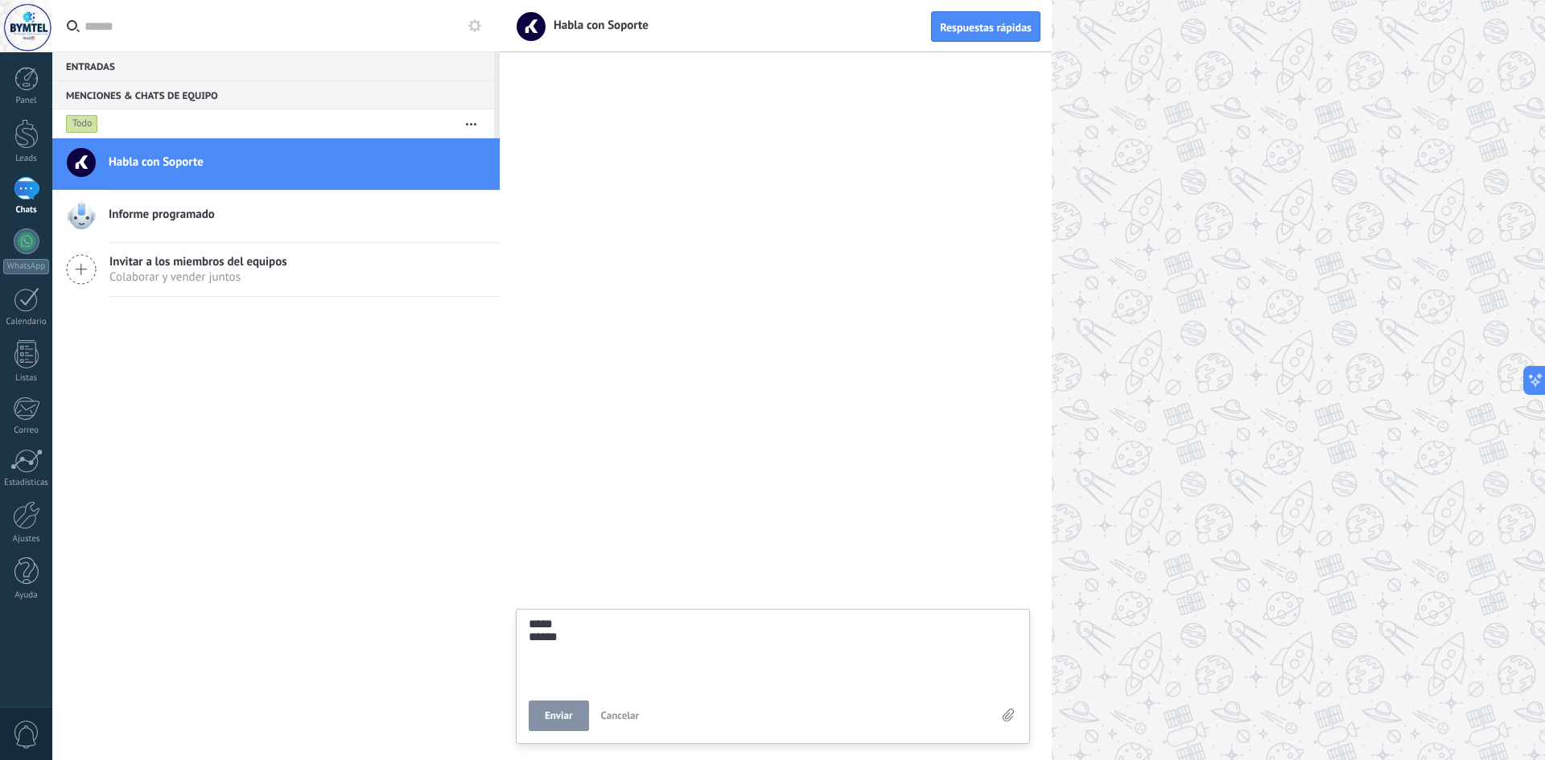
type textarea "***** ******"
type textarea "***** ********"
type textarea "***** *********"
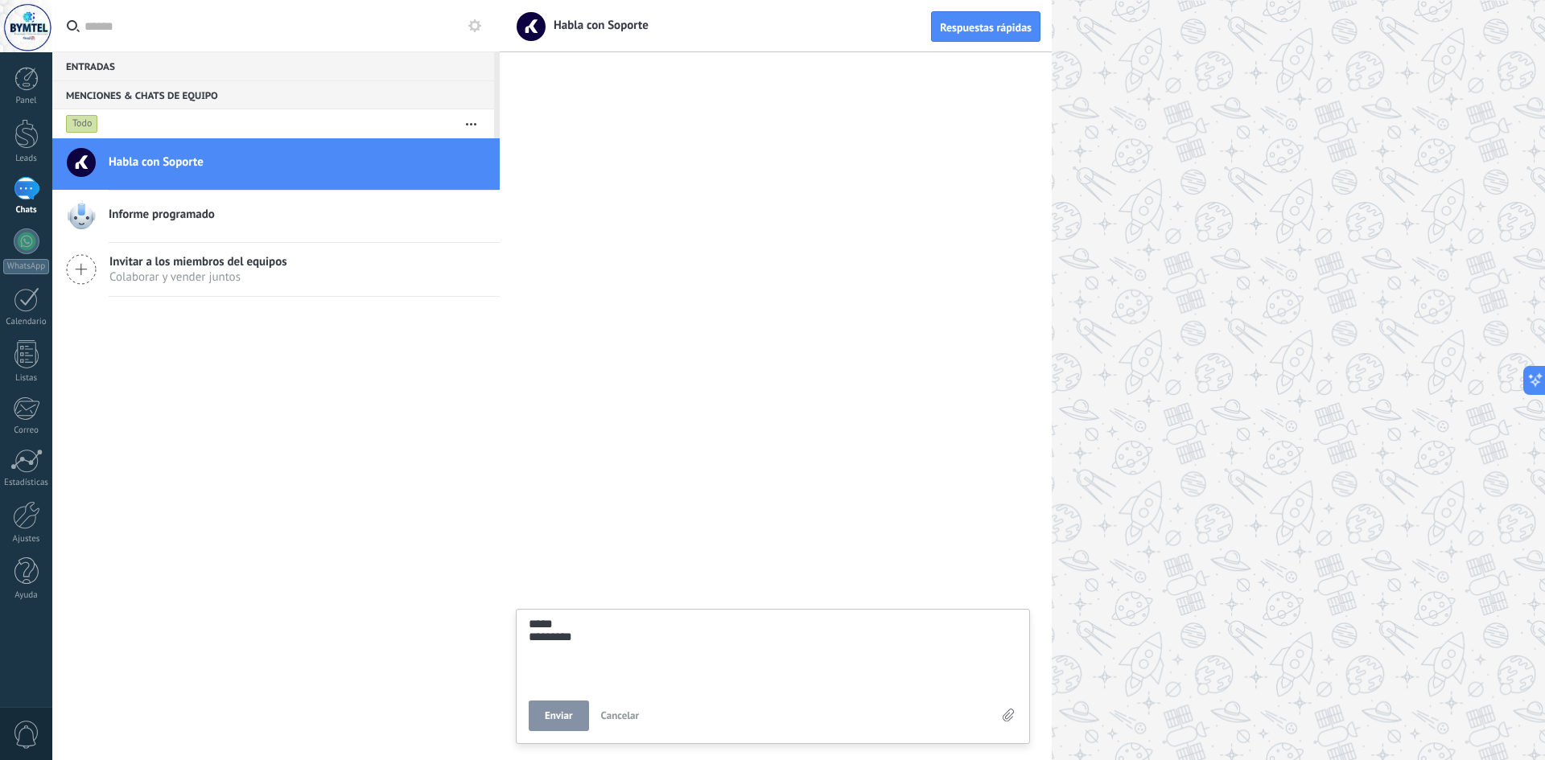
type textarea "**********"
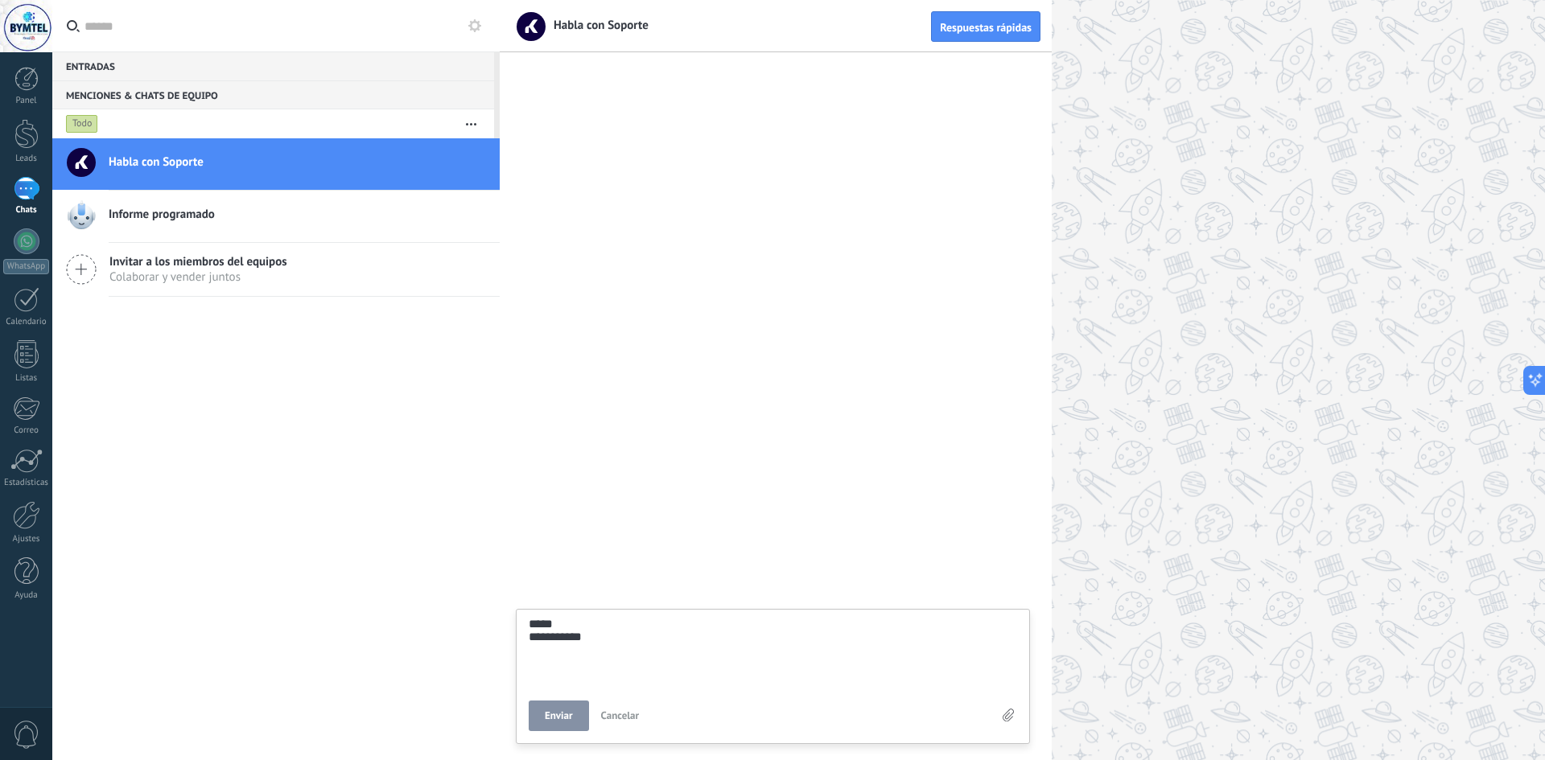
type textarea "**********"
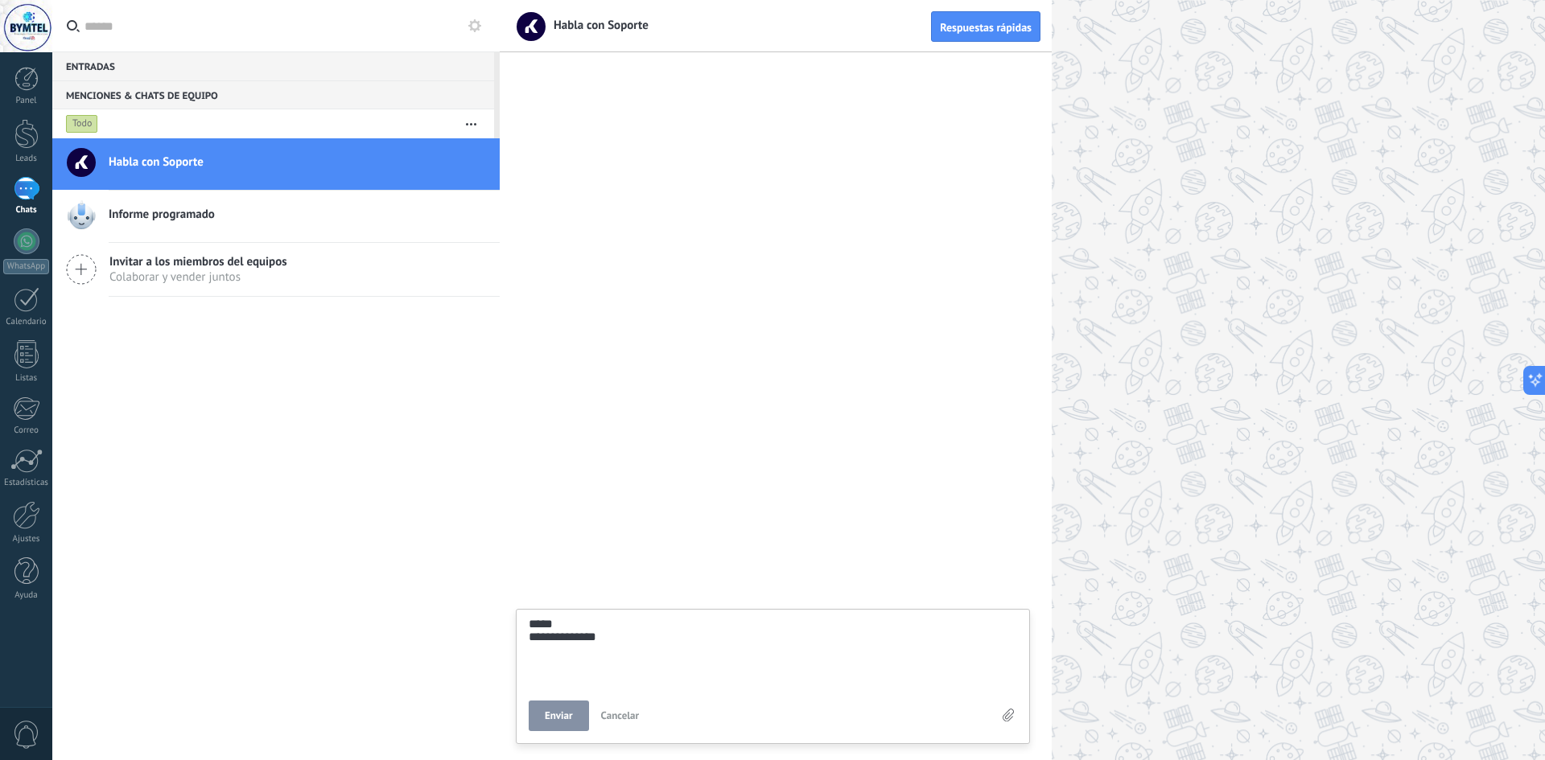
type textarea "**********"
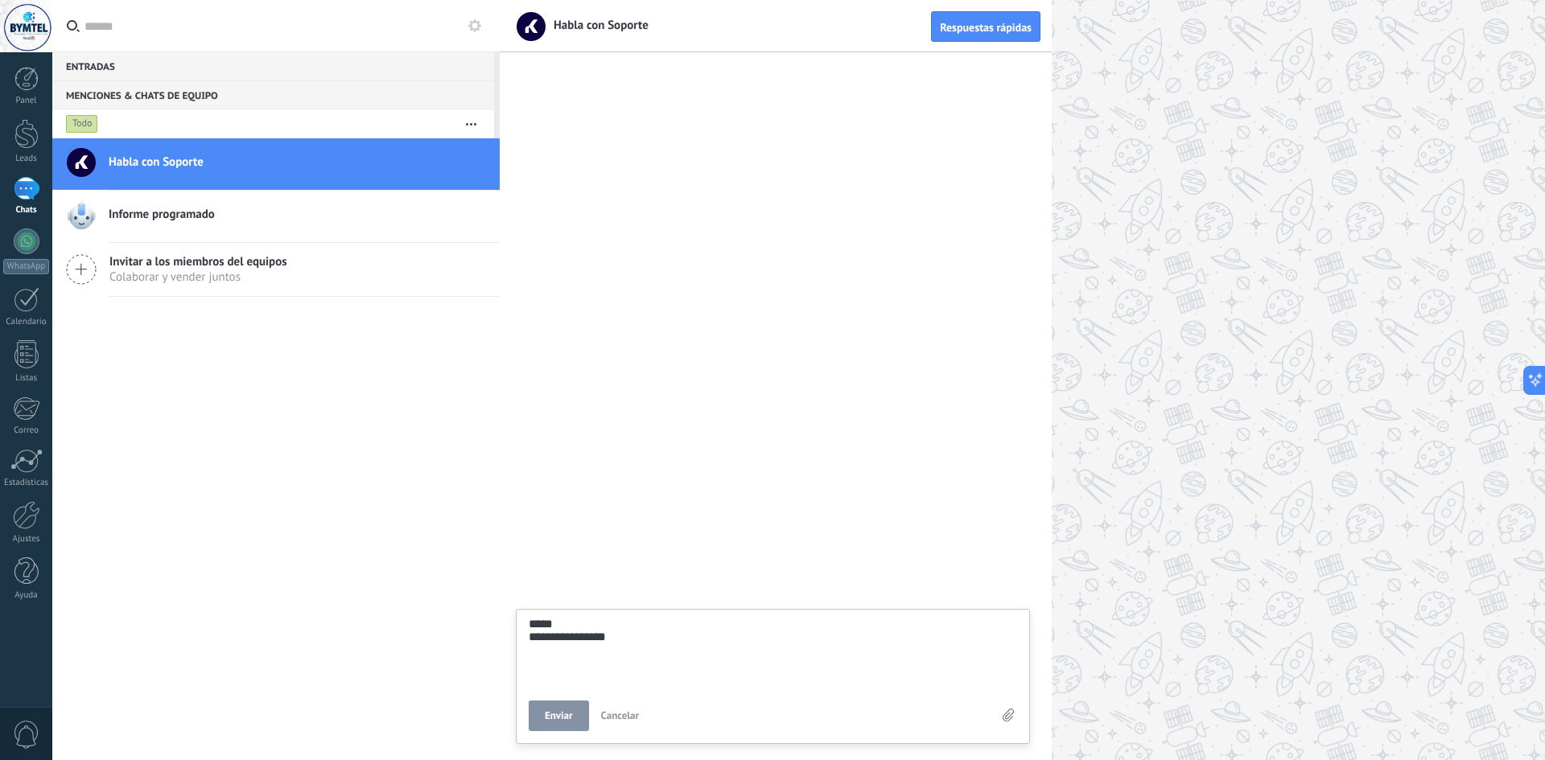
type textarea "**********"
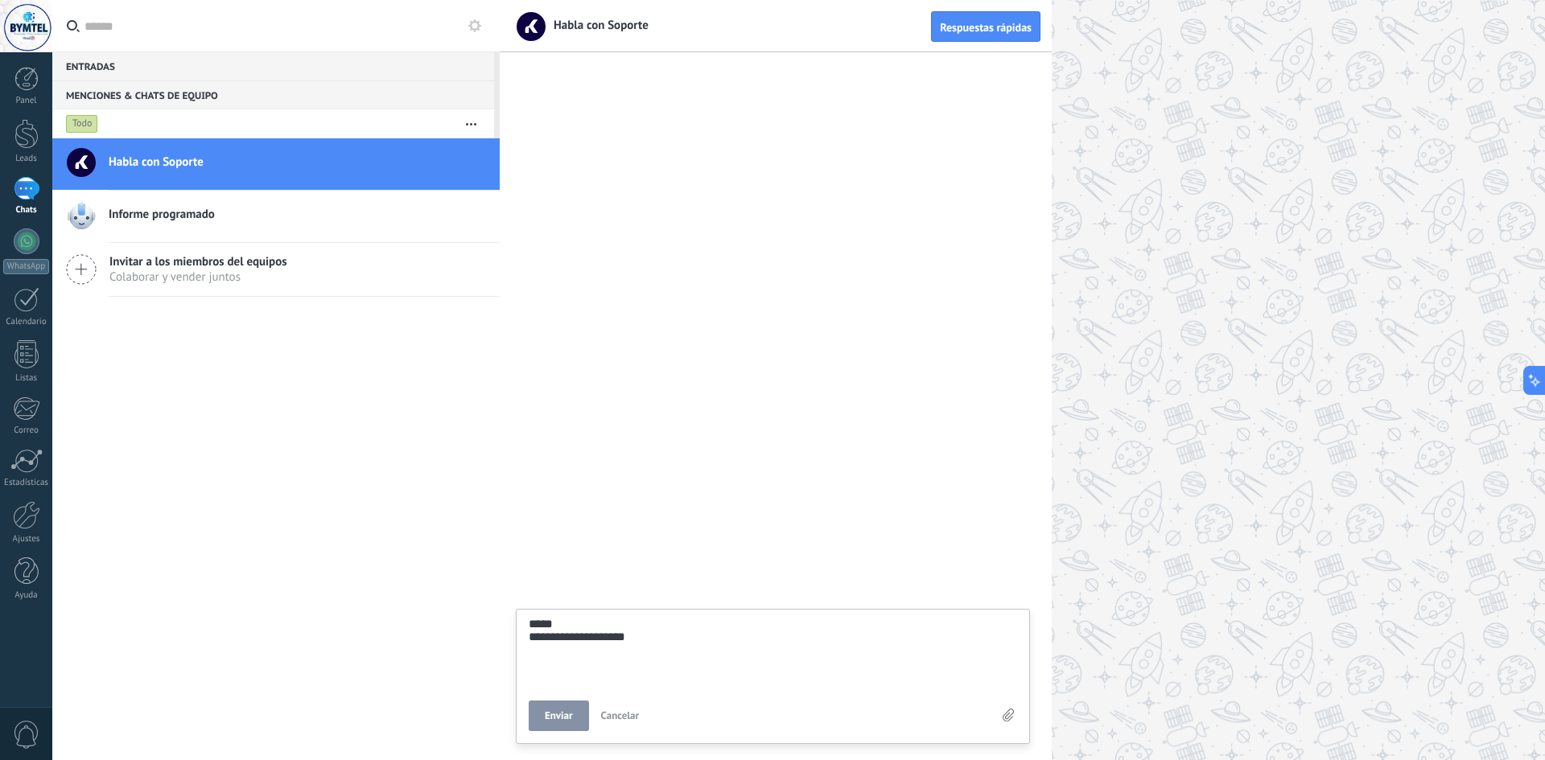
type textarea "**********"
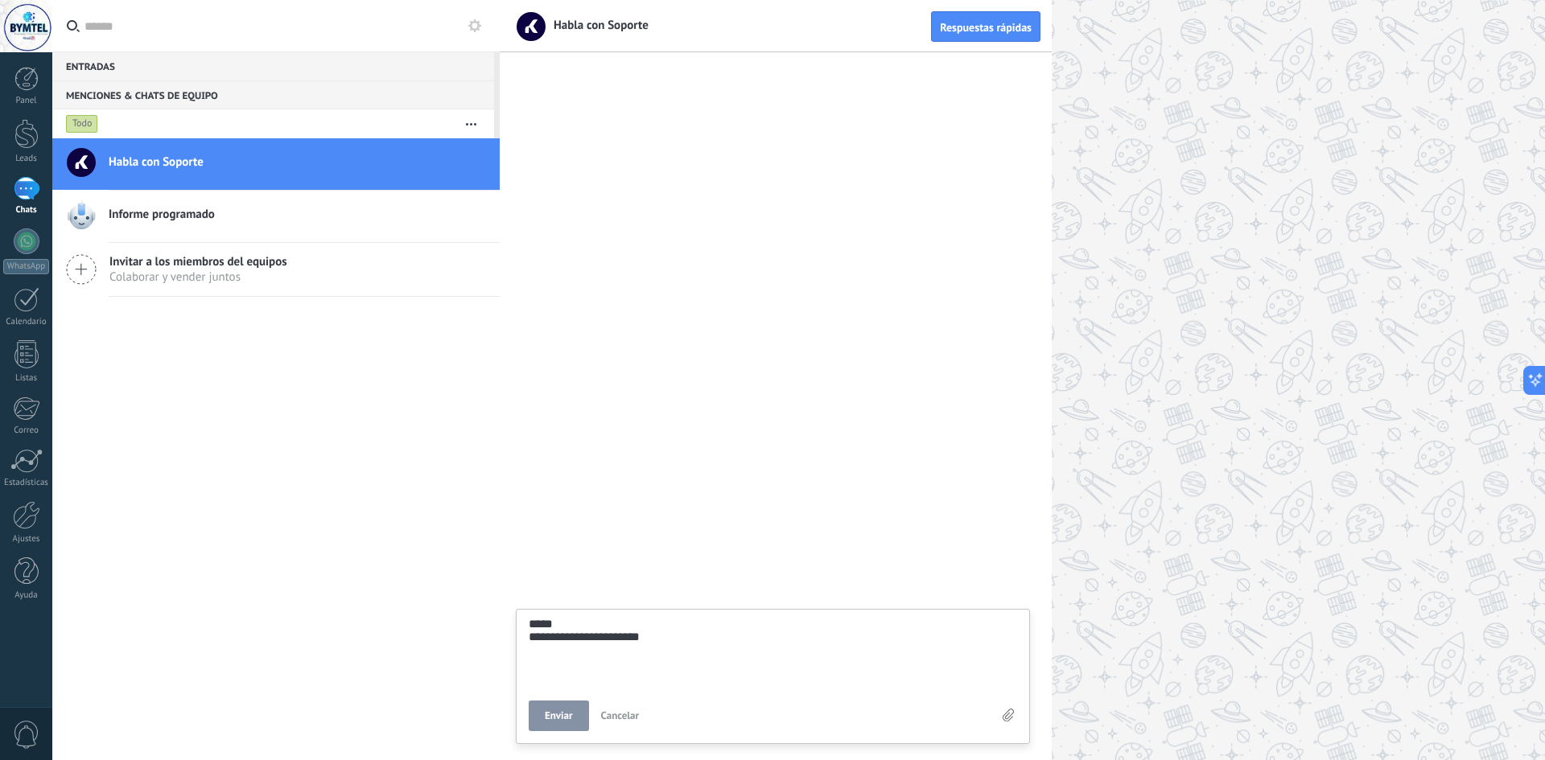
type textarea "**********"
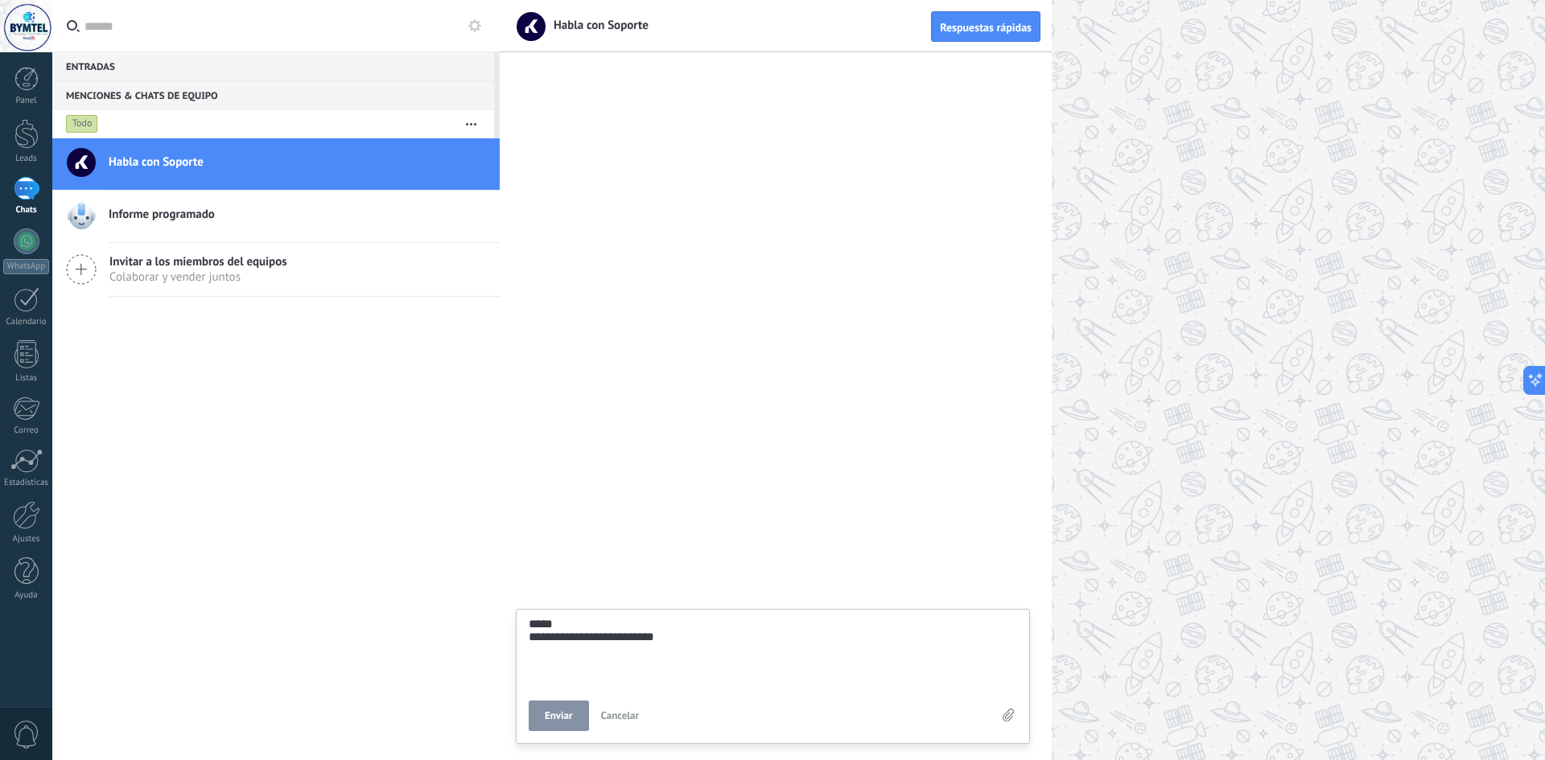
type textarea "**********"
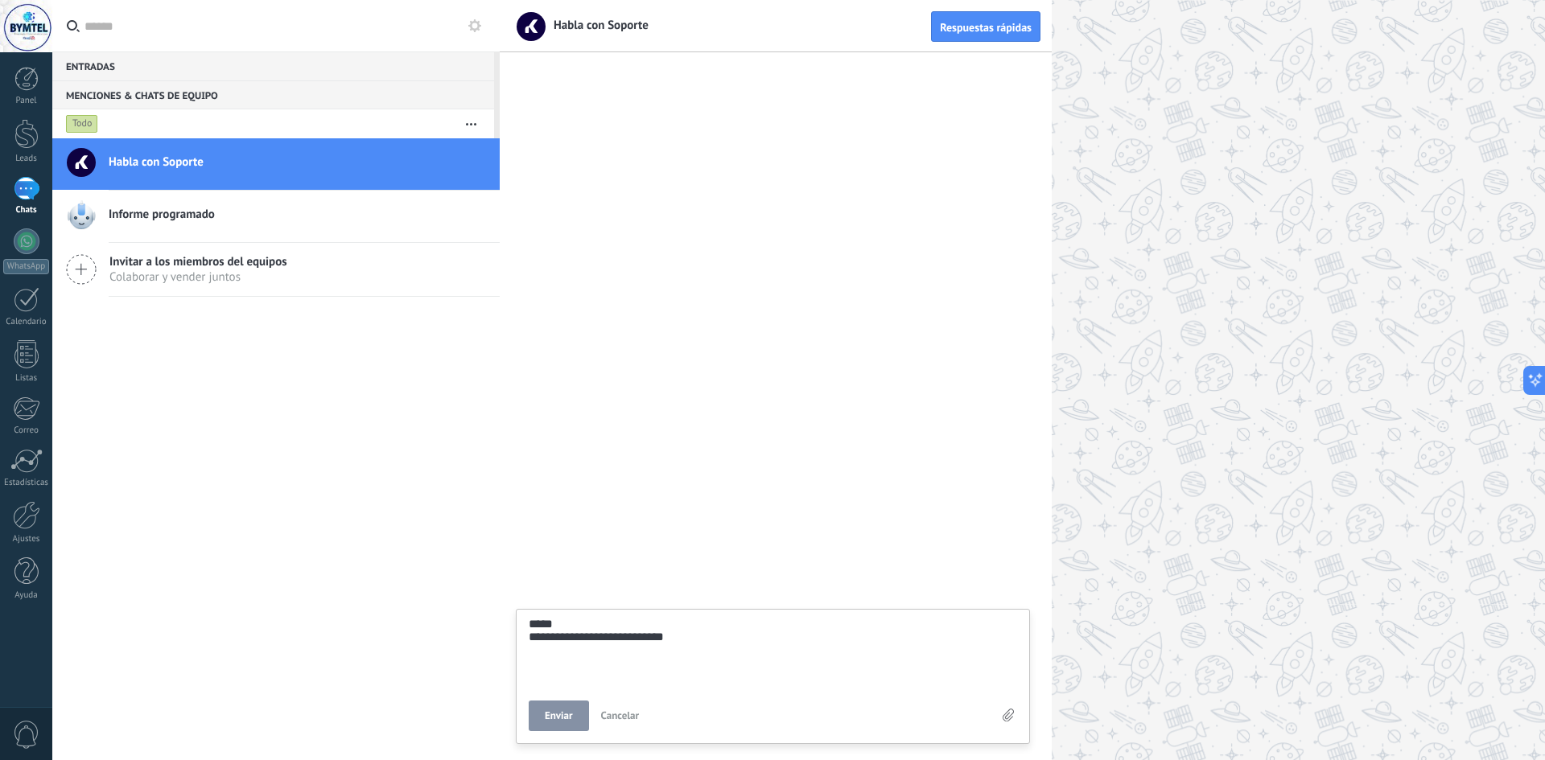
type textarea "**********"
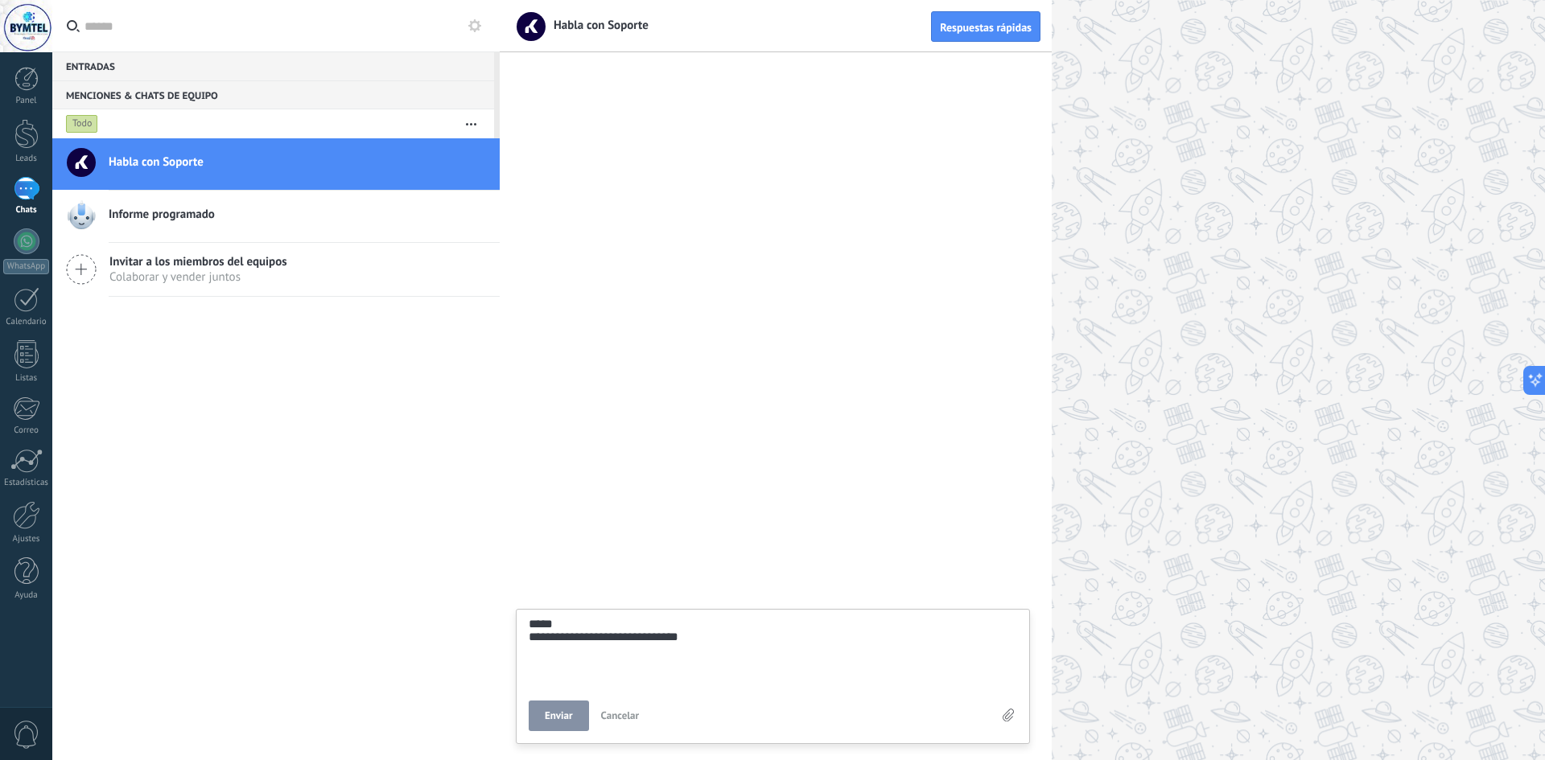
type textarea "**********"
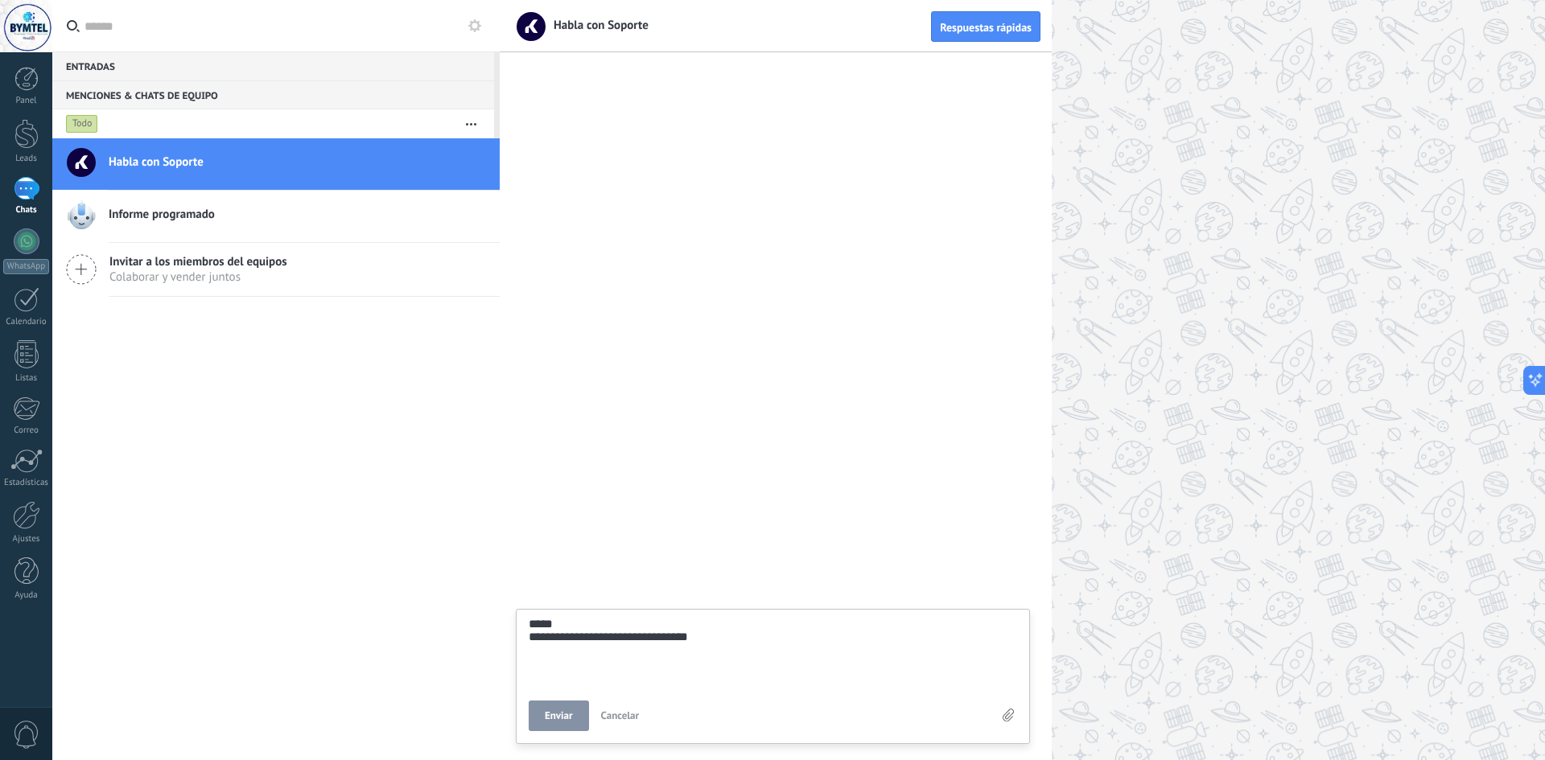
type textarea "**********"
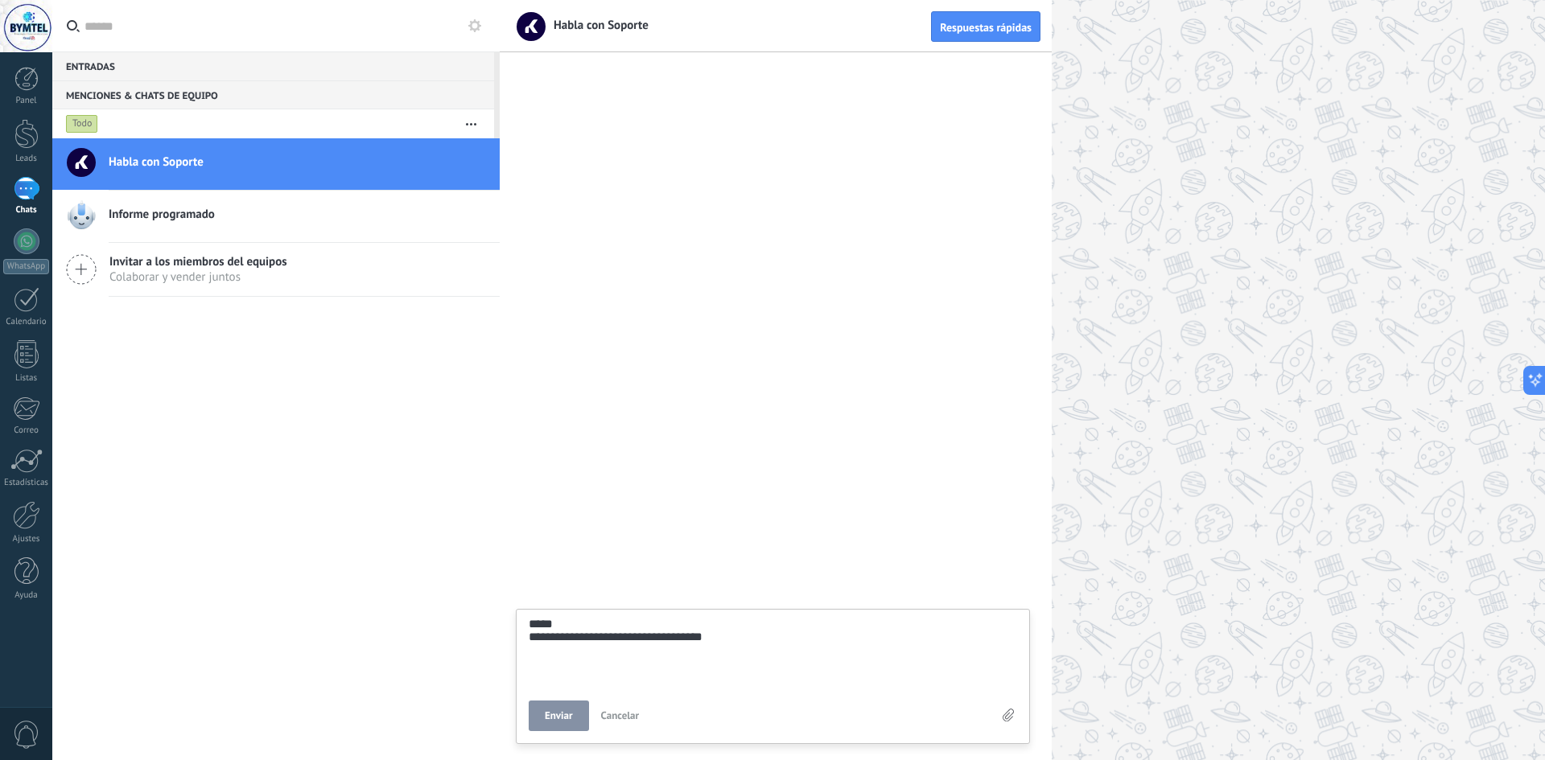
type textarea "**********"
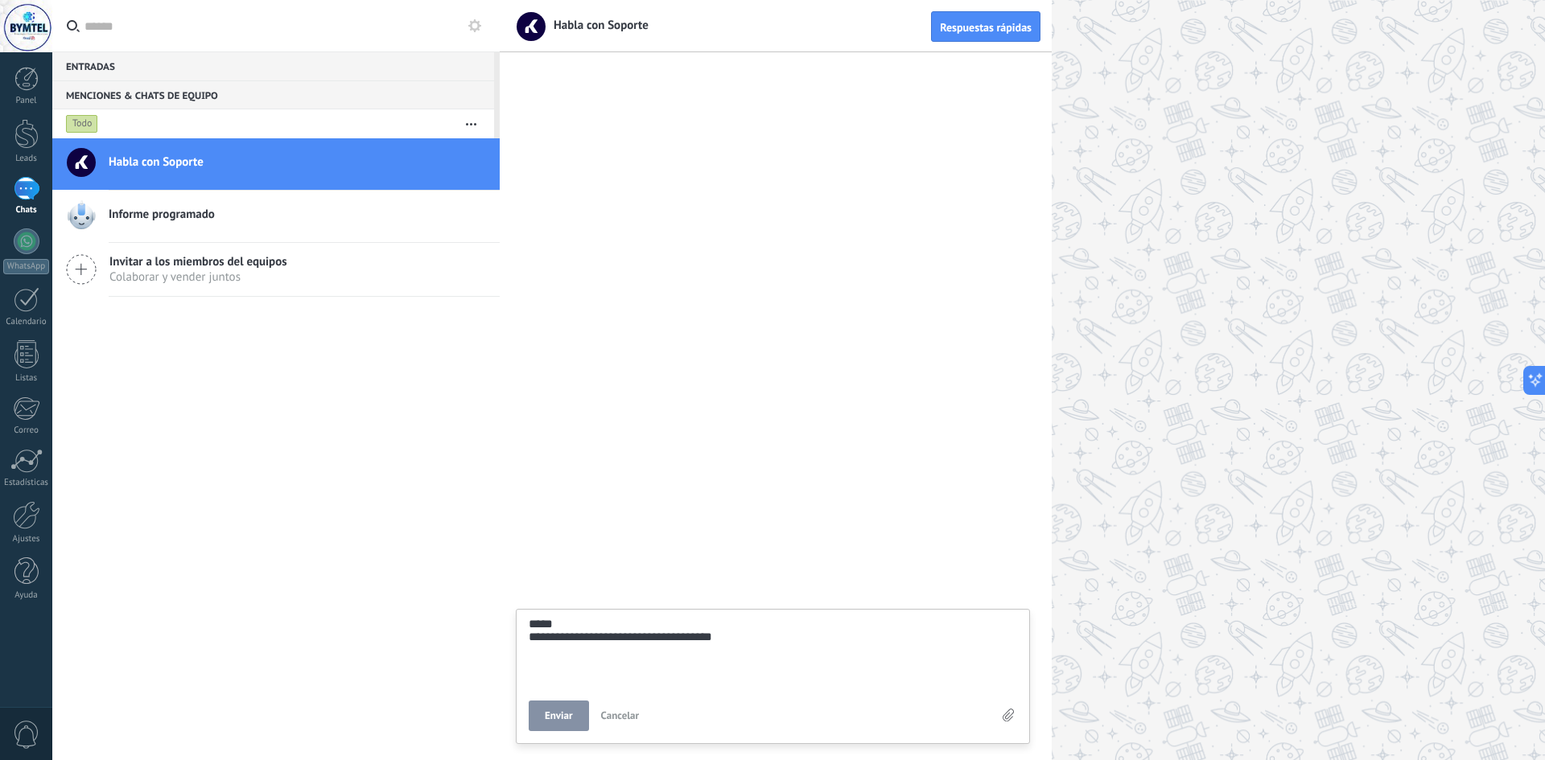
type textarea "**********"
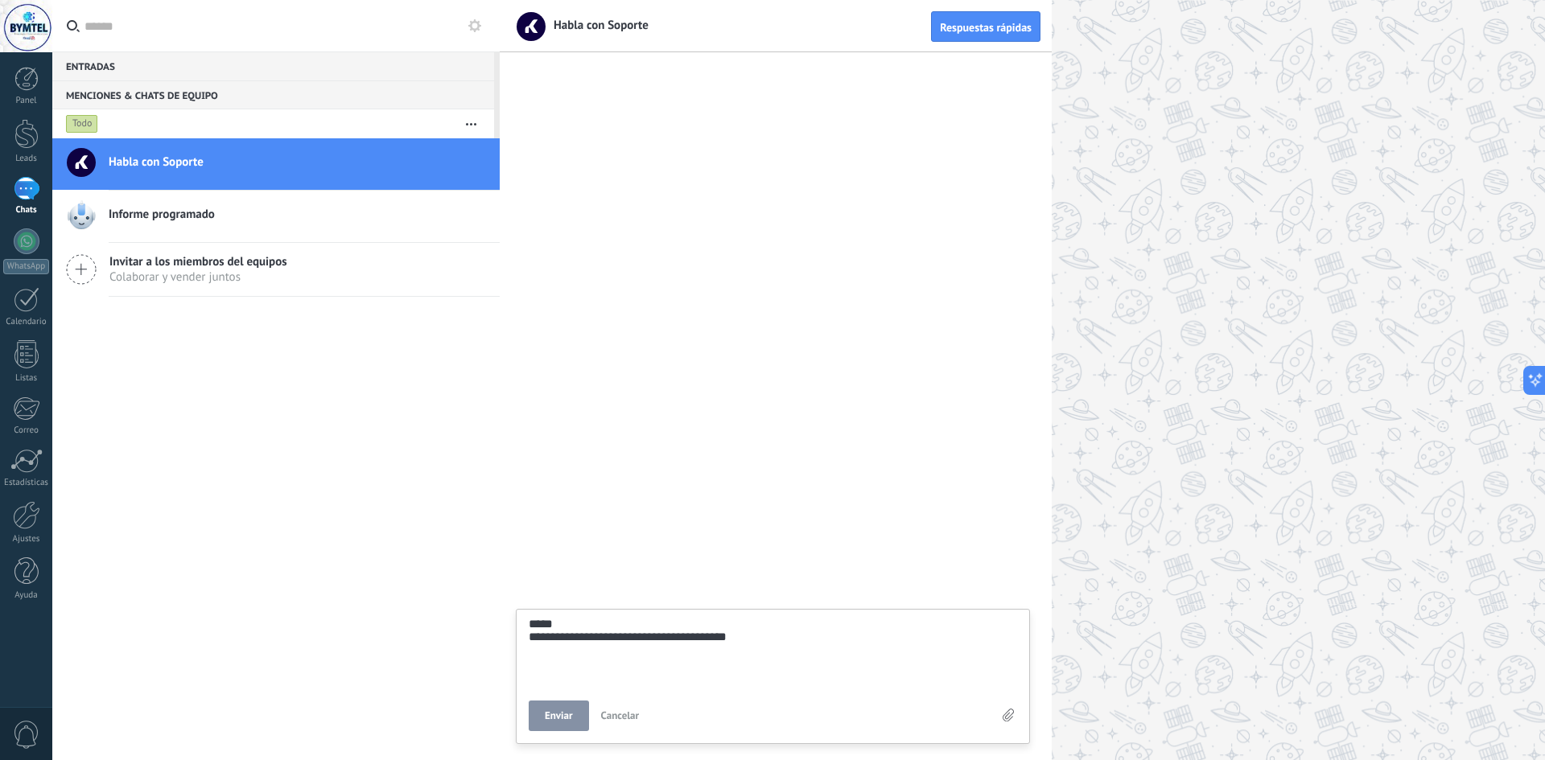
type textarea "**********"
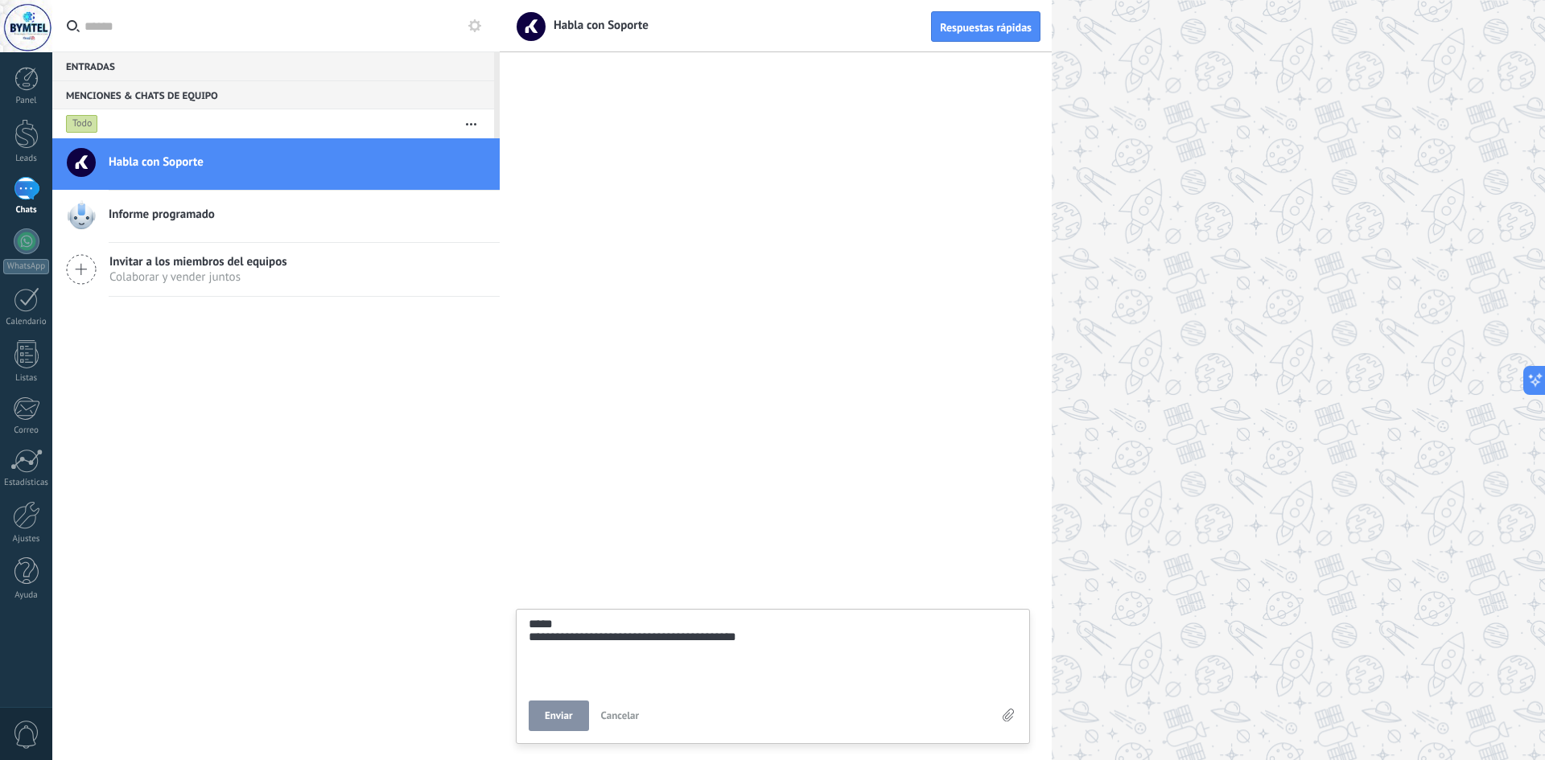
type textarea "**********"
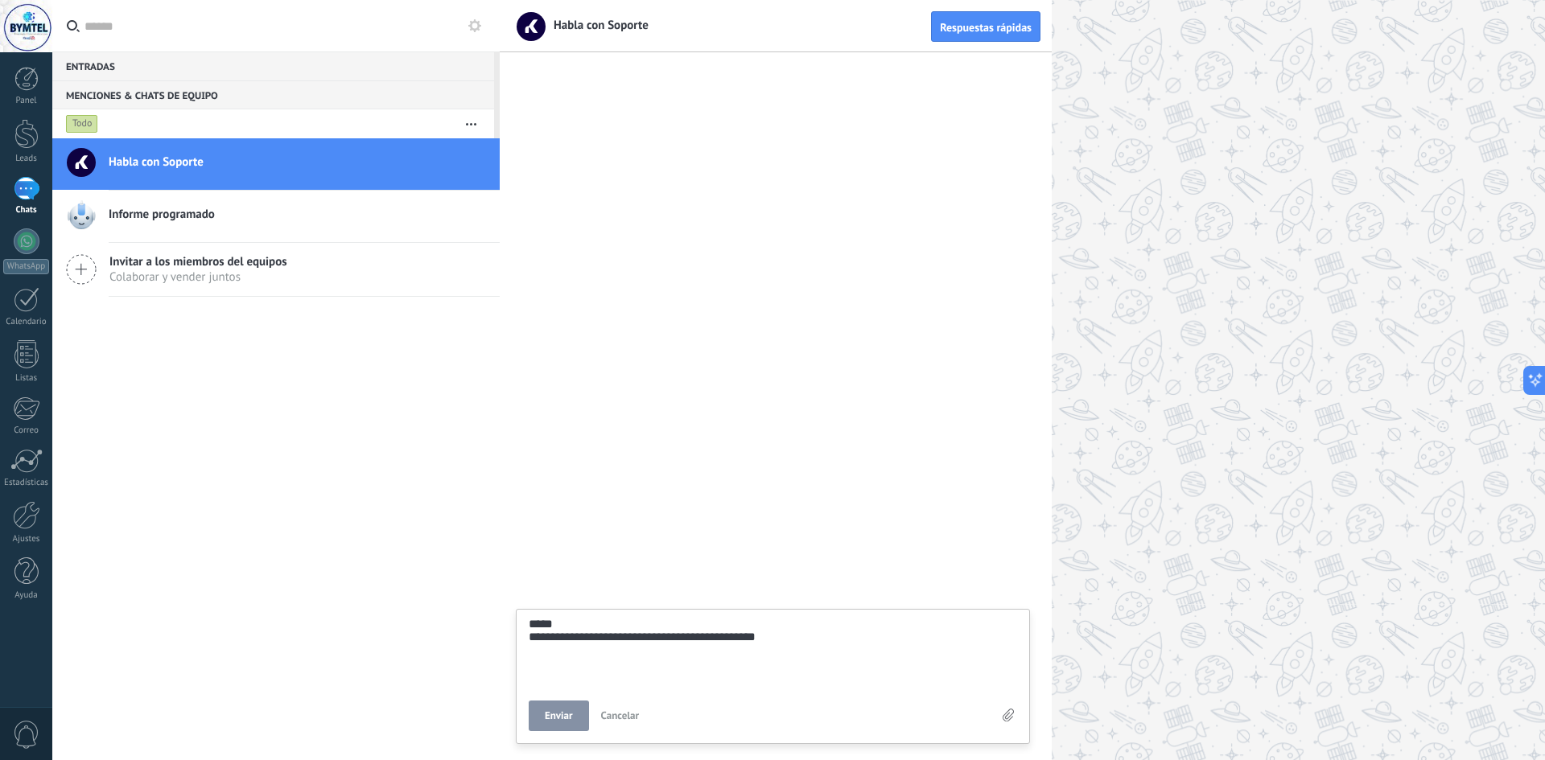
type textarea "**********"
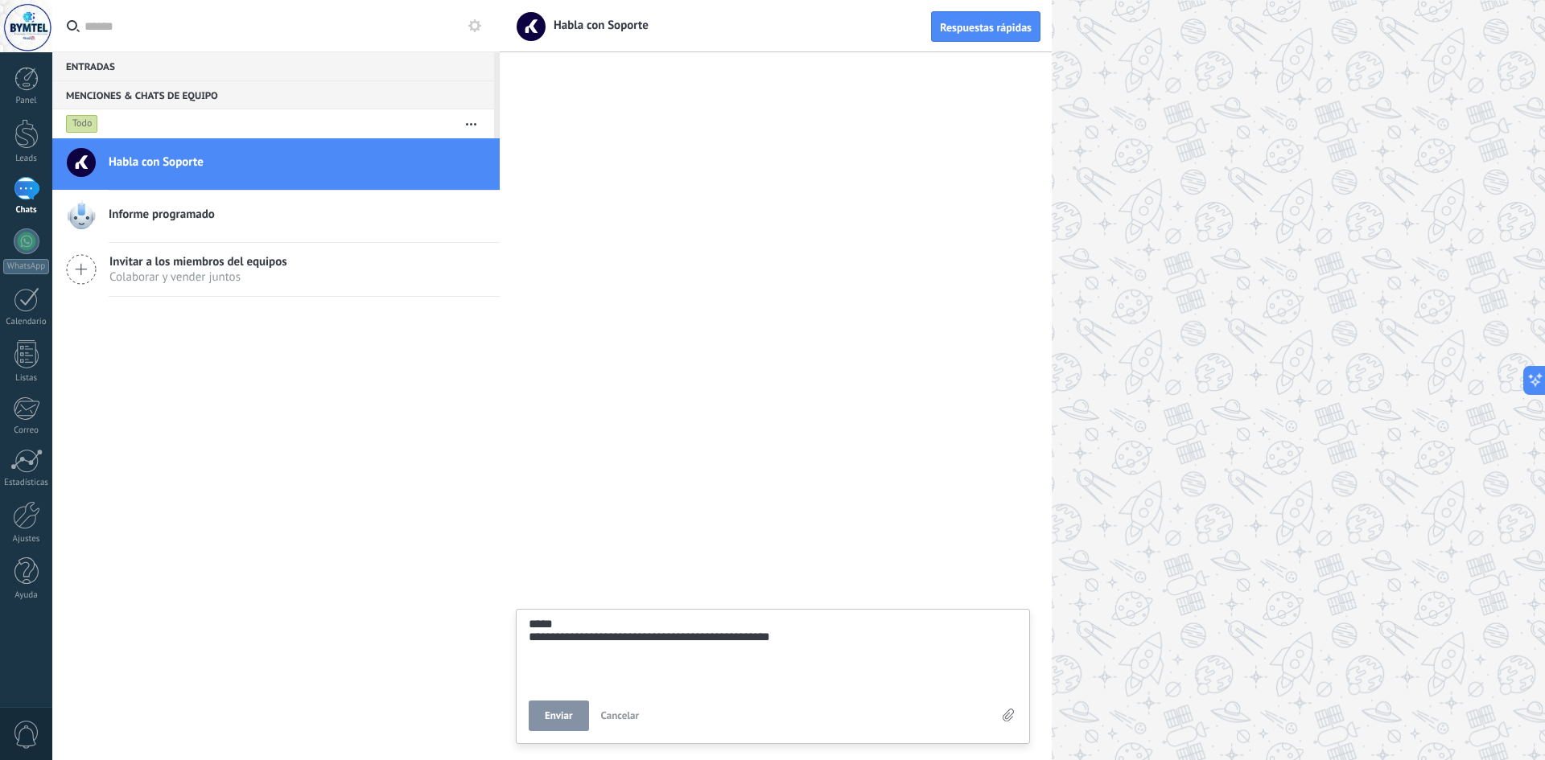
type textarea "**********"
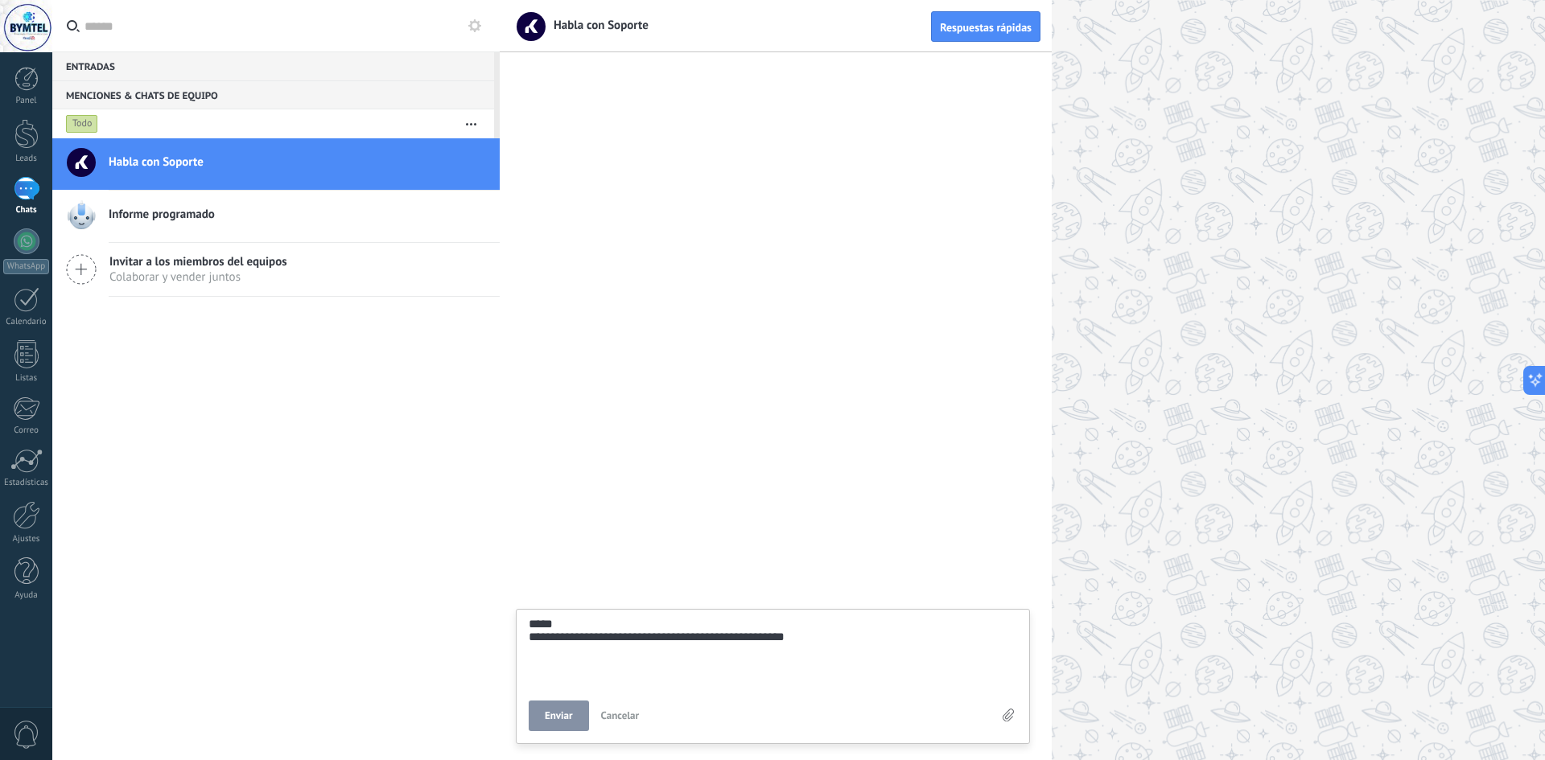
type textarea "**********"
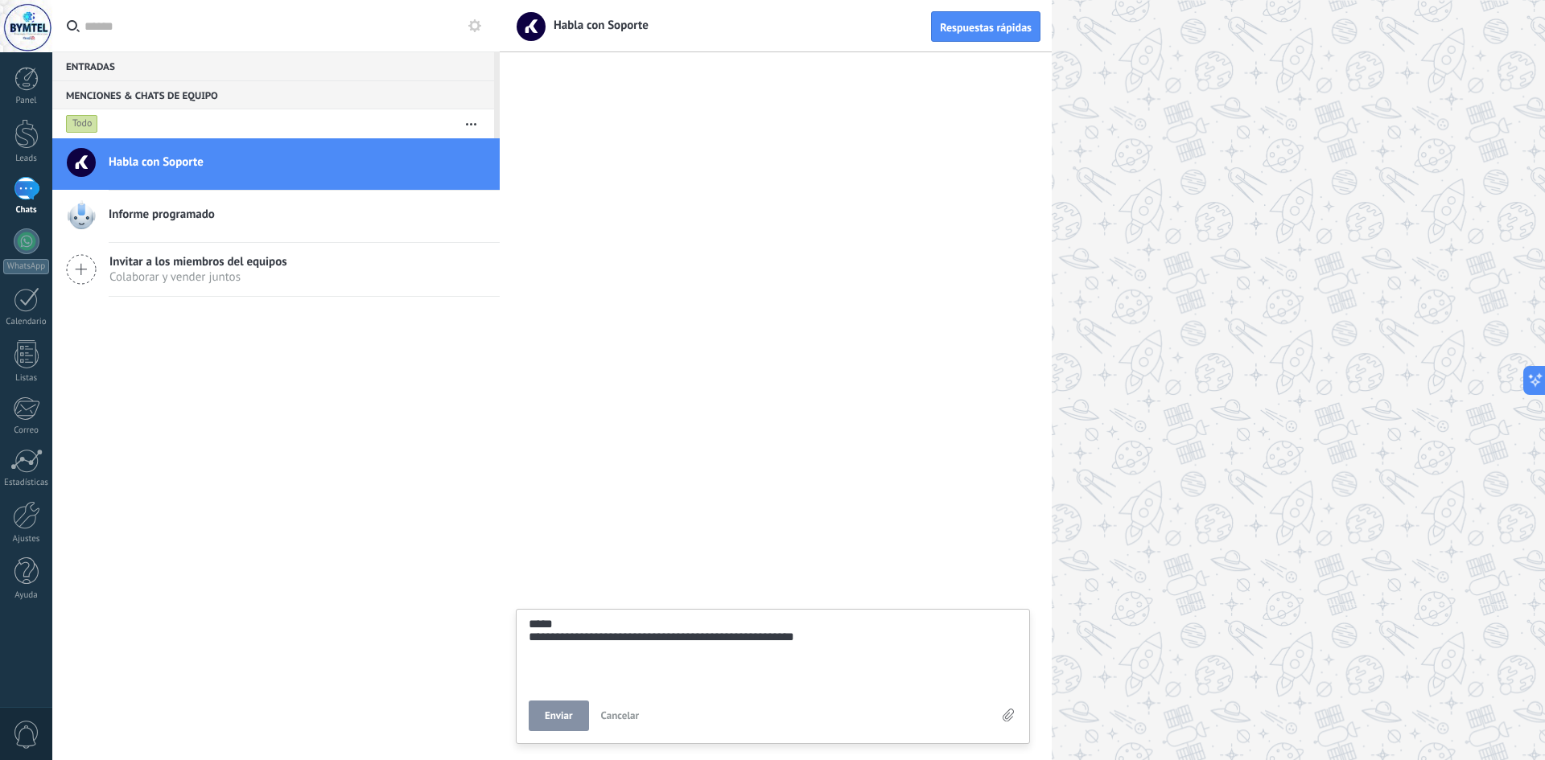
type textarea "**********"
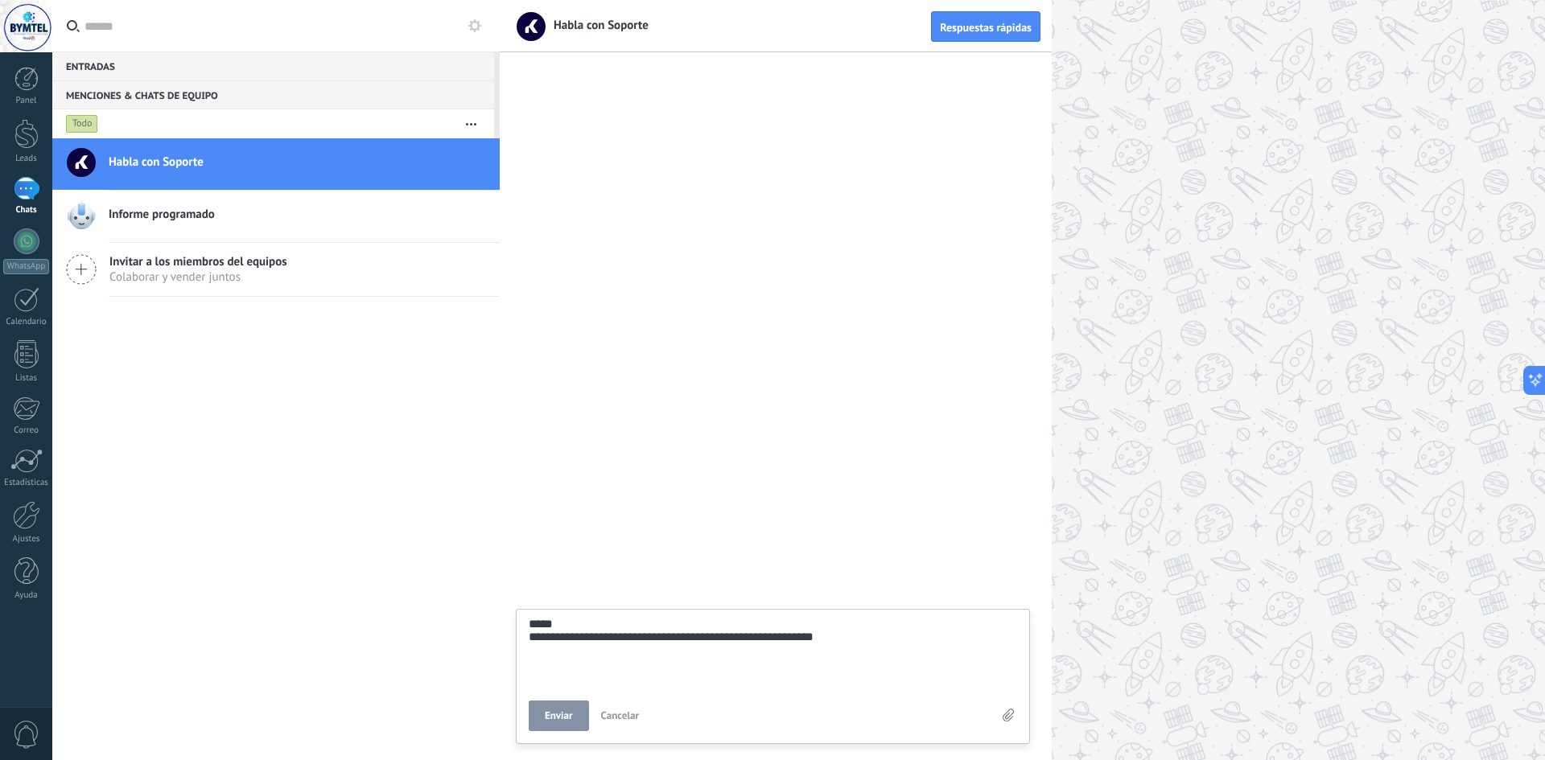
type textarea "**********"
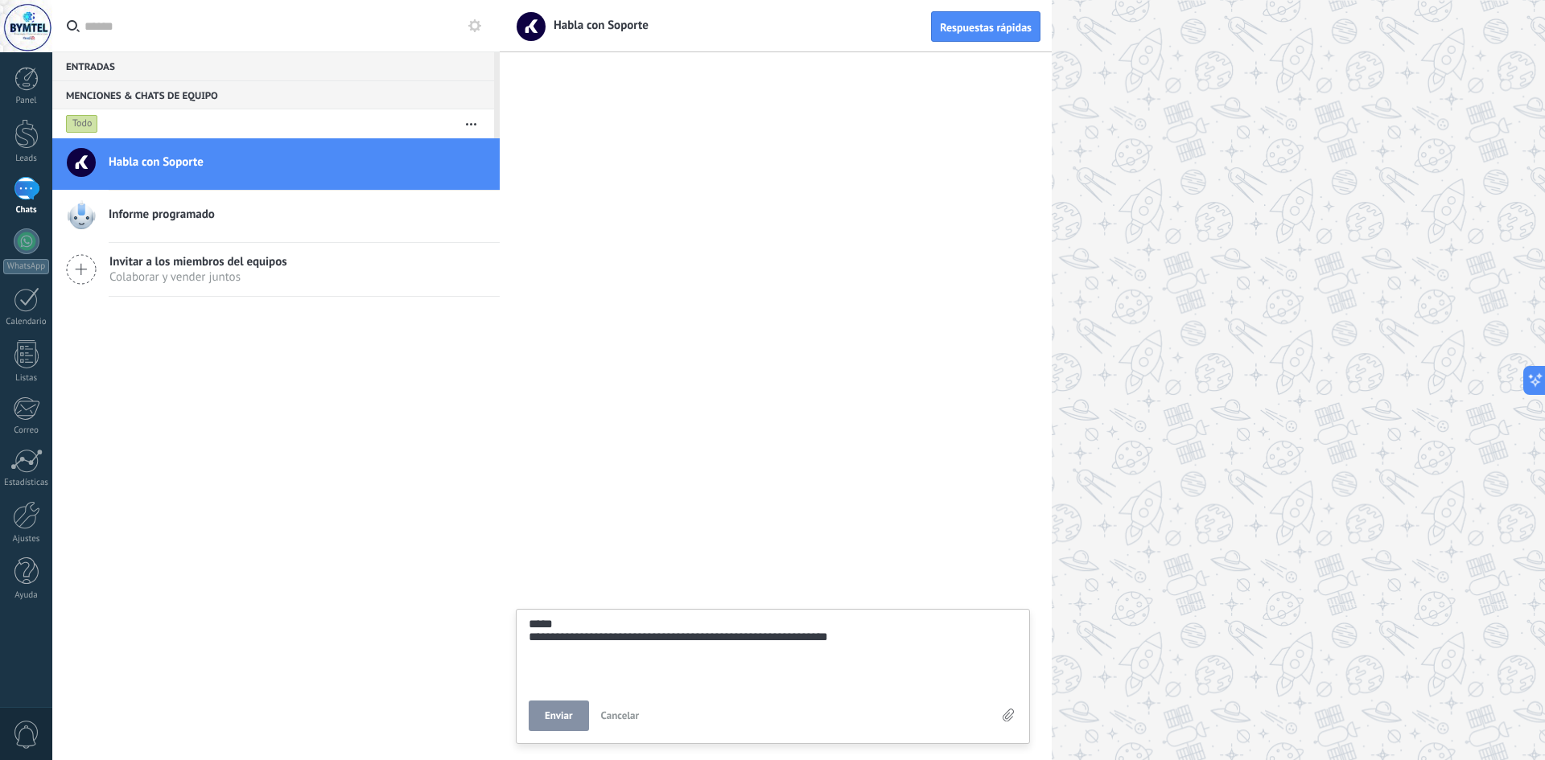
type textarea "**********"
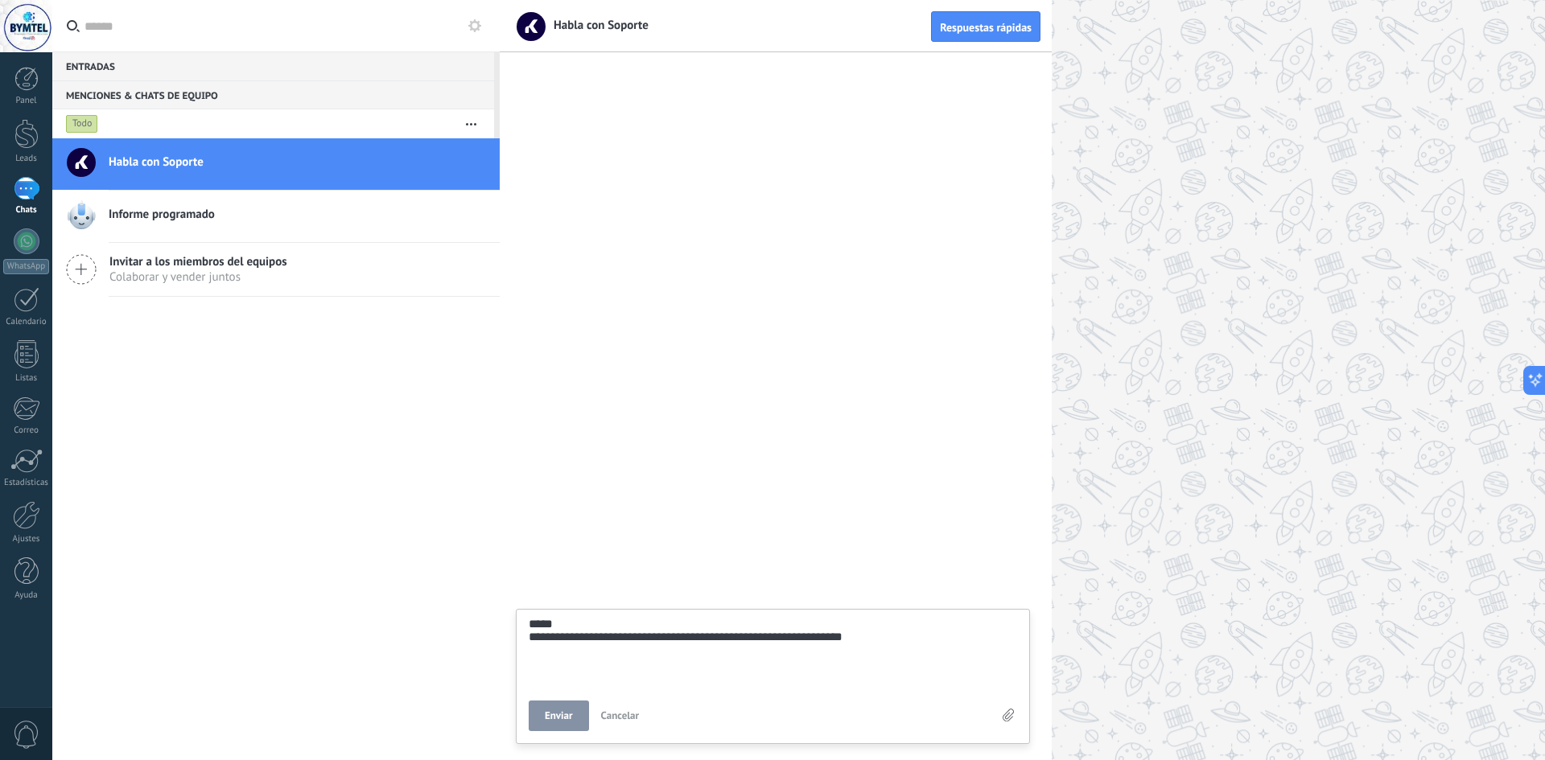
type textarea "**********"
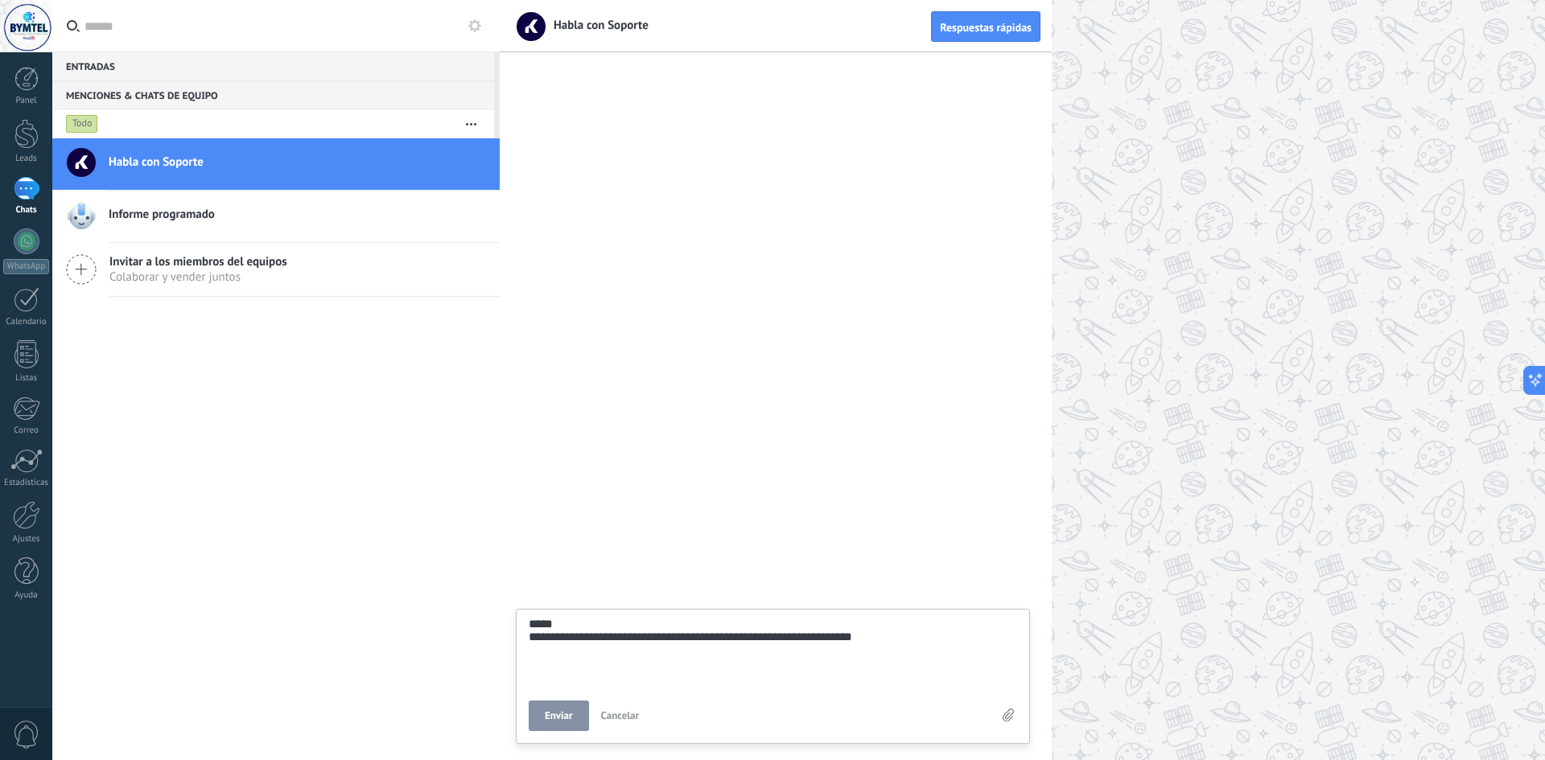
type textarea "**********"
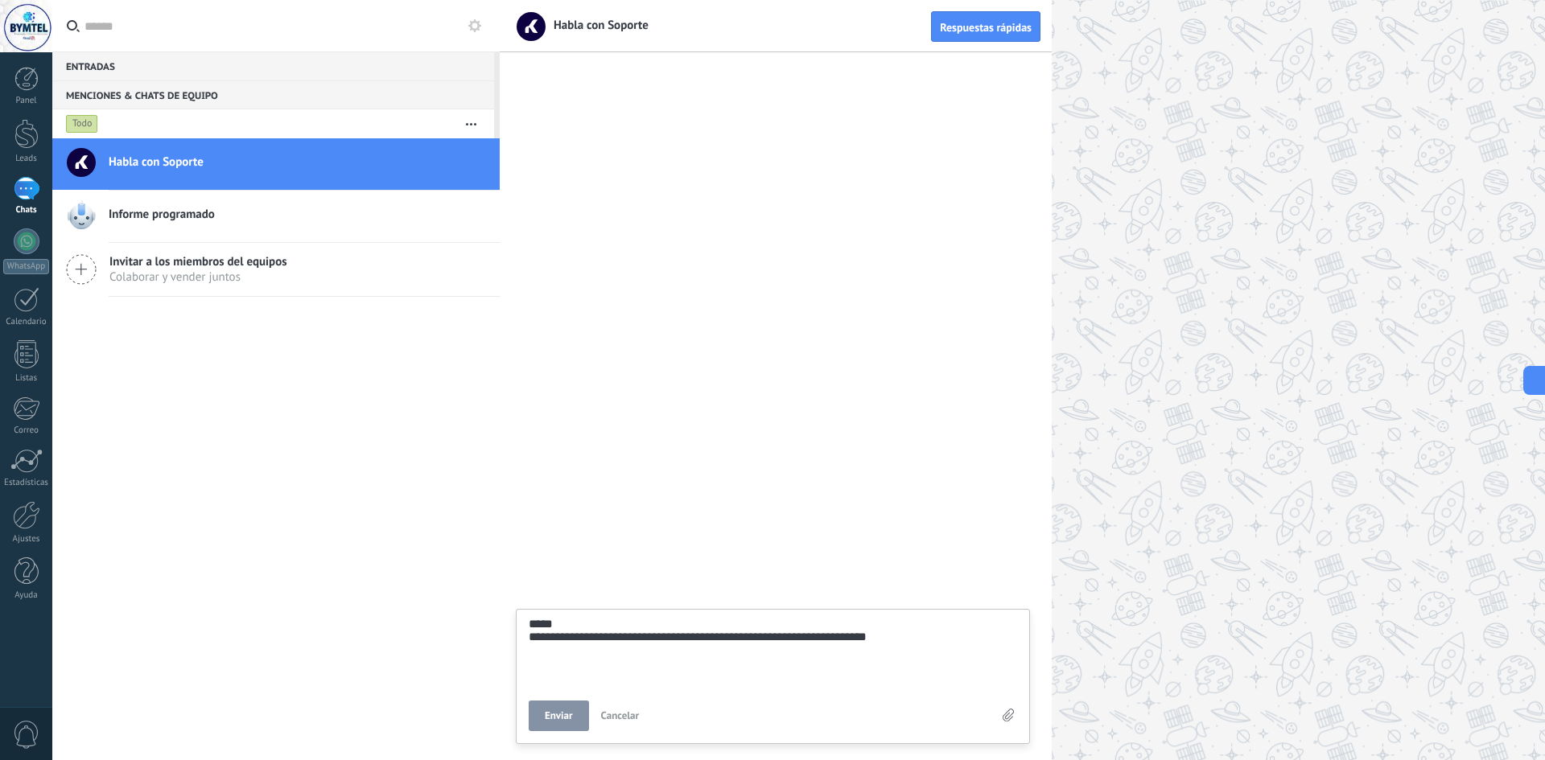
type textarea "**********"
click at [828, 652] on textarea "**********" at bounding box center [773, 651] width 488 height 66
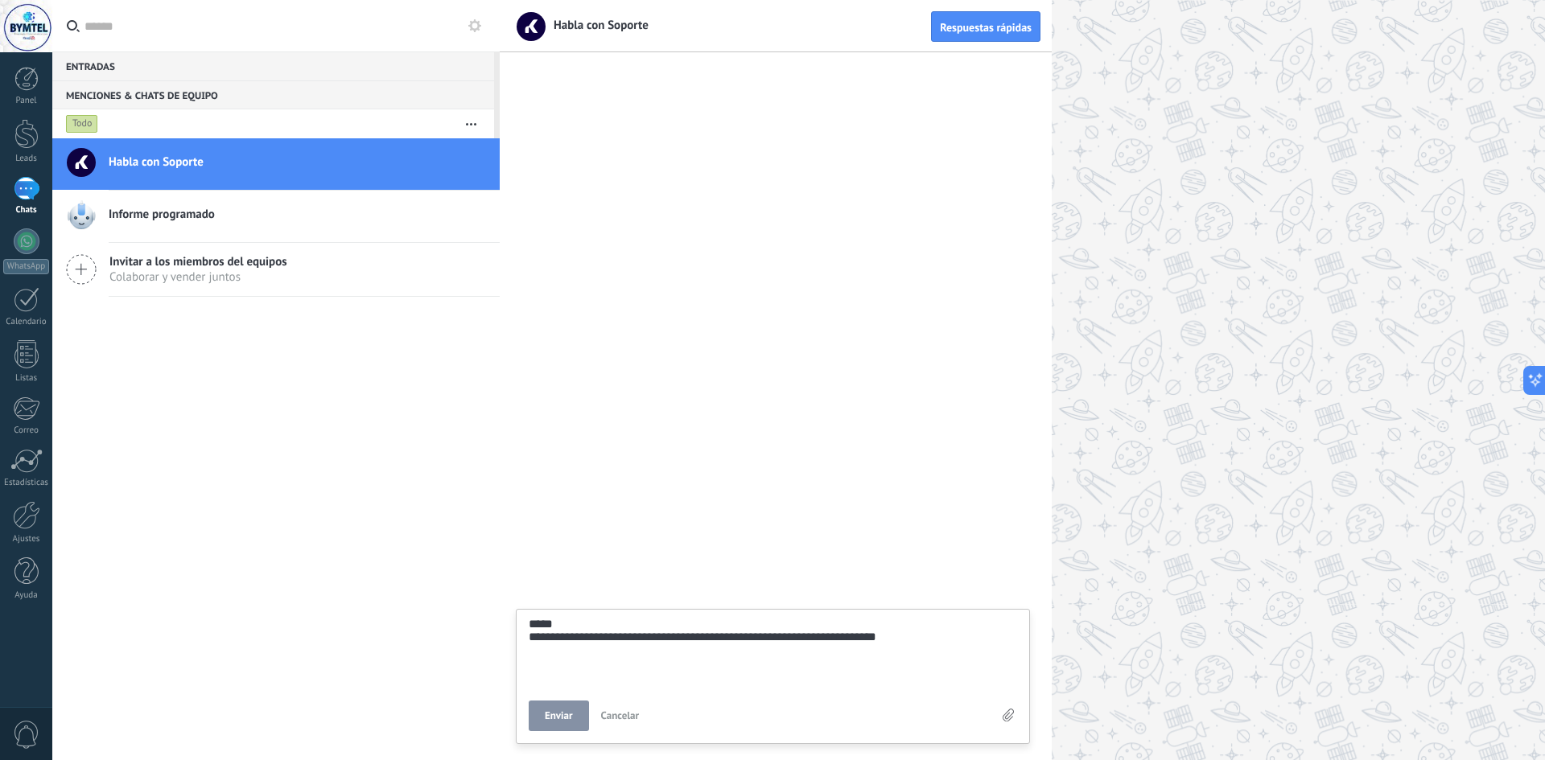
click at [829, 641] on textarea "**********" at bounding box center [773, 651] width 488 height 66
type textarea "**********"
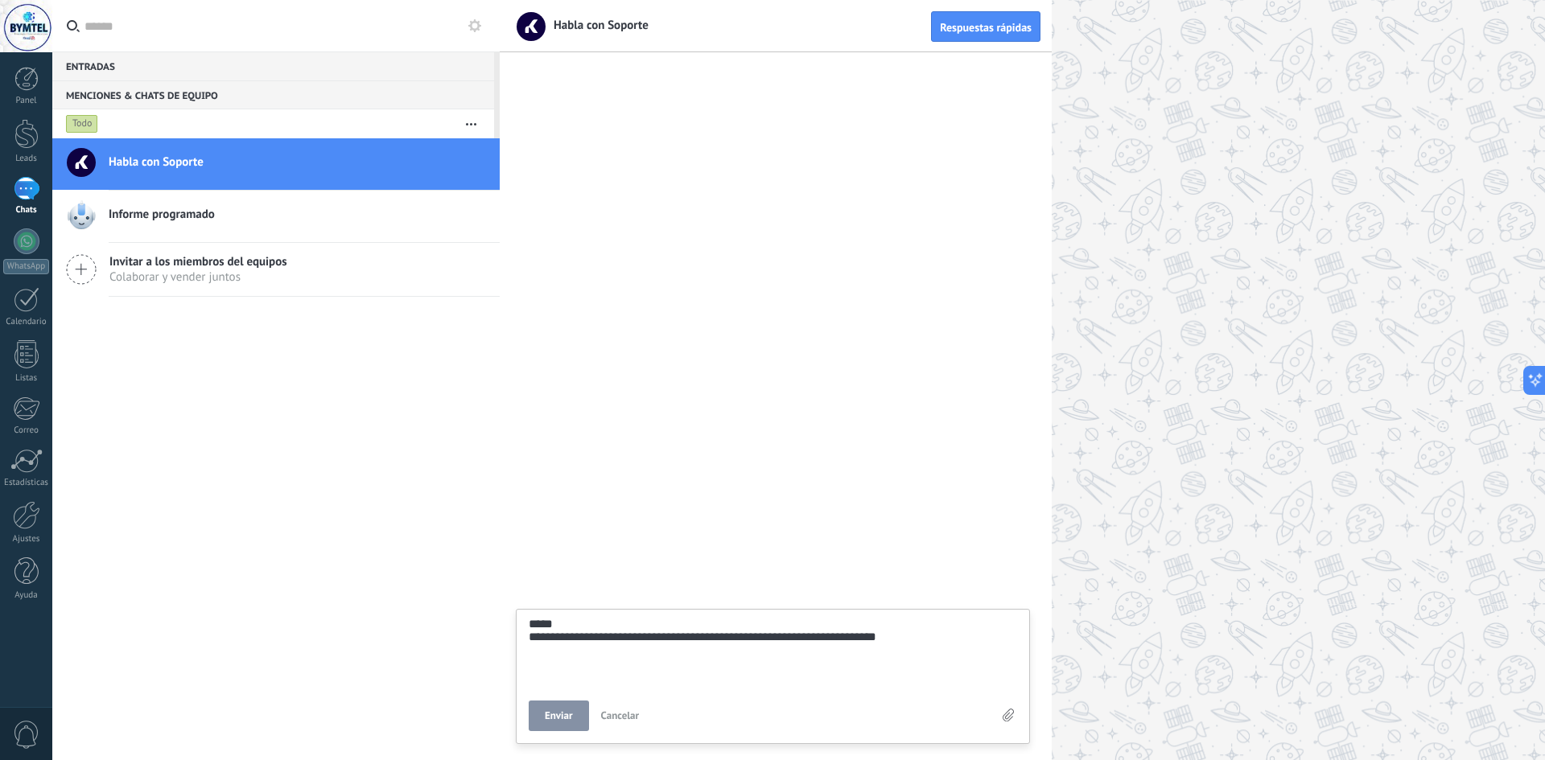
type textarea "**********"
drag, startPoint x: 558, startPoint y: 696, endPoint x: 562, endPoint y: 716, distance: 20.5
click at [558, 703] on div "**********" at bounding box center [773, 674] width 488 height 113
click at [562, 716] on span "Enviar" at bounding box center [559, 715] width 28 height 11
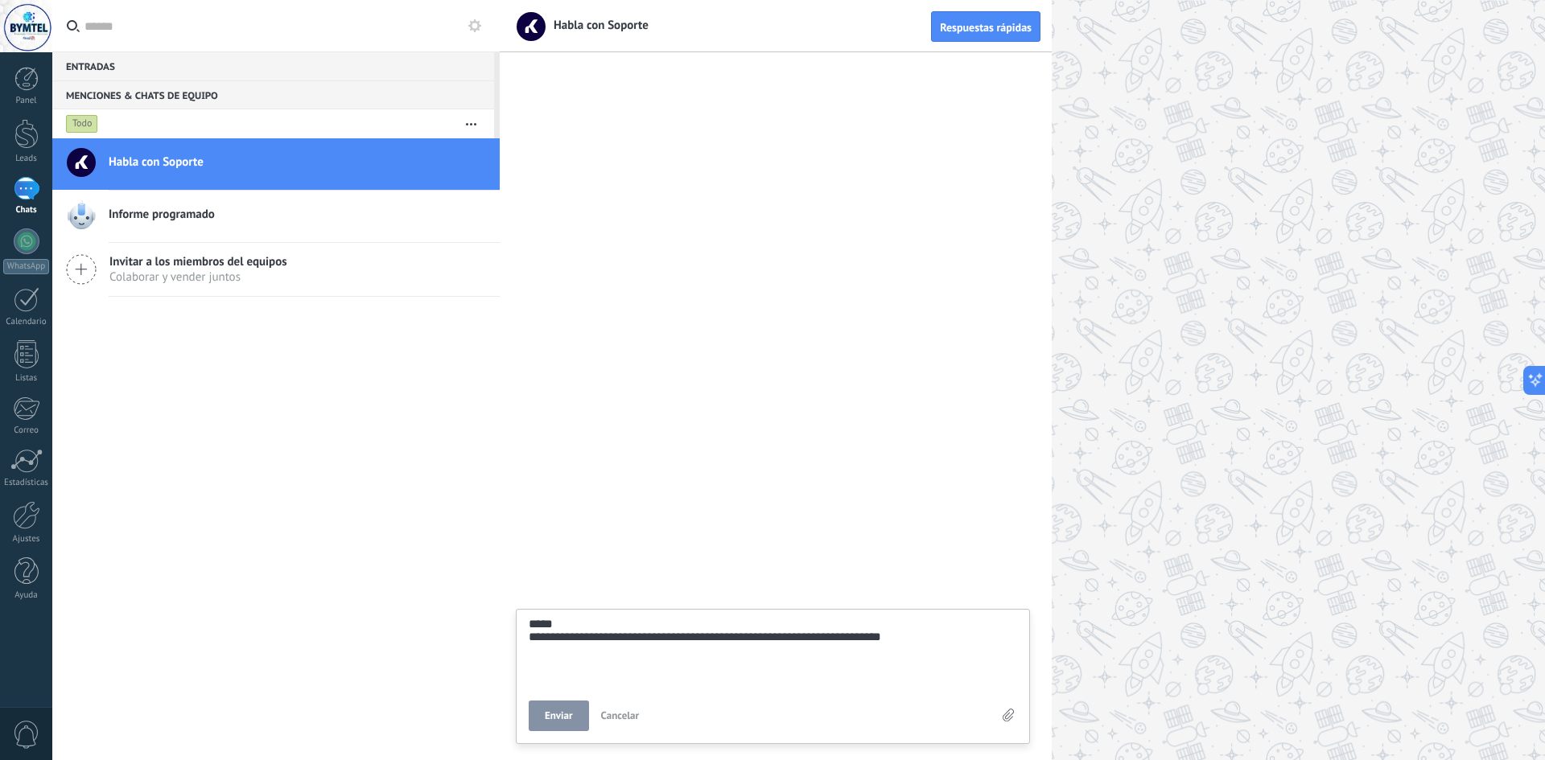
type textarea "*******"
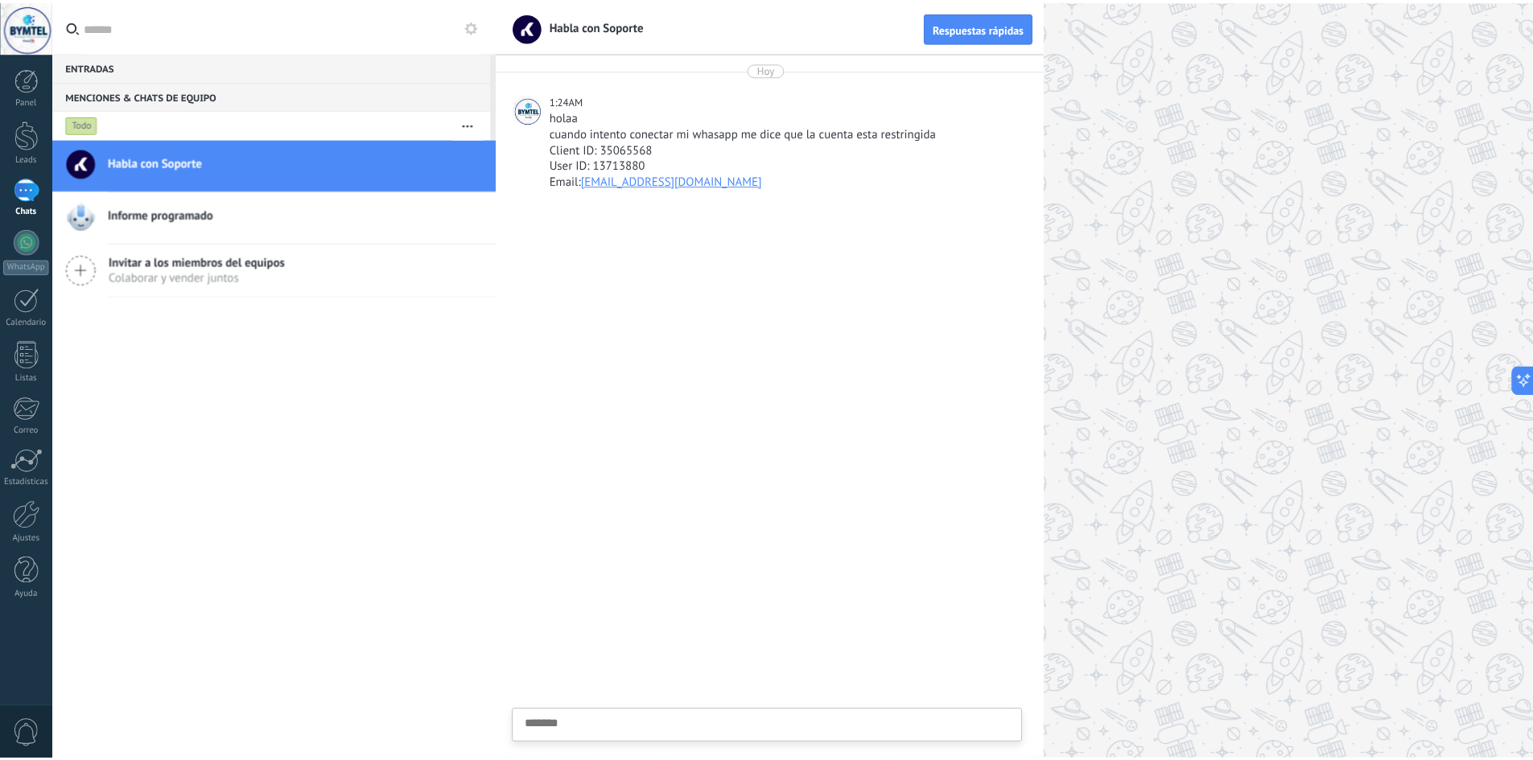
scroll to position [15, 0]
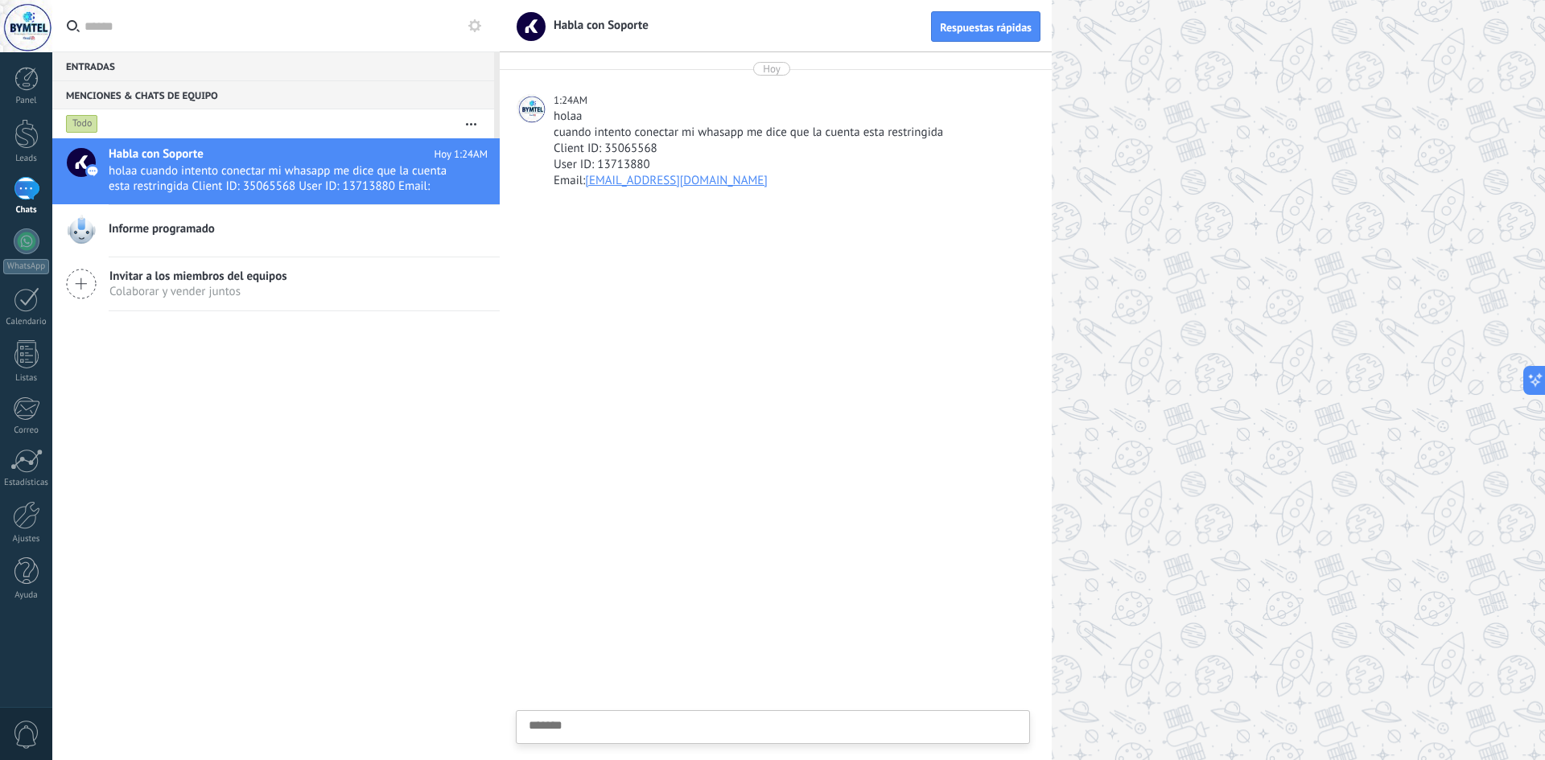
click at [19, 752] on div "0" at bounding box center [26, 733] width 52 height 53
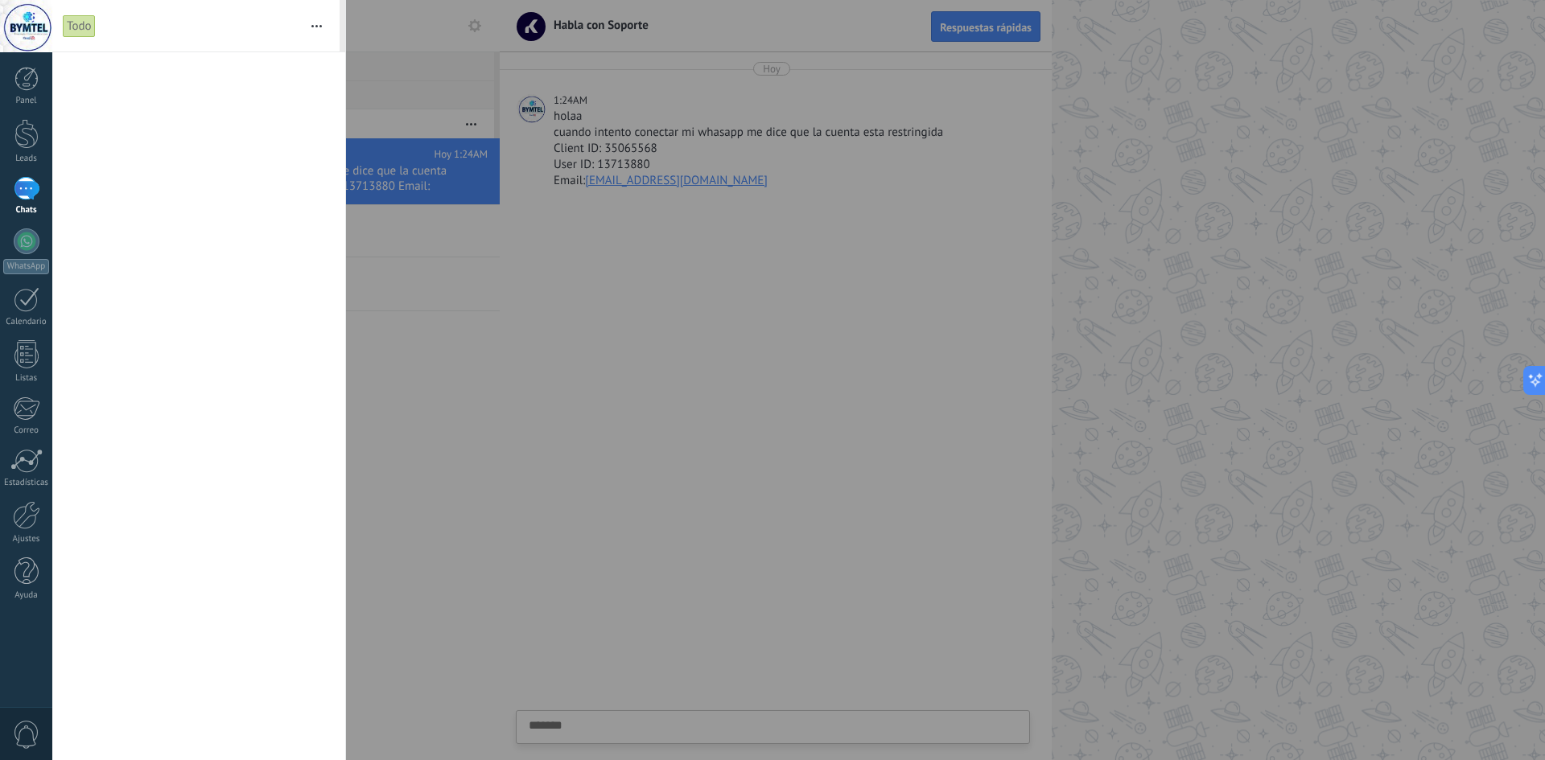
click at [1170, 355] on div at bounding box center [772, 380] width 1545 height 760
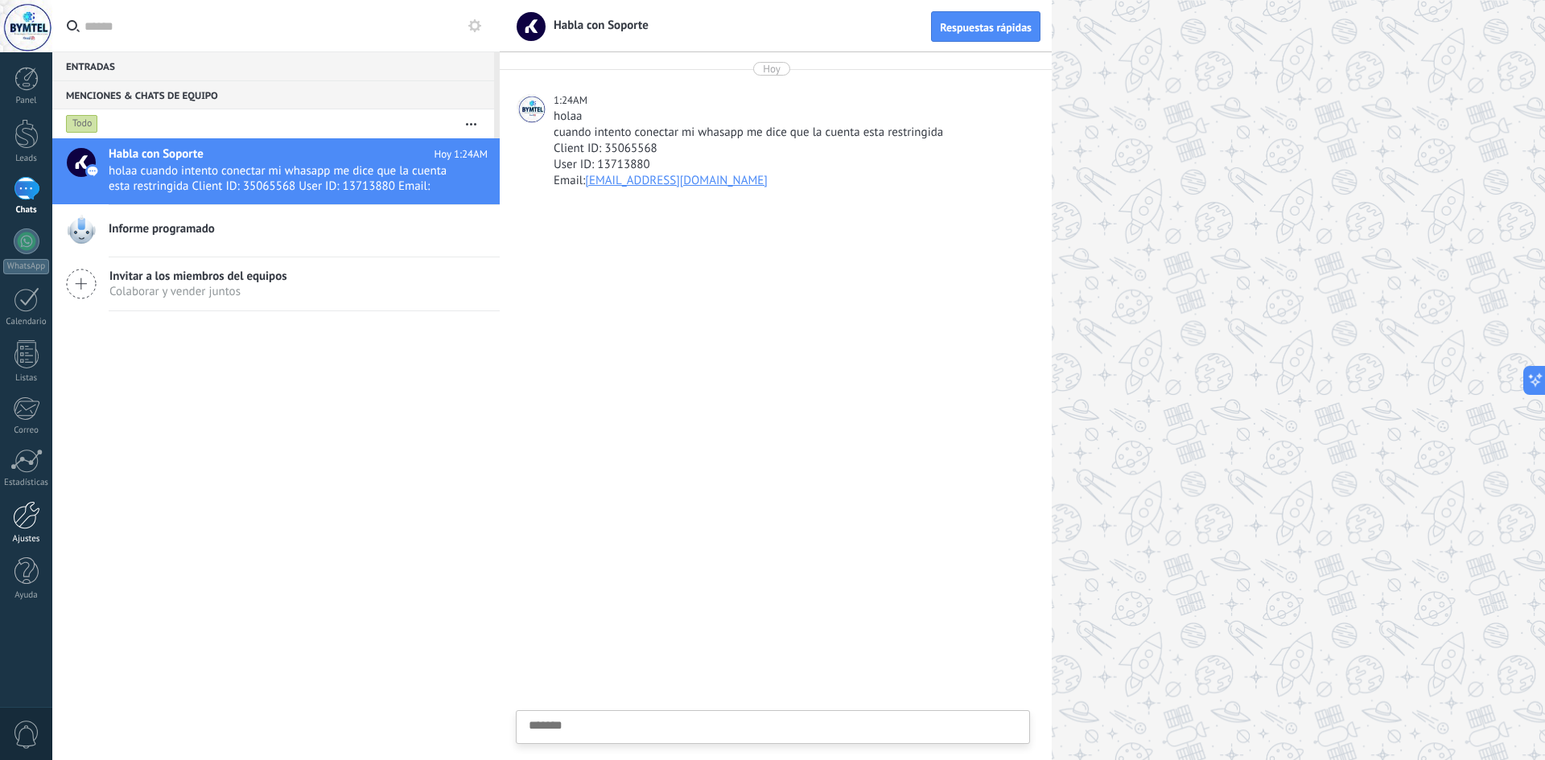
click at [23, 539] on div "Ajustes" at bounding box center [26, 539] width 47 height 10
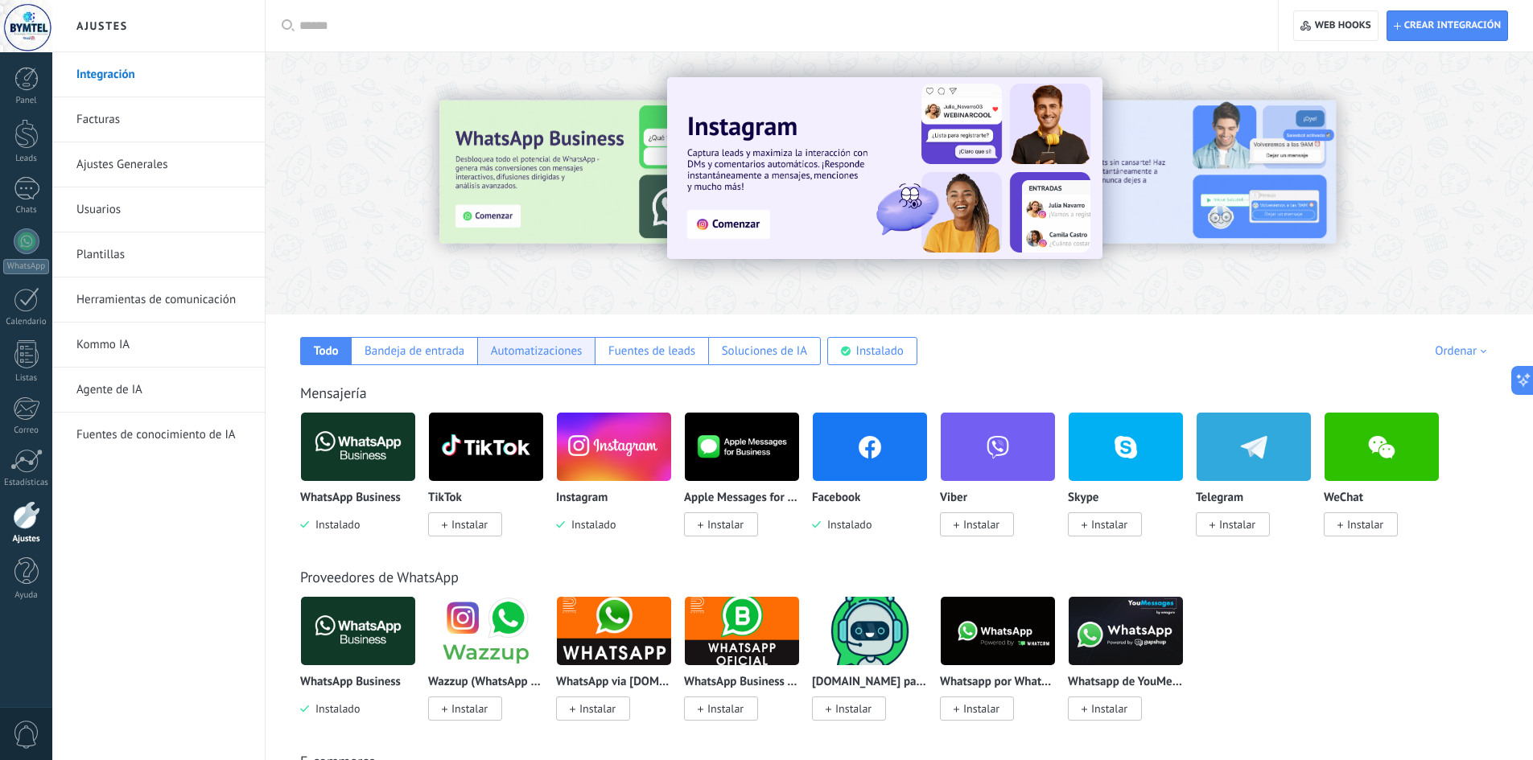
click at [535, 356] on div "Automatizaciones" at bounding box center [537, 351] width 92 height 15
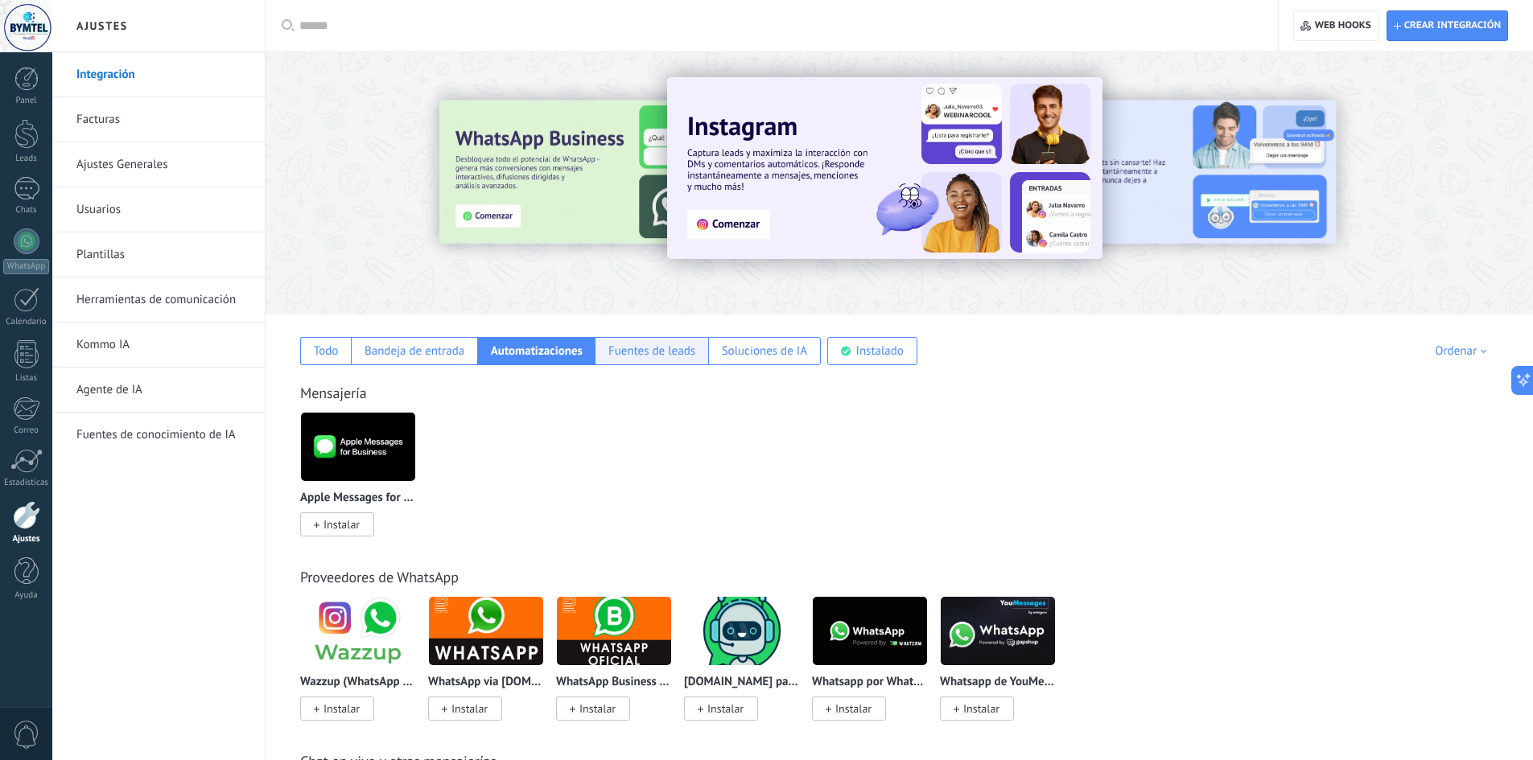
click at [611, 346] on div "Fuentes de leads" at bounding box center [651, 351] width 87 height 15
click at [718, 344] on div "Soluciones de IA" at bounding box center [764, 351] width 113 height 28
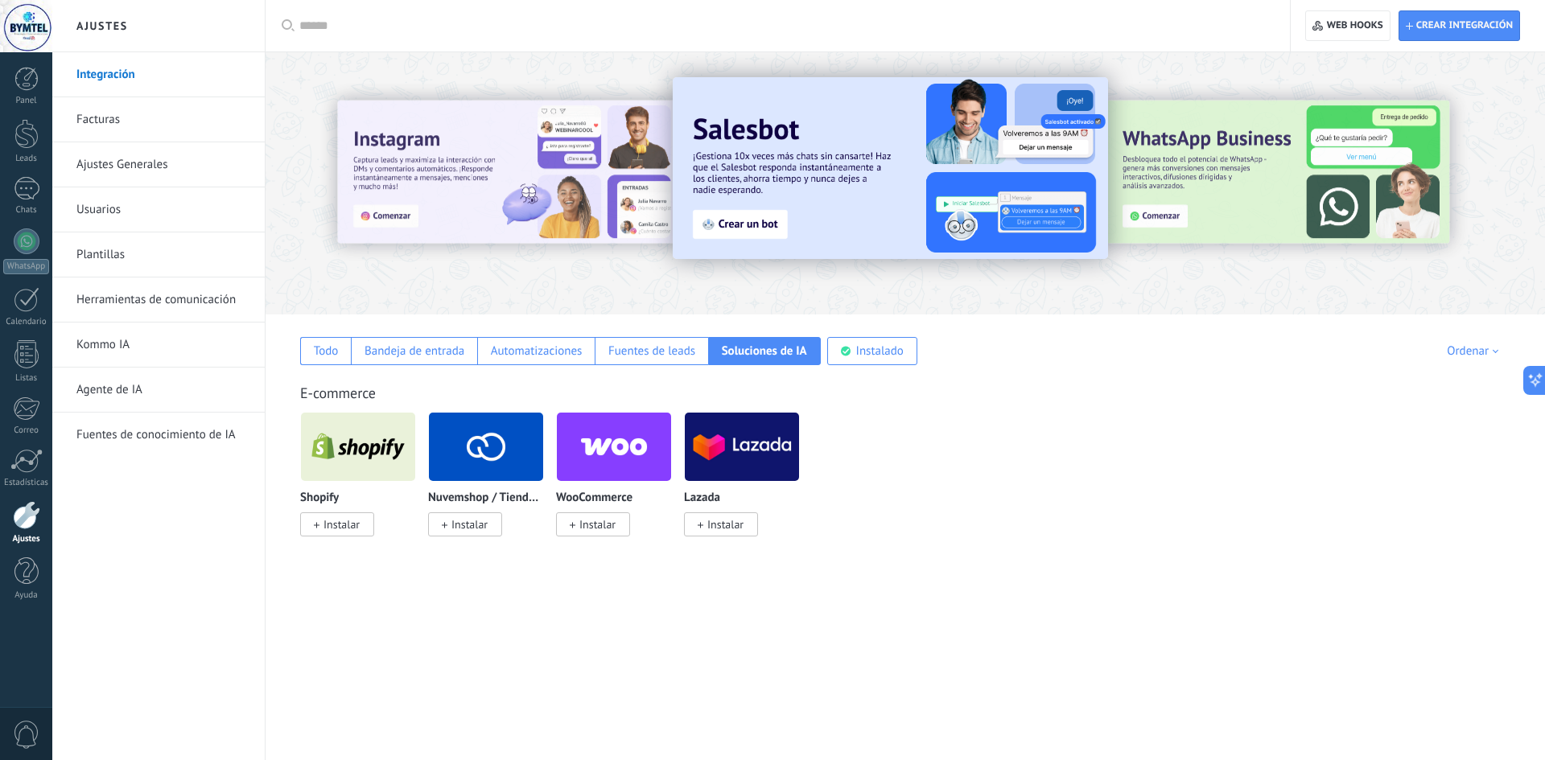
click at [231, 298] on link "Herramientas de comunicación" at bounding box center [162, 300] width 172 height 45
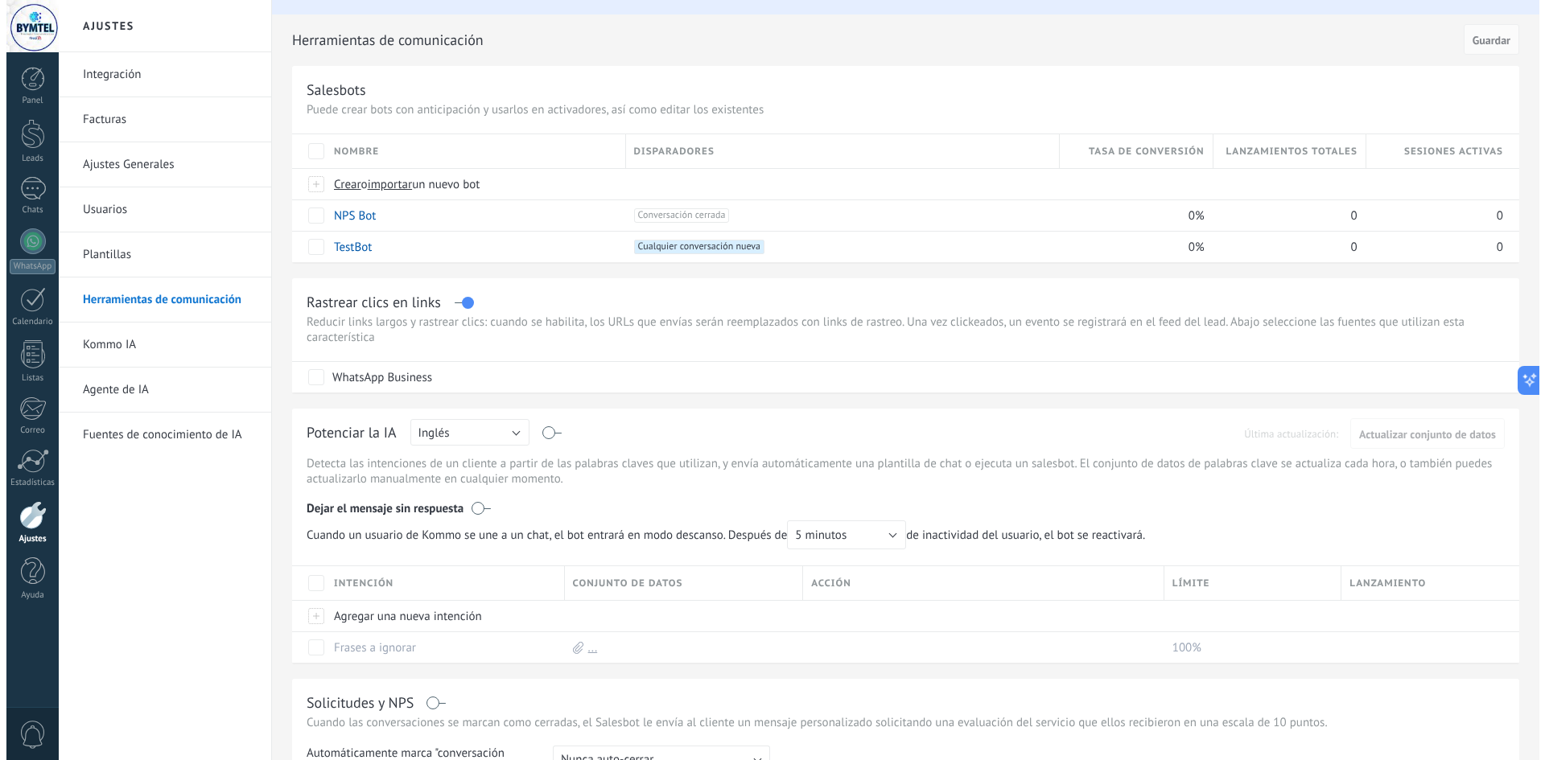
scroll to position [34, 0]
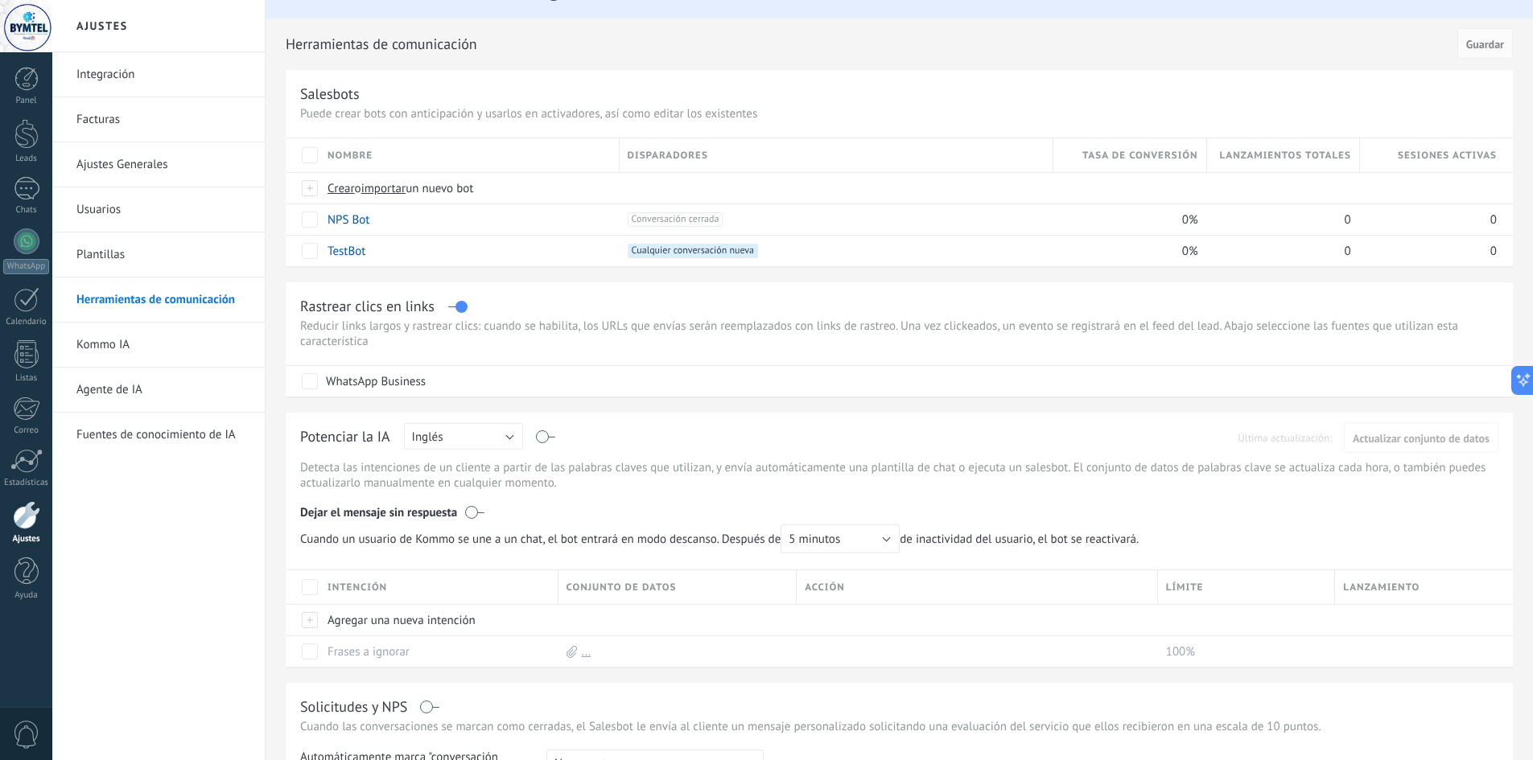
click at [467, 421] on div "Potenciar la IA Rusa Inglés Español Portugués Indonesio Turco Inglés Última act…" at bounding box center [899, 540] width 1227 height 254
click at [477, 439] on button "Inglés" at bounding box center [463, 436] width 119 height 27
click at [469, 481] on li "Español" at bounding box center [458, 492] width 128 height 27
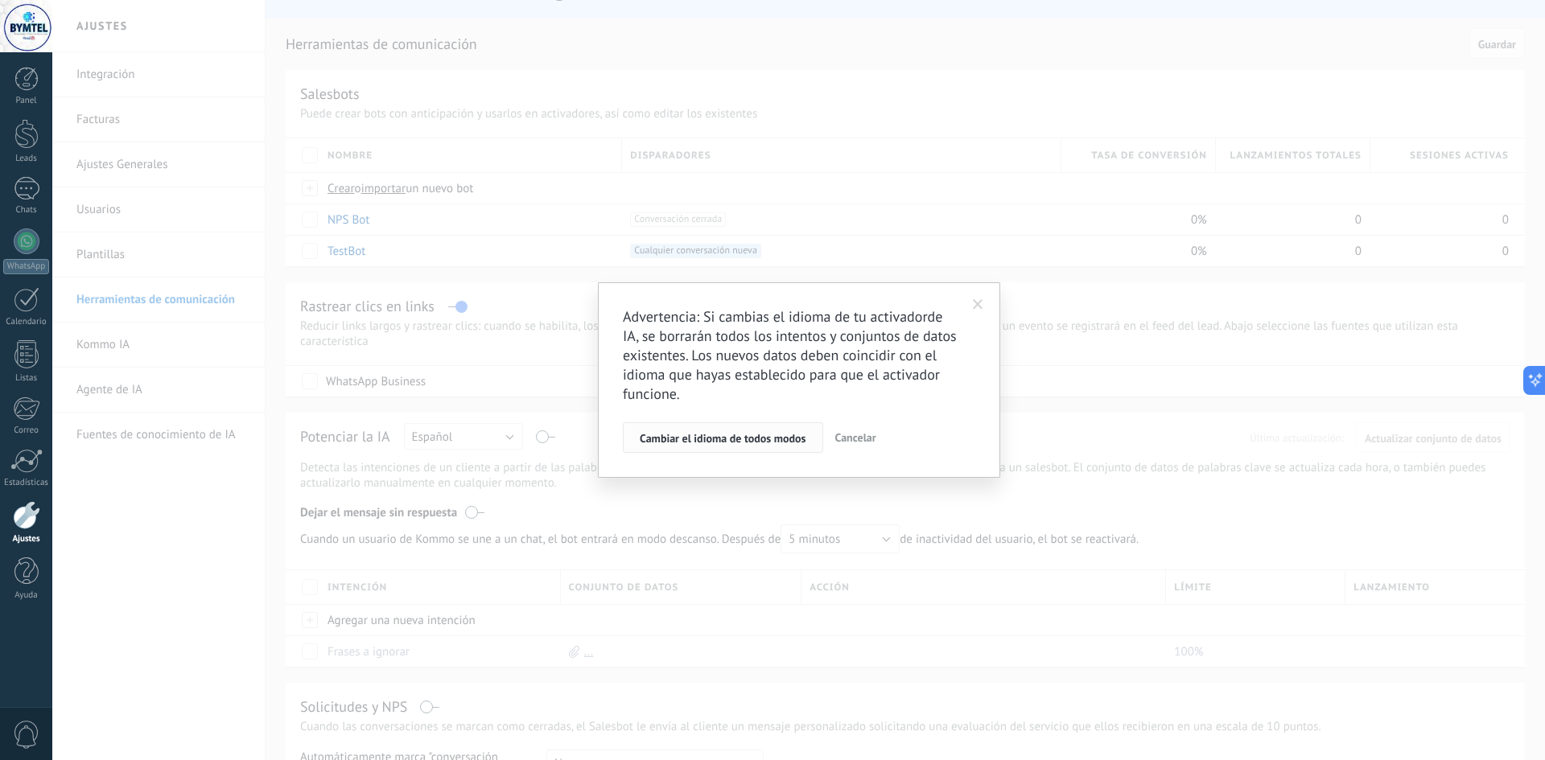
click at [711, 434] on span "Cambiar el idioma de todos modos" at bounding box center [723, 438] width 167 height 11
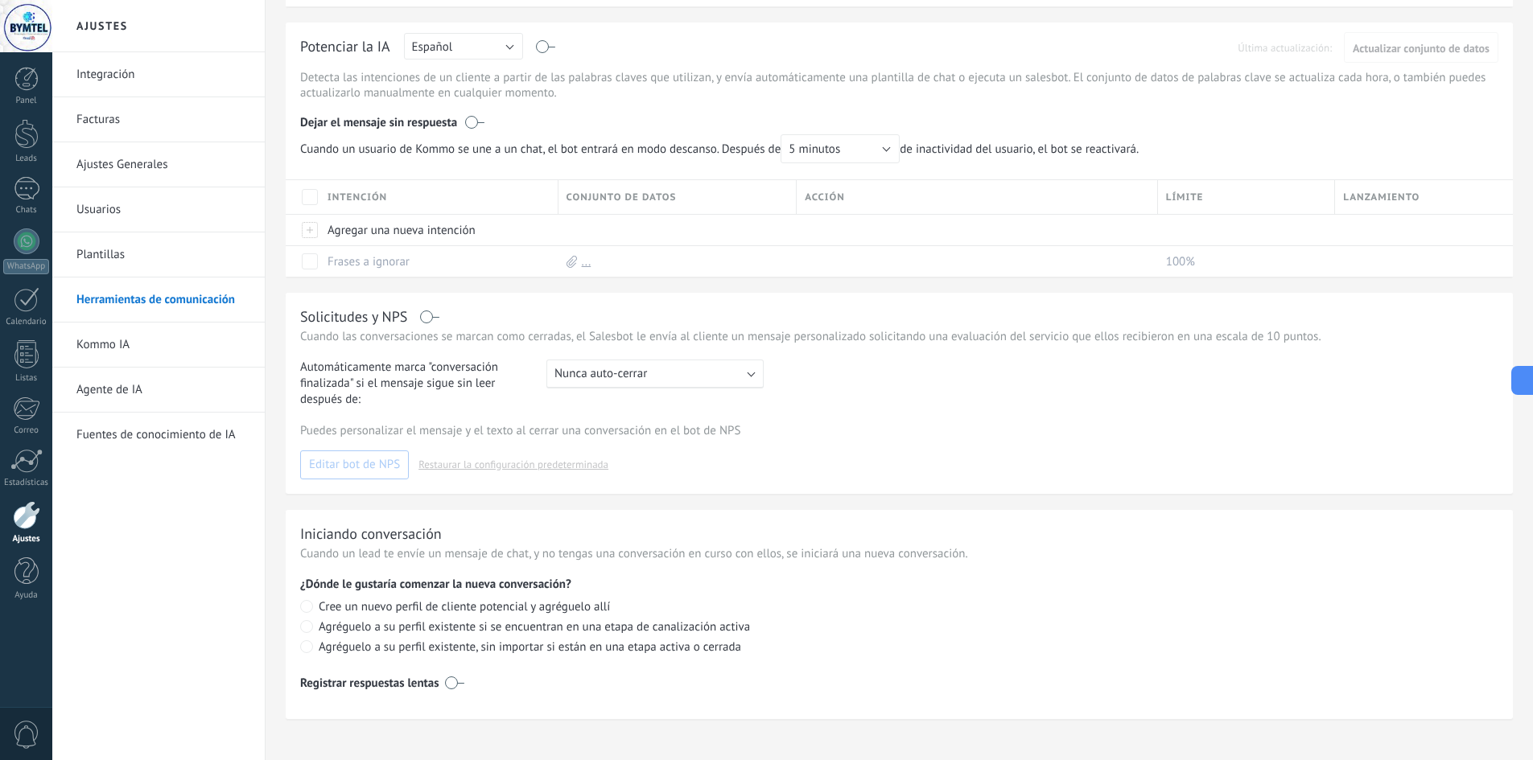
scroll to position [436, 0]
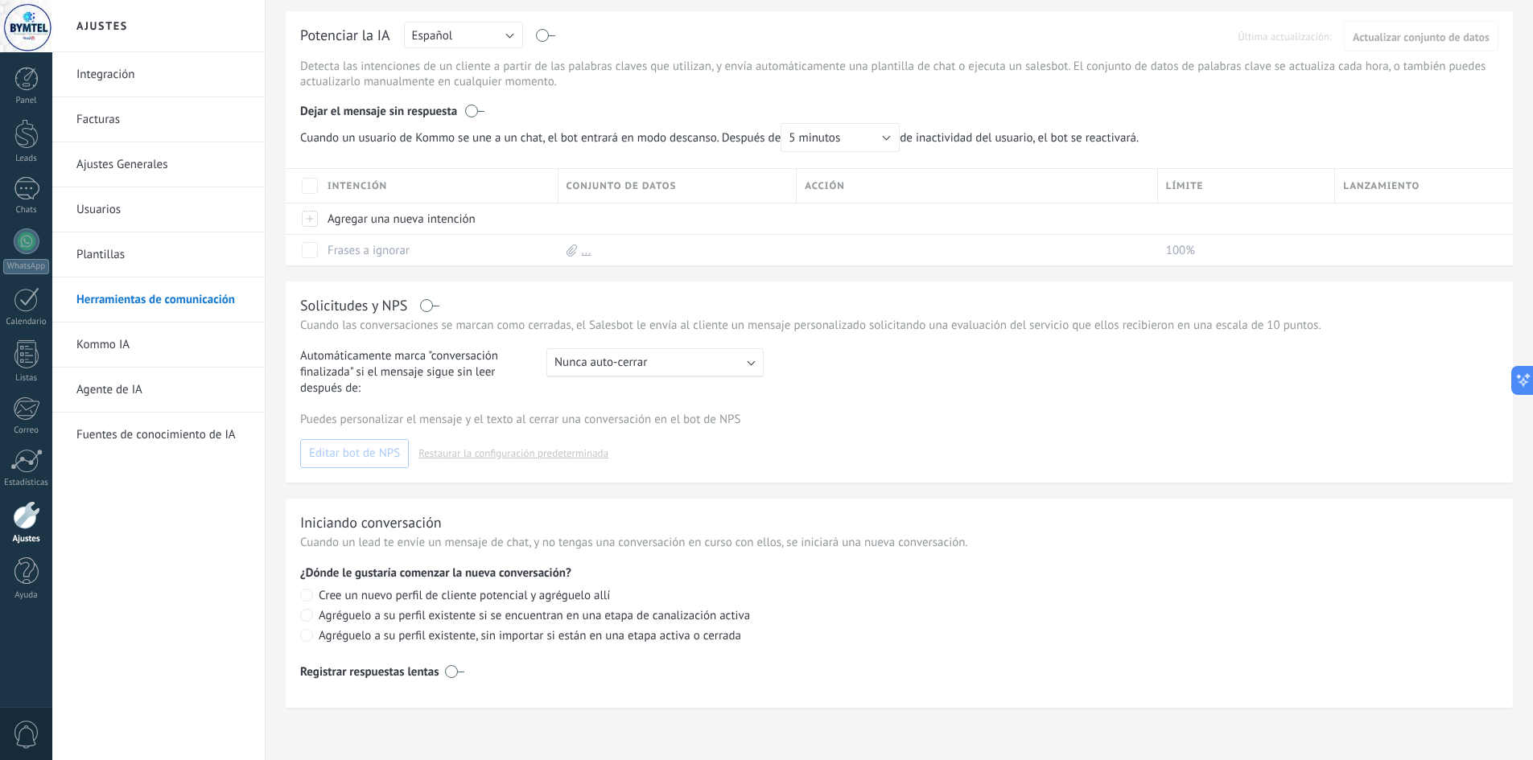
click at [109, 347] on link "Kommo IA" at bounding box center [162, 345] width 172 height 45
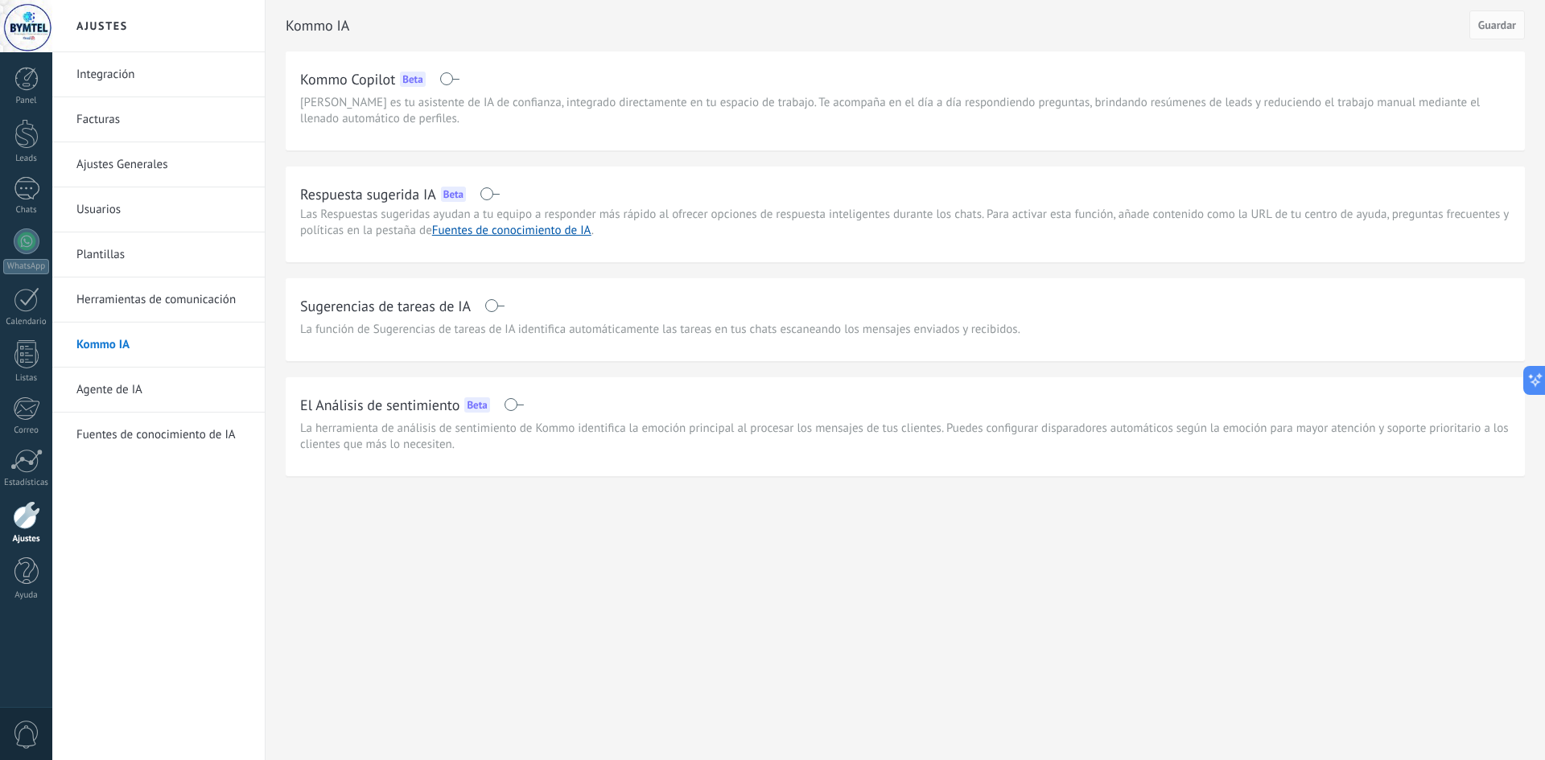
click at [152, 257] on link "Plantillas" at bounding box center [162, 255] width 172 height 45
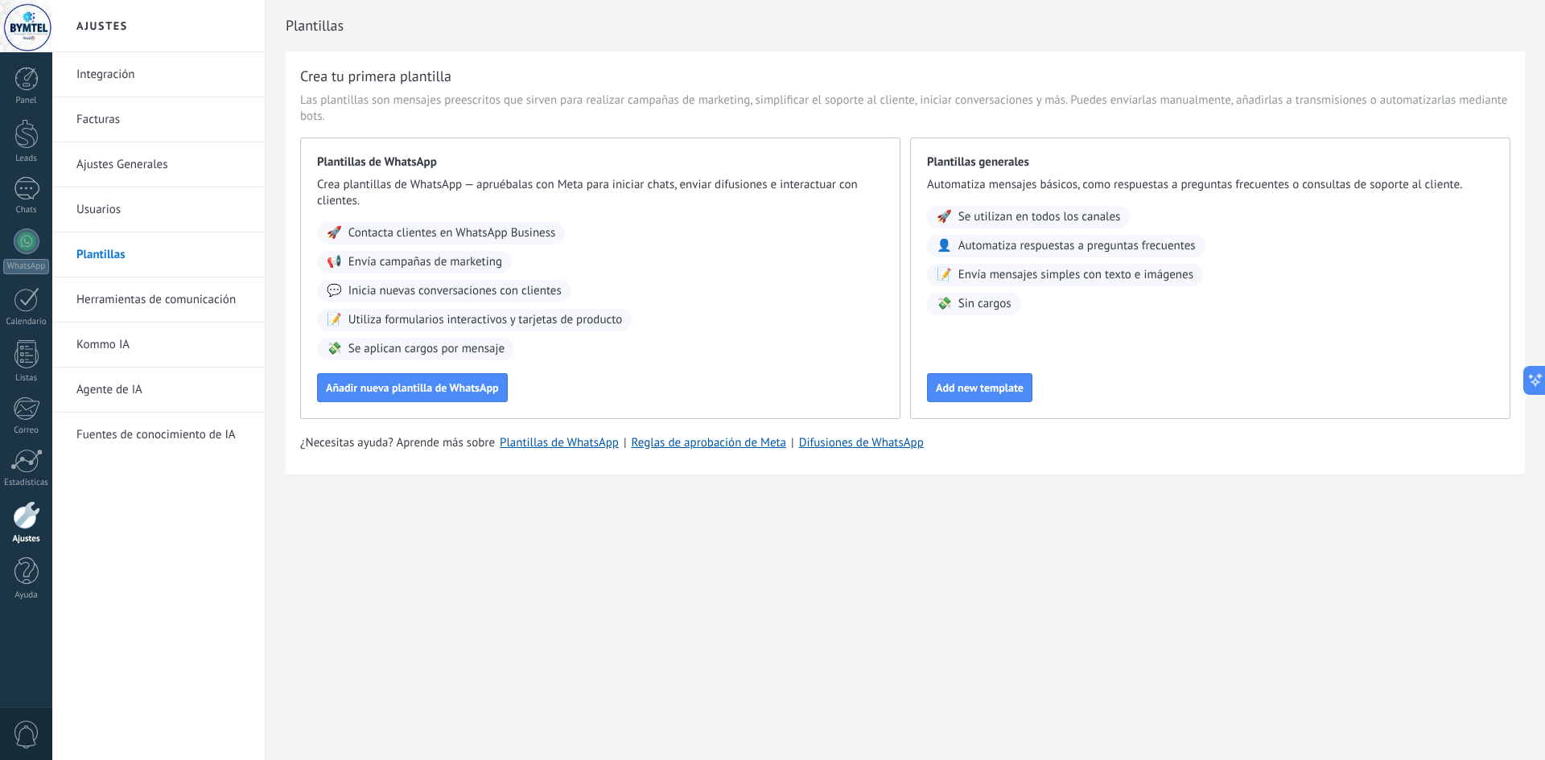
click at [169, 200] on link "Usuarios" at bounding box center [162, 209] width 172 height 45
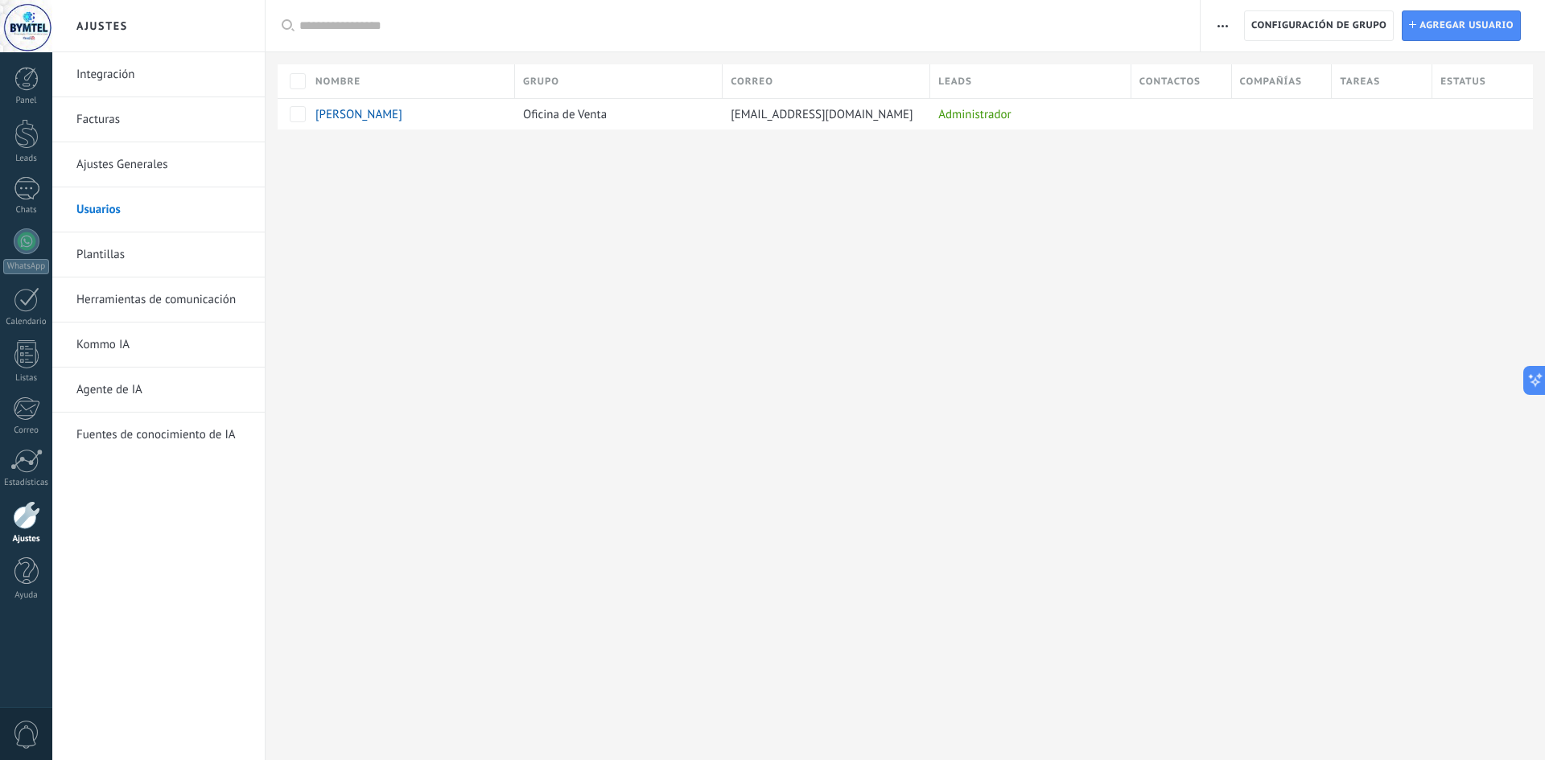
click at [147, 180] on link "Ajustes Generales" at bounding box center [162, 164] width 172 height 45
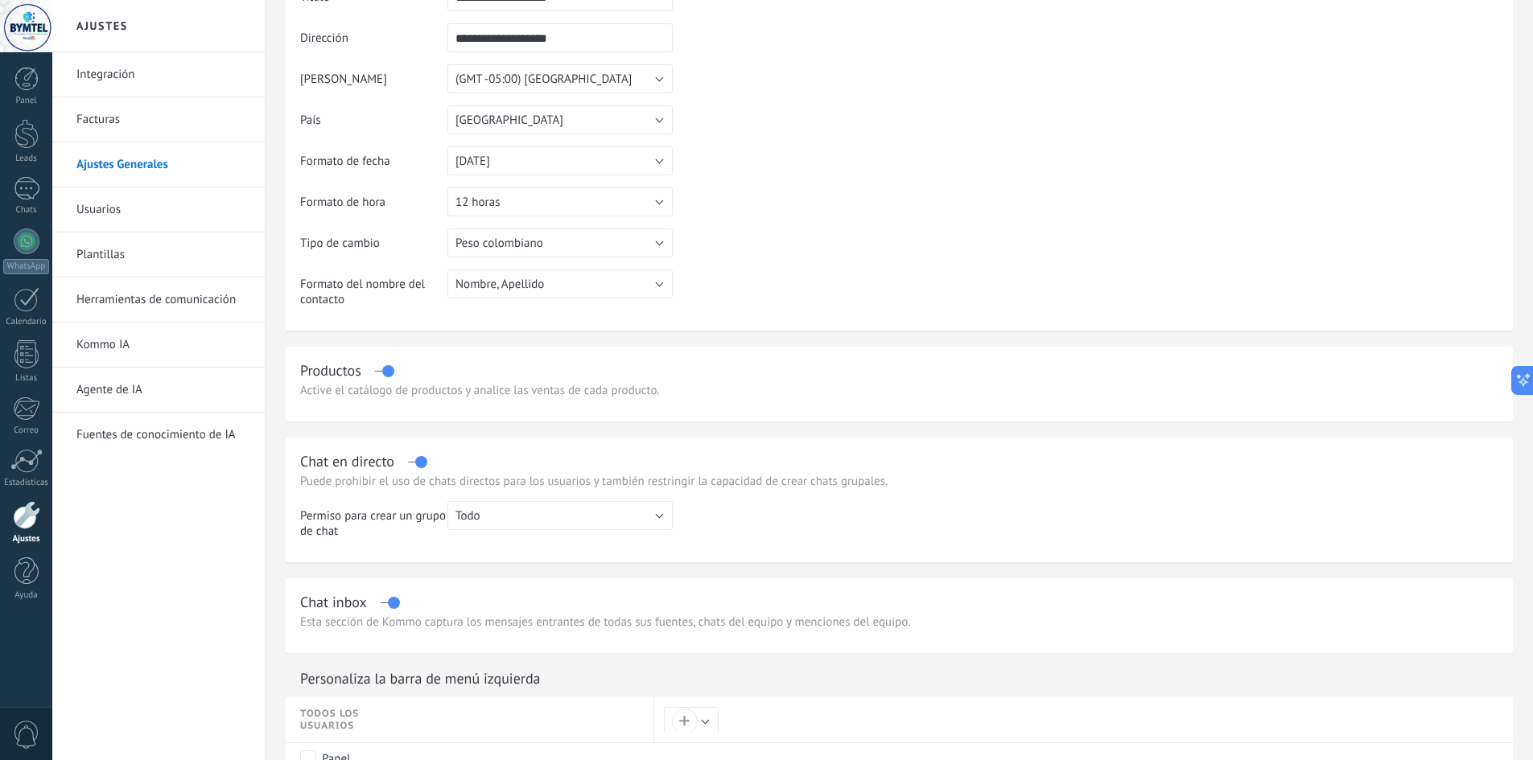
scroll to position [80, 0]
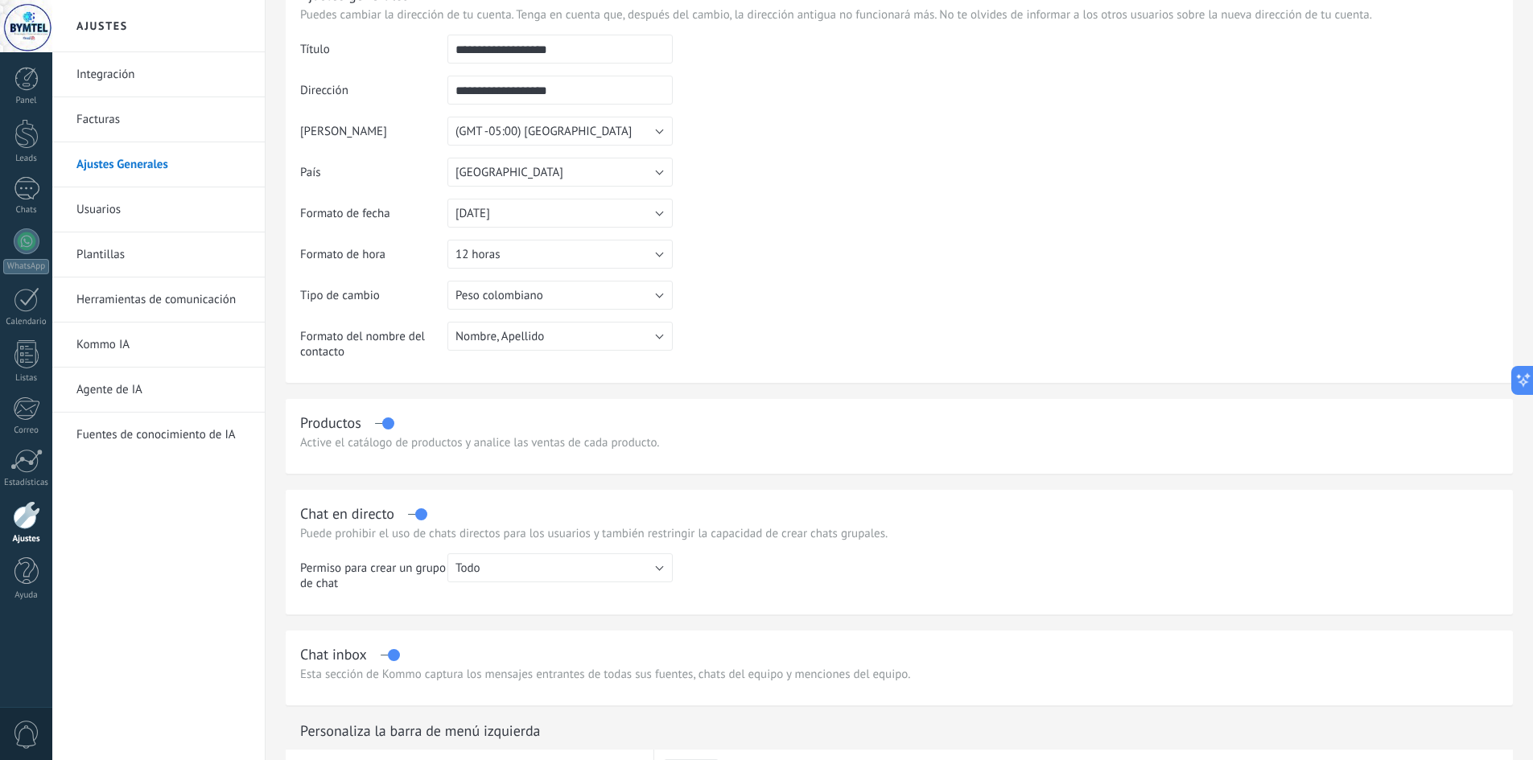
click at [132, 131] on link "Facturas" at bounding box center [162, 119] width 172 height 45
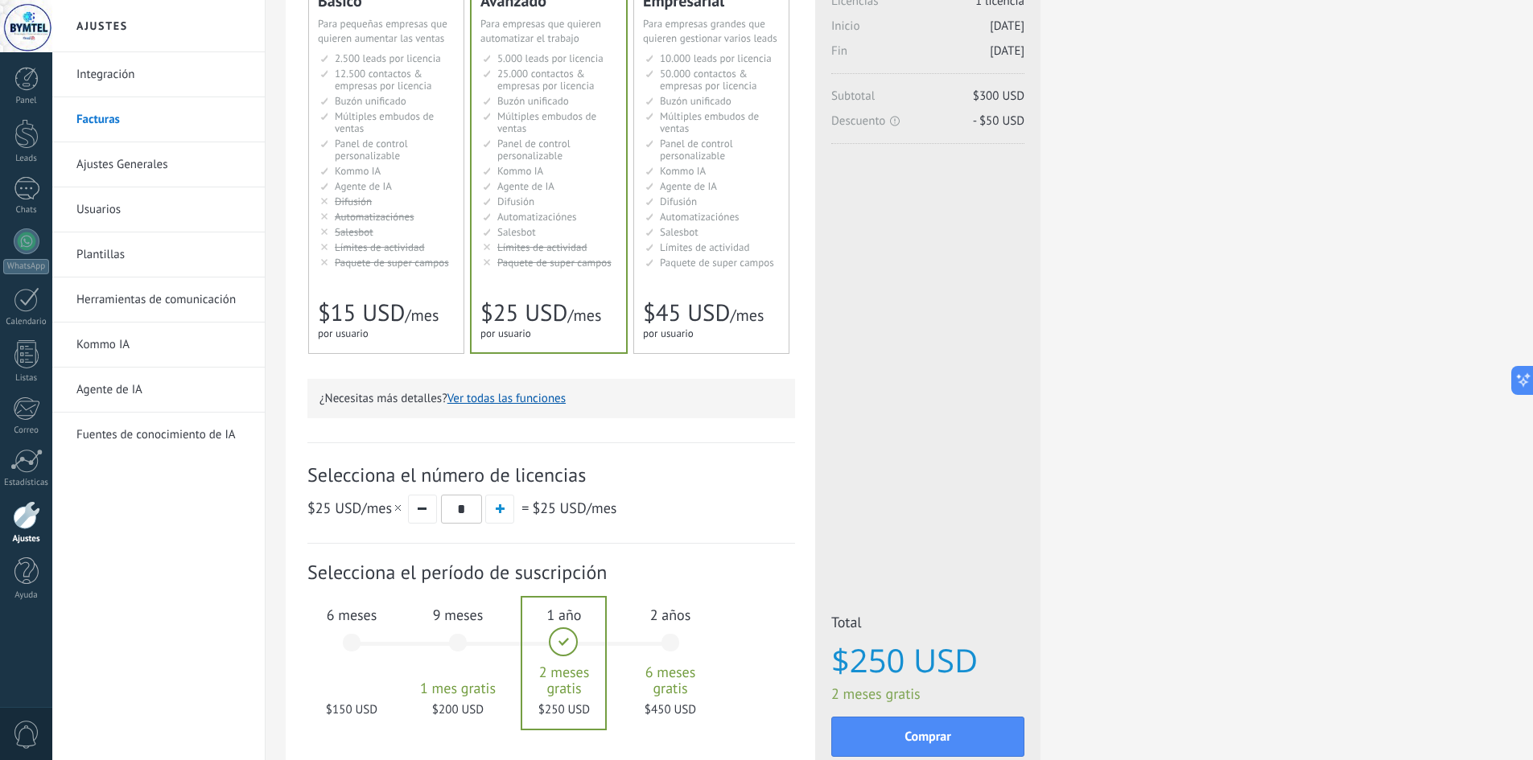
scroll to position [161, 0]
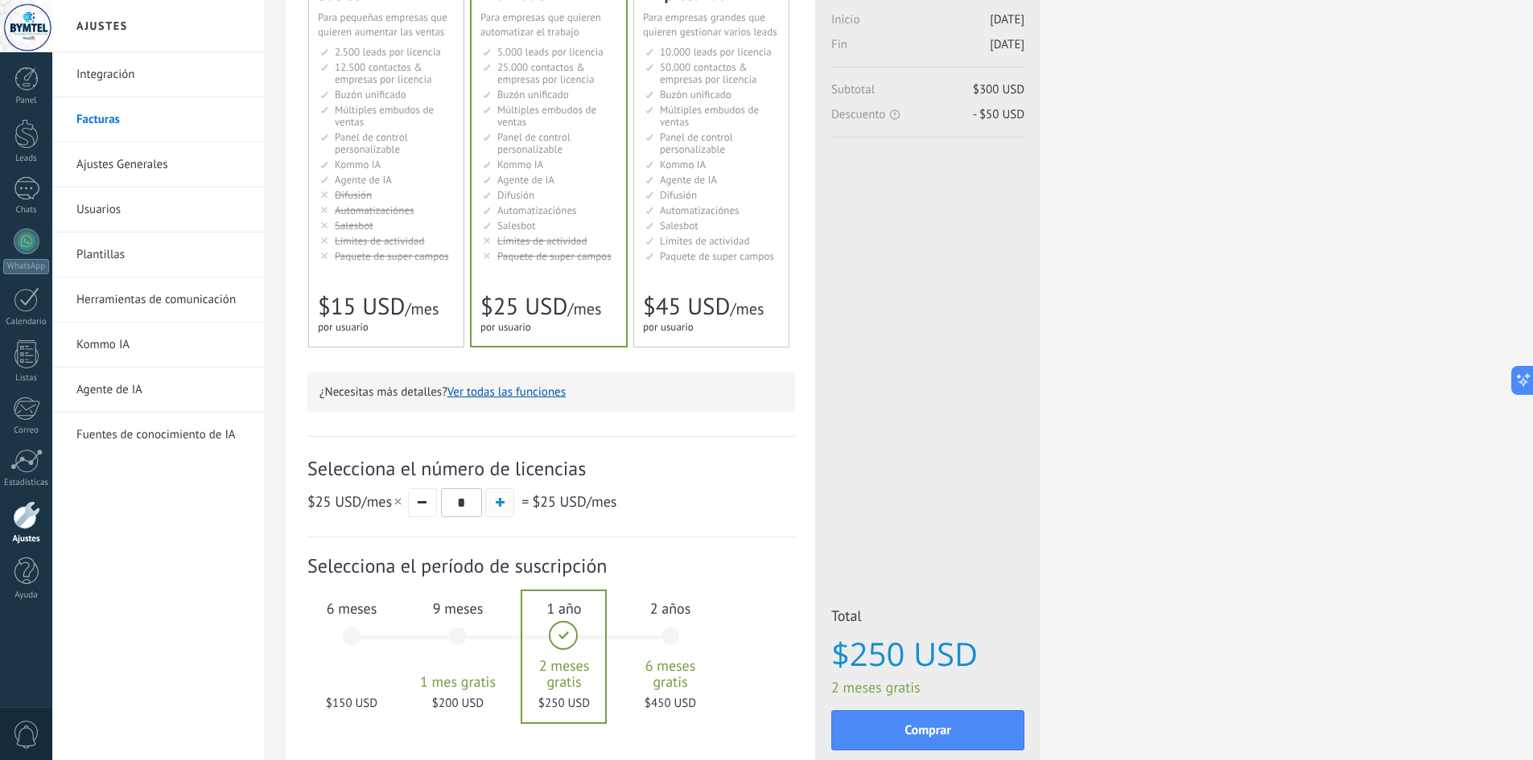
click at [502, 505] on span "button" at bounding box center [500, 502] width 9 height 9
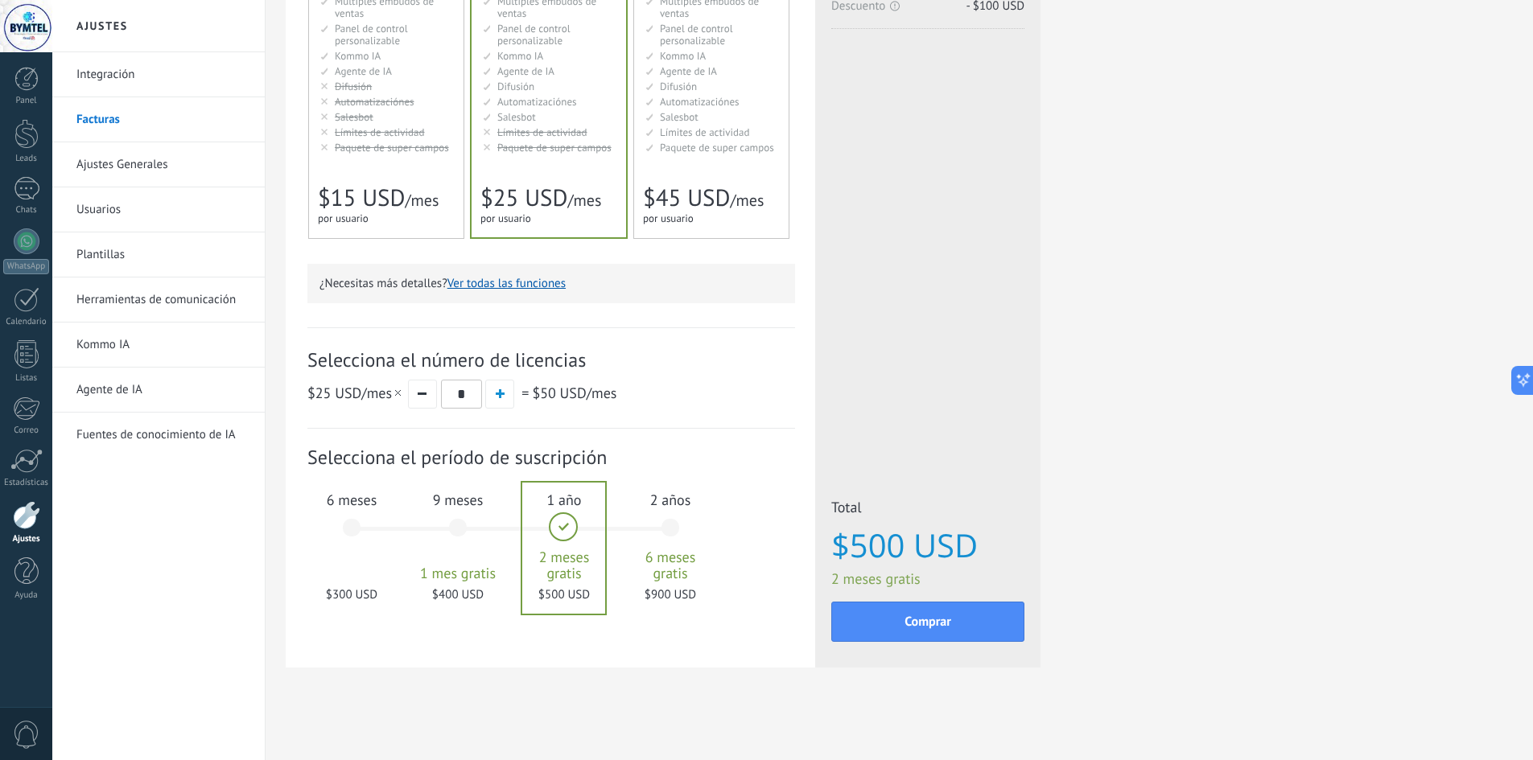
scroll to position [270, 0]
click at [377, 528] on div "6 meses $300 USD" at bounding box center [351, 535] width 87 height 113
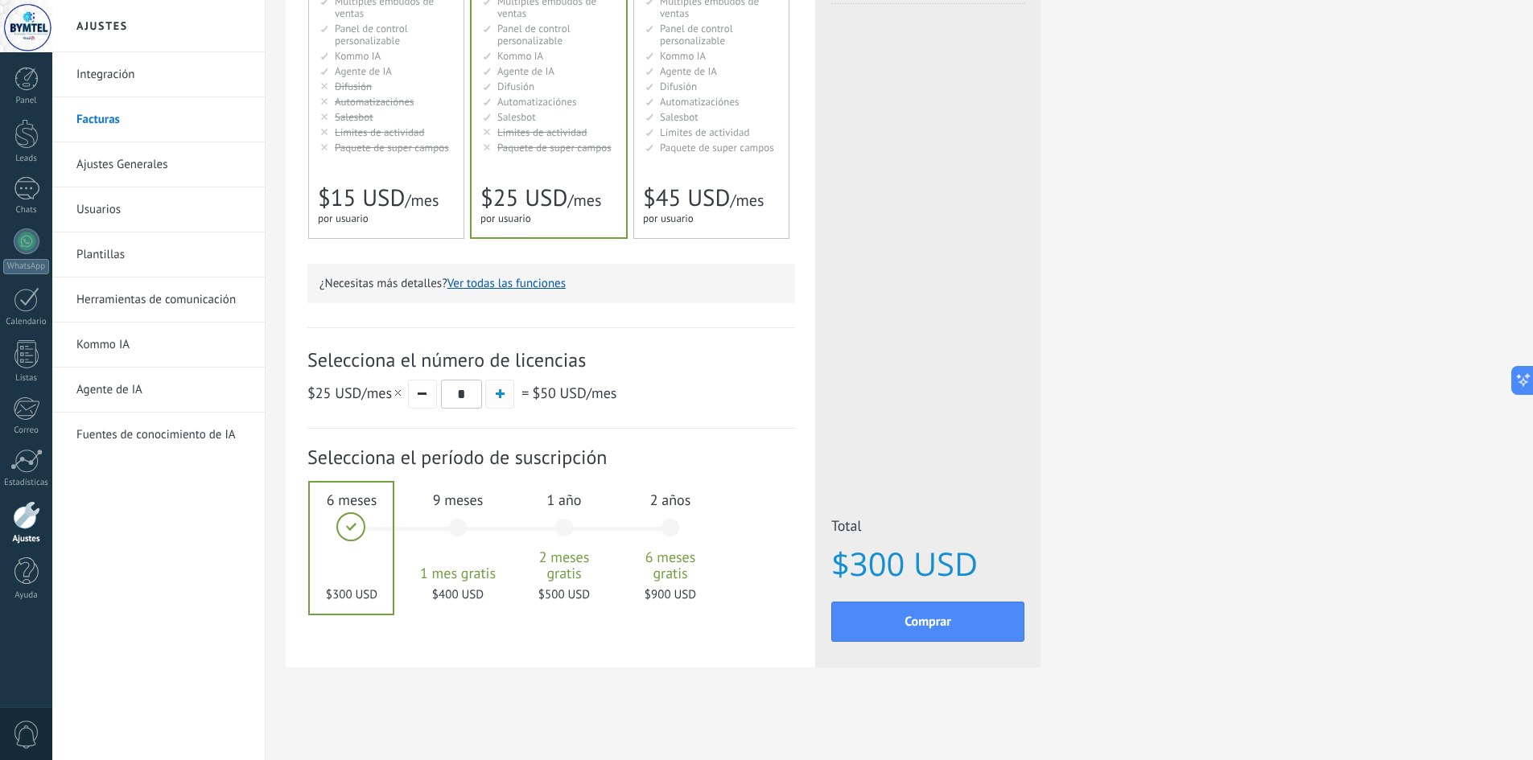
click at [499, 389] on button "button" at bounding box center [499, 394] width 29 height 29
click at [428, 399] on button "button" at bounding box center [422, 394] width 29 height 29
click at [430, 399] on button "button" at bounding box center [422, 394] width 29 height 29
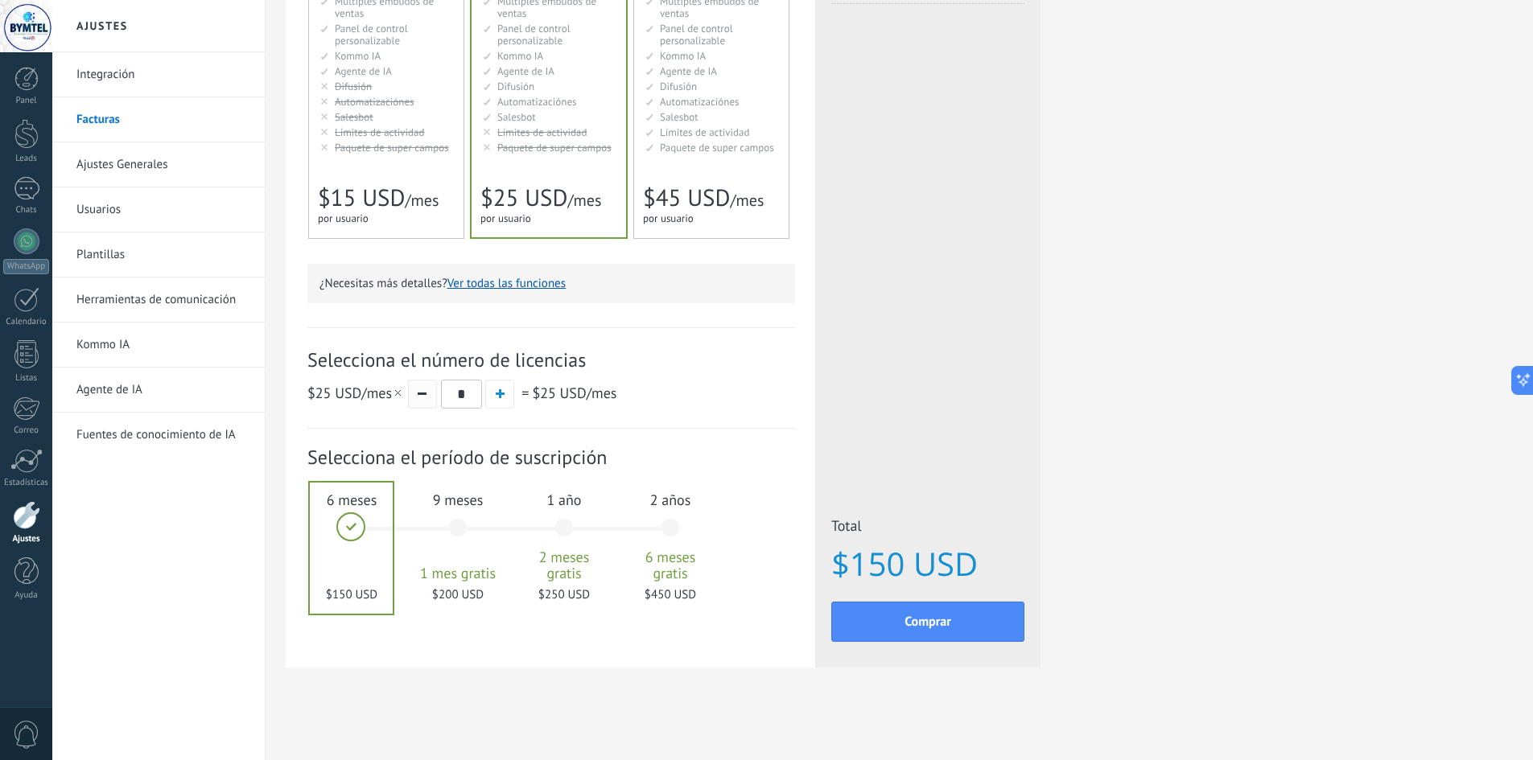
click at [430, 399] on button "button" at bounding box center [422, 394] width 29 height 29
click at [468, 502] on span "9 meses" at bounding box center [457, 500] width 87 height 19
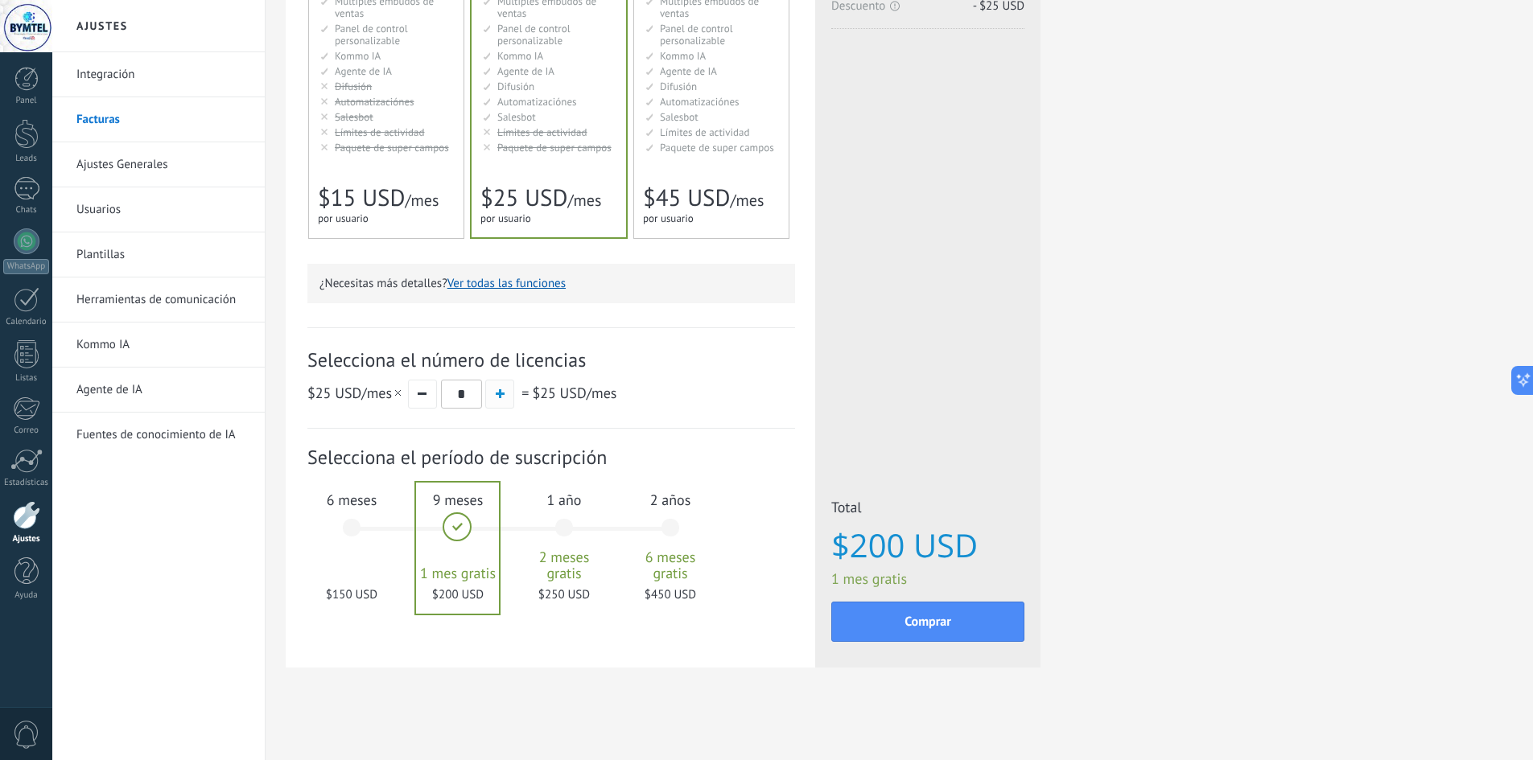
click at [507, 393] on button "button" at bounding box center [499, 394] width 29 height 29
click at [423, 400] on button "button" at bounding box center [422, 394] width 29 height 29
type input "*"
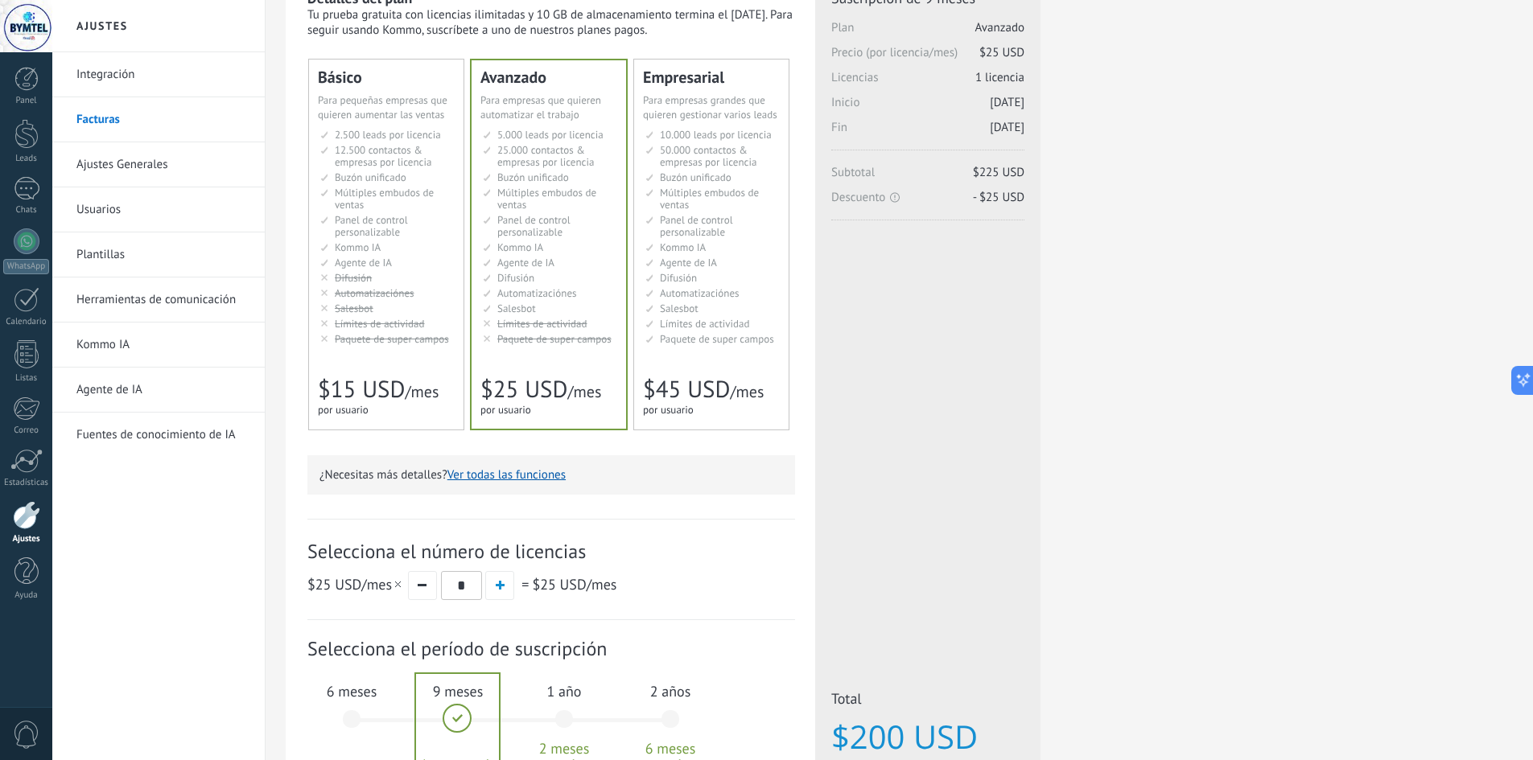
scroll to position [0, 0]
